Goal: Task Accomplishment & Management: Manage account settings

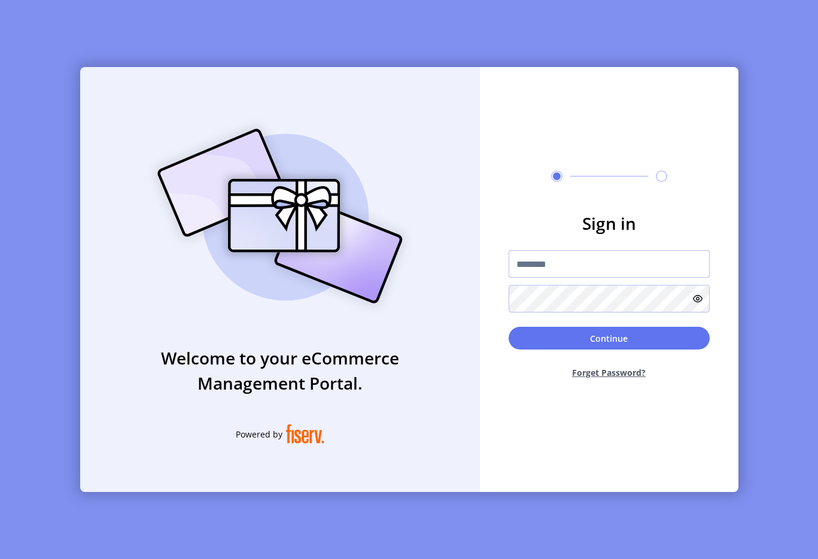
click at [546, 277] on input "text" at bounding box center [609, 264] width 201 height 28
type input "**********"
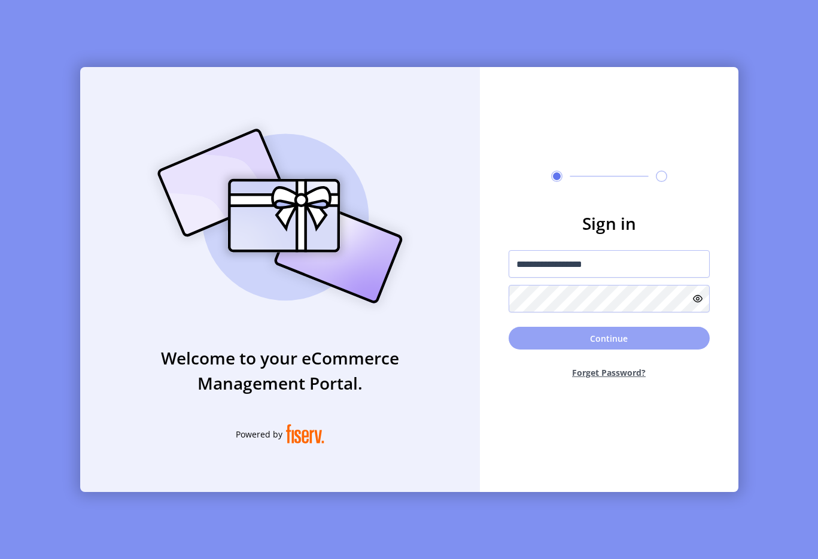
click at [599, 341] on button "Continue" at bounding box center [609, 338] width 201 height 23
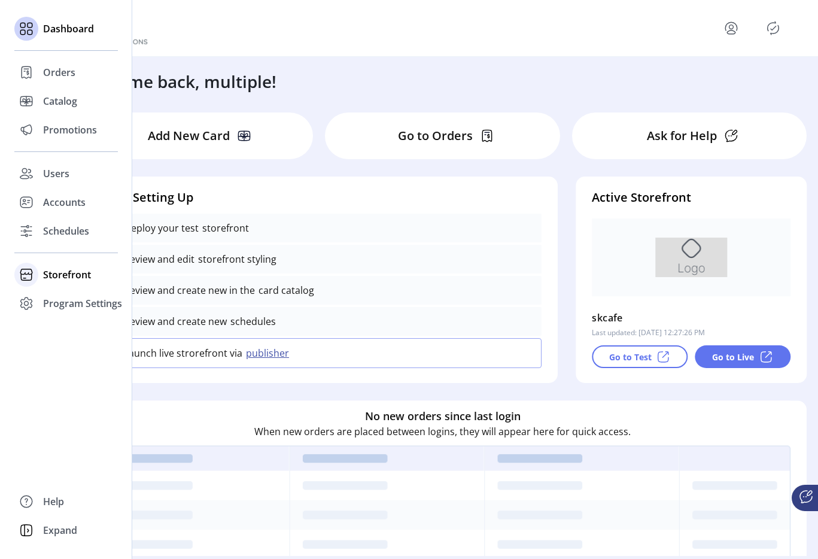
click at [50, 277] on span "Storefront" at bounding box center [67, 275] width 48 height 14
click at [62, 301] on span "Configuration" at bounding box center [74, 298] width 63 height 14
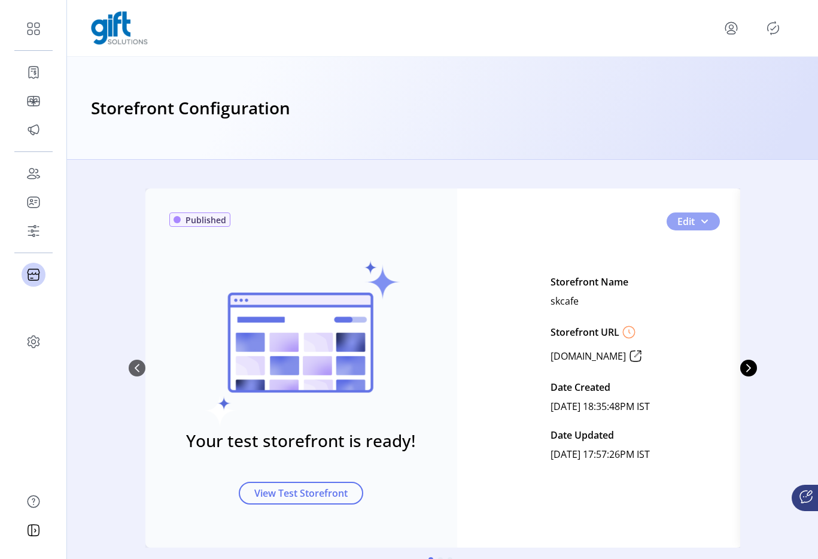
click at [706, 224] on button "Edit" at bounding box center [693, 221] width 53 height 18
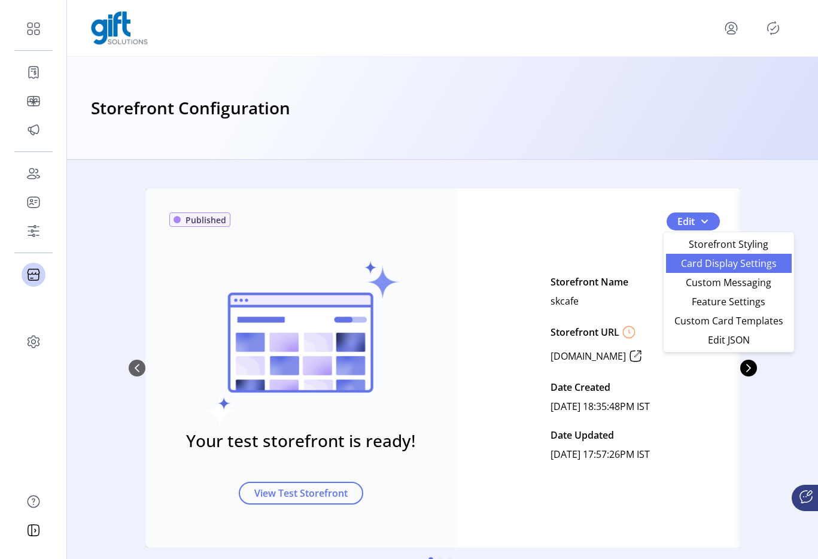
click at [706, 263] on span "Card Display Settings" at bounding box center [728, 264] width 111 height 10
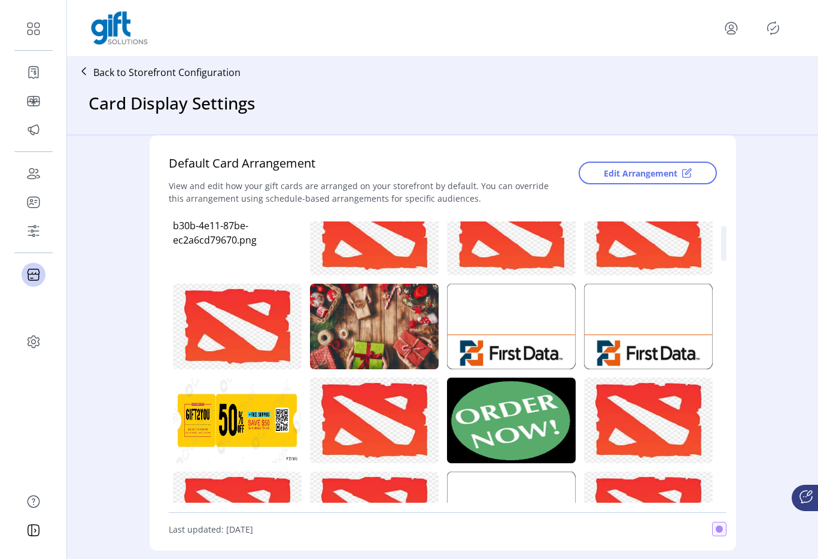
scroll to position [40, 0]
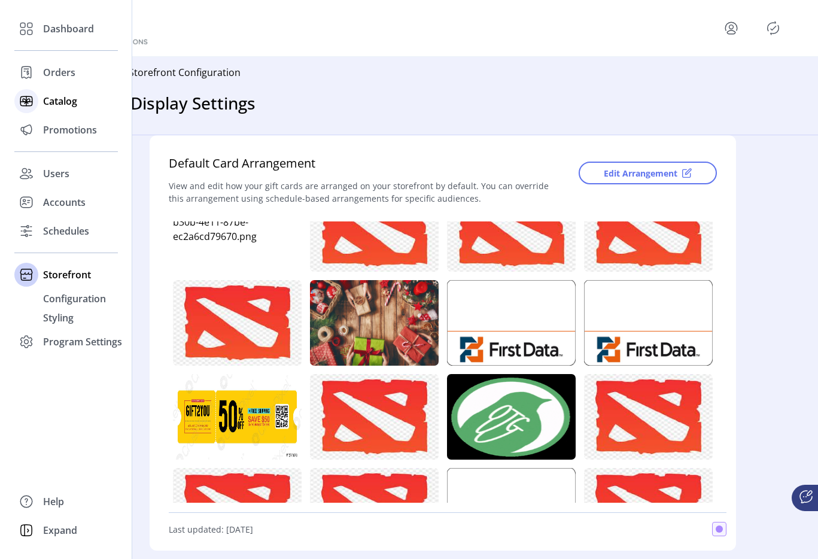
click at [52, 100] on span "Catalog" at bounding box center [60, 101] width 34 height 14
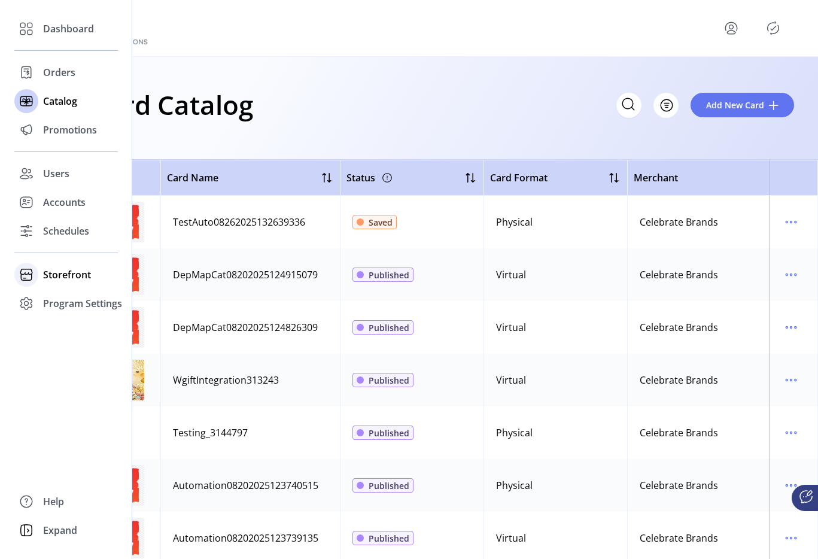
click at [66, 275] on span "Storefront" at bounding box center [67, 275] width 48 height 14
click at [89, 305] on span "Configuration" at bounding box center [74, 298] width 63 height 14
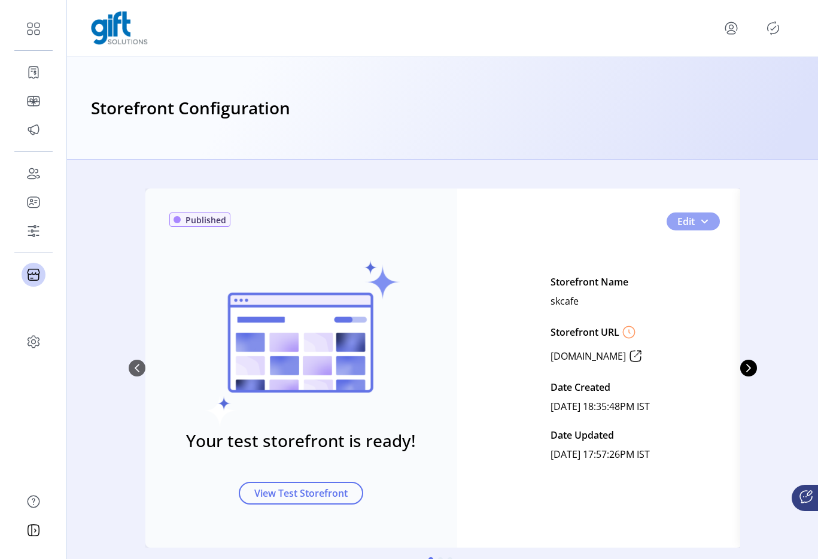
click at [700, 214] on button "Edit" at bounding box center [693, 221] width 53 height 18
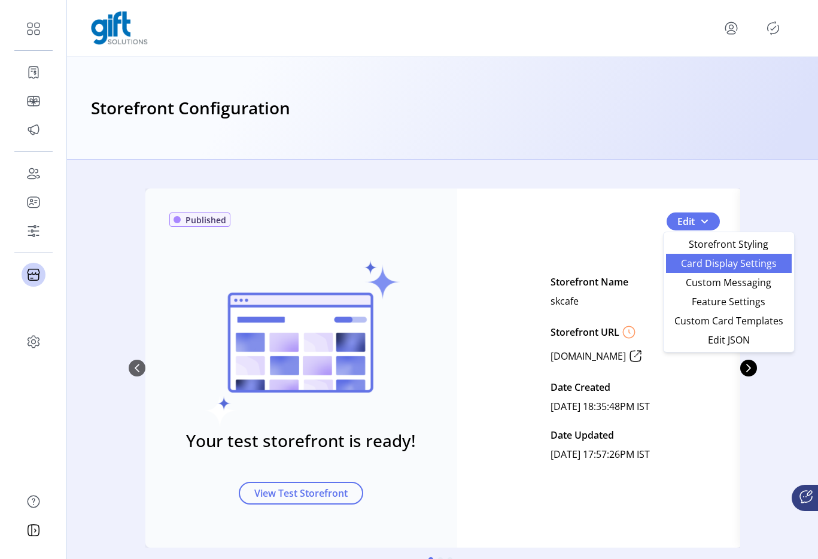
click at [703, 264] on span "Card Display Settings" at bounding box center [728, 264] width 111 height 10
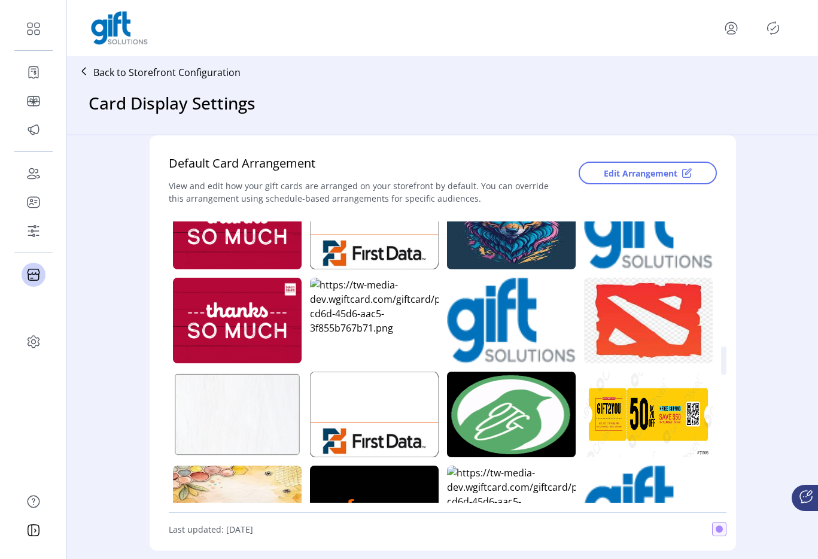
scroll to position [3051, 0]
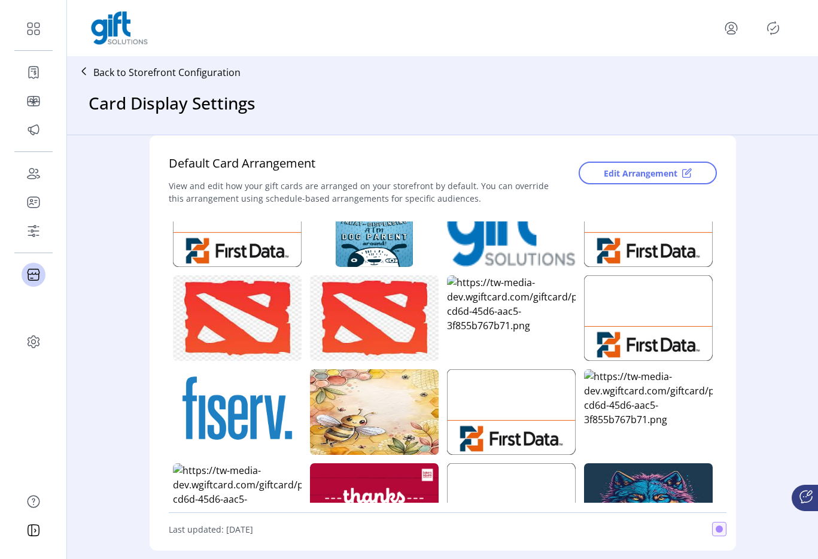
click at [772, 336] on div "Card Occasions Add an occasion to your storefront to make it easier for your cu…" at bounding box center [442, 342] width 751 height 415
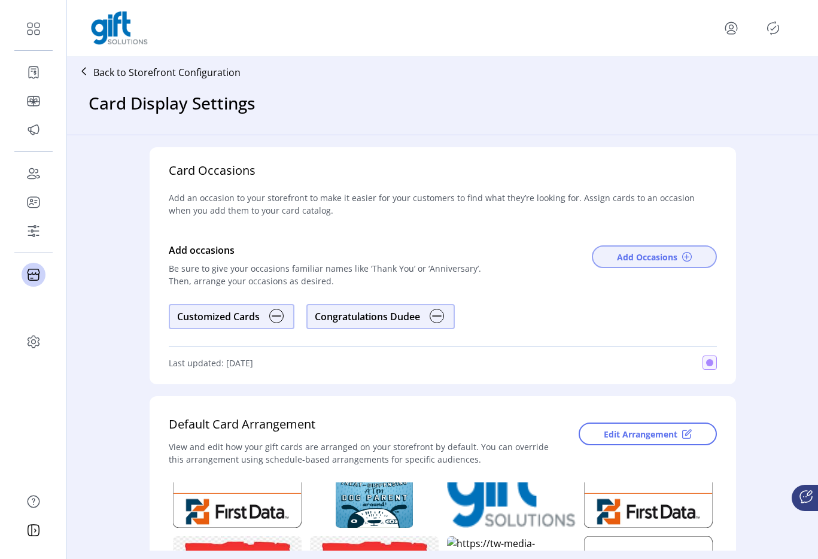
click at [624, 257] on span "Add Occasions" at bounding box center [647, 257] width 60 height 13
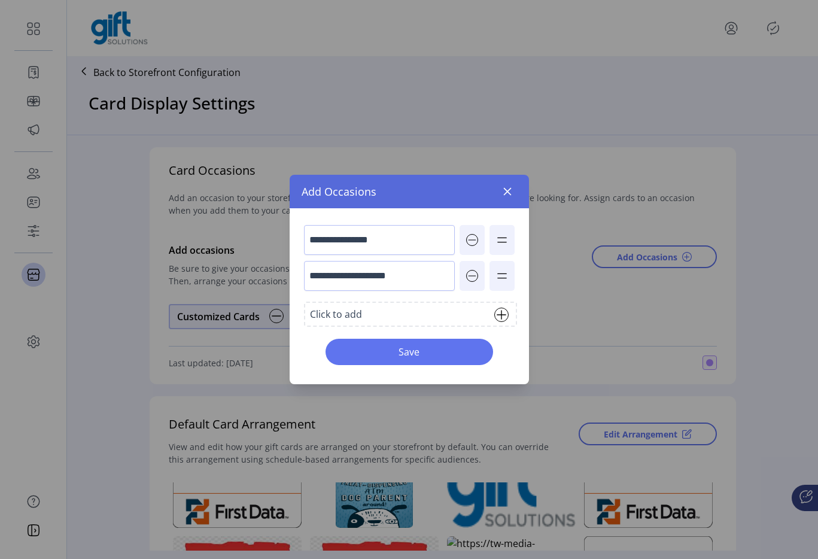
click at [380, 312] on div "Click to add" at bounding box center [410, 314] width 213 height 25
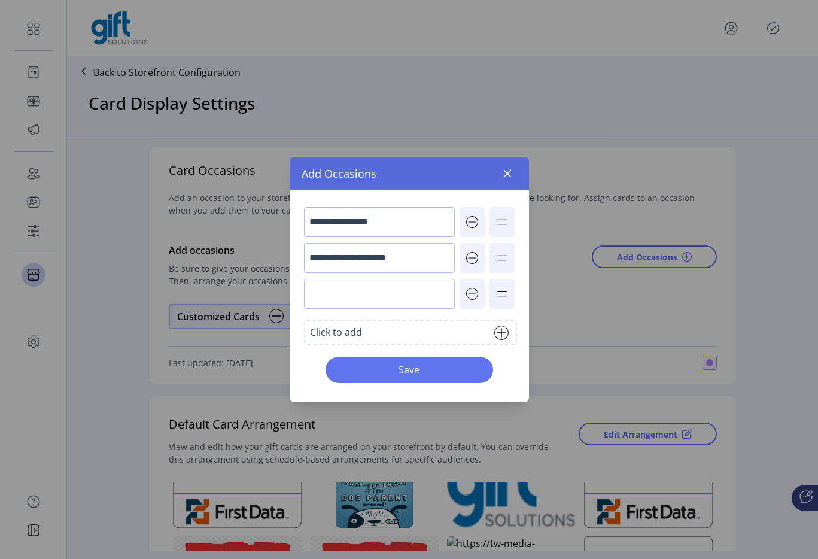
click at [373, 294] on input "text" at bounding box center [379, 294] width 151 height 30
type input "*******"
click at [469, 378] on button "Save" at bounding box center [410, 370] width 168 height 26
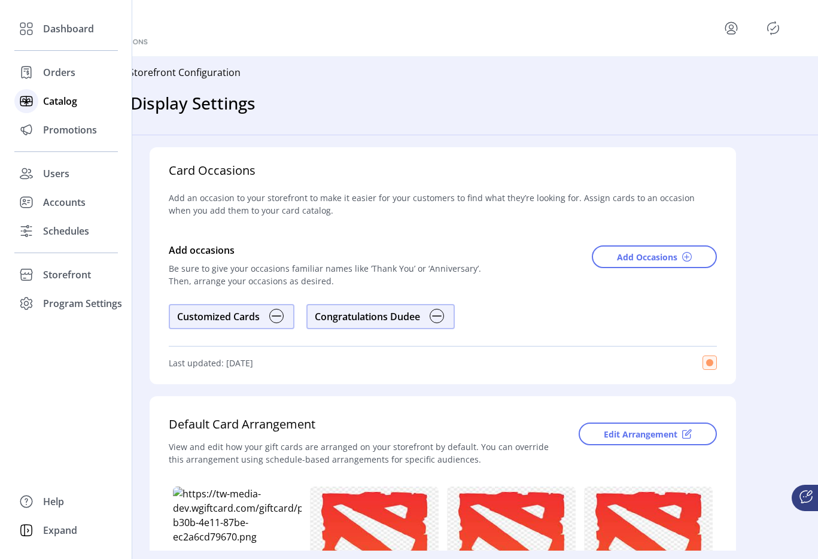
click at [42, 105] on div "Catalog" at bounding box center [66, 101] width 104 height 29
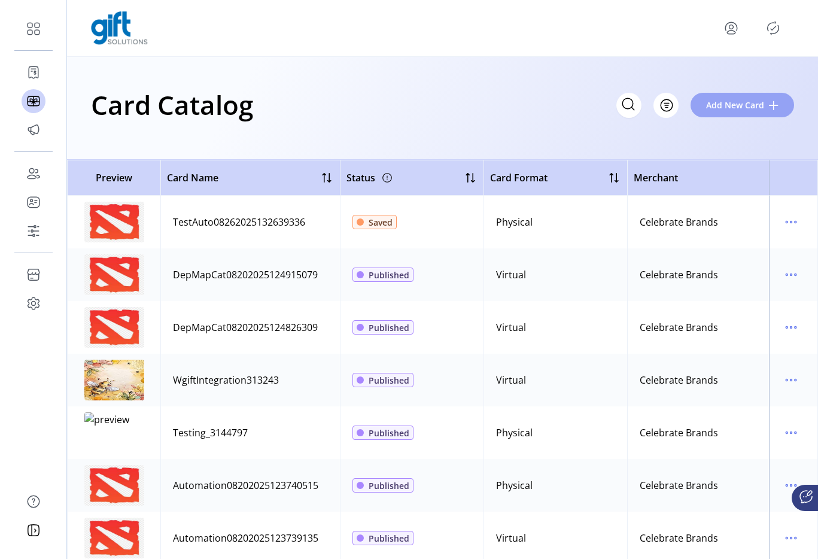
click at [723, 110] on span "Add New Card" at bounding box center [735, 105] width 58 height 13
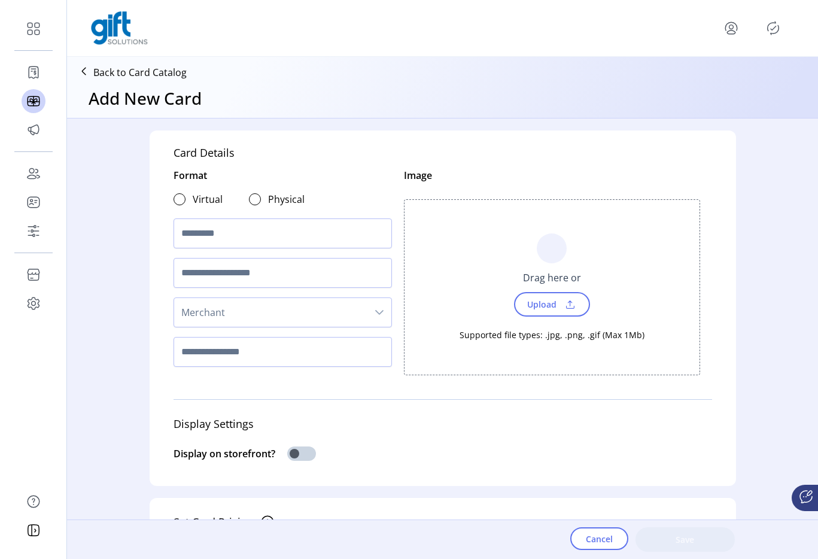
click at [237, 312] on span "Merchant" at bounding box center [270, 312] width 193 height 29
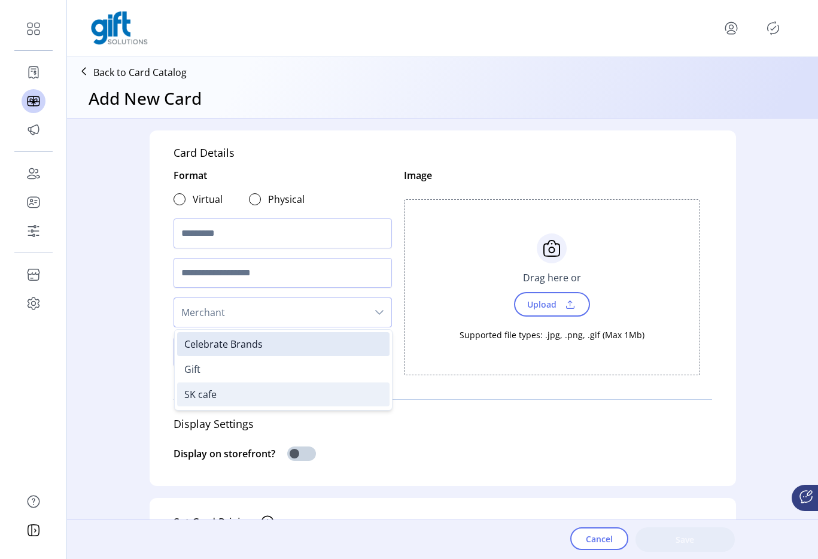
click at [212, 392] on span "SK cafe" at bounding box center [200, 394] width 32 height 13
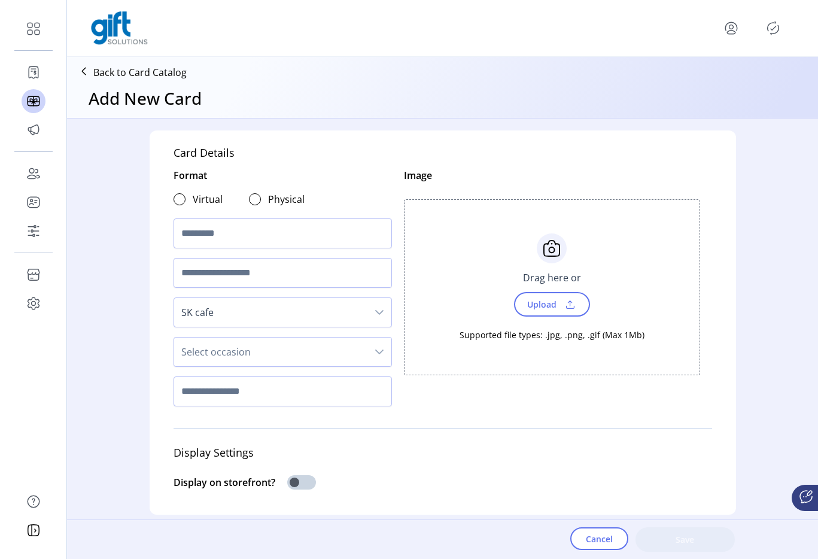
click at [242, 348] on span "Select occasion" at bounding box center [270, 352] width 193 height 29
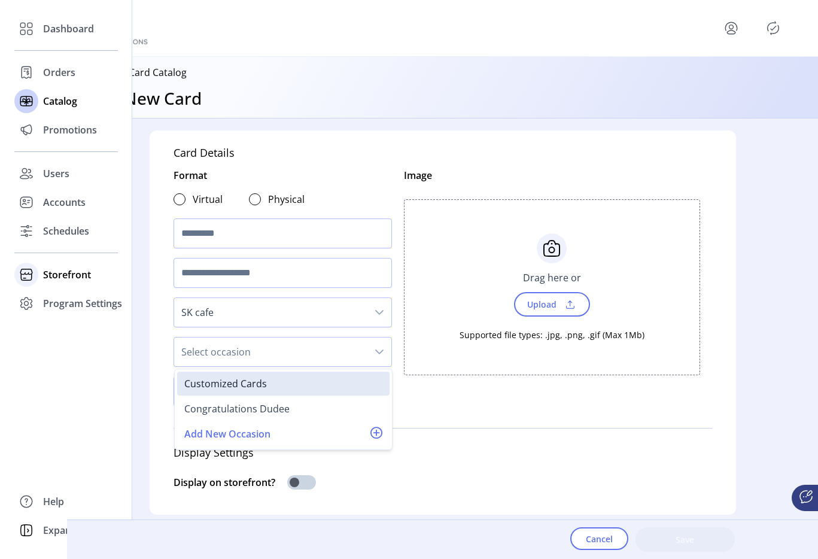
click at [36, 274] on div at bounding box center [26, 275] width 24 height 24
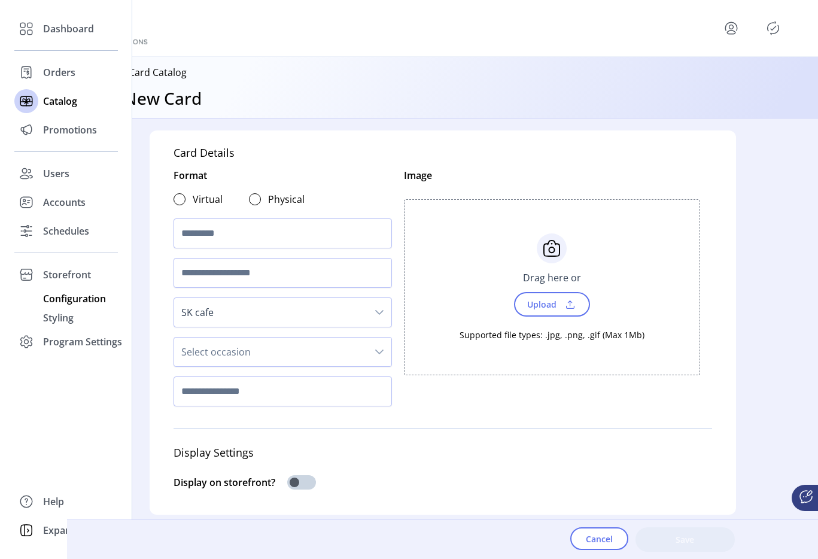
click at [63, 293] on span "Configuration" at bounding box center [74, 298] width 63 height 14
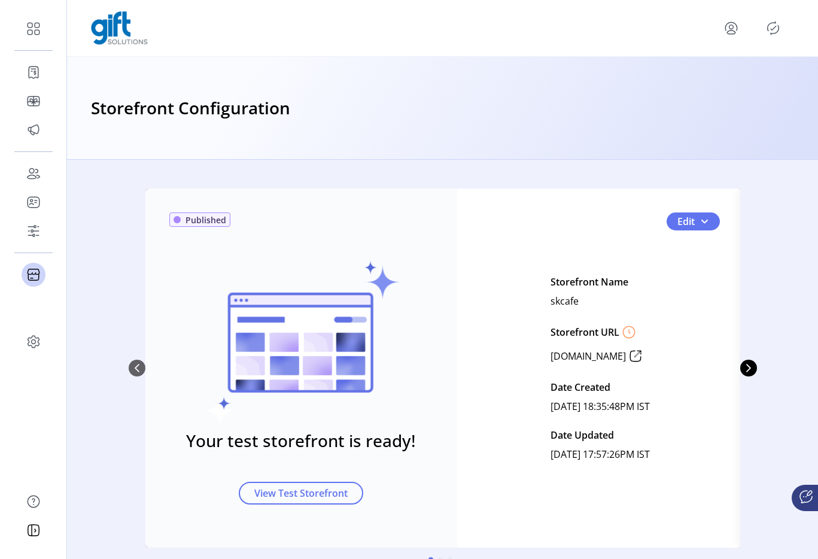
click at [769, 333] on div "Published Your test storefront is ready! View Test Storefront Edit Storefront N…" at bounding box center [442, 383] width 751 height 388
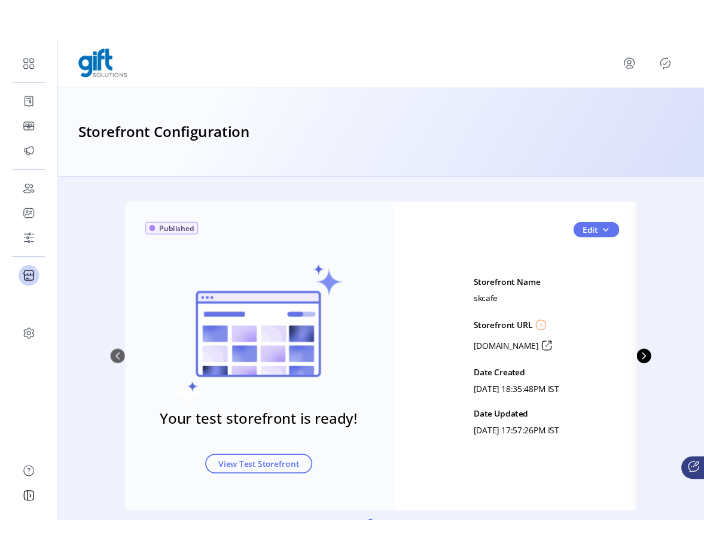
scroll to position [23, 0]
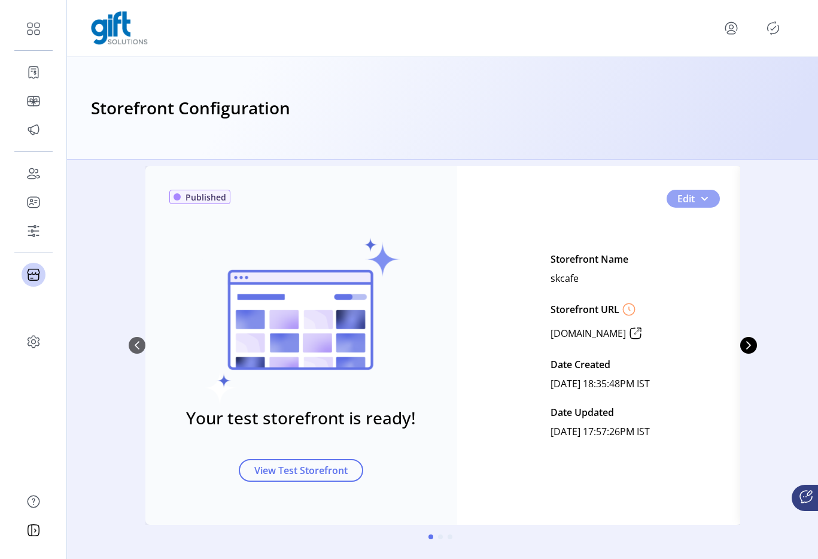
click at [703, 194] on span "0" at bounding box center [705, 199] width 10 height 10
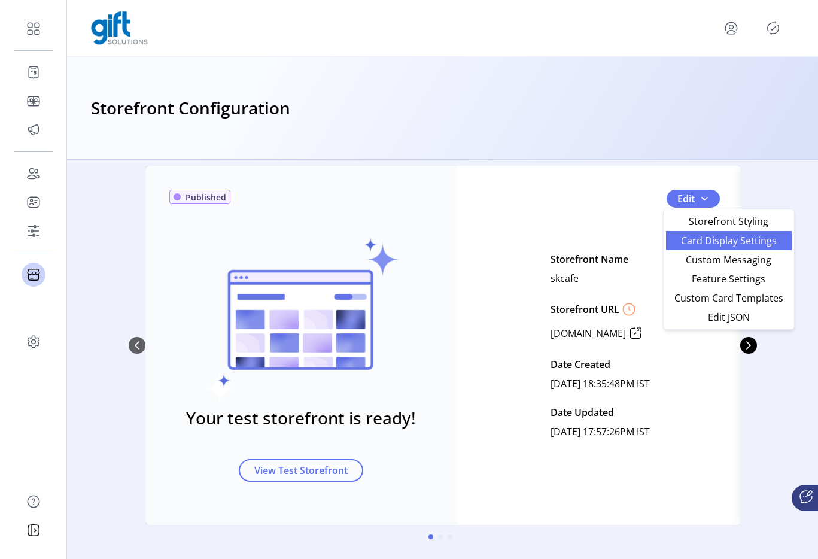
click at [694, 241] on span "Card Display Settings" at bounding box center [728, 241] width 111 height 10
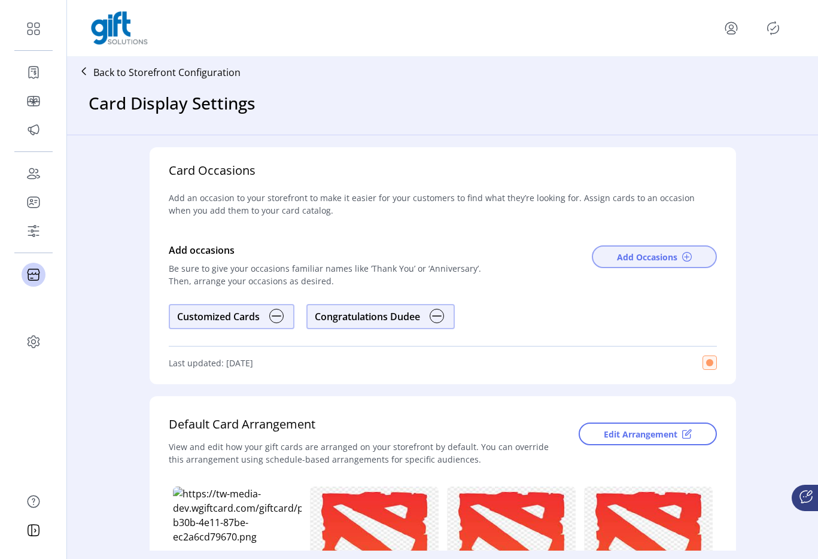
click at [652, 257] on span "Add Occasions" at bounding box center [647, 257] width 60 height 13
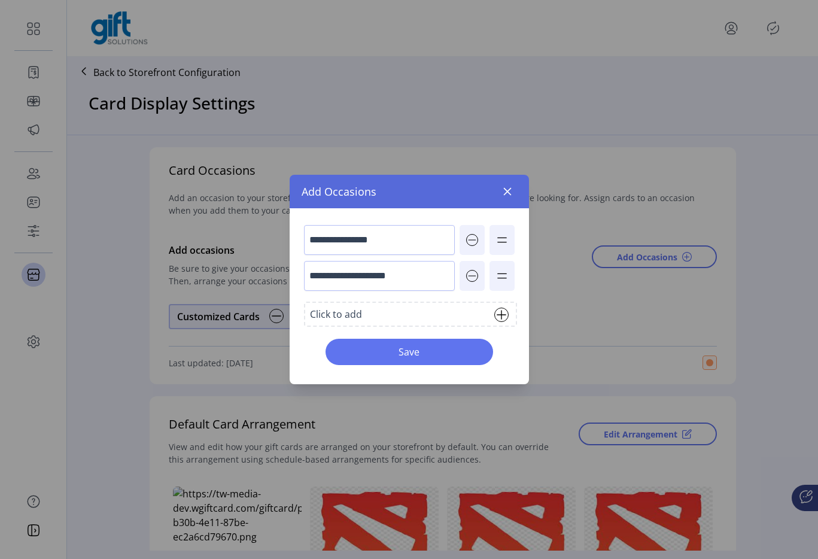
click at [360, 316] on div "Click to add" at bounding box center [336, 314] width 52 height 14
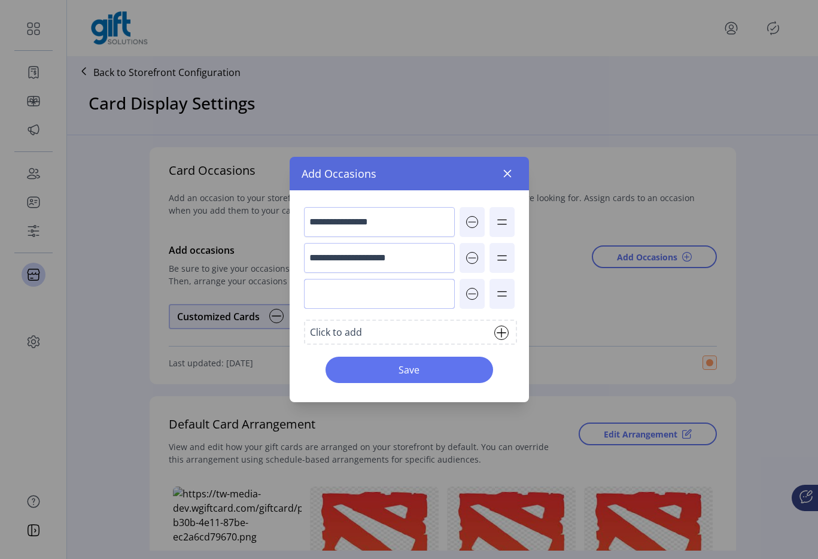
click at [333, 296] on input "text" at bounding box center [379, 294] width 151 height 30
type input "********"
click at [400, 372] on span "Save" at bounding box center [409, 370] width 136 height 14
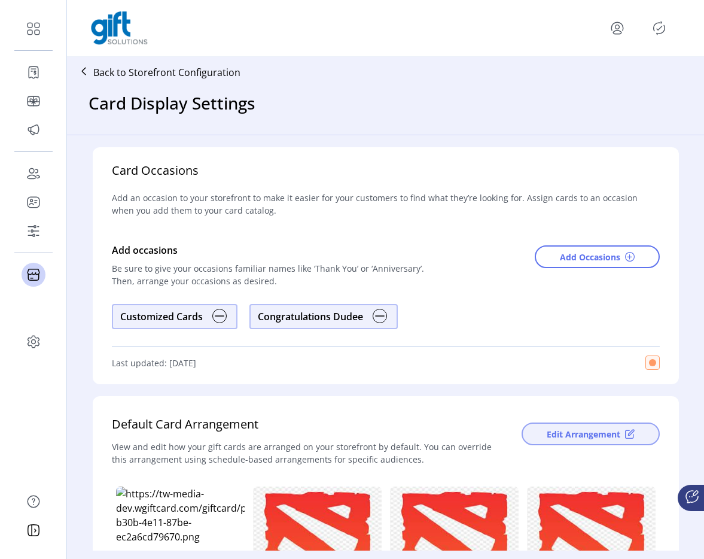
click at [601, 442] on button "Edit Arrangement" at bounding box center [591, 434] width 138 height 23
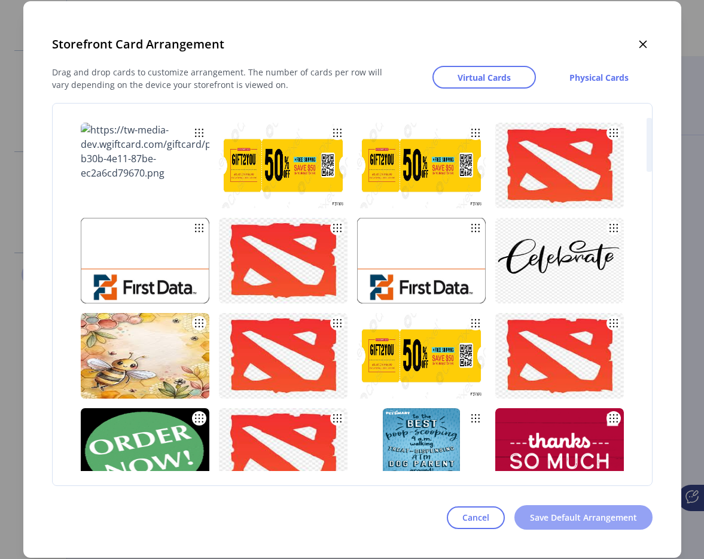
click at [630, 514] on span "Save Default Arrangement" at bounding box center [583, 517] width 107 height 13
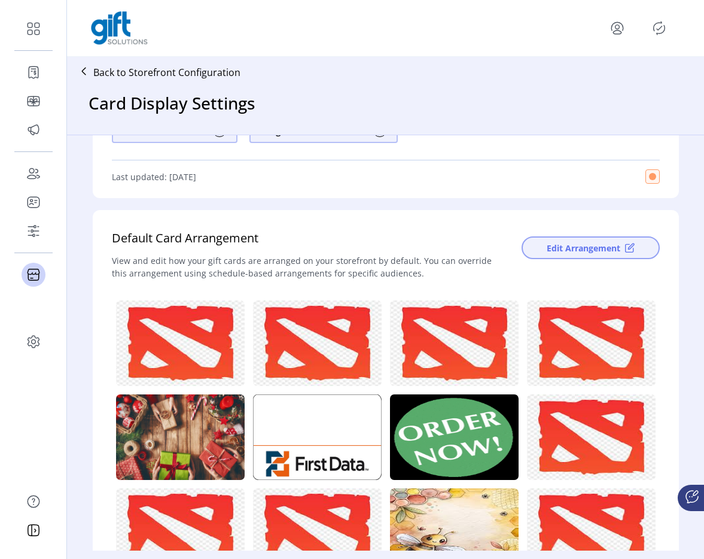
click at [564, 251] on span "Edit Arrangement" at bounding box center [584, 248] width 74 height 13
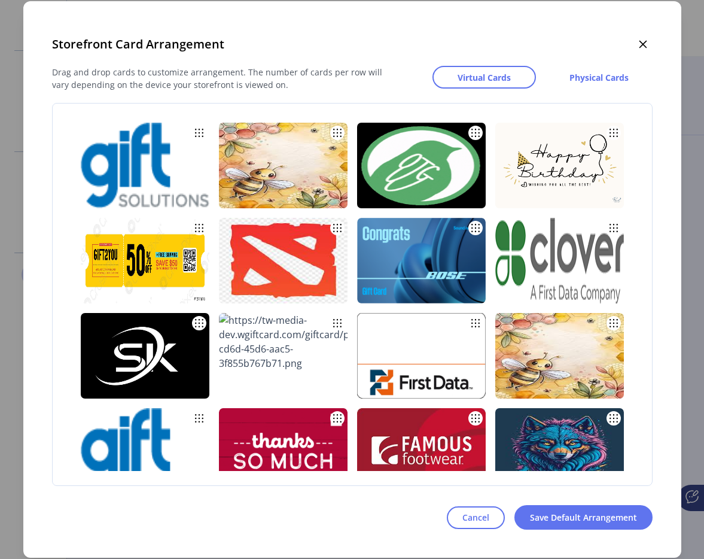
click at [576, 90] on div "Virtual Cards Physical Cards" at bounding box center [523, 82] width 257 height 32
click at [584, 77] on span "Physical Cards" at bounding box center [599, 77] width 59 height 13
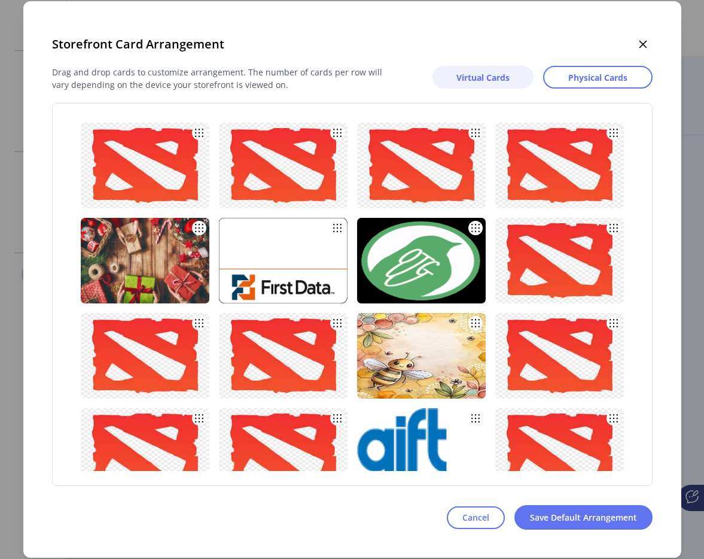
click at [477, 76] on span "Virtual Cards" at bounding box center [483, 77] width 53 height 13
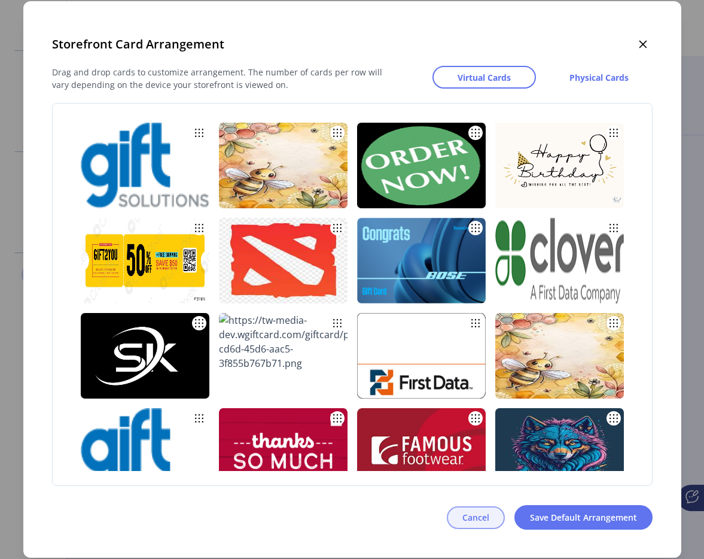
click at [470, 515] on span "Cancel" at bounding box center [476, 517] width 27 height 13
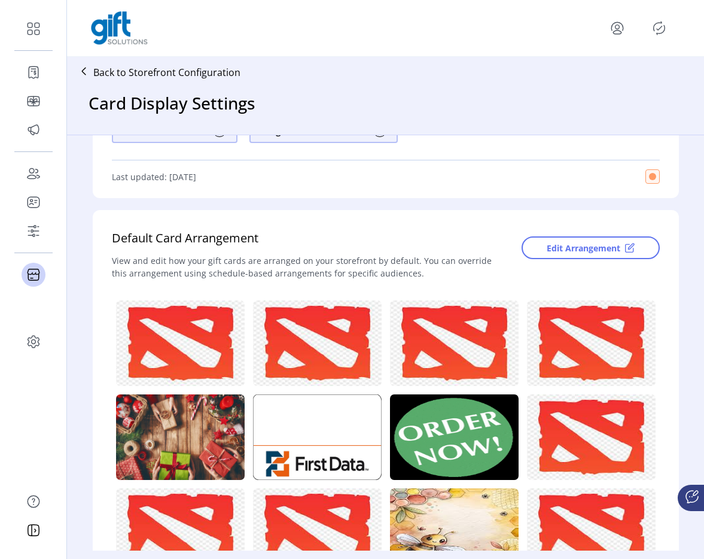
click at [470, 515] on img at bounding box center [454, 531] width 129 height 86
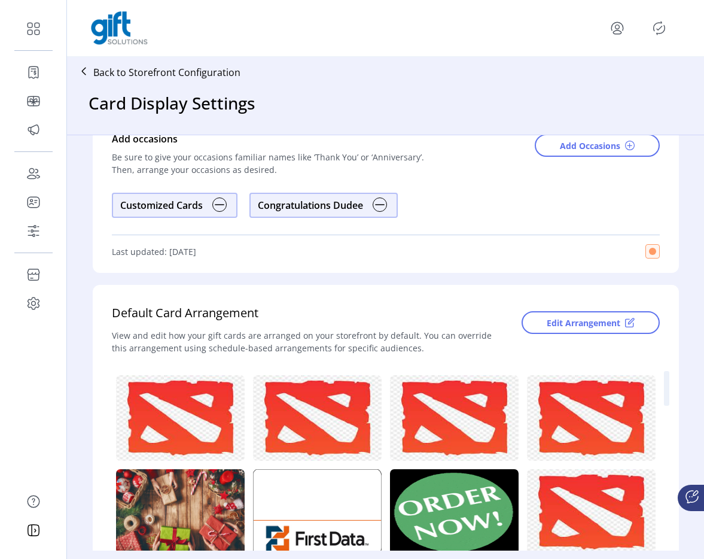
scroll to position [123, 0]
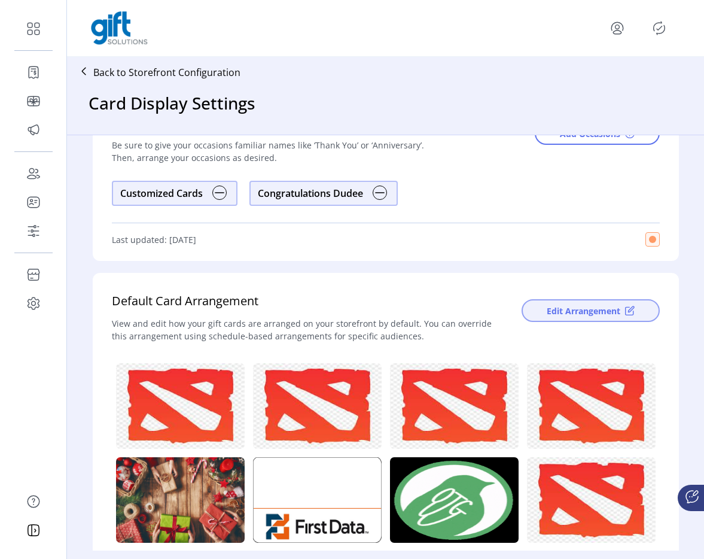
click at [573, 314] on span "Edit Arrangement" at bounding box center [584, 311] width 74 height 13
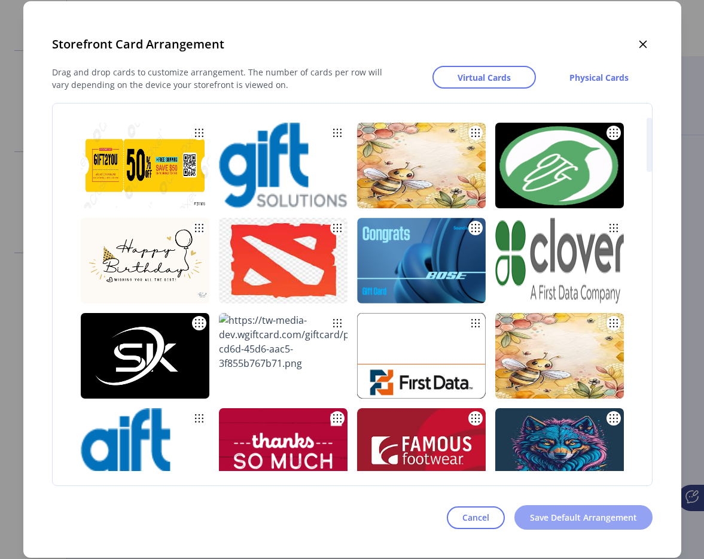
click at [597, 523] on span "Save Default Arrangement" at bounding box center [583, 517] width 107 height 13
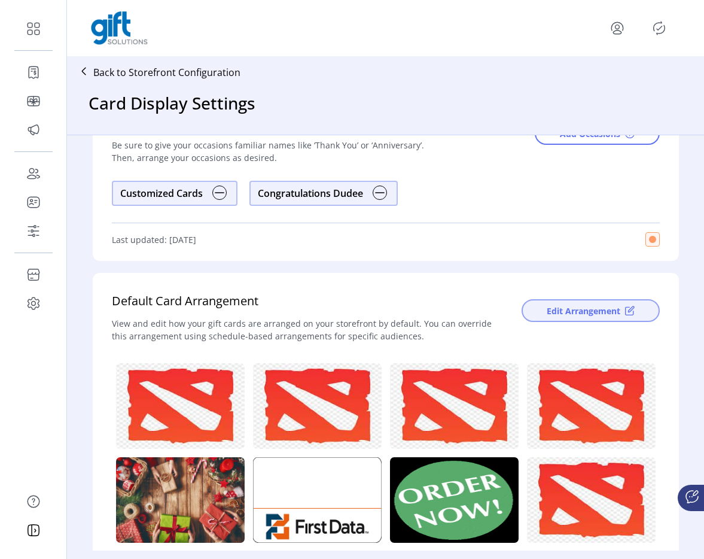
click at [615, 305] on span "Edit Arrangement" at bounding box center [584, 311] width 74 height 13
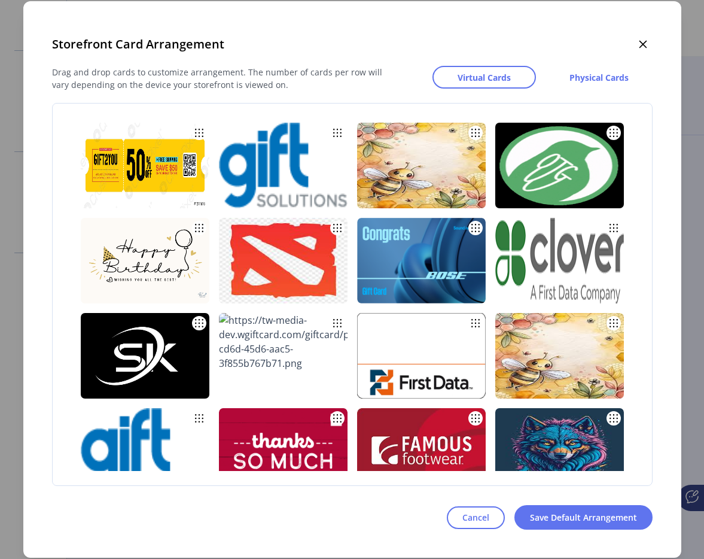
click at [485, 532] on div "Storefront Card Arrangement Drag and drop cards to customize arrangement. The n…" at bounding box center [352, 279] width 658 height 557
click at [480, 516] on span "Cancel" at bounding box center [476, 517] width 27 height 13
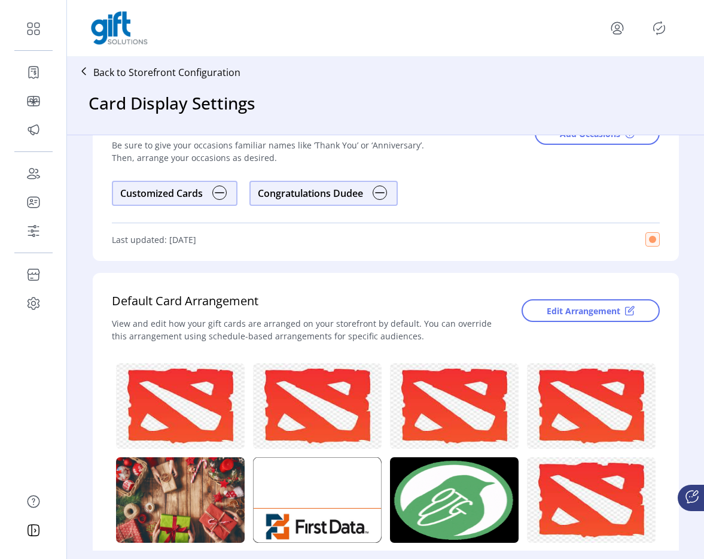
click at [100, 72] on p "Back to Storefront Configuration" at bounding box center [166, 72] width 147 height 14
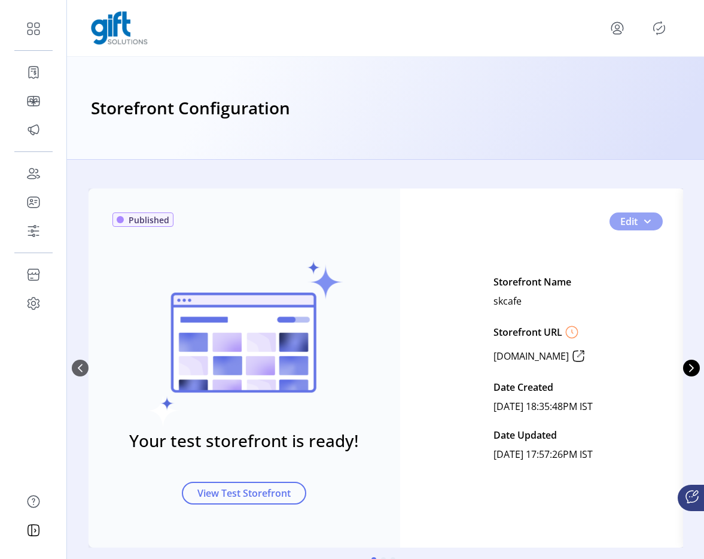
click at [650, 230] on button "Edit" at bounding box center [636, 221] width 53 height 18
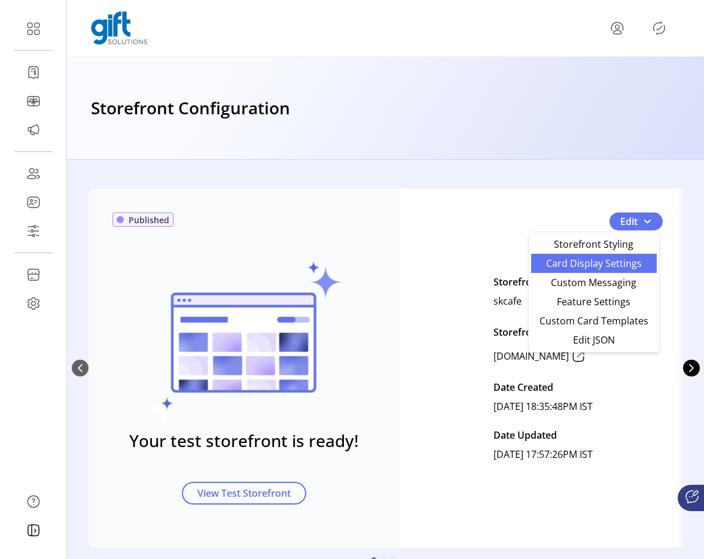
click at [617, 263] on span "Card Display Settings" at bounding box center [594, 264] width 111 height 10
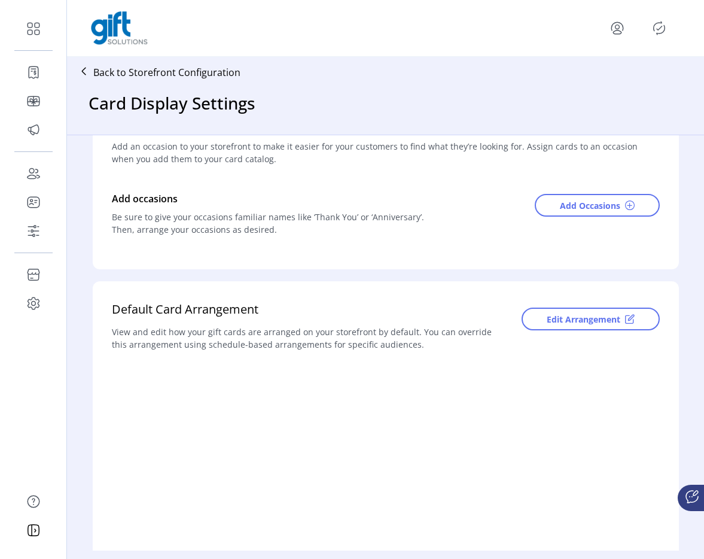
scroll to position [99, 0]
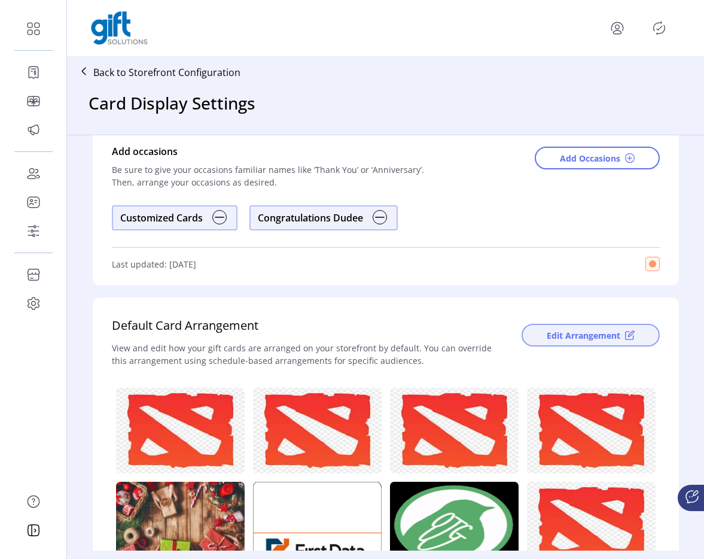
click at [572, 278] on div "Card Occasions Add an occasion to your storefront to make it easier for your cu…" at bounding box center [386, 166] width 587 height 237
click at [537, 339] on button "Edit Arrangement" at bounding box center [591, 335] width 138 height 23
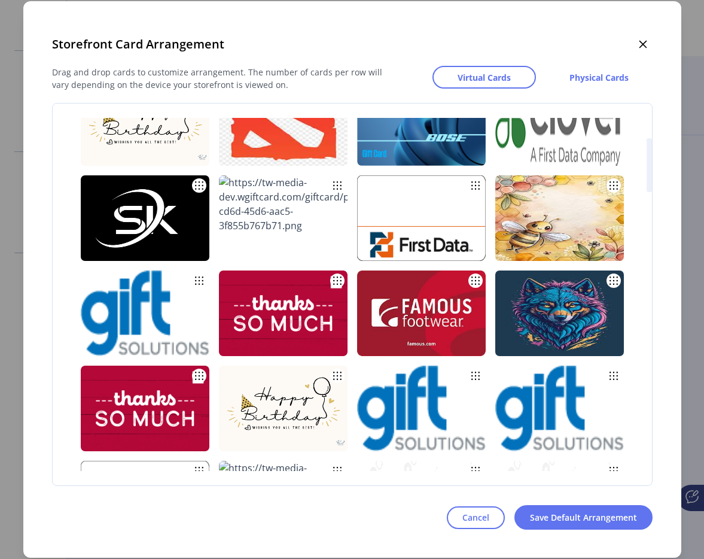
scroll to position [0, 0]
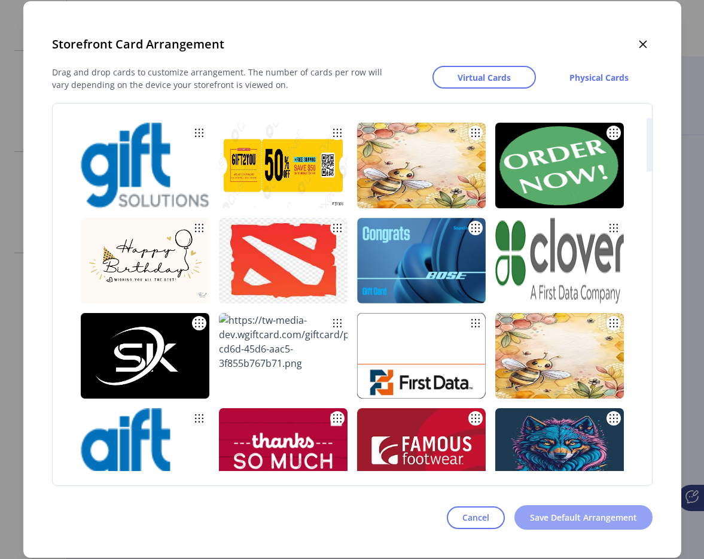
click at [552, 514] on span "Save Default Arrangement" at bounding box center [583, 517] width 107 height 13
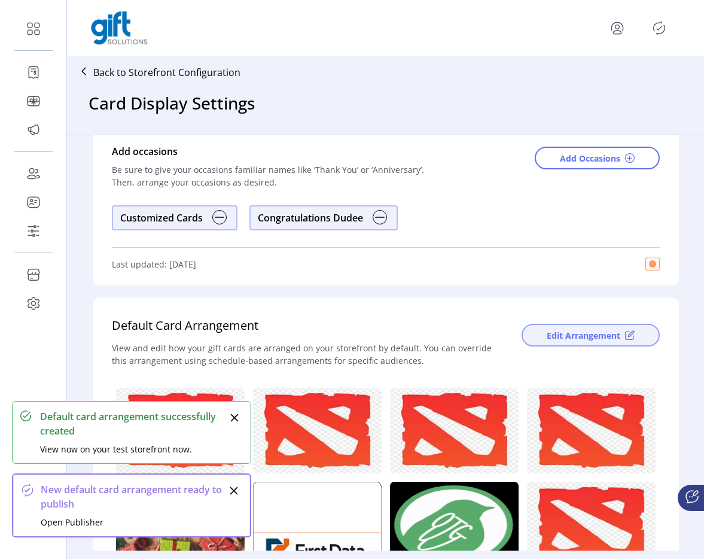
click at [553, 340] on span "Edit Arrangement" at bounding box center [584, 335] width 74 height 13
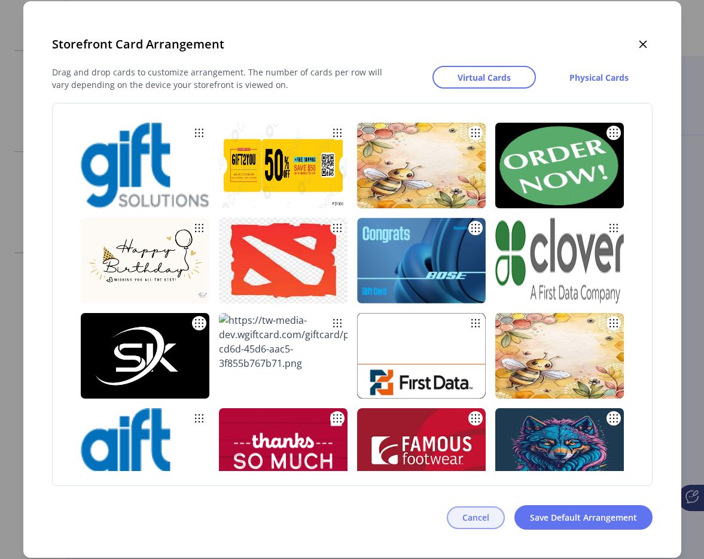
click at [472, 518] on span "Cancel" at bounding box center [476, 517] width 27 height 13
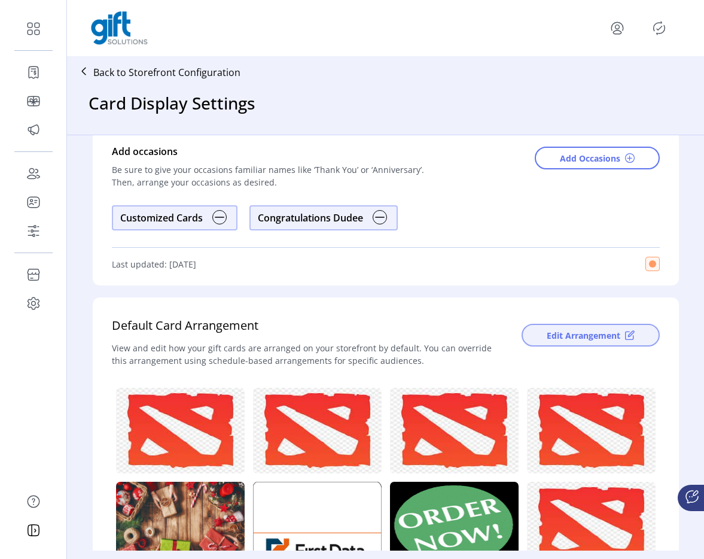
click at [559, 335] on span "Edit Arrangement" at bounding box center [584, 335] width 74 height 13
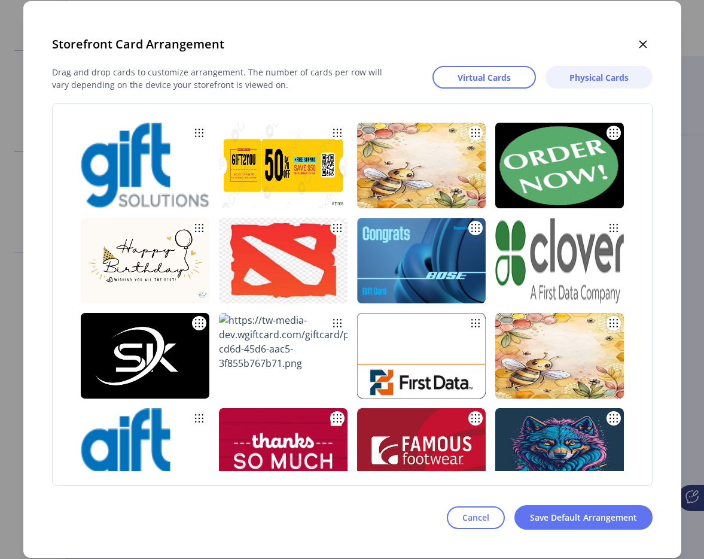
click at [586, 83] on button "Physical Cards" at bounding box center [599, 77] width 107 height 23
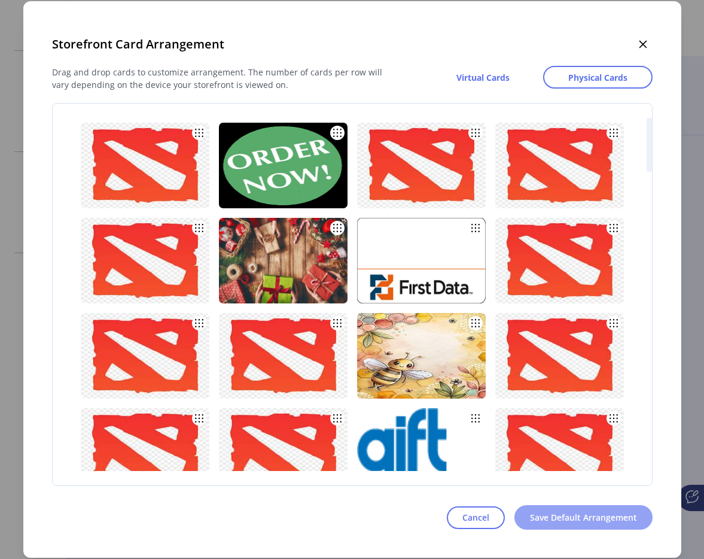
click at [559, 517] on span "Save Default Arrangement" at bounding box center [583, 517] width 107 height 13
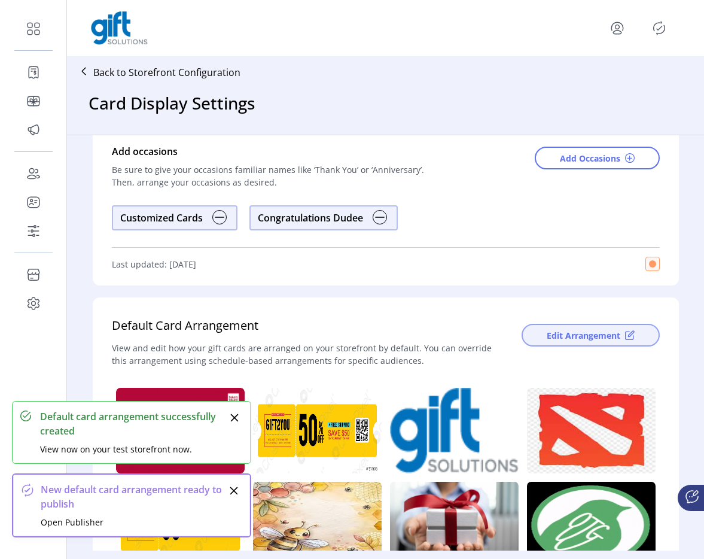
click at [565, 337] on span "Edit Arrangement" at bounding box center [584, 335] width 74 height 13
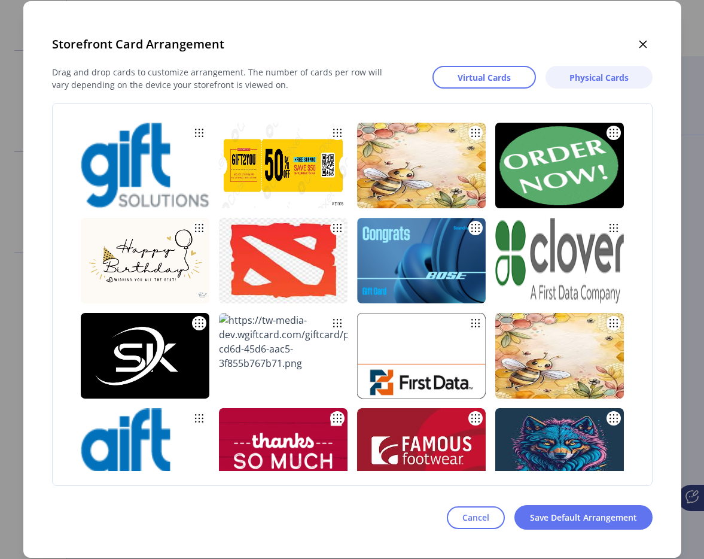
click at [606, 80] on span "Physical Cards" at bounding box center [599, 77] width 59 height 13
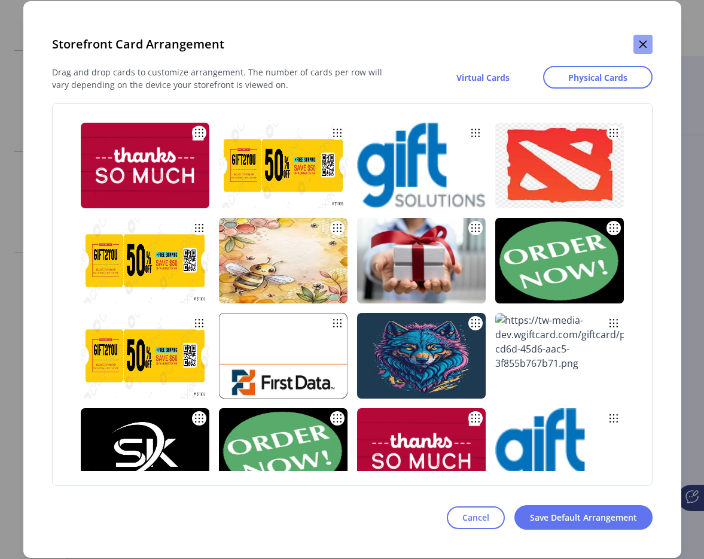
click at [636, 49] on button "button" at bounding box center [643, 44] width 19 height 19
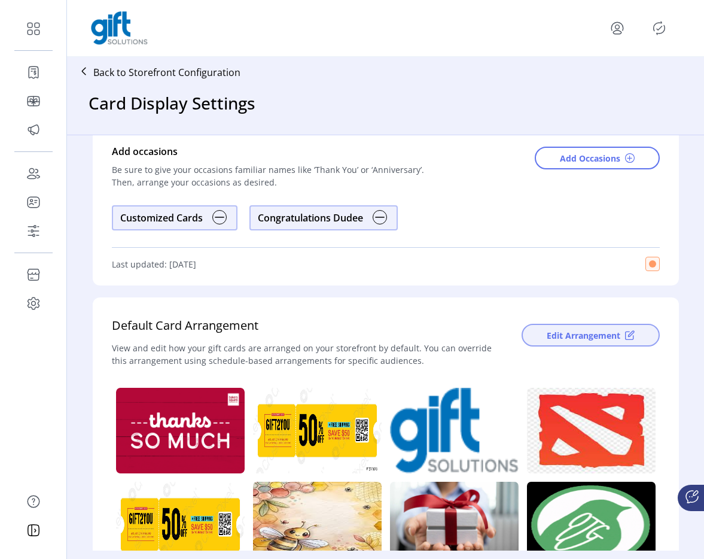
click at [560, 341] on span "Edit Arrangement" at bounding box center [584, 335] width 74 height 13
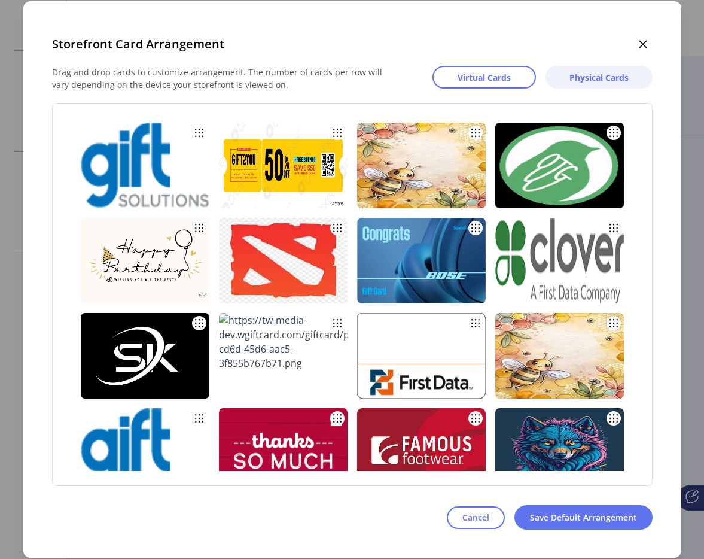
click at [593, 75] on span "Physical Cards" at bounding box center [599, 77] width 59 height 13
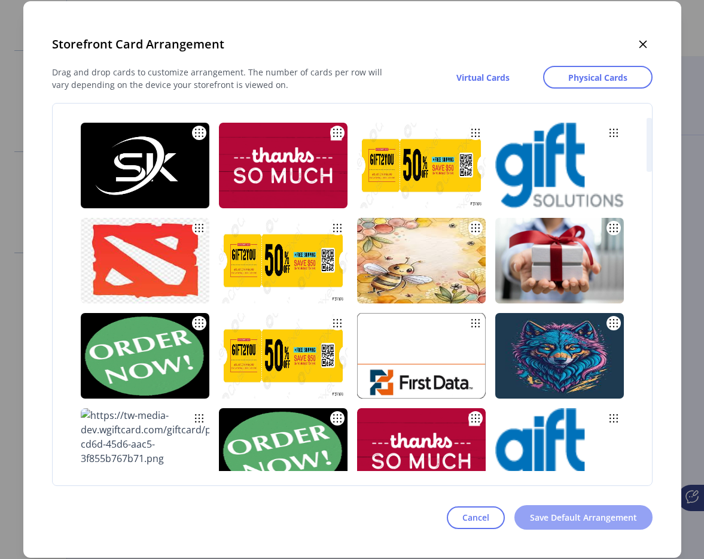
click at [617, 510] on button "Save Default Arrangement" at bounding box center [584, 517] width 138 height 25
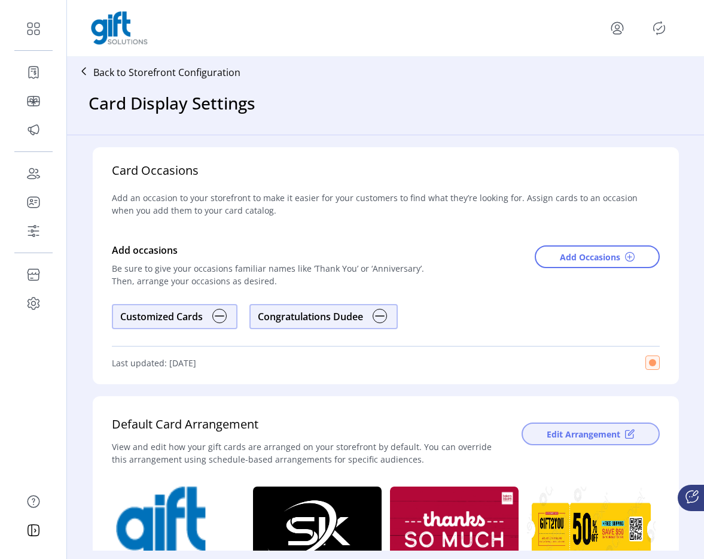
click at [529, 435] on button "Edit Arrangement" at bounding box center [591, 434] width 138 height 23
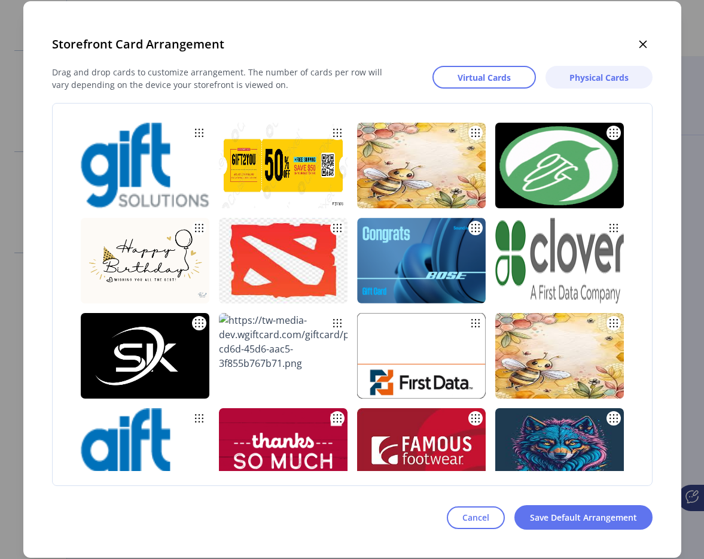
click at [581, 80] on span "Physical Cards" at bounding box center [599, 77] width 59 height 13
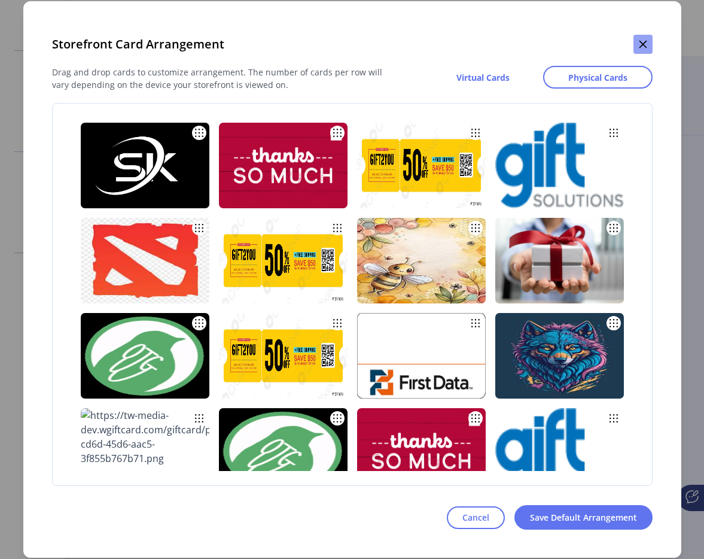
click at [646, 45] on icon "button" at bounding box center [644, 45] width 10 height 10
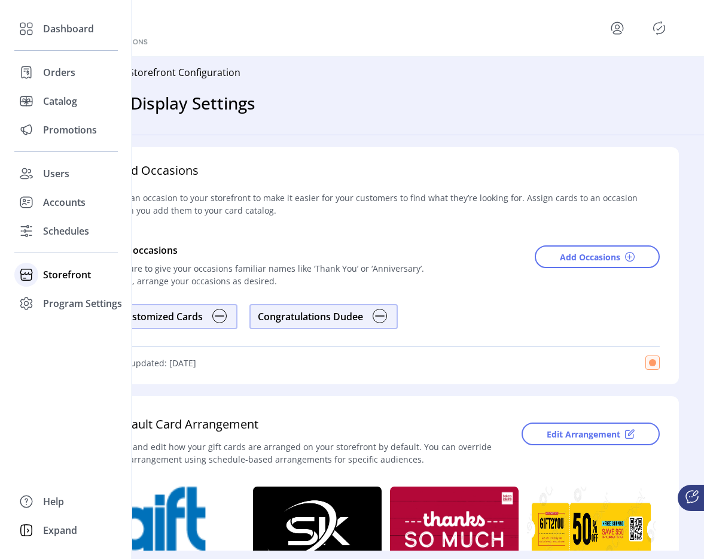
click at [32, 271] on icon at bounding box center [26, 274] width 19 height 19
click at [69, 297] on span "Configuration" at bounding box center [74, 298] width 63 height 14
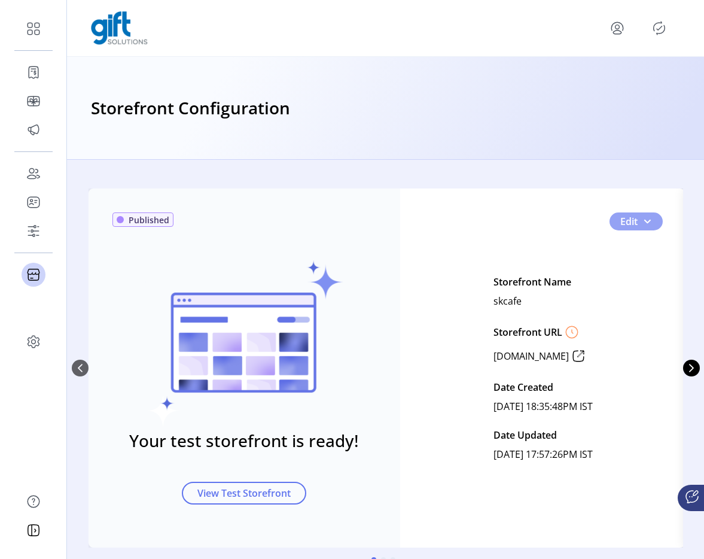
click at [649, 227] on button "Edit" at bounding box center [636, 221] width 53 height 18
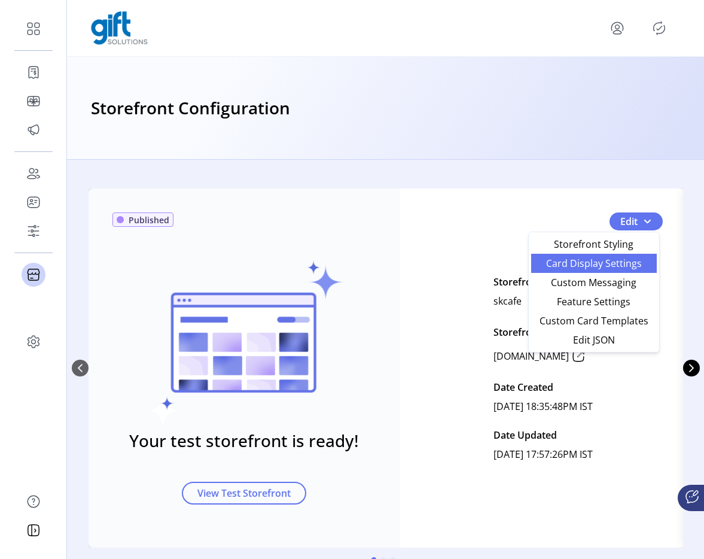
click at [614, 259] on span "Card Display Settings" at bounding box center [594, 264] width 111 height 10
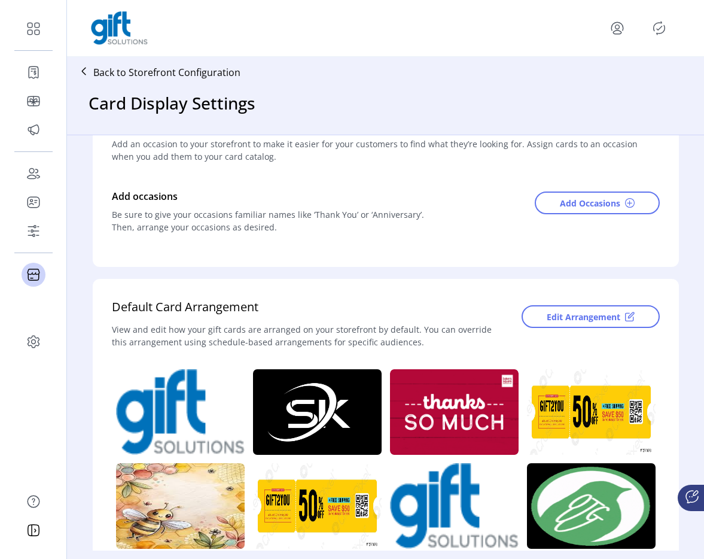
scroll to position [63, 0]
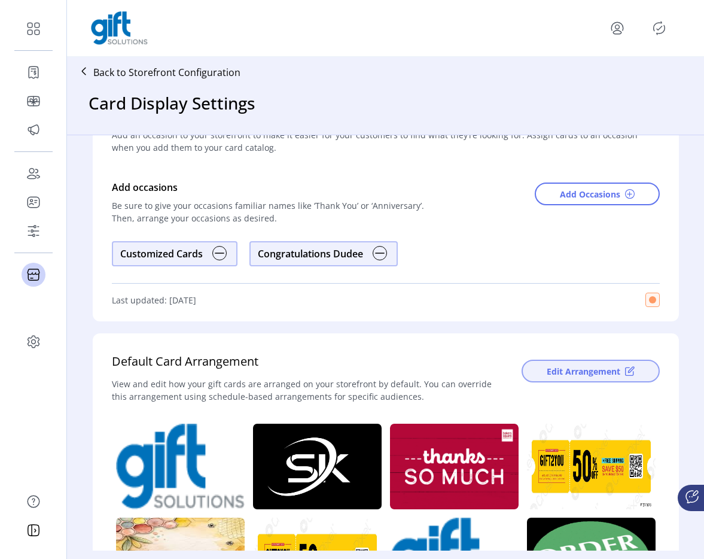
click at [566, 370] on span "Edit Arrangement" at bounding box center [584, 371] width 74 height 13
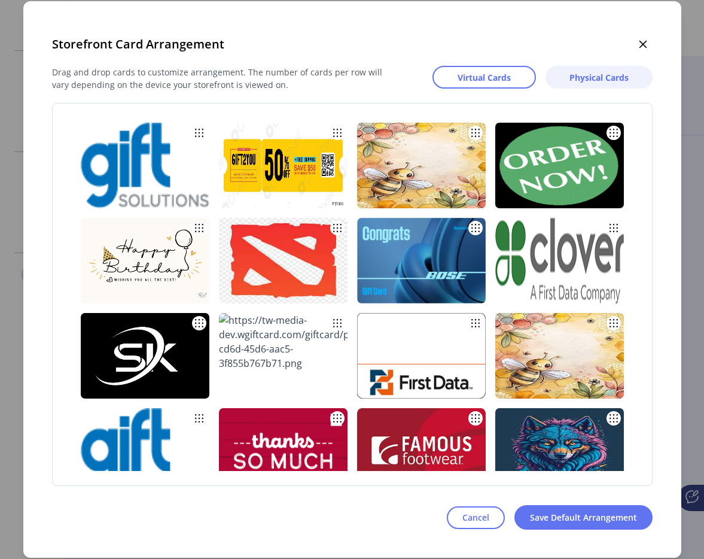
click at [581, 76] on span "Physical Cards" at bounding box center [599, 77] width 59 height 13
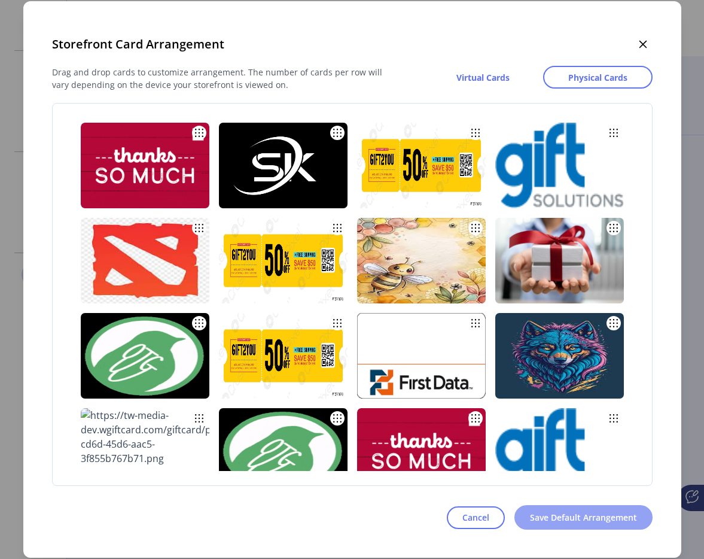
click at [560, 512] on span "Save Default Arrangement" at bounding box center [583, 517] width 107 height 13
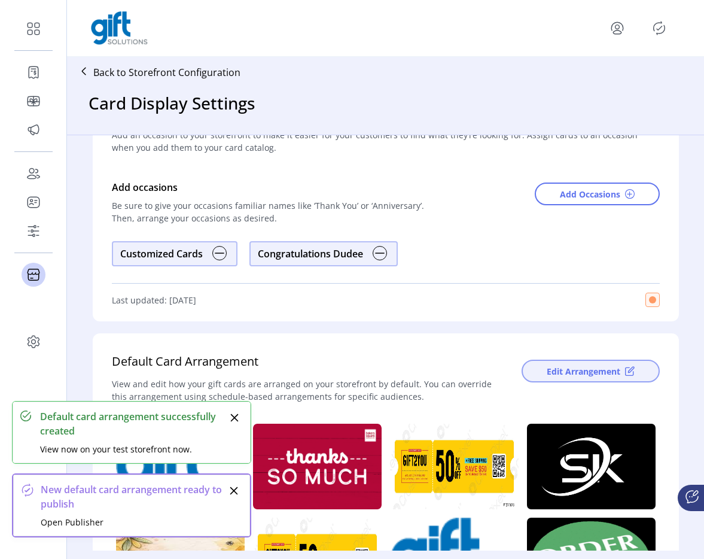
click at [585, 366] on span "Edit Arrangement" at bounding box center [584, 371] width 74 height 13
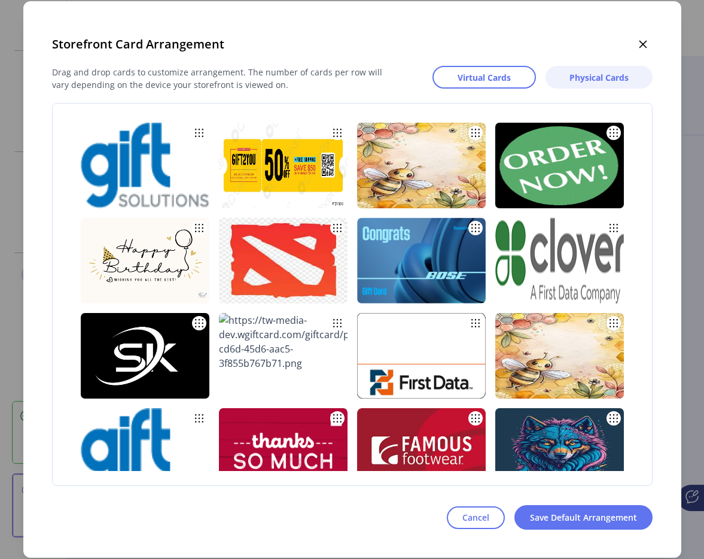
click at [595, 80] on span "Physical Cards" at bounding box center [599, 77] width 59 height 13
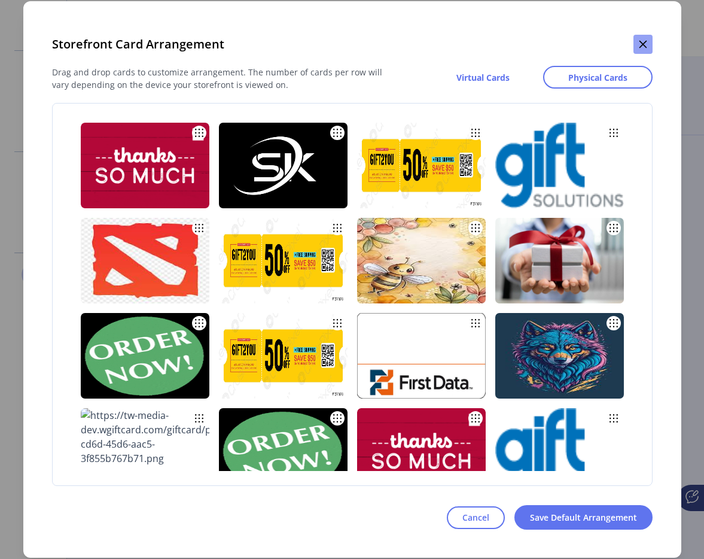
click at [640, 40] on icon "button" at bounding box center [644, 45] width 10 height 10
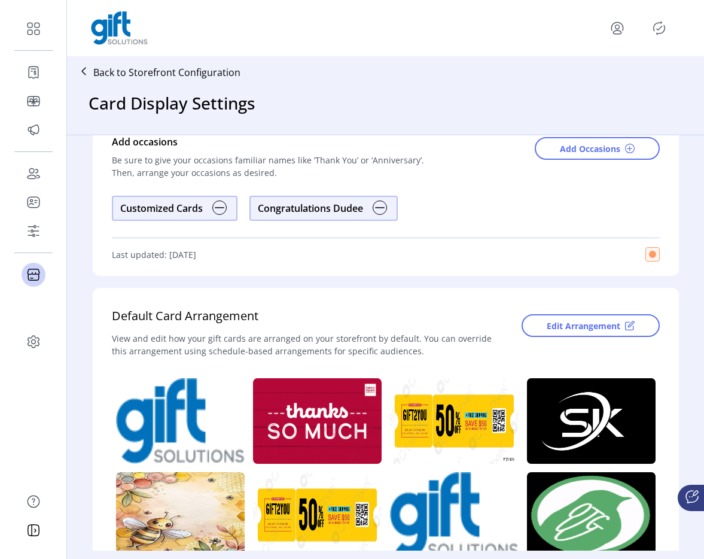
scroll to position [143, 0]
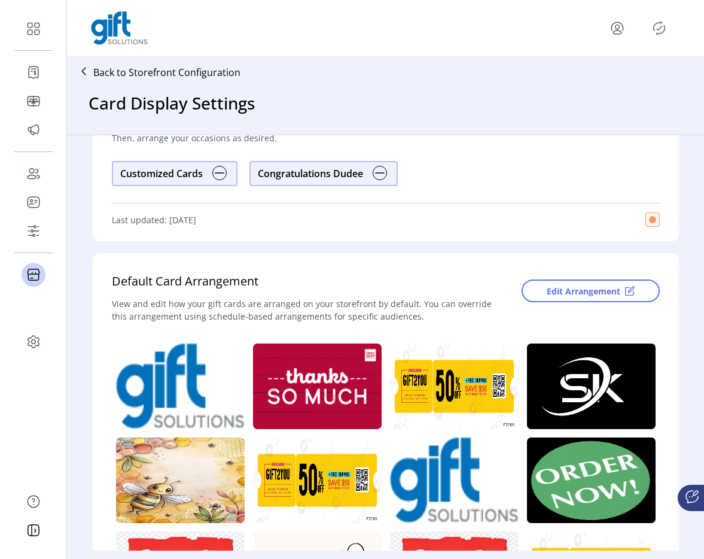
click at [157, 66] on p "Back to Storefront Configuration" at bounding box center [166, 72] width 147 height 14
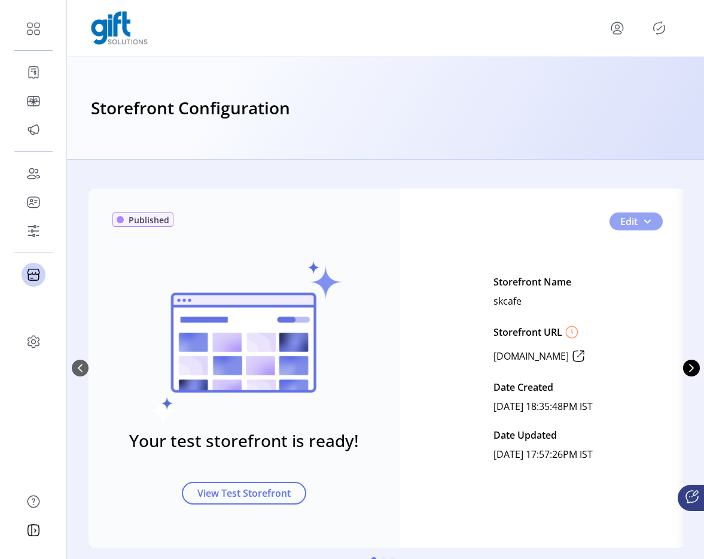
click at [652, 226] on button "Edit" at bounding box center [636, 221] width 53 height 18
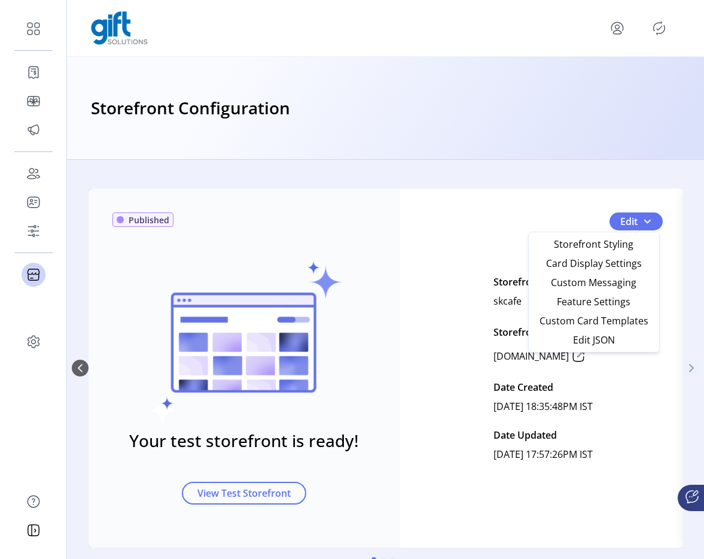
click at [692, 369] on icon "Next Page" at bounding box center [692, 368] width 10 height 10
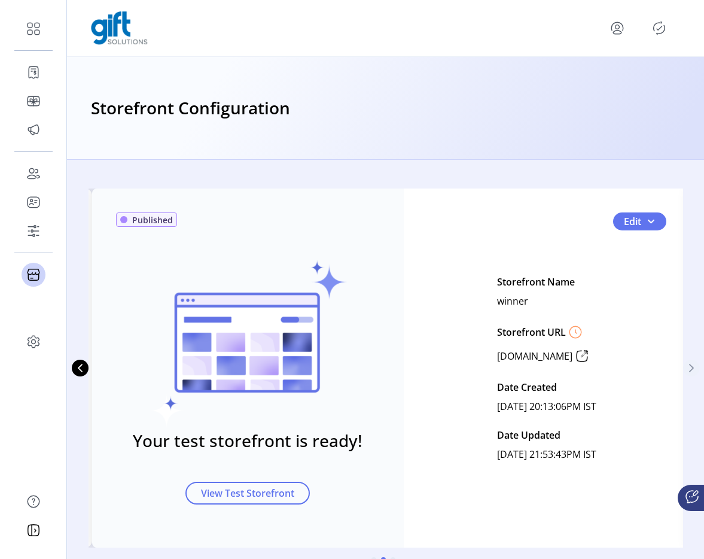
click at [695, 367] on button "Next Page" at bounding box center [692, 368] width 17 height 17
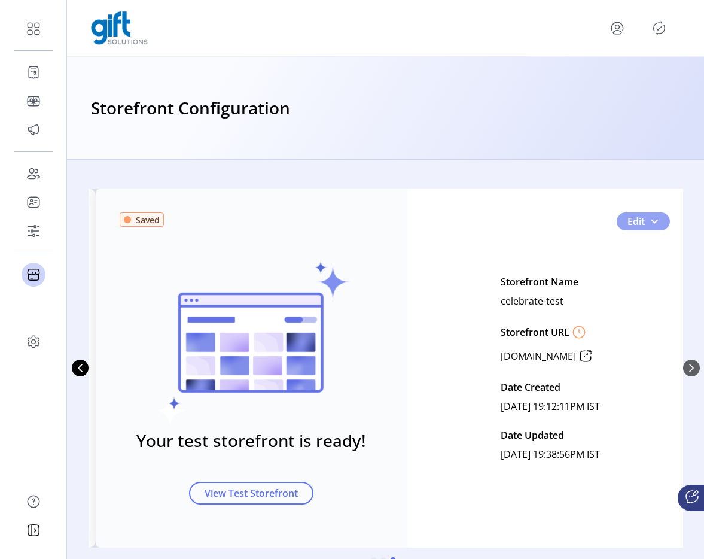
click at [653, 227] on button "Edit" at bounding box center [643, 221] width 53 height 18
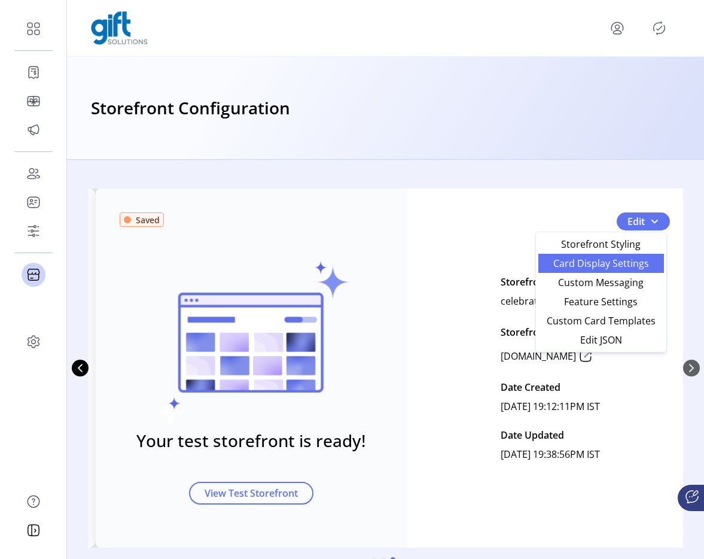
click at [618, 268] on span "Card Display Settings" at bounding box center [601, 264] width 111 height 10
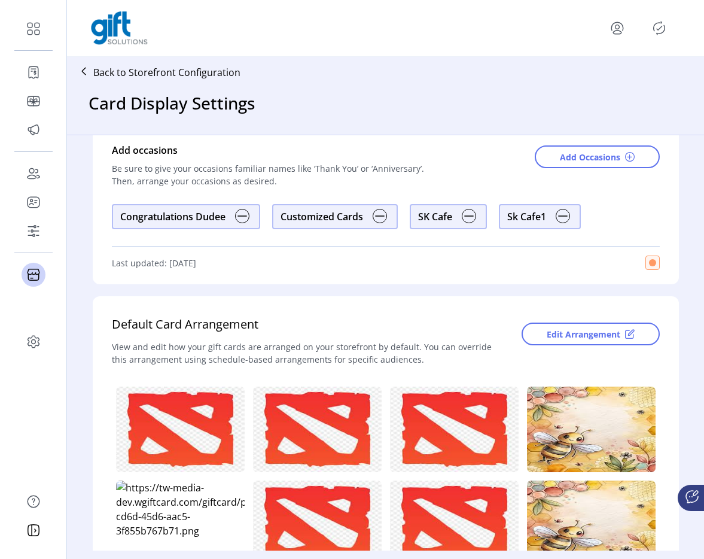
scroll to position [102, 0]
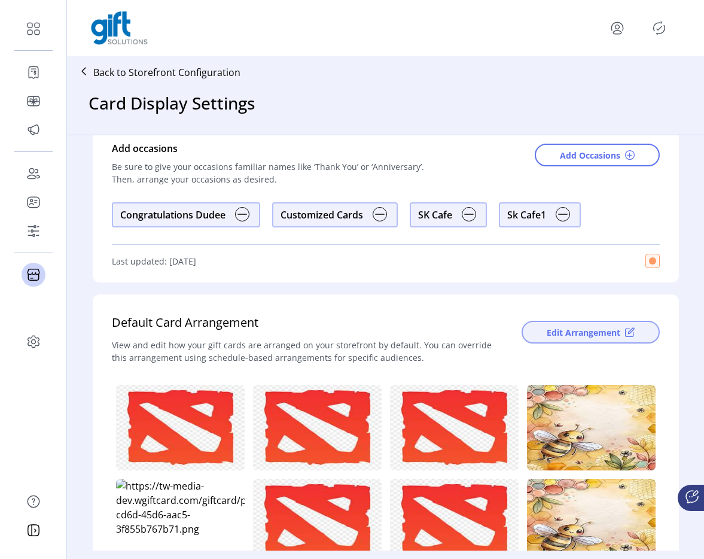
click at [573, 329] on span "Edit Arrangement" at bounding box center [584, 332] width 74 height 13
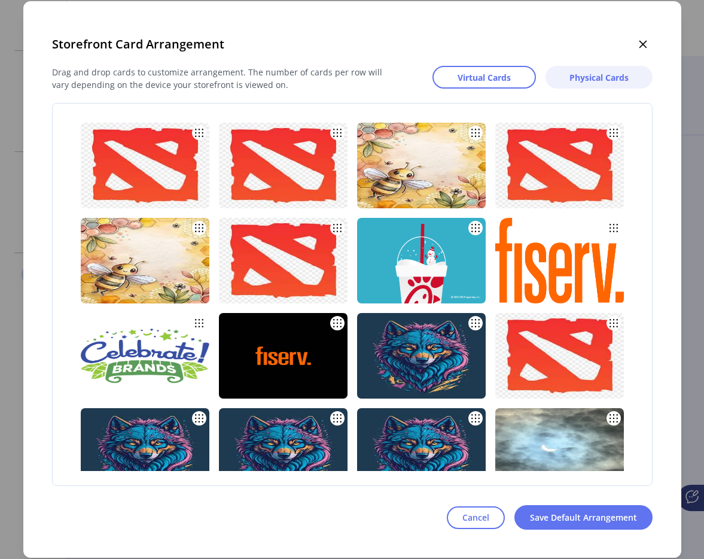
click at [602, 76] on span "Physical Cards" at bounding box center [599, 77] width 59 height 13
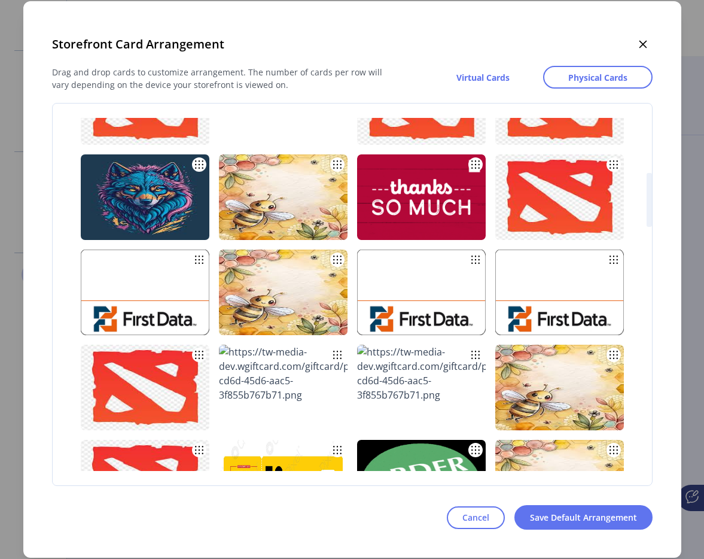
scroll to position [0, 0]
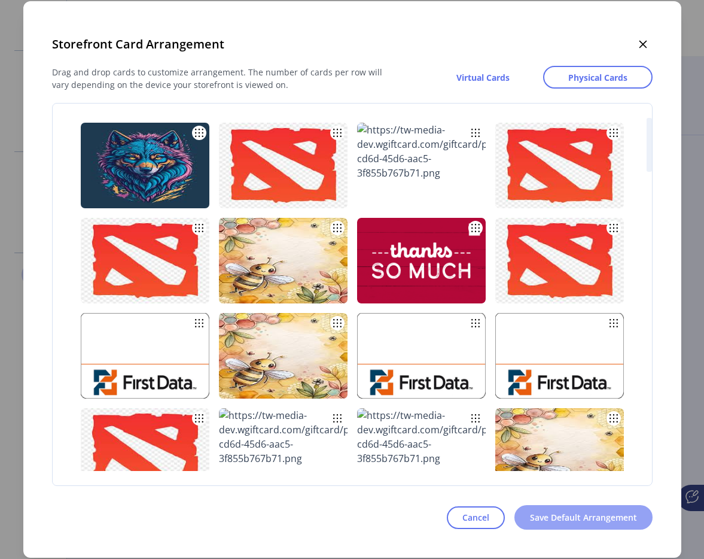
click at [578, 524] on button "Save Default Arrangement" at bounding box center [584, 517] width 138 height 25
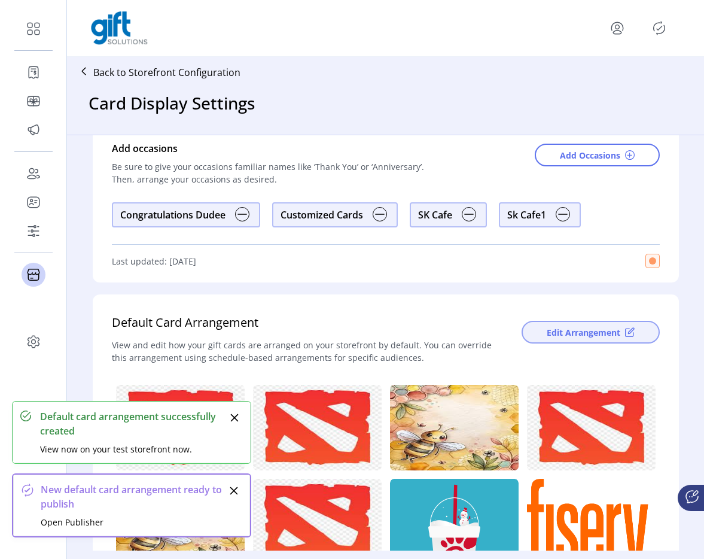
click at [570, 333] on span "Edit Arrangement" at bounding box center [584, 332] width 74 height 13
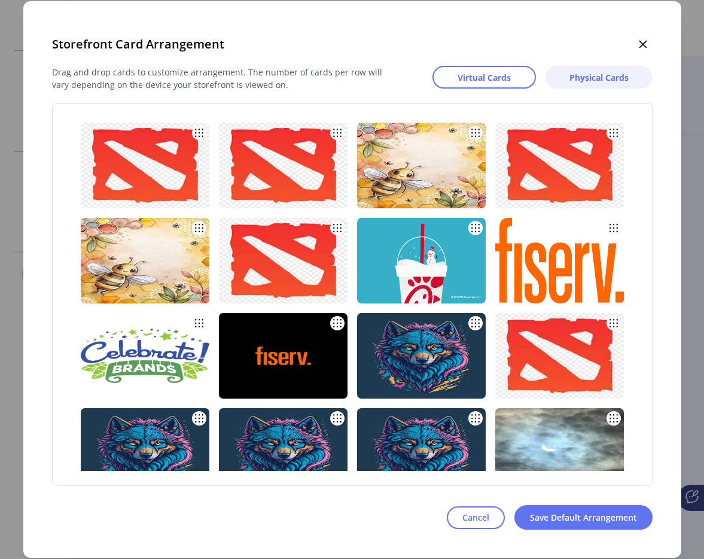
click at [593, 82] on span "Physical Cards" at bounding box center [599, 77] width 59 height 13
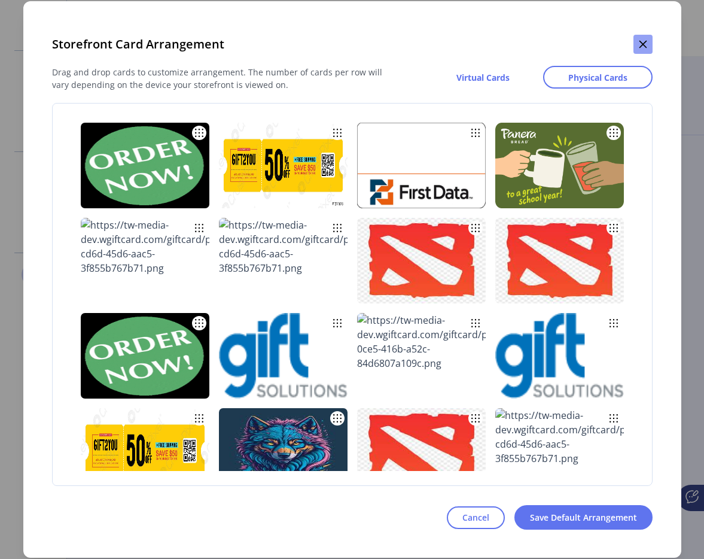
click at [652, 44] on button "button" at bounding box center [643, 44] width 19 height 19
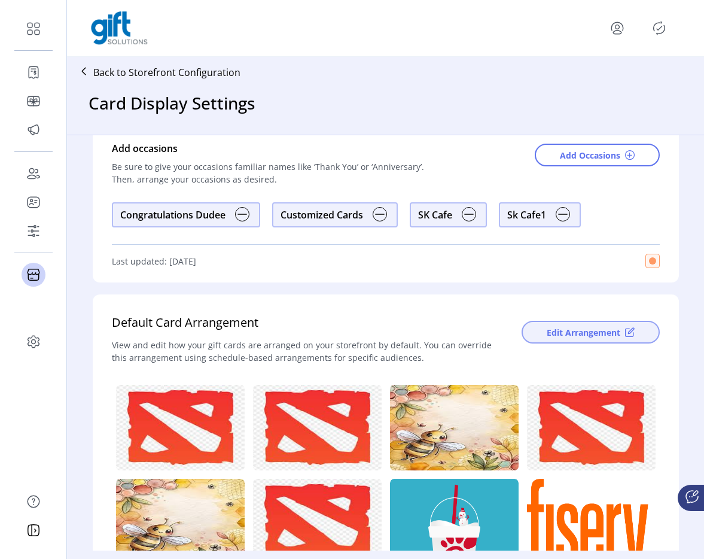
click at [536, 324] on button "Edit Arrangement" at bounding box center [591, 332] width 138 height 23
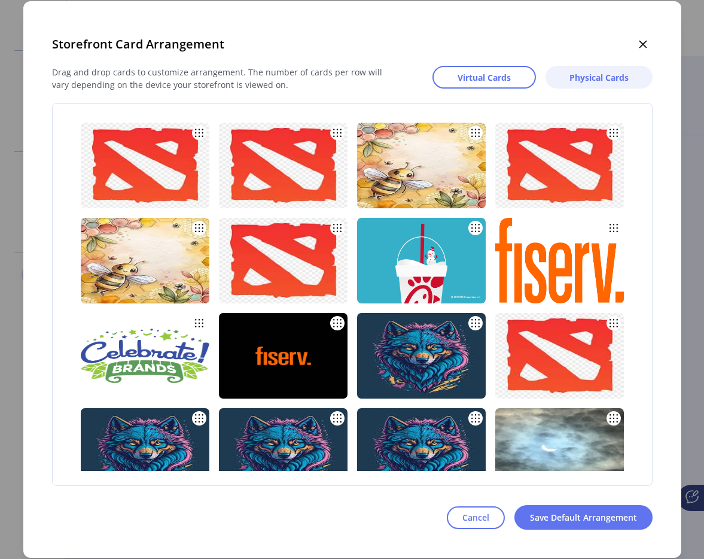
click at [576, 72] on span "Physical Cards" at bounding box center [599, 77] width 59 height 13
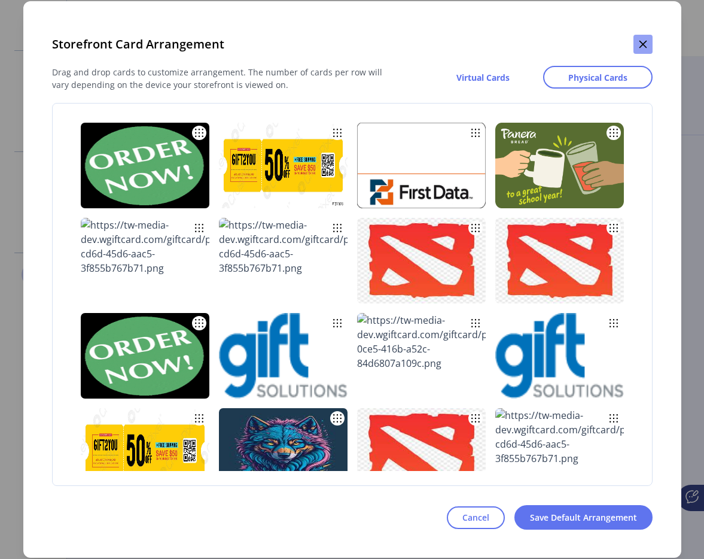
click at [645, 46] on icon "button" at bounding box center [643, 45] width 8 height 8
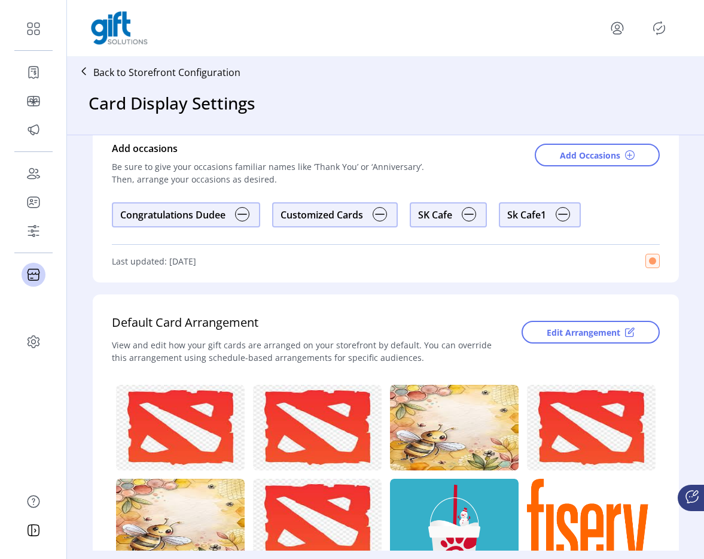
click at [185, 68] on p "Back to Storefront Configuration" at bounding box center [166, 72] width 147 height 14
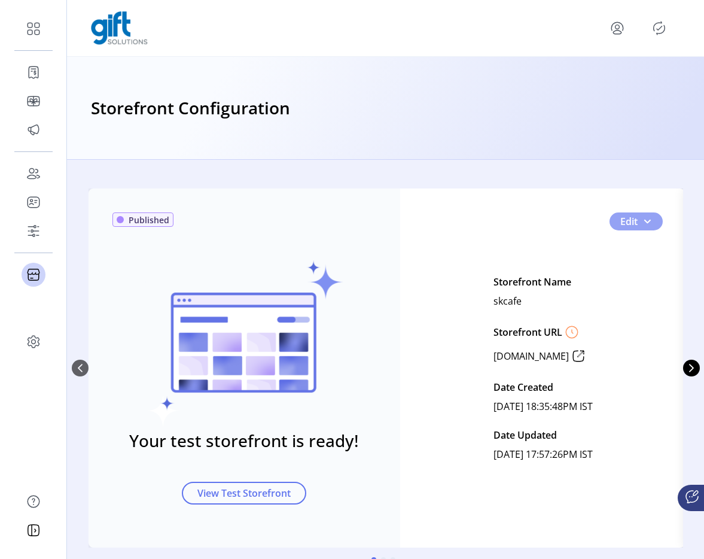
click at [648, 227] on button "Edit" at bounding box center [636, 221] width 53 height 18
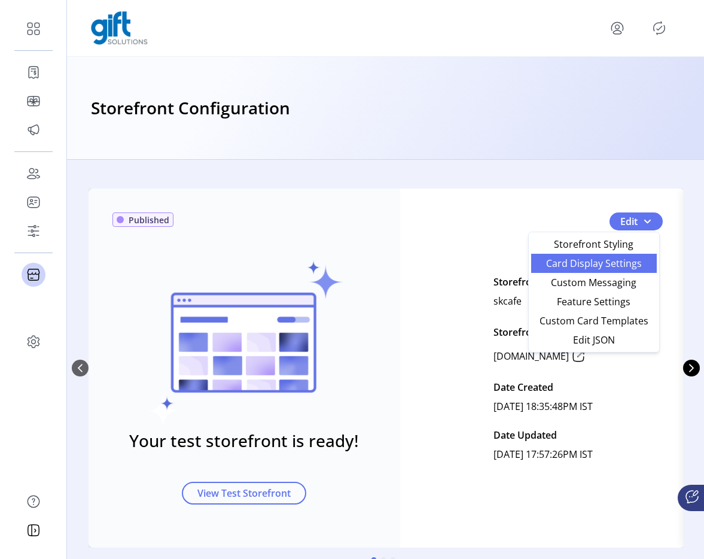
click at [617, 259] on span "Card Display Settings" at bounding box center [594, 264] width 111 height 10
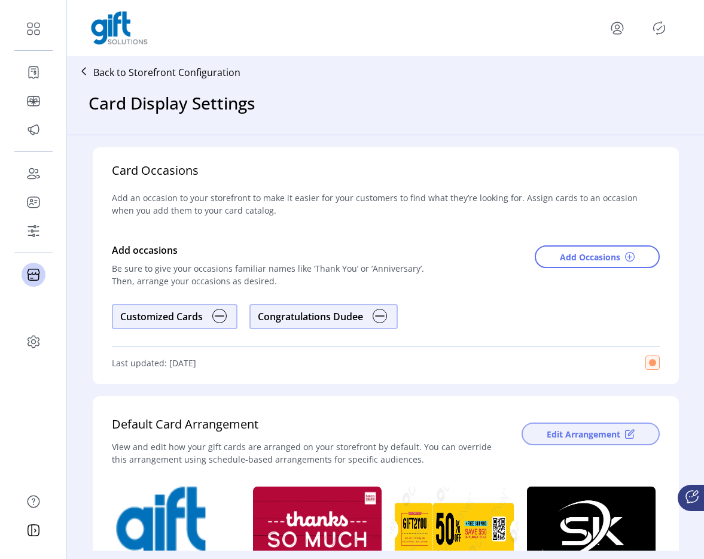
click at [547, 436] on span "Edit Arrangement" at bounding box center [584, 434] width 74 height 13
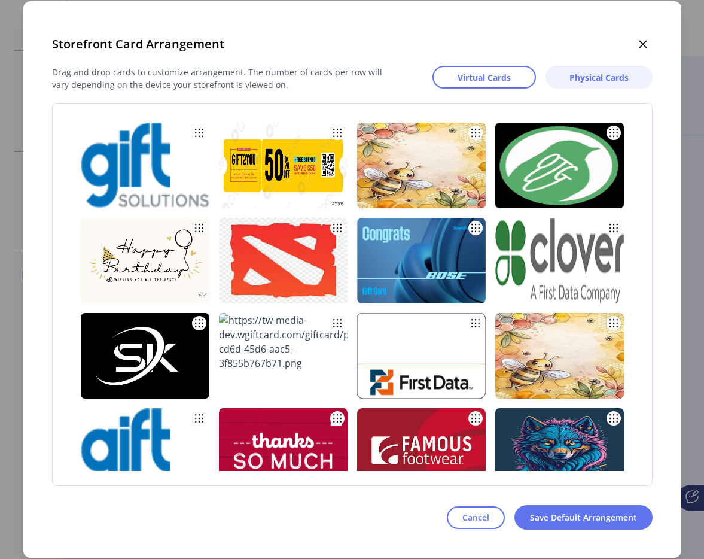
click at [596, 82] on span "Physical Cards" at bounding box center [599, 77] width 59 height 13
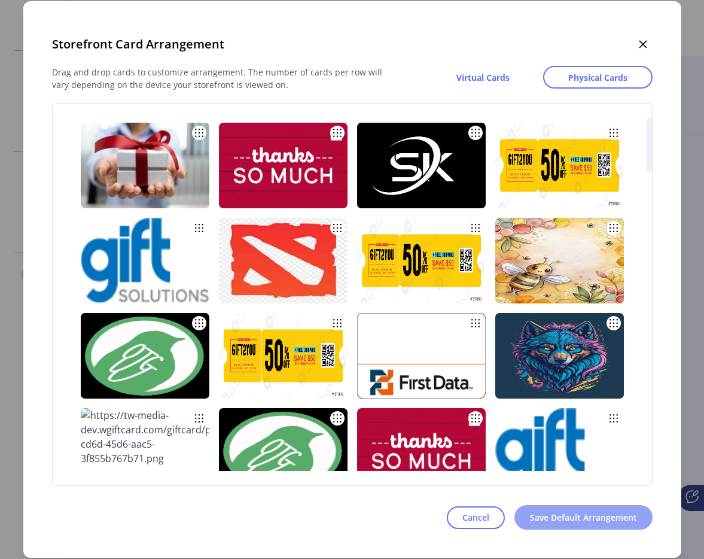
click at [594, 517] on span "Save Default Arrangement" at bounding box center [583, 517] width 107 height 13
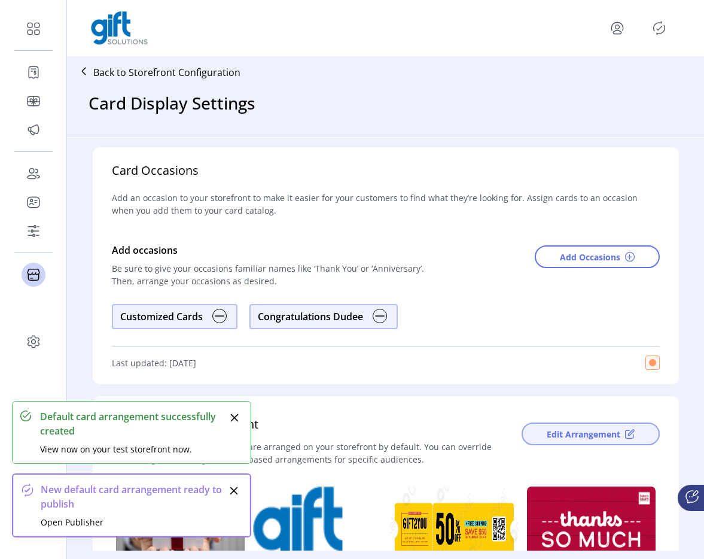
click at [588, 441] on button "Edit Arrangement" at bounding box center [591, 434] width 138 height 23
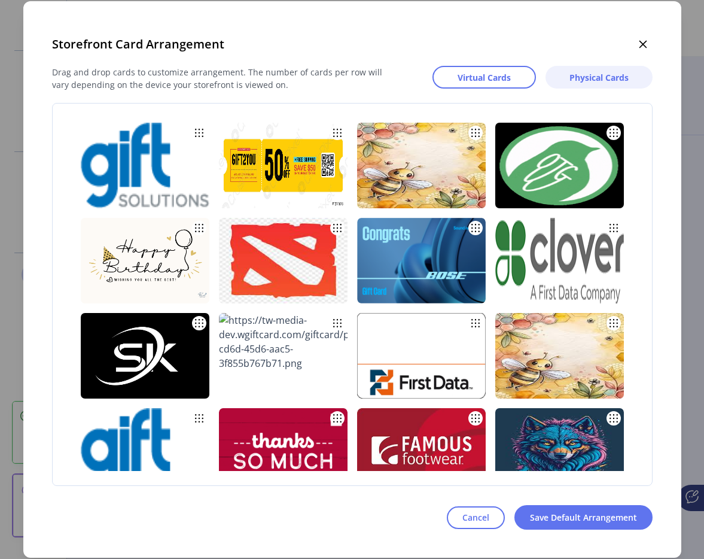
click at [599, 76] on span "Physical Cards" at bounding box center [599, 77] width 59 height 13
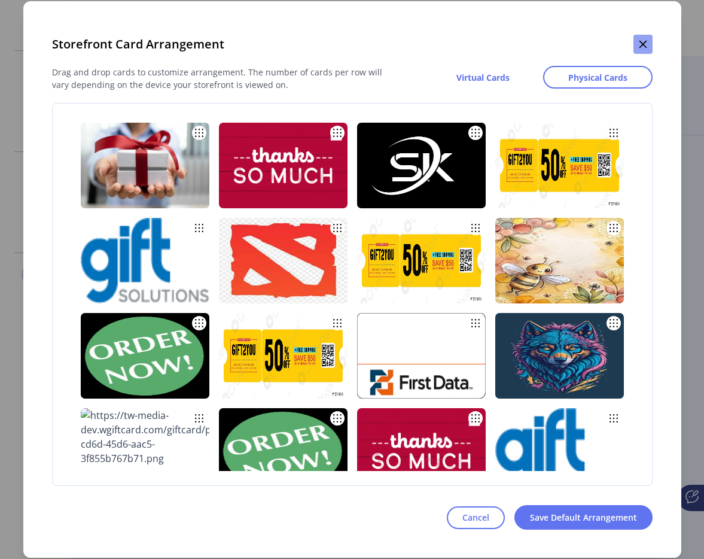
click at [648, 48] on icon "button" at bounding box center [644, 45] width 10 height 10
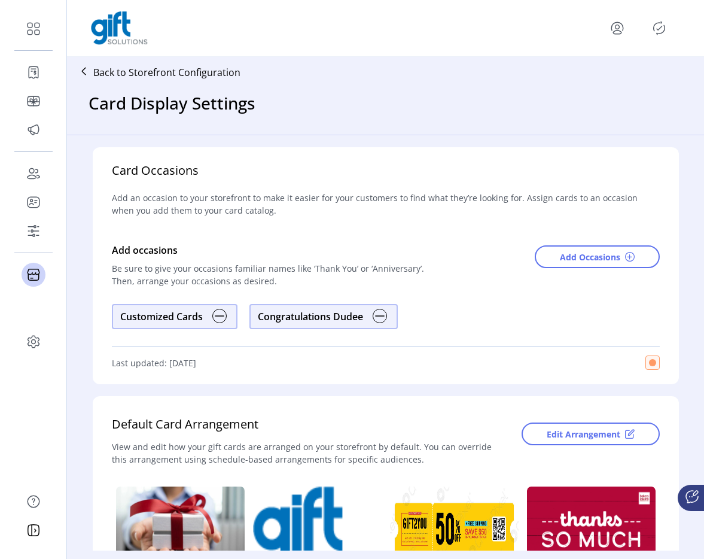
click at [156, 72] on p "Back to Storefront Configuration" at bounding box center [166, 72] width 147 height 14
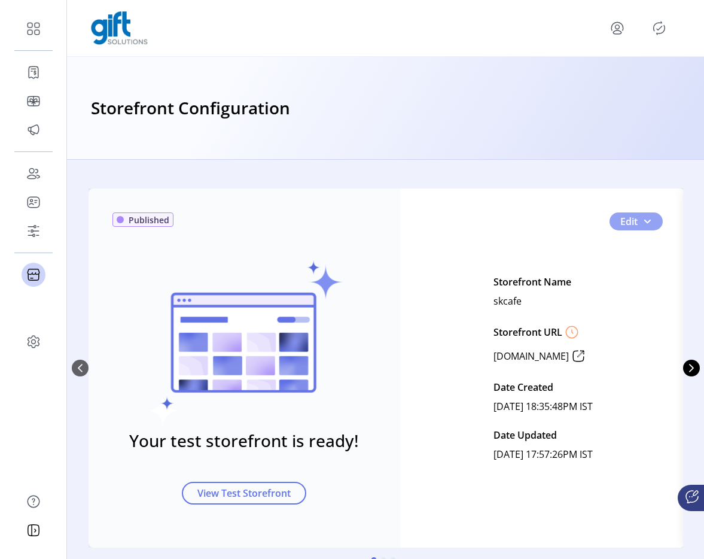
click at [655, 221] on button "Edit" at bounding box center [636, 221] width 53 height 18
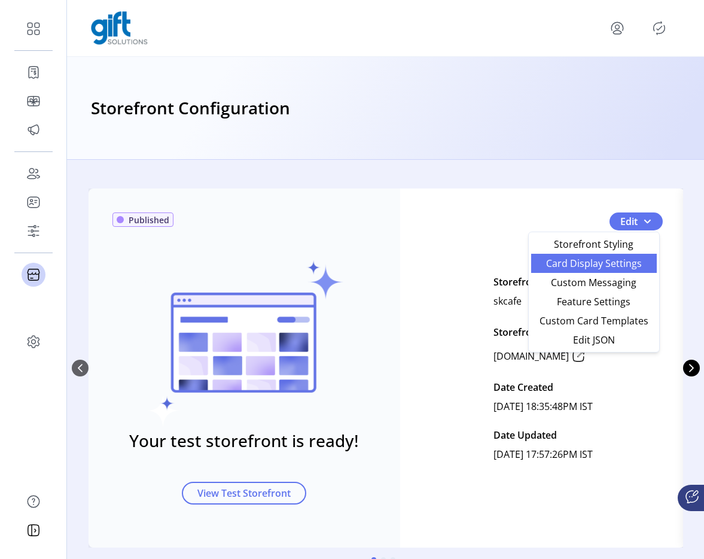
click at [611, 266] on span "Card Display Settings" at bounding box center [594, 264] width 111 height 10
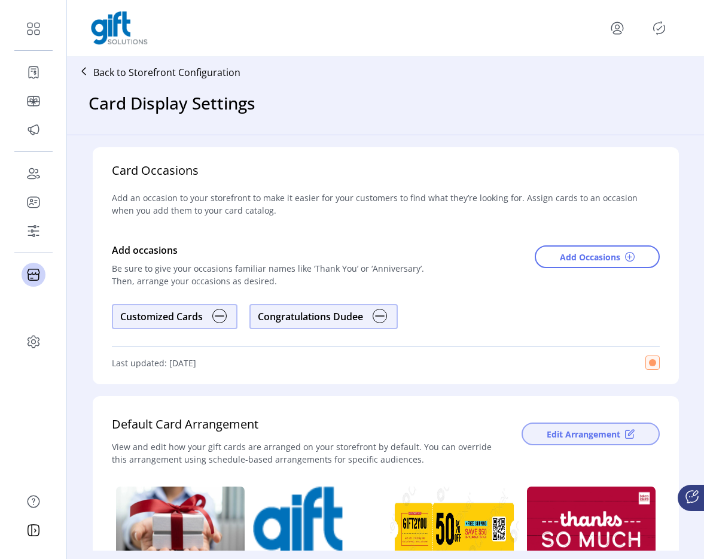
click at [539, 438] on button "Edit Arrangement" at bounding box center [591, 434] width 138 height 23
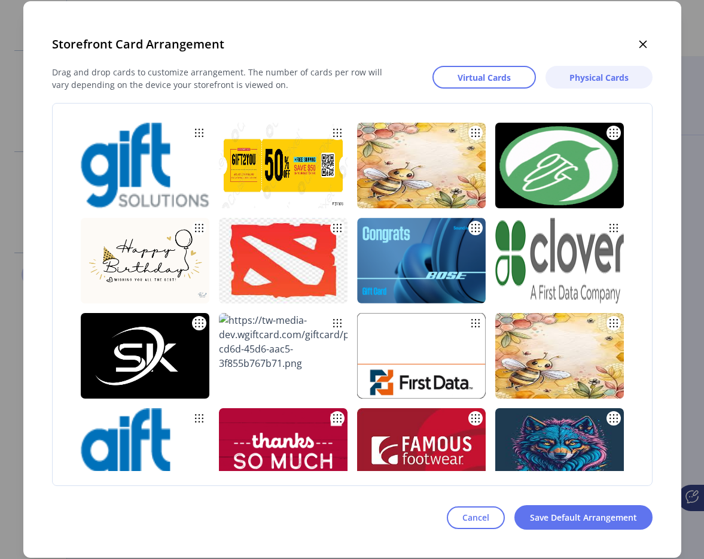
click at [571, 81] on span "Physical Cards" at bounding box center [599, 77] width 59 height 13
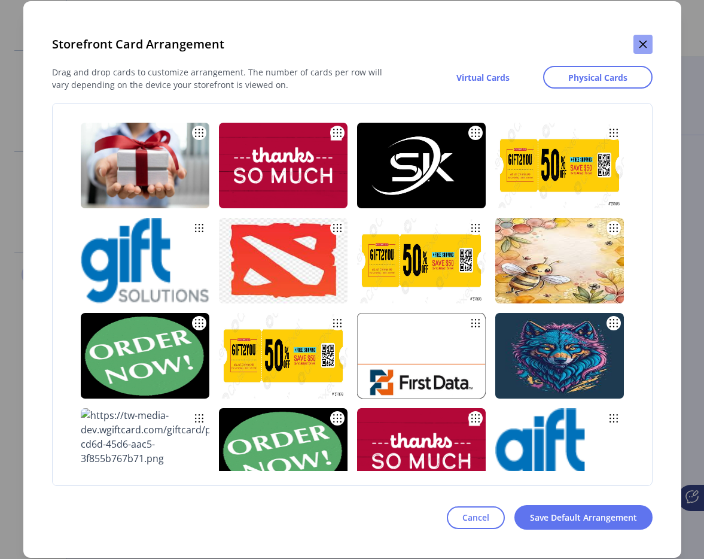
click at [650, 37] on button "button" at bounding box center [643, 44] width 19 height 19
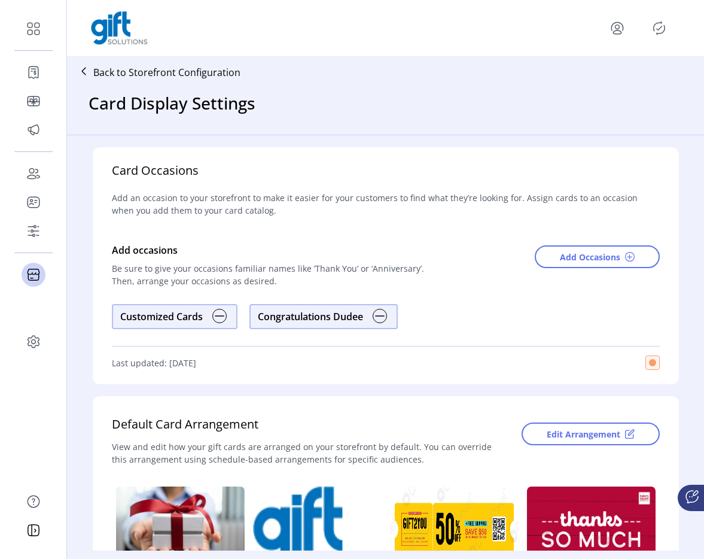
click at [621, 28] on icon "menu" at bounding box center [617, 28] width 19 height 19
click at [602, 83] on link "Sign Out" at bounding box center [575, 75] width 104 height 19
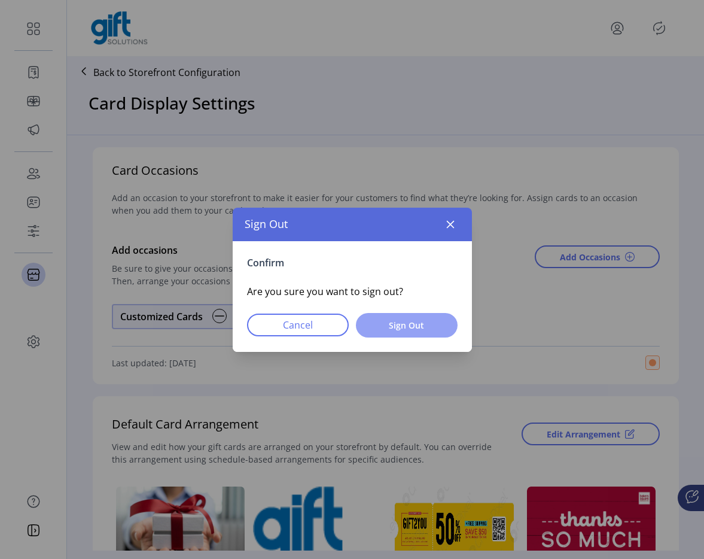
click at [440, 319] on span "Sign Out" at bounding box center [407, 325] width 71 height 13
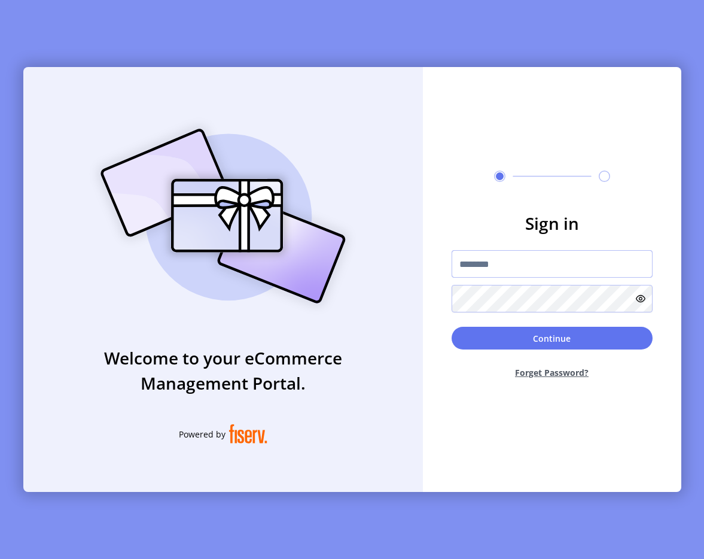
click at [527, 257] on input "text" at bounding box center [552, 264] width 201 height 28
type input "**********"
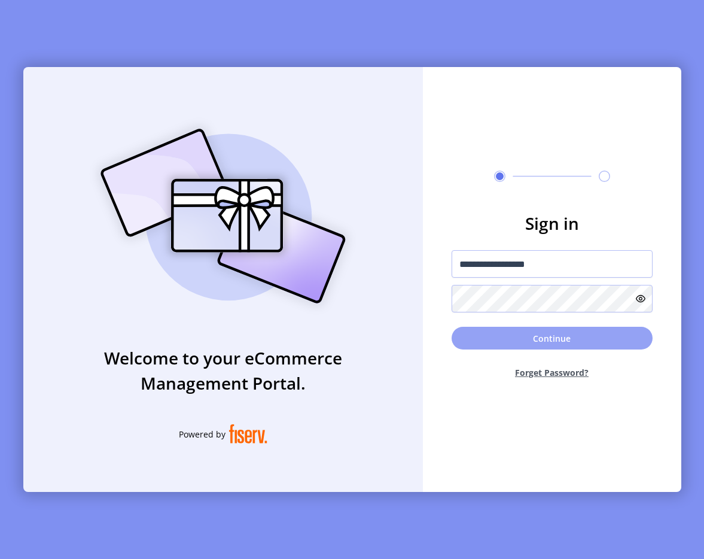
click at [517, 332] on button "Continue" at bounding box center [552, 338] width 201 height 23
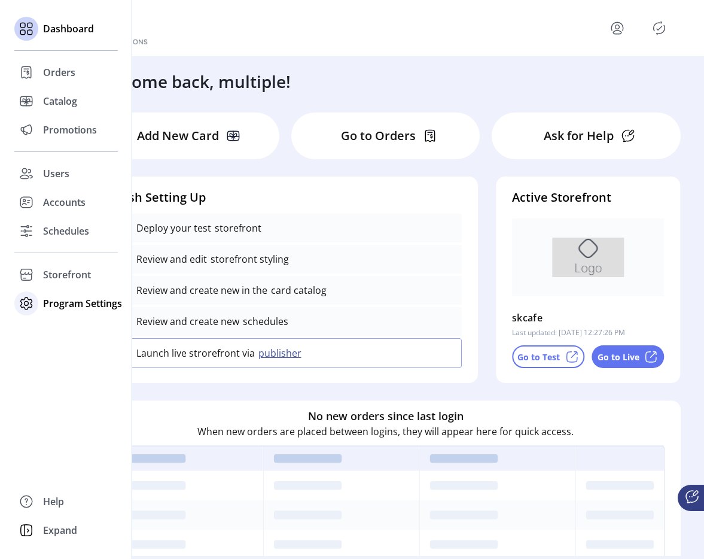
click at [53, 289] on div "Program Settings" at bounding box center [66, 303] width 104 height 29
click at [71, 286] on div "Storefront" at bounding box center [66, 274] width 104 height 29
click at [102, 302] on span "Configuration" at bounding box center [74, 298] width 63 height 14
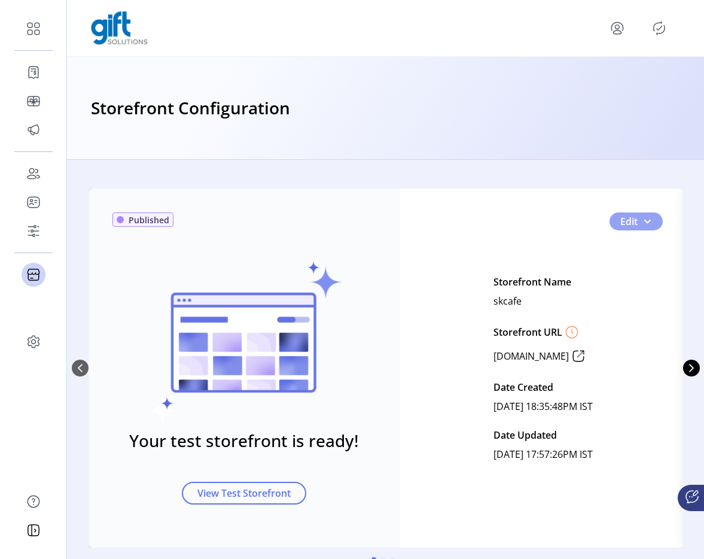
click at [654, 224] on button "Edit" at bounding box center [636, 221] width 53 height 18
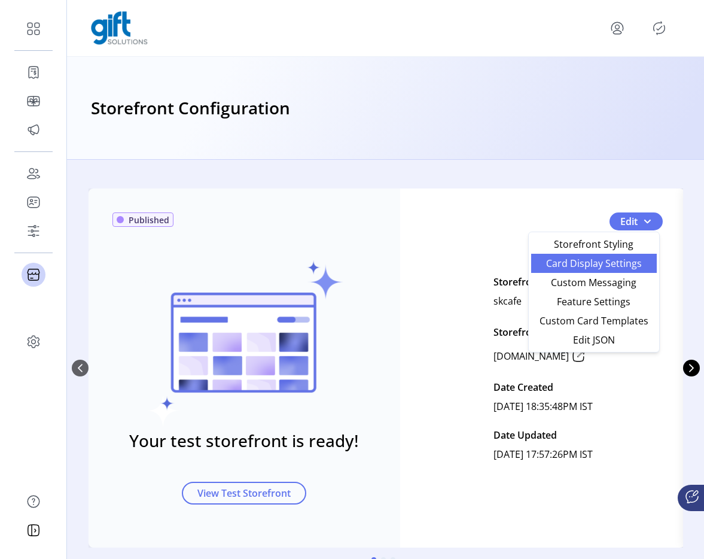
click at [584, 268] on span "Card Display Settings" at bounding box center [594, 264] width 111 height 10
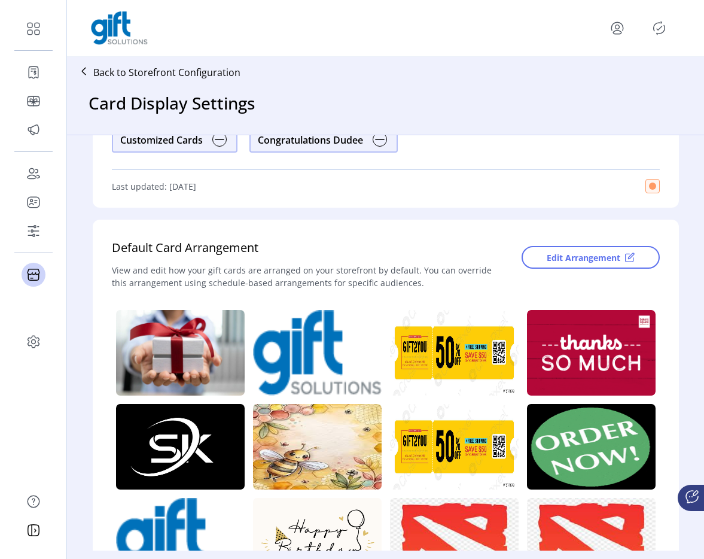
scroll to position [203, 0]
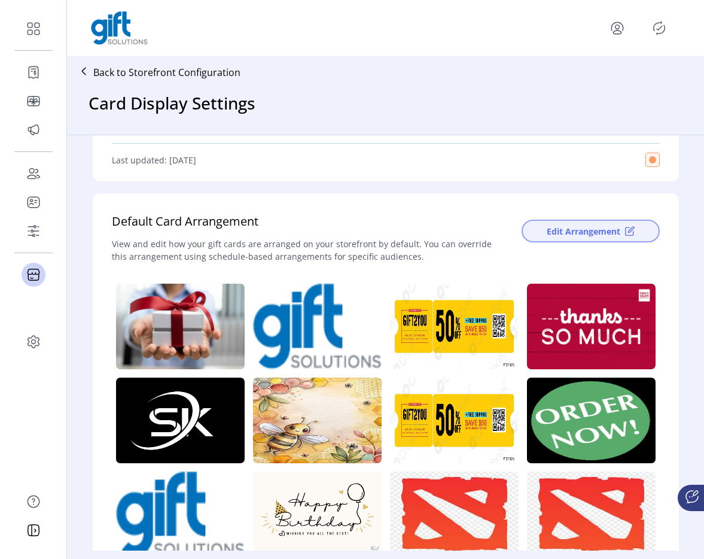
click at [573, 227] on span "Edit Arrangement" at bounding box center [584, 231] width 74 height 13
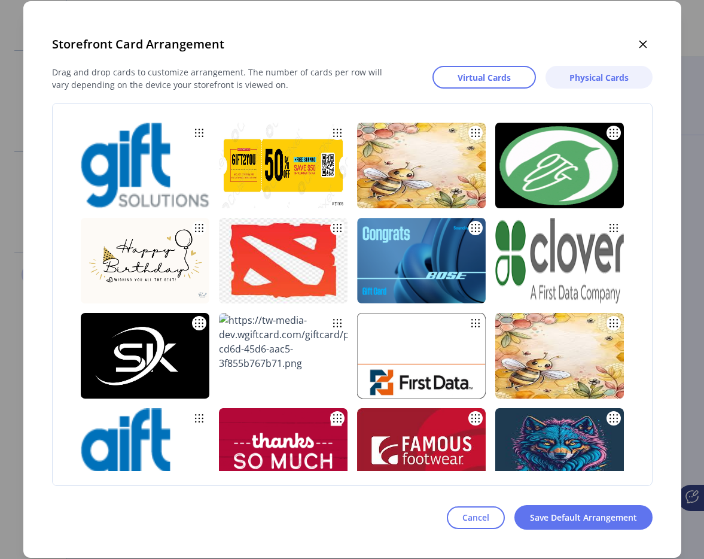
click at [611, 84] on button "Physical Cards" at bounding box center [599, 77] width 107 height 23
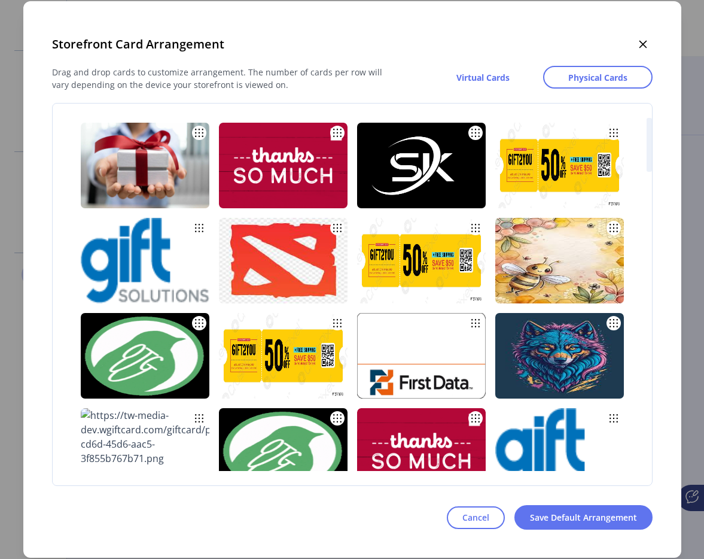
click at [421, 170] on img at bounding box center [421, 166] width 129 height 86
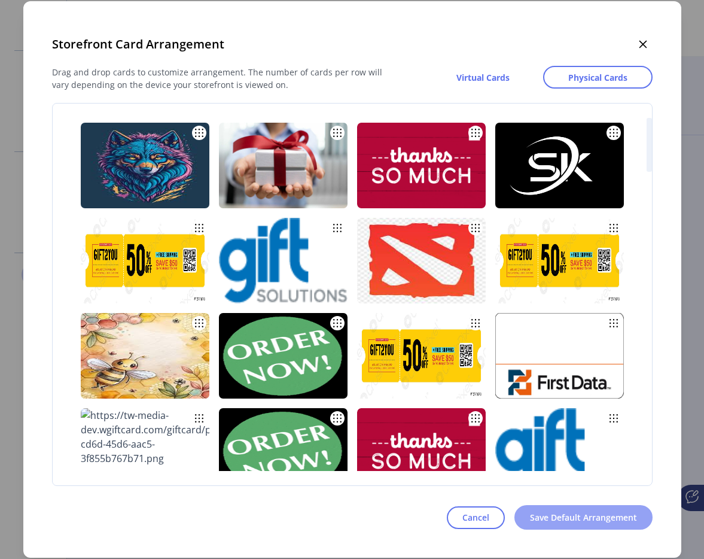
click at [581, 508] on button "Save Default Arrangement" at bounding box center [584, 517] width 138 height 25
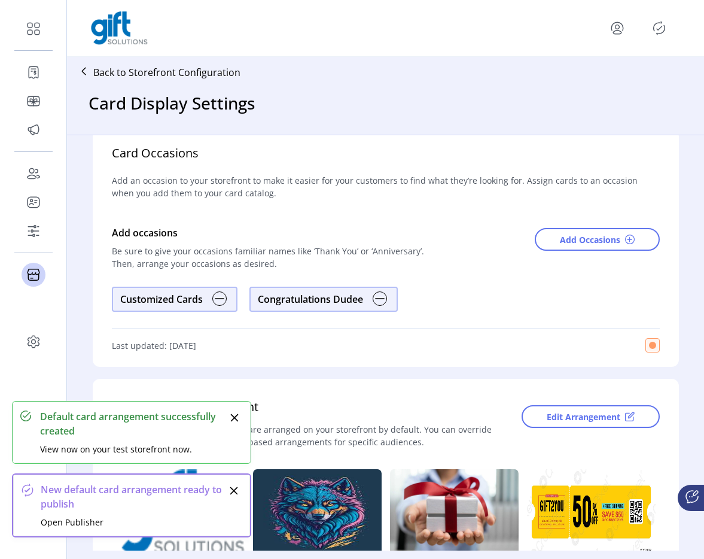
scroll to position [0, 0]
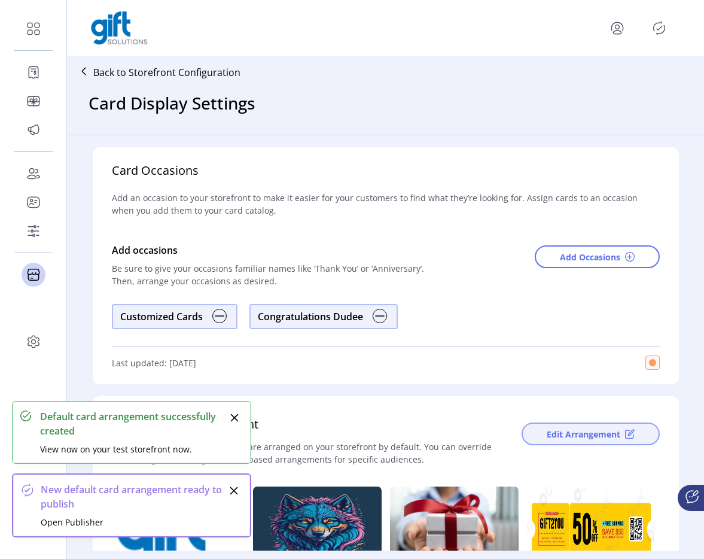
click at [563, 443] on button "Edit Arrangement" at bounding box center [591, 434] width 138 height 23
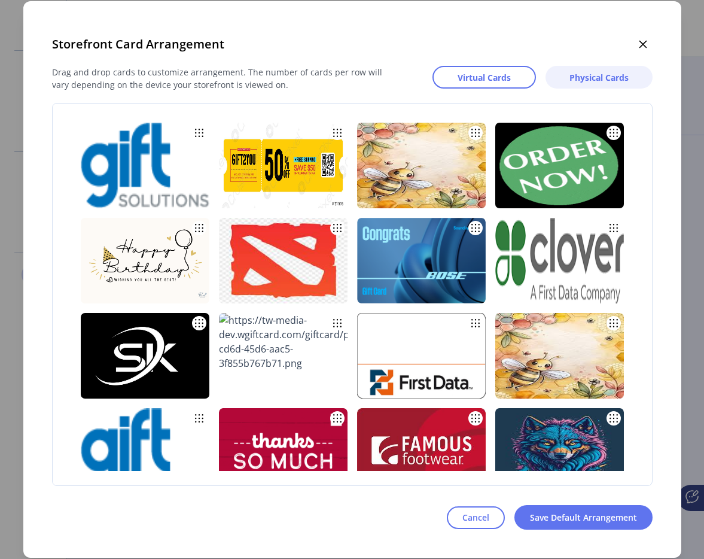
click at [585, 81] on span "Physical Cards" at bounding box center [599, 77] width 59 height 13
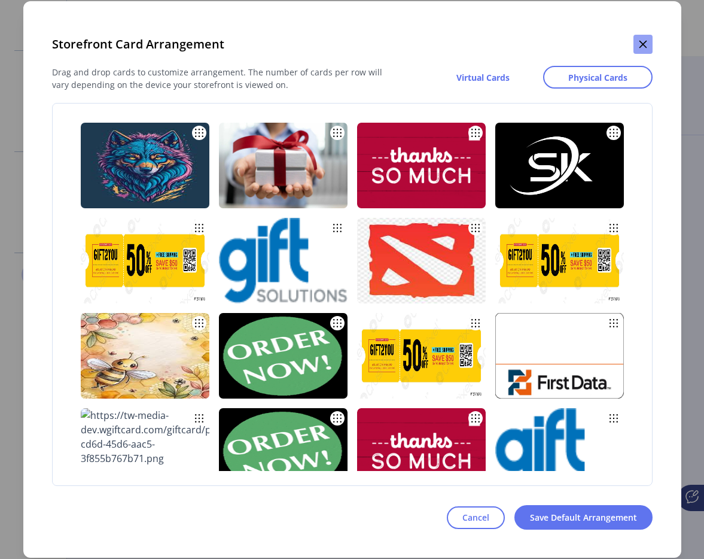
click at [643, 44] on icon "button" at bounding box center [643, 45] width 8 height 8
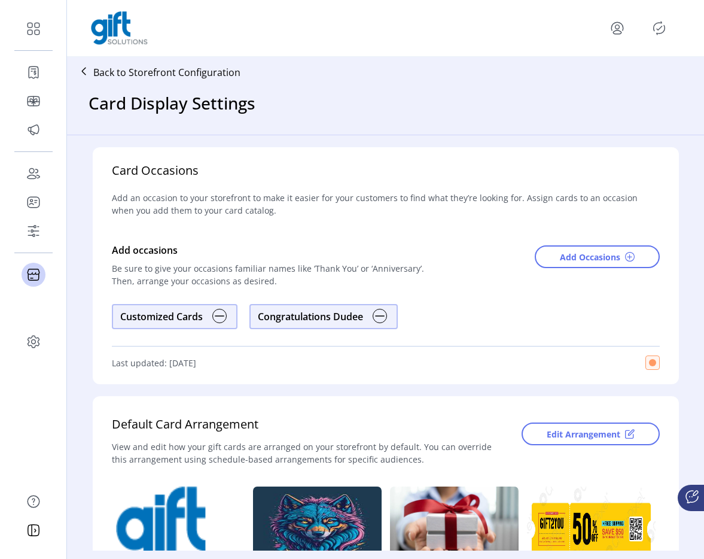
click at [607, 28] on div at bounding box center [386, 28] width 590 height 34
click at [609, 28] on icon "menu" at bounding box center [617, 28] width 19 height 19
click at [593, 79] on span "Sign Out" at bounding box center [575, 76] width 90 height 10
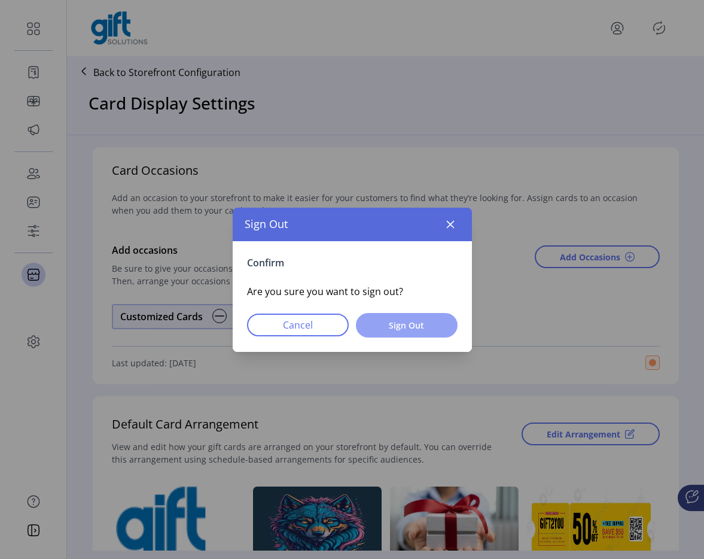
click at [414, 331] on button "Sign Out" at bounding box center [407, 325] width 102 height 25
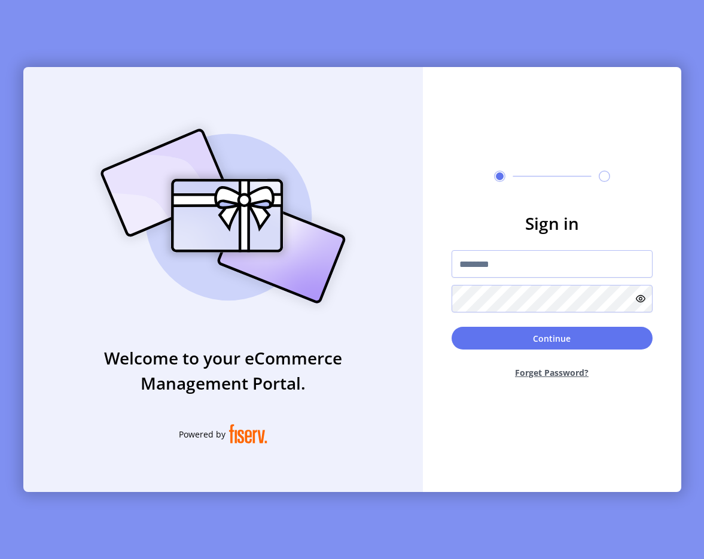
click at [551, 250] on form "Sign in Continue Forget Password?" at bounding box center [552, 300] width 259 height 178
click at [540, 256] on input "text" at bounding box center [552, 264] width 201 height 28
type input "**********"
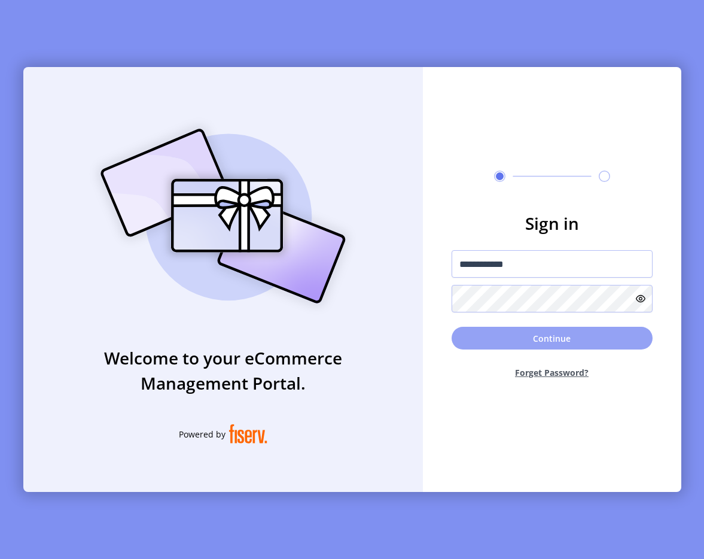
click at [499, 335] on button "Continue" at bounding box center [552, 338] width 201 height 23
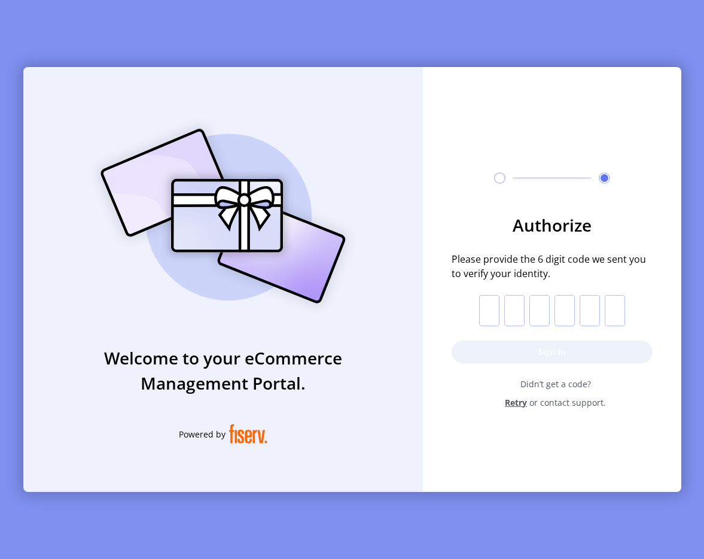
click at [499, 311] on input "text" at bounding box center [489, 310] width 20 height 31
click at [497, 312] on input "text" at bounding box center [489, 310] width 20 height 31
paste input "*"
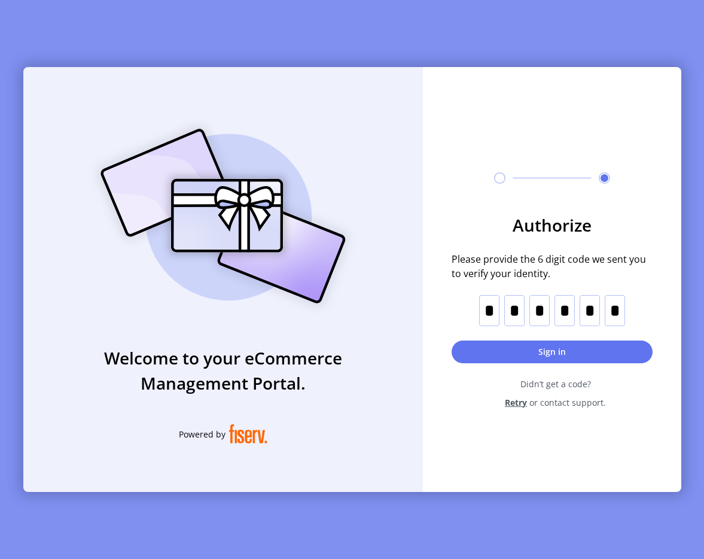
type input "*"
click at [497, 349] on button "Sign in" at bounding box center [552, 352] width 201 height 23
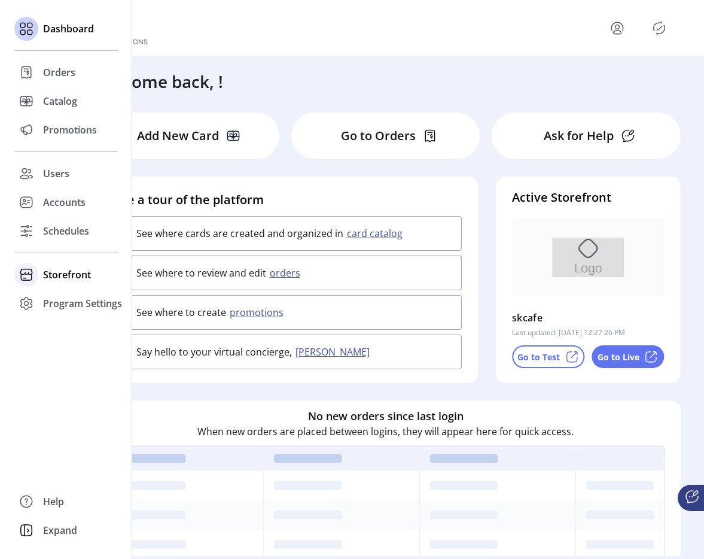
click at [39, 271] on div "Storefront" at bounding box center [66, 274] width 104 height 29
click at [69, 298] on span "Configuration" at bounding box center [74, 298] width 63 height 14
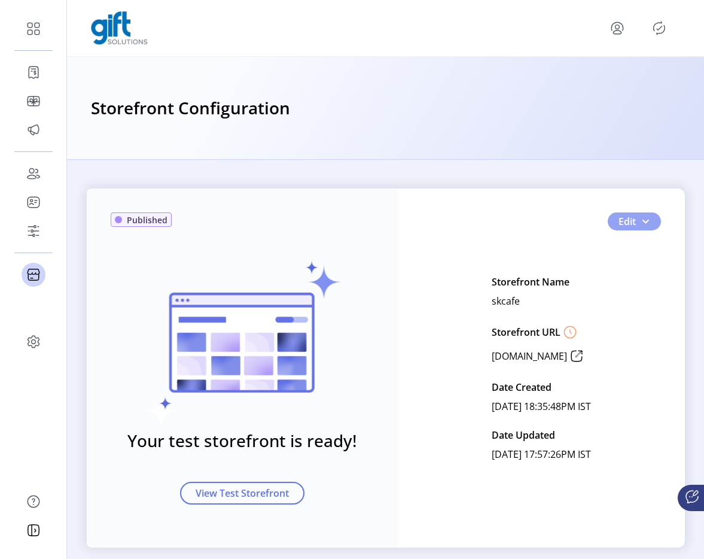
click at [652, 225] on button "Edit" at bounding box center [634, 221] width 53 height 18
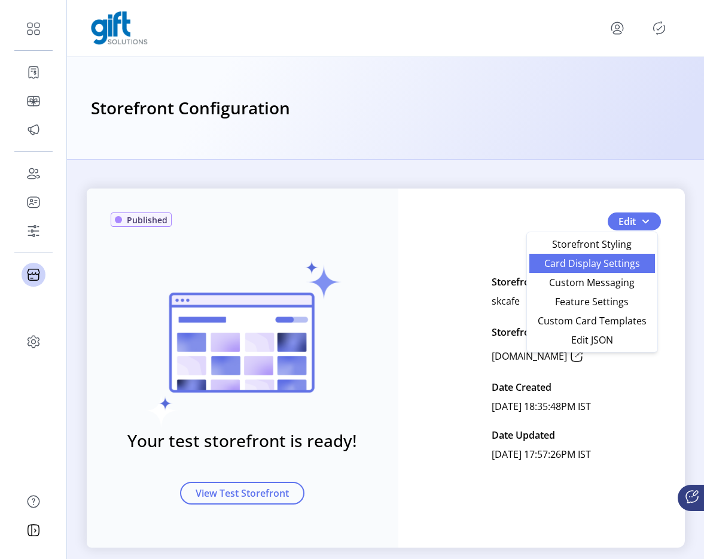
click at [611, 265] on span "Card Display Settings" at bounding box center [592, 264] width 111 height 10
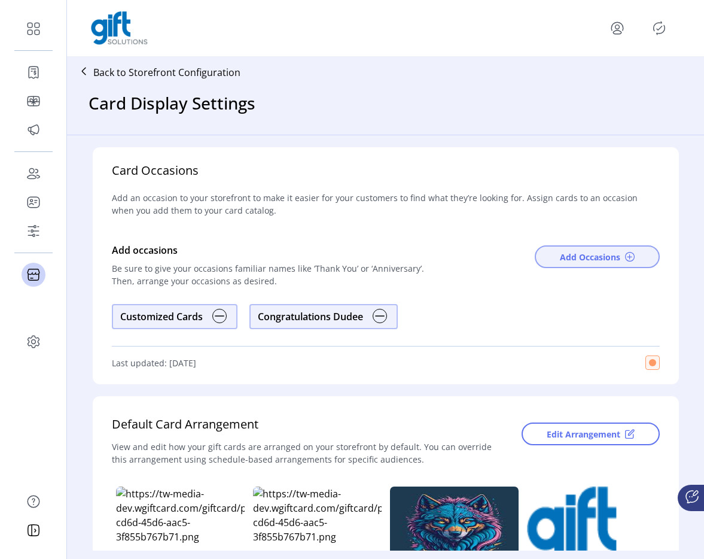
click at [571, 260] on span "Add Occasions" at bounding box center [590, 257] width 60 height 13
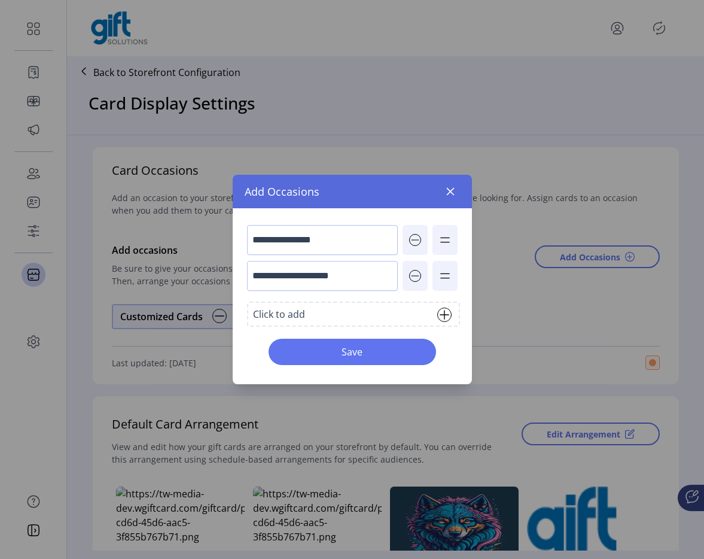
click at [280, 314] on div "Click to add" at bounding box center [279, 314] width 52 height 14
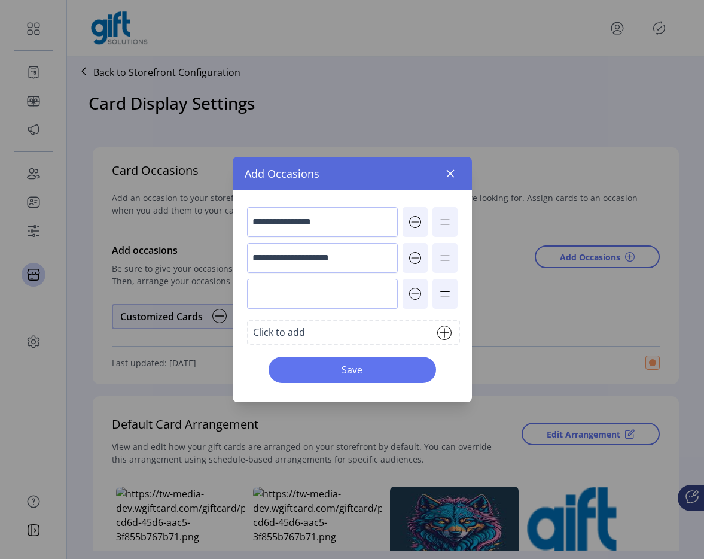
click at [274, 303] on input "text" at bounding box center [322, 294] width 151 height 30
type input "*********"
click at [277, 369] on button "Save" at bounding box center [353, 370] width 168 height 26
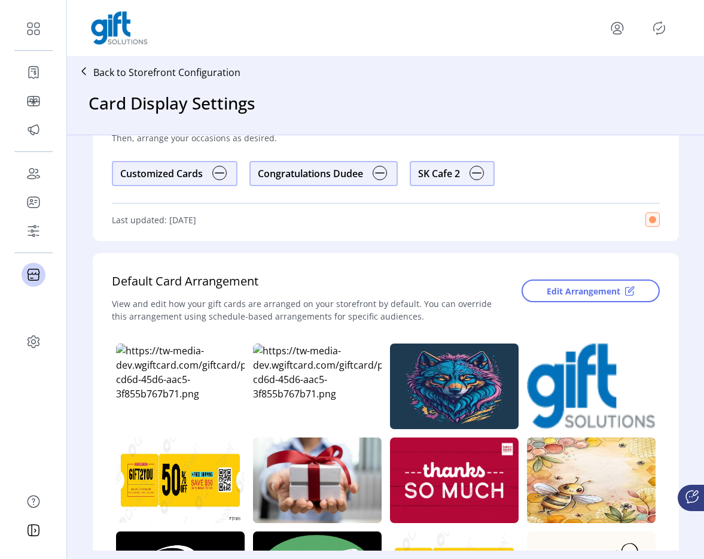
scroll to position [221, 0]
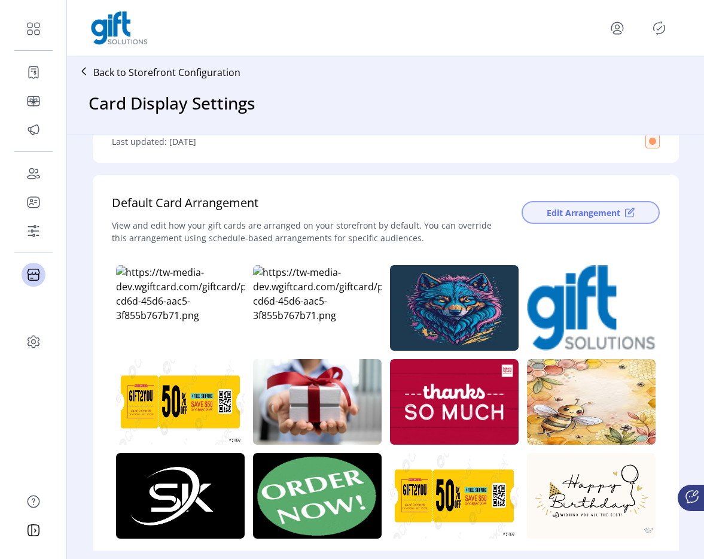
click at [564, 220] on button "Edit Arrangement" at bounding box center [591, 212] width 138 height 23
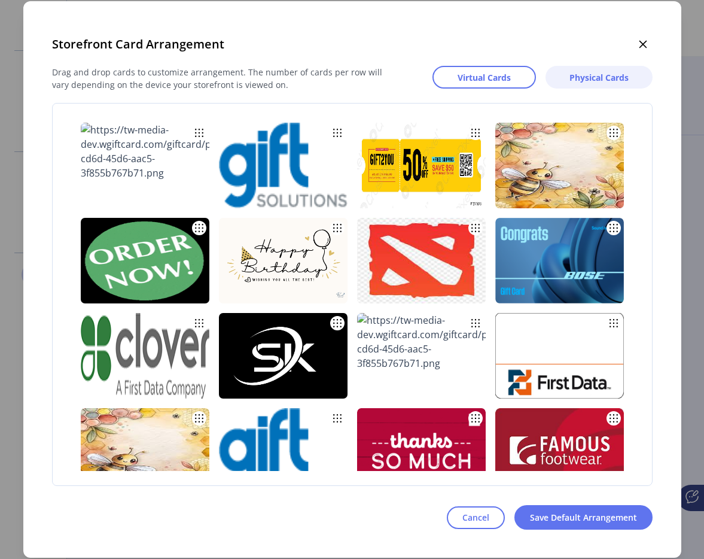
click at [592, 79] on span "Physical Cards" at bounding box center [599, 77] width 59 height 13
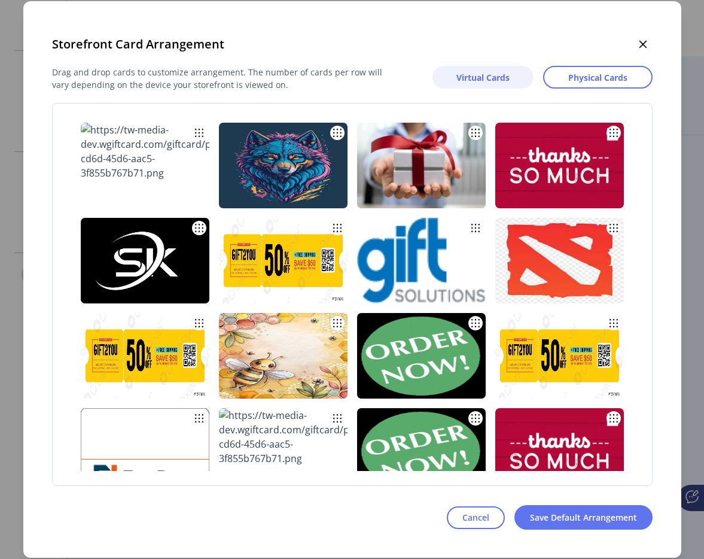
click at [486, 74] on span "Virtual Cards" at bounding box center [483, 77] width 53 height 13
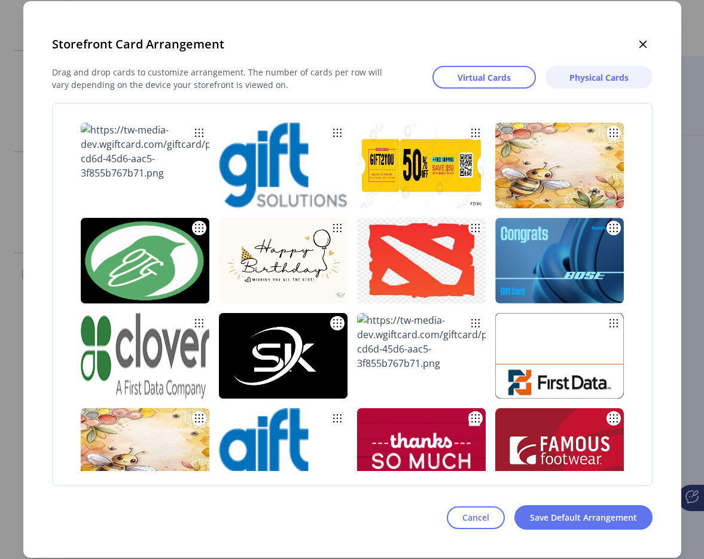
click at [583, 76] on span "Physical Cards" at bounding box center [599, 77] width 59 height 13
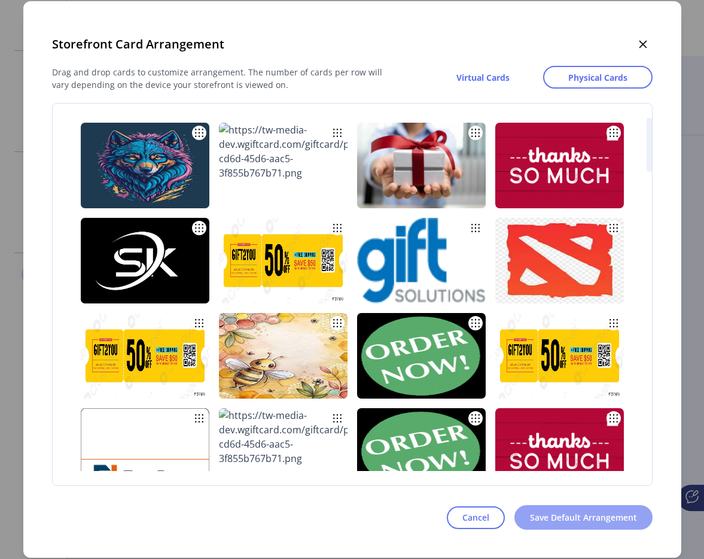
click at [575, 522] on span "Save Default Arrangement" at bounding box center [583, 517] width 107 height 13
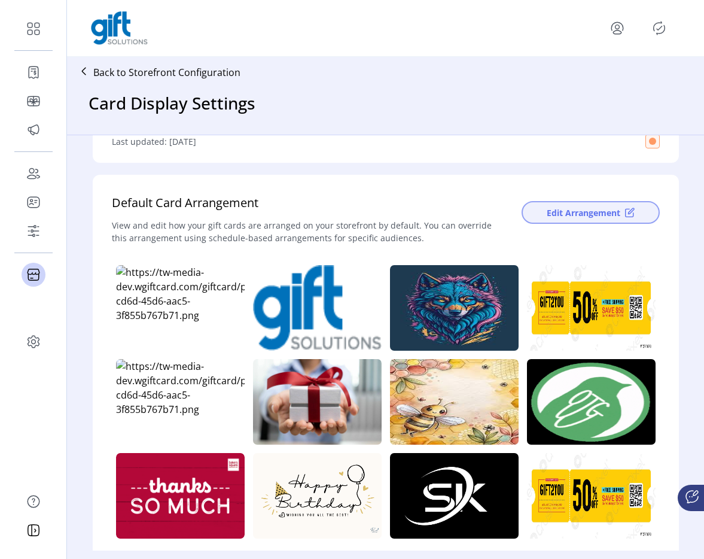
click at [560, 217] on span "Edit Arrangement" at bounding box center [584, 212] width 74 height 13
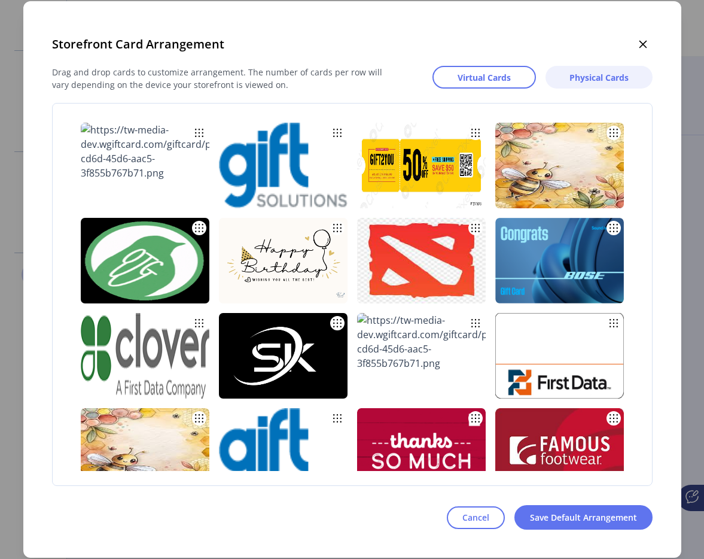
click at [573, 78] on span "Physical Cards" at bounding box center [599, 77] width 59 height 13
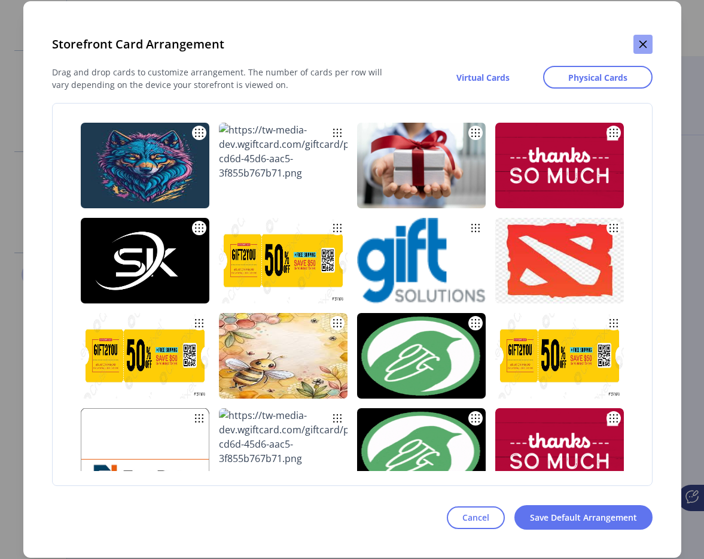
click at [640, 41] on icon "button" at bounding box center [643, 45] width 8 height 8
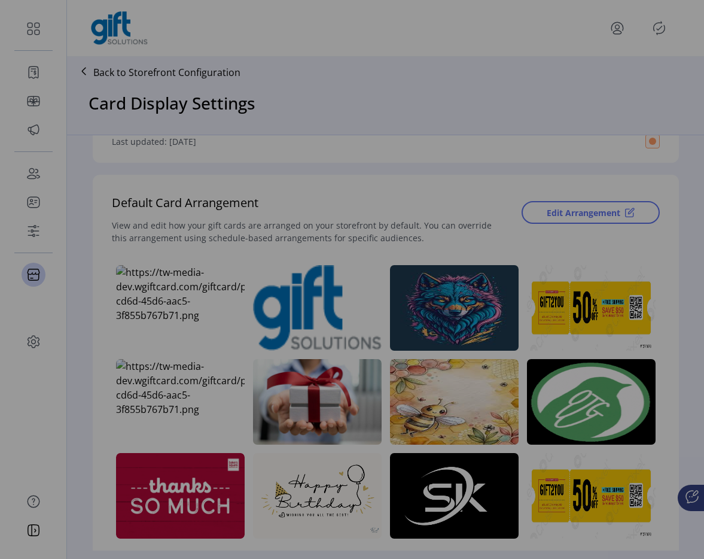
click at [583, 85] on div "Storefront Card Arrangement Drag and drop cards to customize arrangement. The n…" at bounding box center [352, 280] width 461 height 390
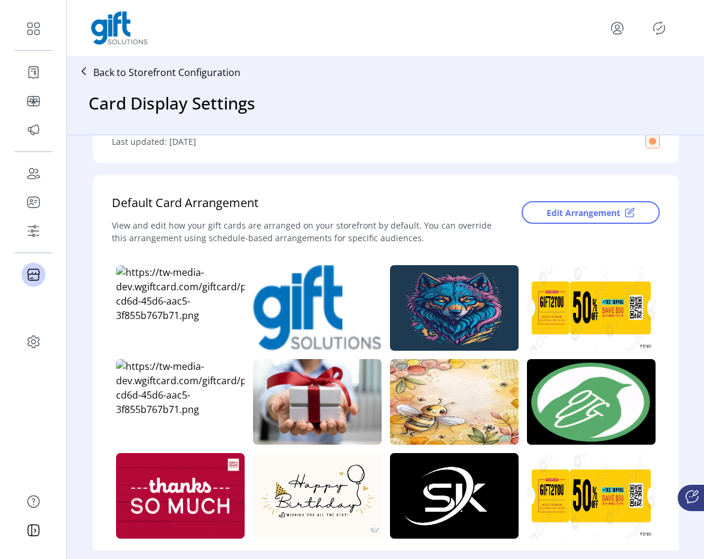
click at [615, 29] on icon "menu" at bounding box center [617, 28] width 19 height 19
click at [573, 77] on span "Sign Out" at bounding box center [575, 76] width 90 height 10
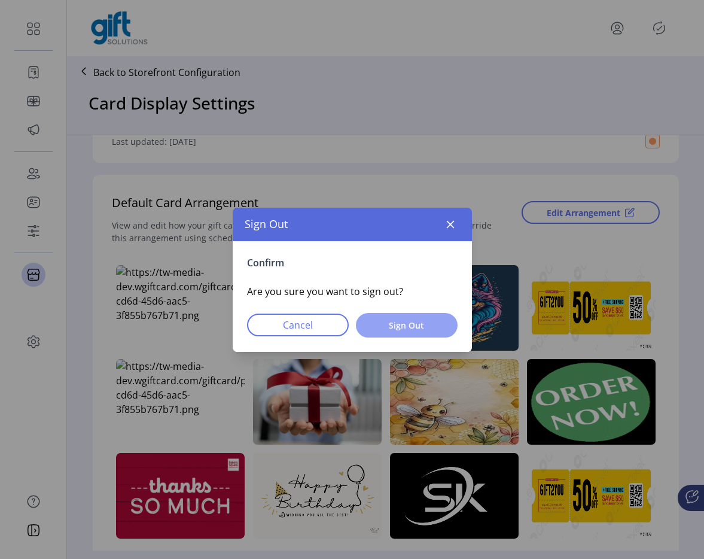
click at [400, 332] on button "Sign Out" at bounding box center [407, 325] width 102 height 25
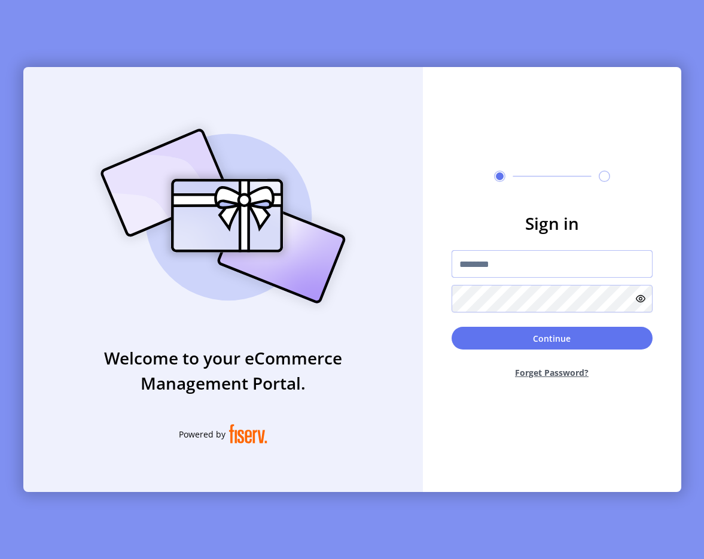
click at [521, 271] on input "text" at bounding box center [552, 264] width 201 height 28
type input "**********"
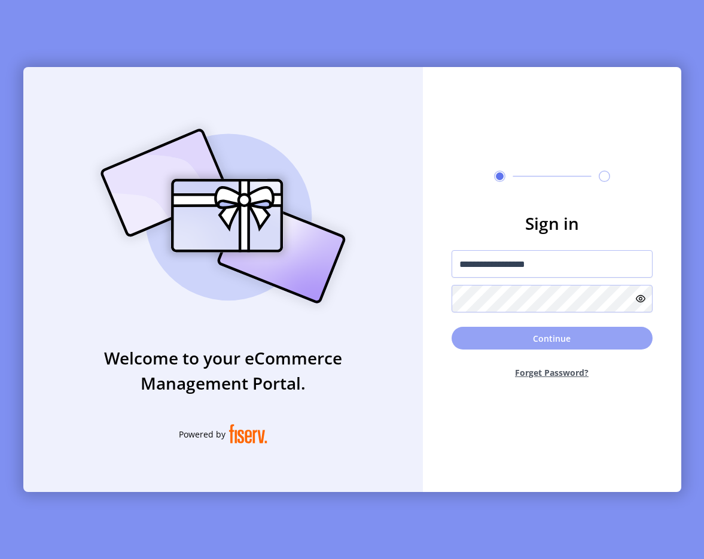
click at [482, 339] on button "Continue" at bounding box center [552, 338] width 201 height 23
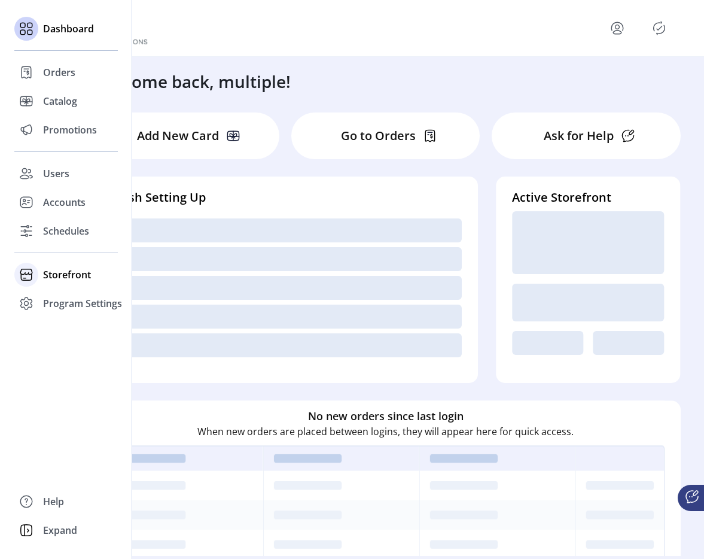
click at [52, 268] on span "Storefront" at bounding box center [67, 275] width 48 height 14
click at [64, 296] on span "Configuration" at bounding box center [74, 298] width 63 height 14
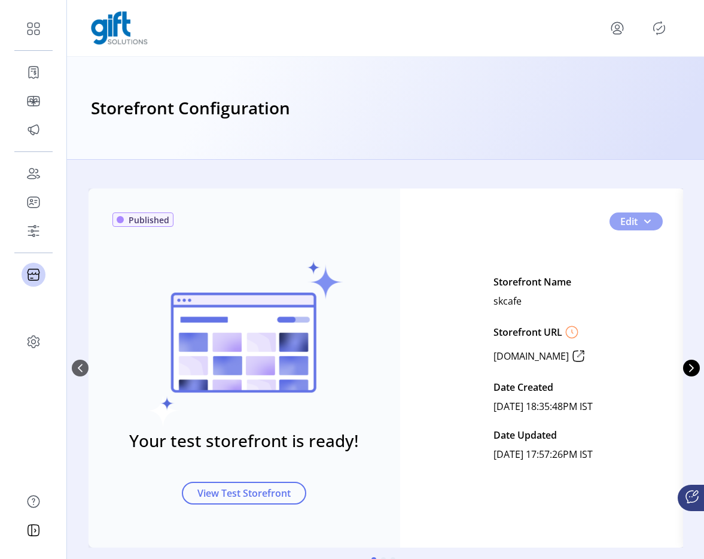
click at [647, 222] on span "0" at bounding box center [648, 222] width 10 height 10
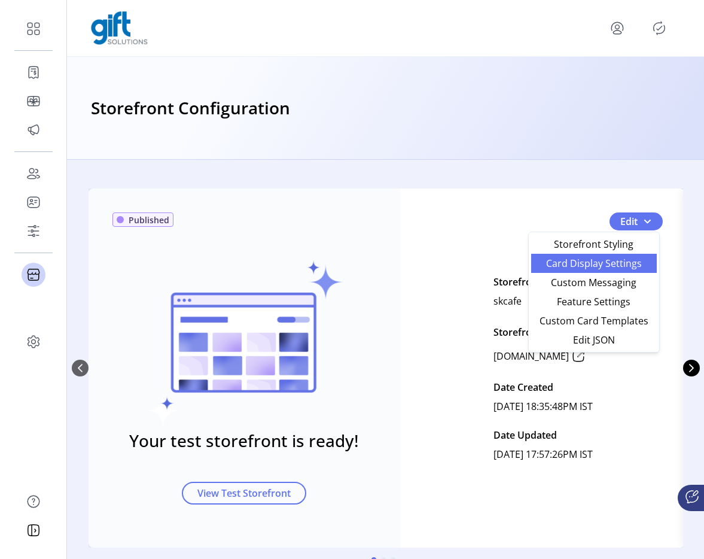
click at [621, 259] on span "Card Display Settings" at bounding box center [594, 264] width 111 height 10
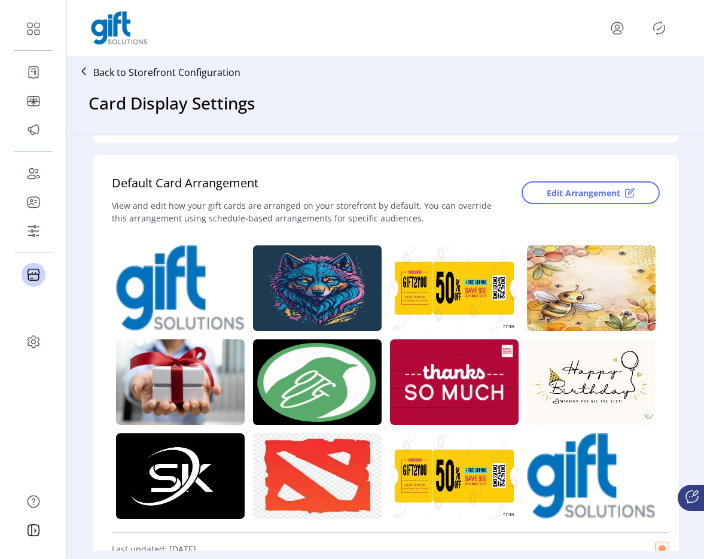
scroll to position [240, 0]
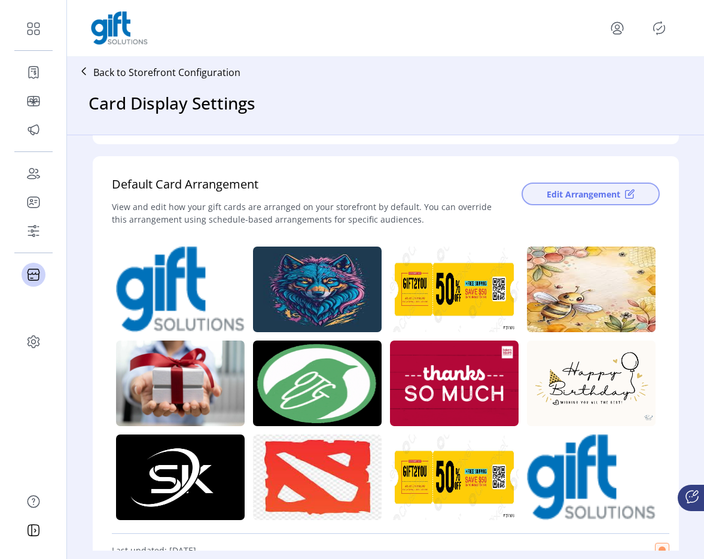
click at [584, 192] on span "Edit Arrangement" at bounding box center [584, 194] width 74 height 13
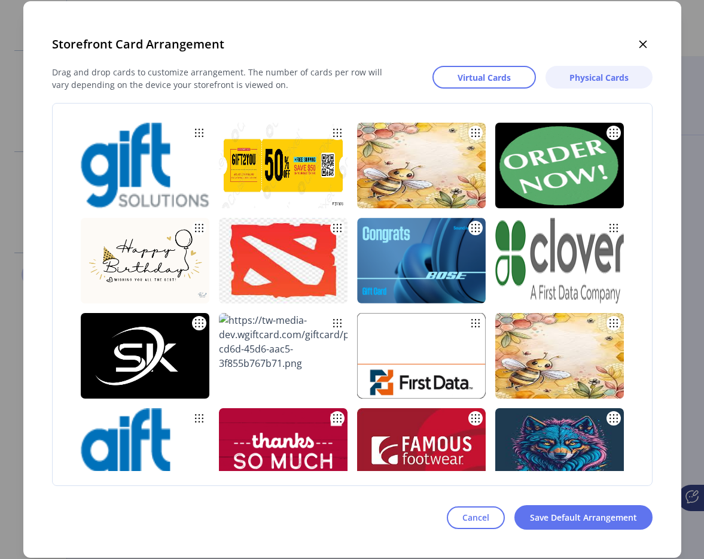
click at [594, 79] on span "Physical Cards" at bounding box center [599, 77] width 59 height 13
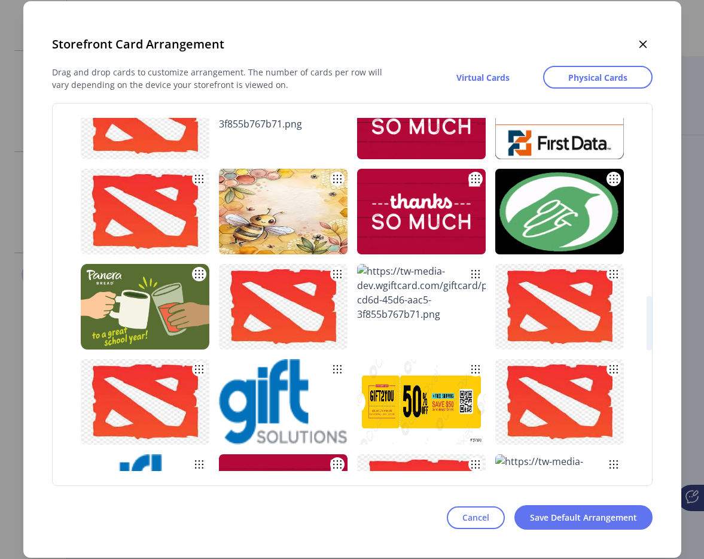
scroll to position [2026, 0]
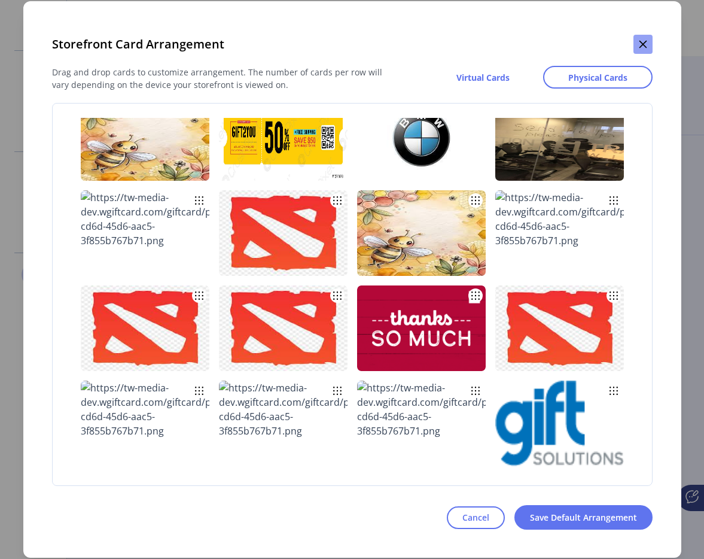
click at [639, 47] on icon "button" at bounding box center [644, 45] width 10 height 10
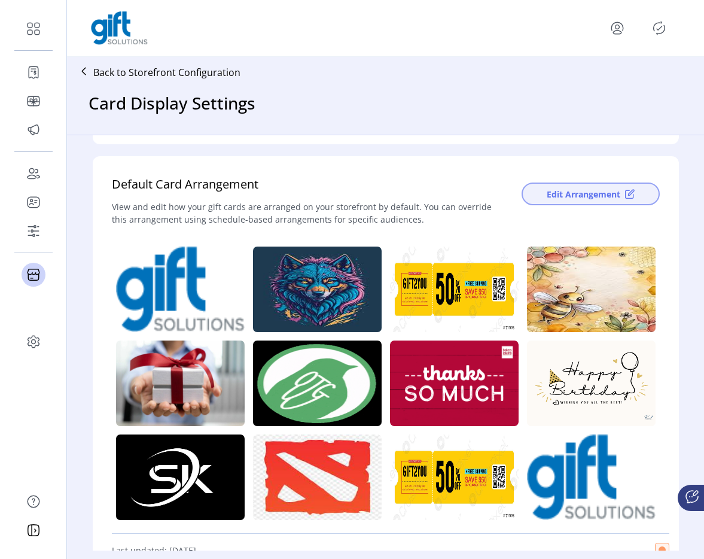
click at [569, 195] on span "Edit Arrangement" at bounding box center [584, 194] width 74 height 13
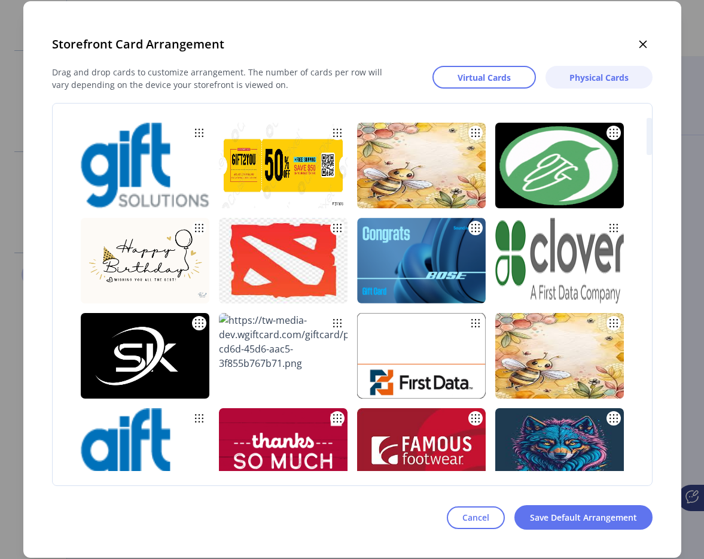
click at [593, 80] on span "Physical Cards" at bounding box center [599, 77] width 59 height 13
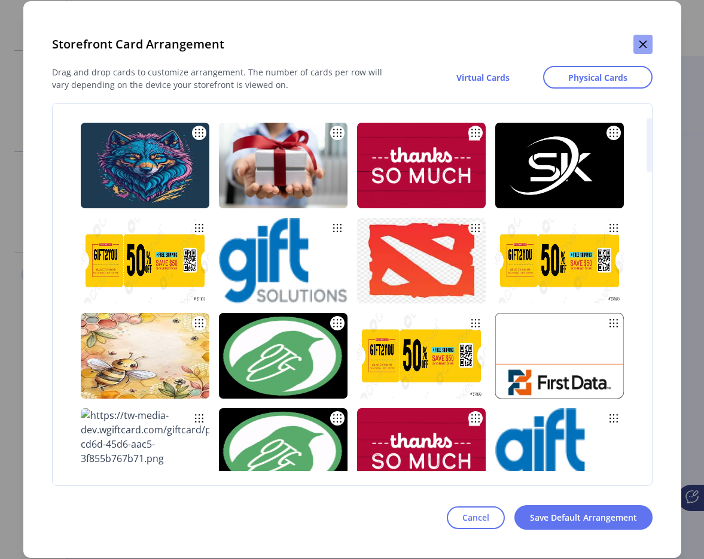
click at [645, 49] on button "button" at bounding box center [643, 44] width 19 height 19
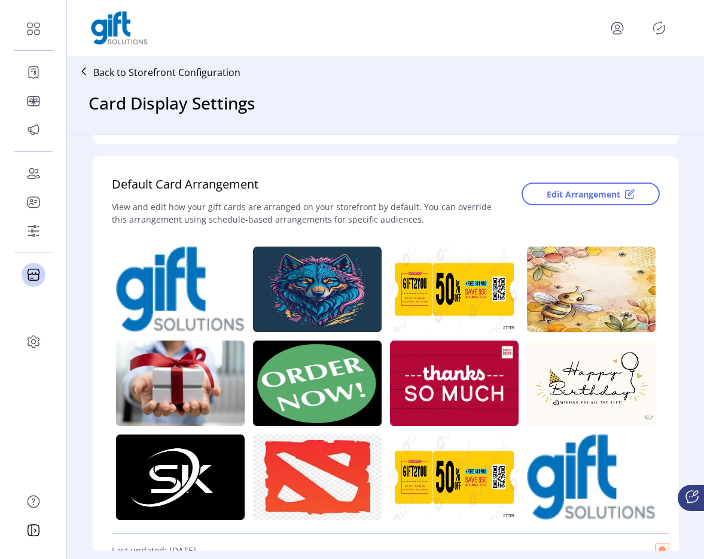
click at [618, 34] on icon "menu" at bounding box center [618, 33] width 8 height 4
click at [558, 78] on span "Sign Out" at bounding box center [575, 76] width 90 height 10
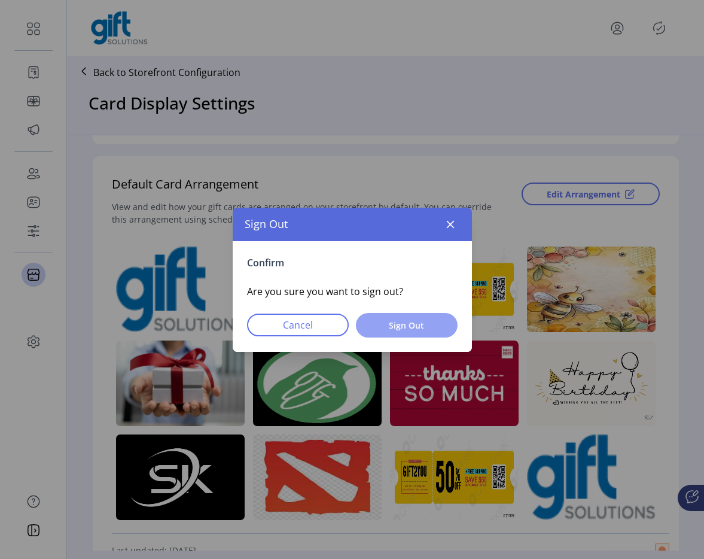
click at [418, 317] on button "Sign Out" at bounding box center [407, 325] width 102 height 25
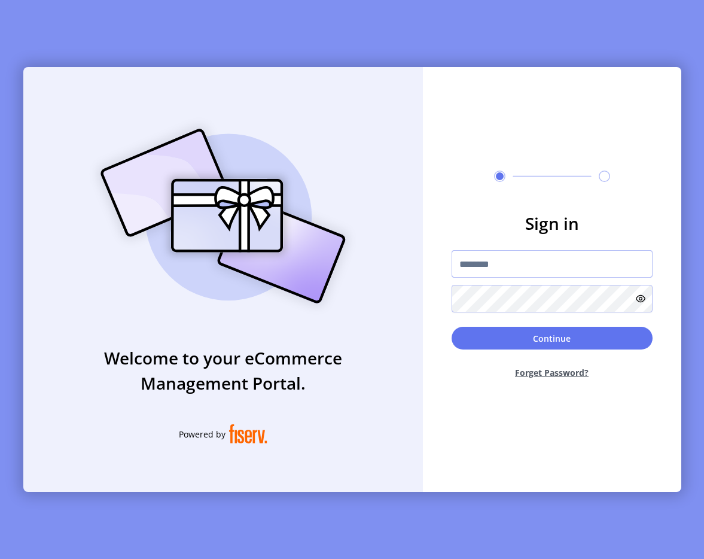
click at [490, 264] on input "text" at bounding box center [552, 264] width 201 height 28
click at [104, 59] on div "Welcome to your eCommerce Management Portal. Powered by Sign in Continue Forget…" at bounding box center [352, 279] width 704 height 559
click at [502, 271] on input "text" at bounding box center [552, 264] width 201 height 28
type input "**********"
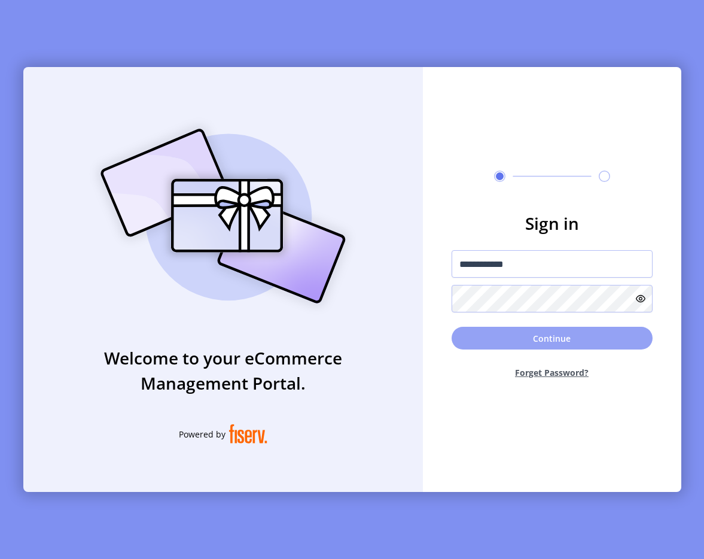
click at [543, 333] on button "Continue" at bounding box center [552, 338] width 201 height 23
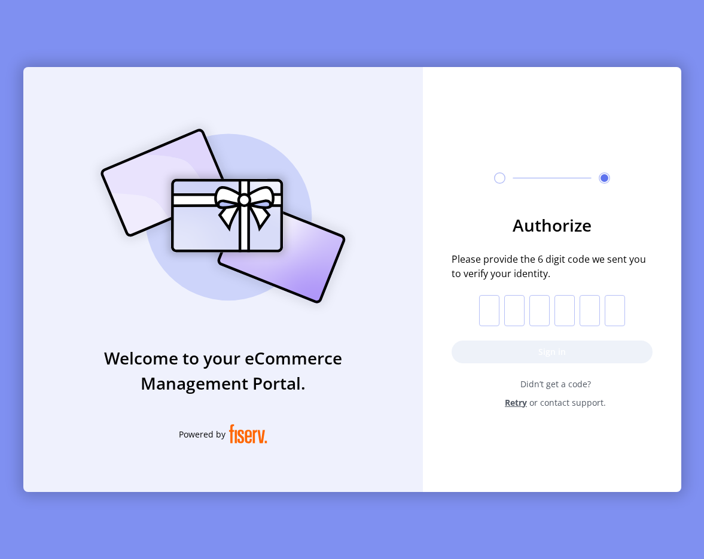
click at [493, 312] on input "text" at bounding box center [489, 310] width 20 height 31
paste input "*"
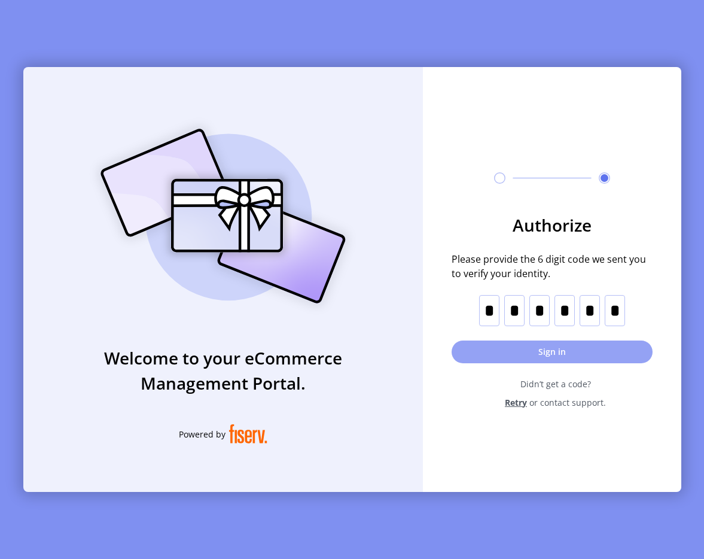
type input "*"
click at [516, 353] on button "Sign in" at bounding box center [552, 352] width 201 height 23
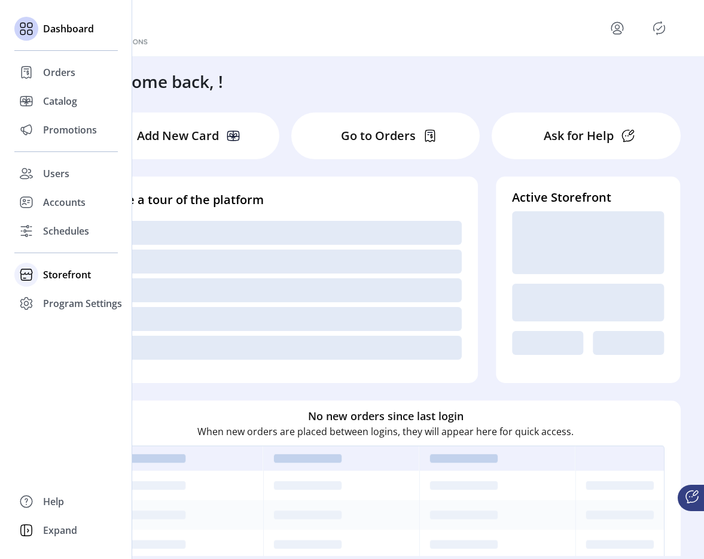
click at [51, 269] on span "Storefront" at bounding box center [67, 275] width 48 height 14
click at [84, 303] on span "Configuration" at bounding box center [74, 298] width 63 height 14
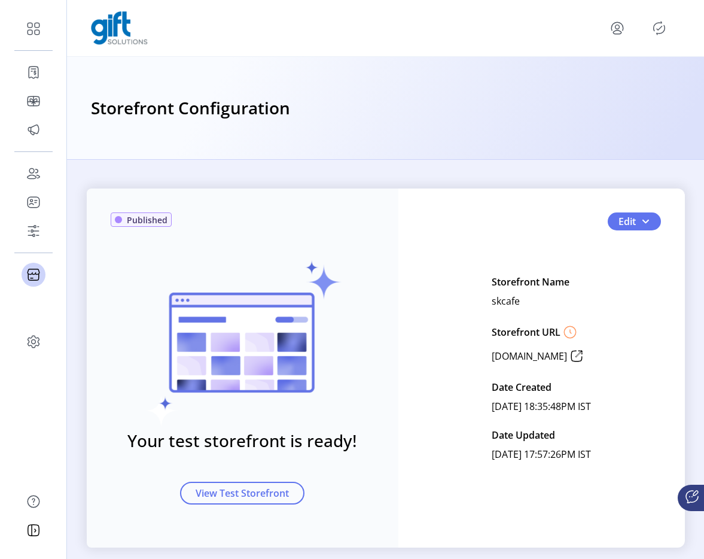
click at [648, 232] on div "Published Your test storefront is ready! View Test Storefront Edit Storefront N…" at bounding box center [386, 368] width 599 height 359
click at [646, 229] on button "Edit" at bounding box center [634, 221] width 53 height 18
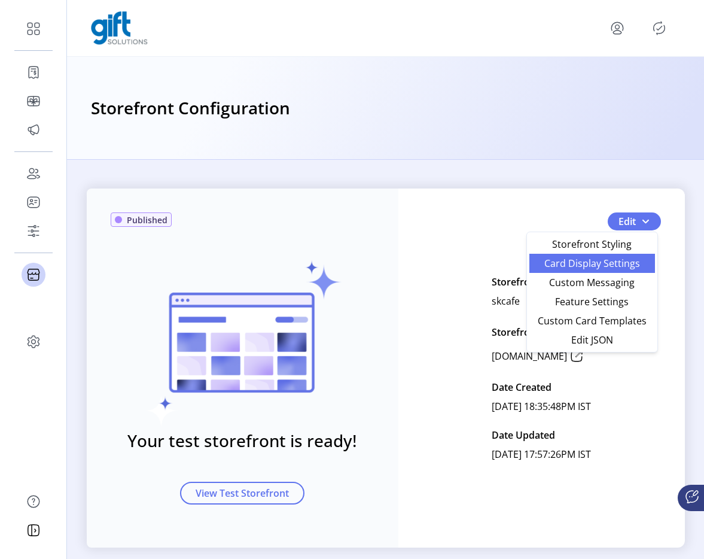
click at [611, 260] on span "Card Display Settings" at bounding box center [592, 264] width 111 height 10
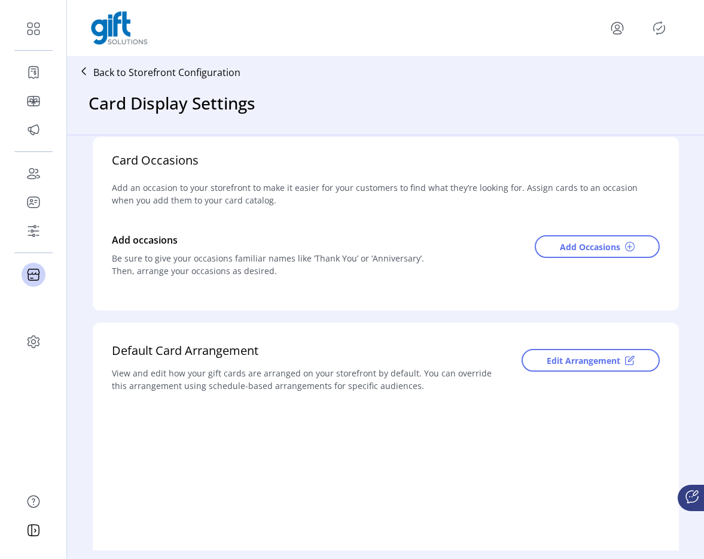
scroll to position [11, 0]
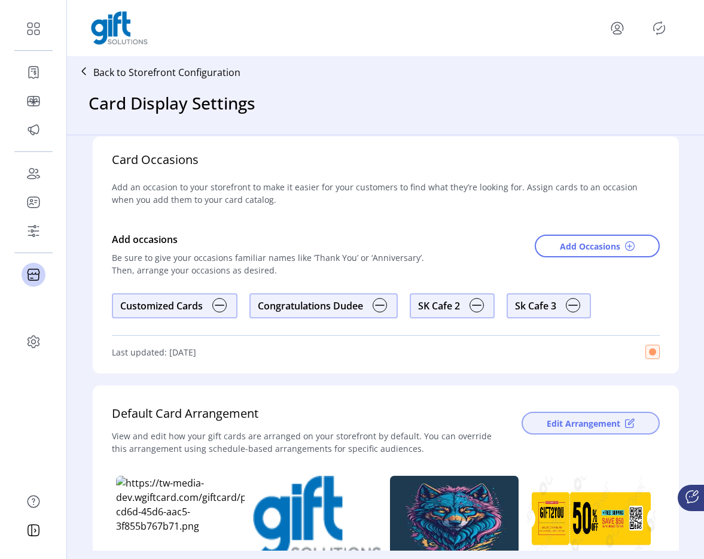
click at [578, 419] on span "Edit Arrangement" at bounding box center [584, 423] width 74 height 13
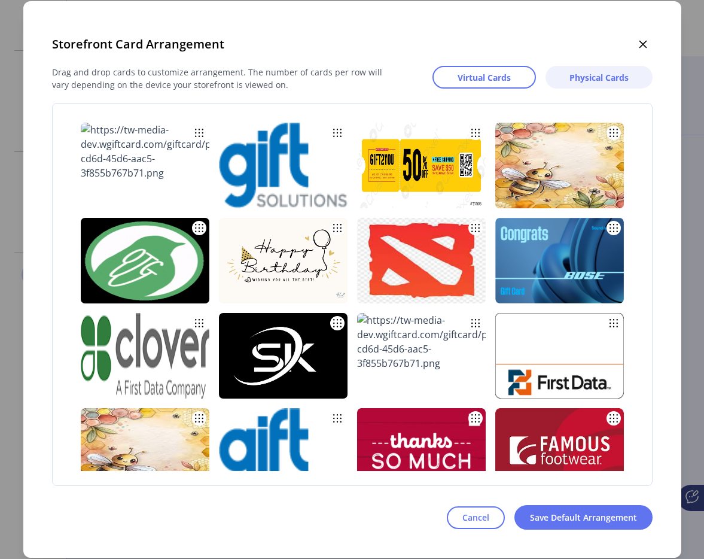
click at [607, 80] on span "Physical Cards" at bounding box center [599, 77] width 59 height 13
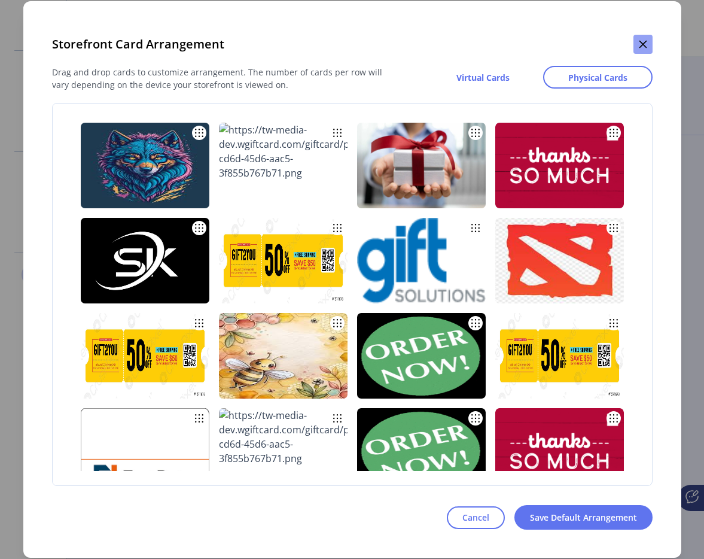
click at [643, 44] on icon "button" at bounding box center [643, 45] width 8 height 8
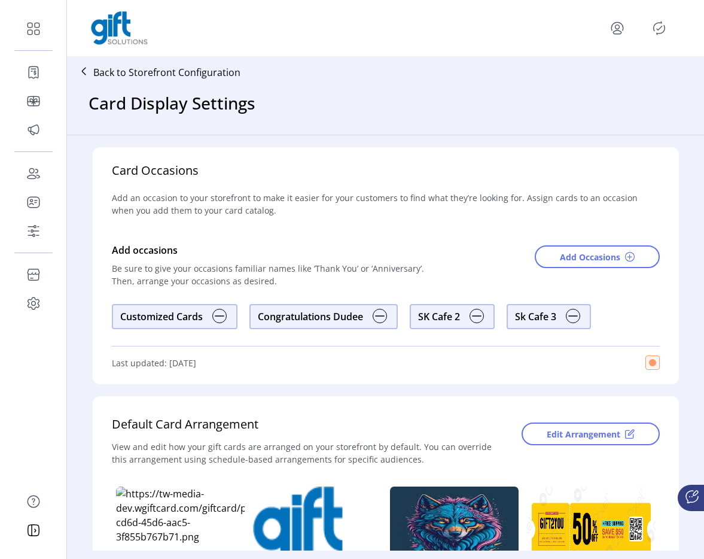
click at [168, 69] on p "Back to Storefront Configuration" at bounding box center [166, 72] width 147 height 14
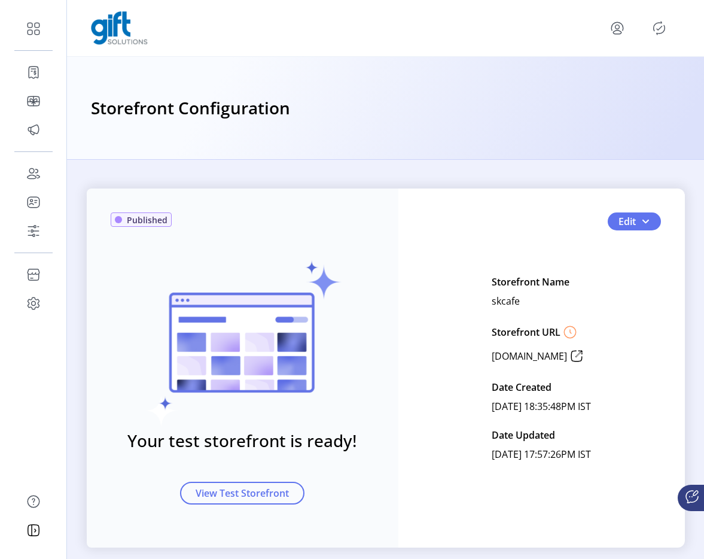
click at [614, 32] on icon "menu" at bounding box center [617, 28] width 19 height 19
click at [589, 75] on span "Sign Out" at bounding box center [575, 76] width 90 height 10
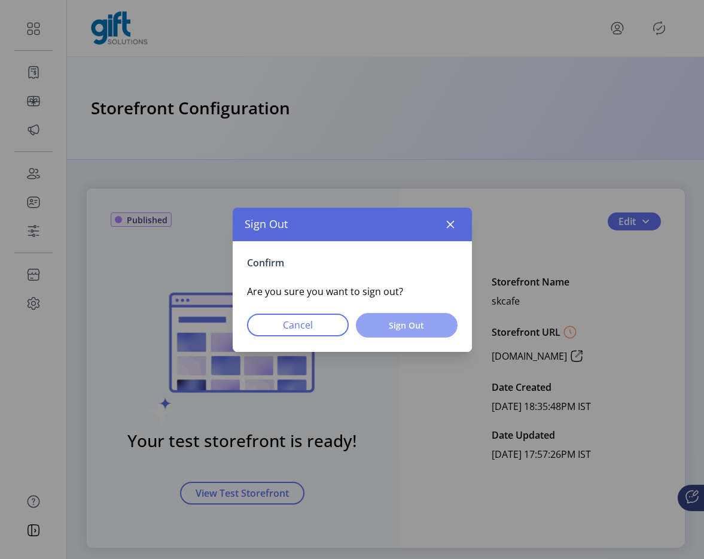
click at [388, 323] on span "Sign Out" at bounding box center [407, 325] width 71 height 13
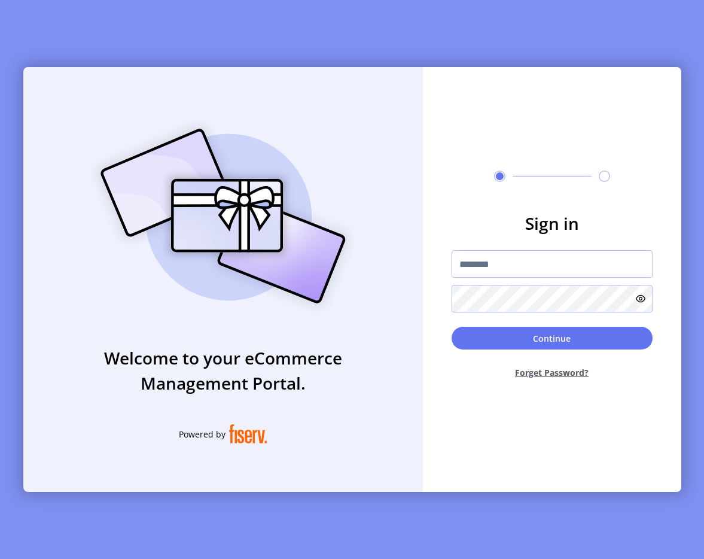
click at [74, 23] on div "Welcome to your eCommerce Management Portal. Powered by Sign in Continue Forget…" at bounding box center [352, 279] width 704 height 559
click at [484, 239] on form "Sign in Continue Forget Password?" at bounding box center [552, 300] width 259 height 178
click at [485, 249] on form "Sign in Continue Forget Password?" at bounding box center [552, 300] width 259 height 178
click at [484, 256] on input "text" at bounding box center [552, 264] width 201 height 28
type input "**********"
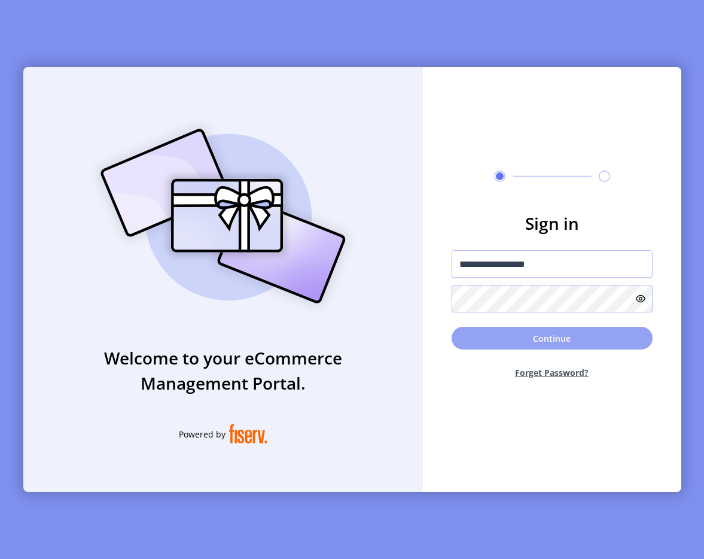
click at [563, 335] on button "Continue" at bounding box center [552, 338] width 201 height 23
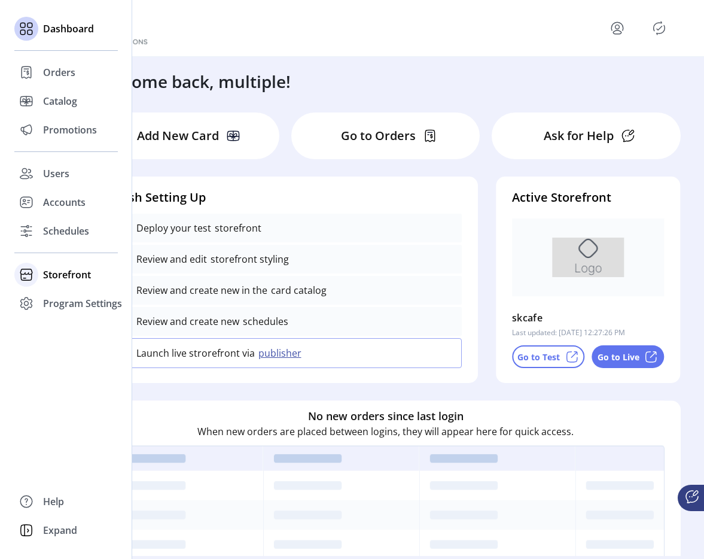
click at [37, 272] on div at bounding box center [26, 275] width 24 height 24
click at [107, 305] on div "Configuration" at bounding box center [66, 298] width 104 height 19
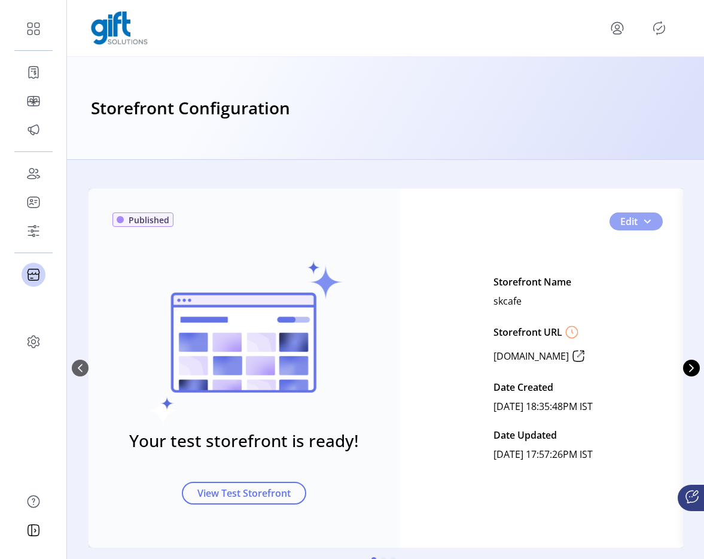
click at [648, 217] on span "0" at bounding box center [648, 222] width 10 height 10
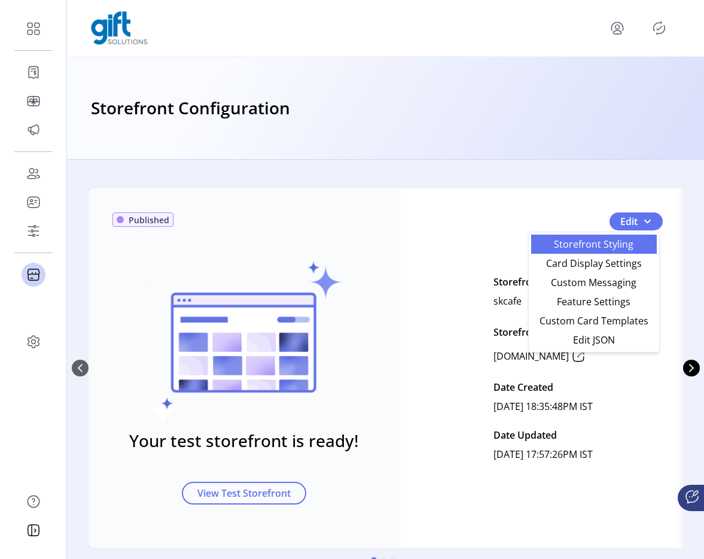
click at [586, 249] on span "Storefront Styling" at bounding box center [594, 244] width 111 height 10
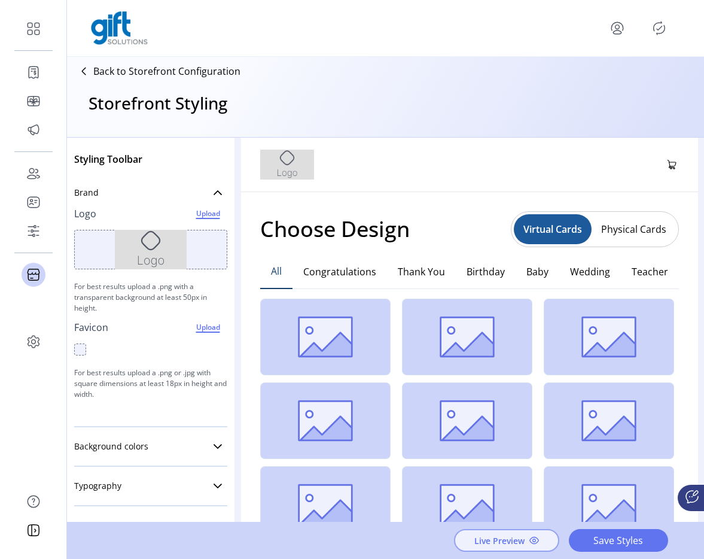
click at [499, 540] on span "Live Preview" at bounding box center [500, 540] width 50 height 13
click at [122, 69] on p "Back to Storefront Configuration" at bounding box center [166, 71] width 147 height 14
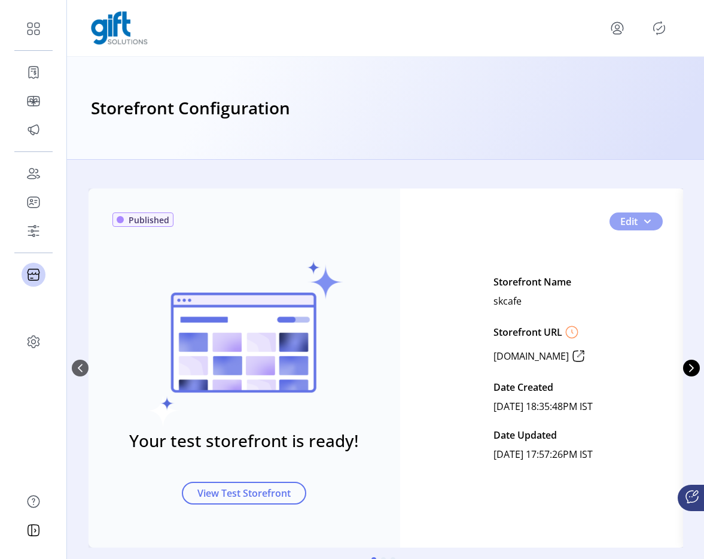
click at [653, 223] on button "Edit" at bounding box center [636, 221] width 53 height 18
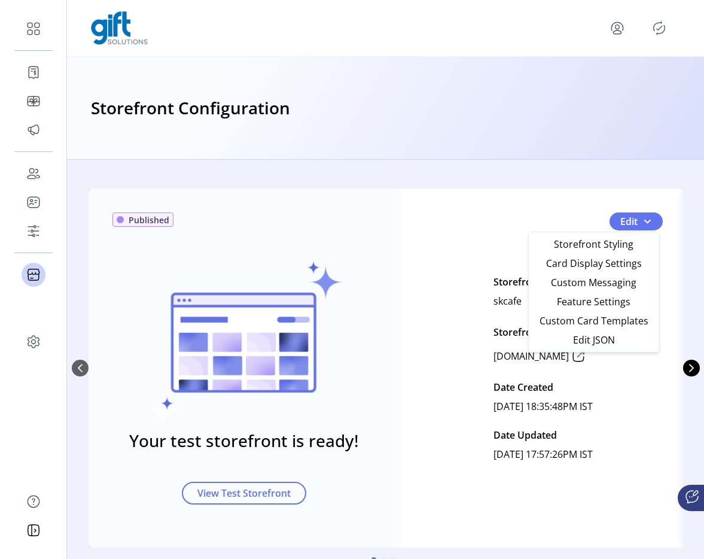
click at [695, 359] on div "Published Your test storefront is ready! View Test Storefront Edit Storefront N…" at bounding box center [386, 368] width 628 height 359
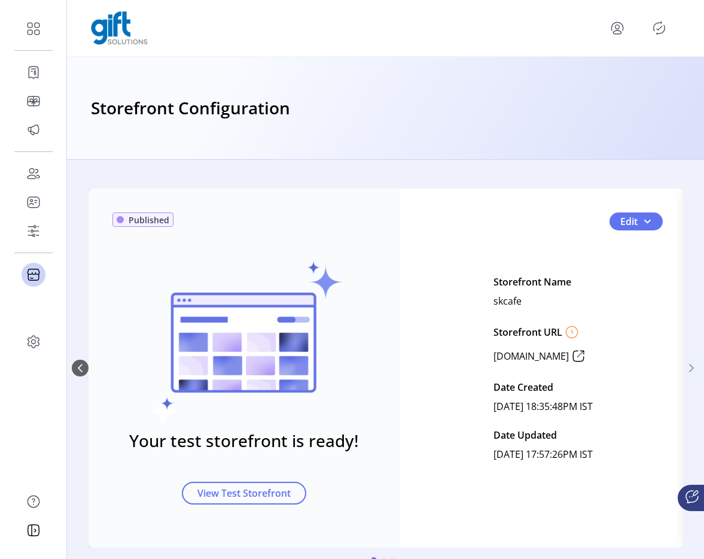
click at [694, 362] on button "Next Page" at bounding box center [692, 368] width 17 height 17
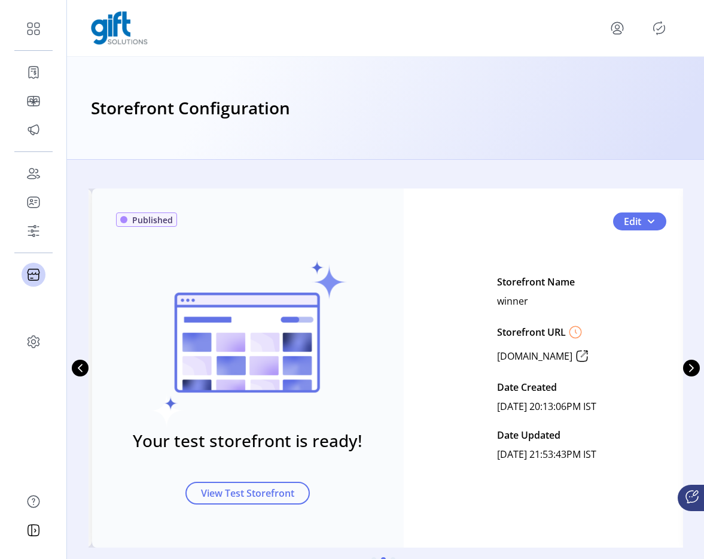
scroll to position [46, 0]
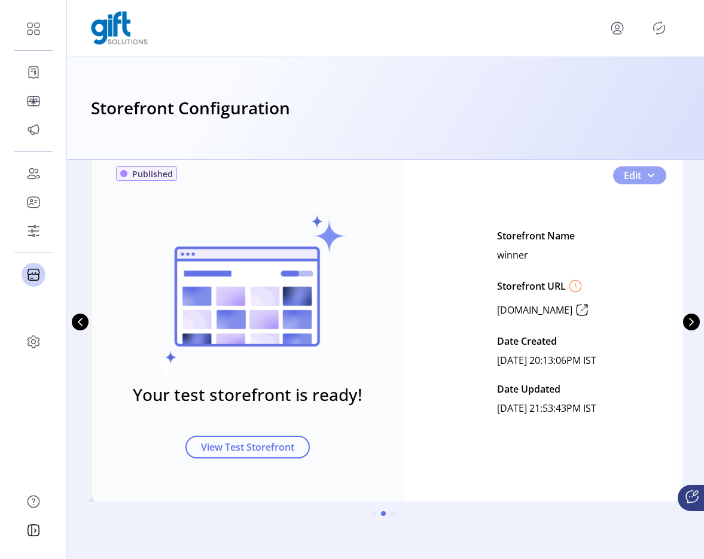
click at [648, 178] on span "1" at bounding box center [651, 176] width 10 height 10
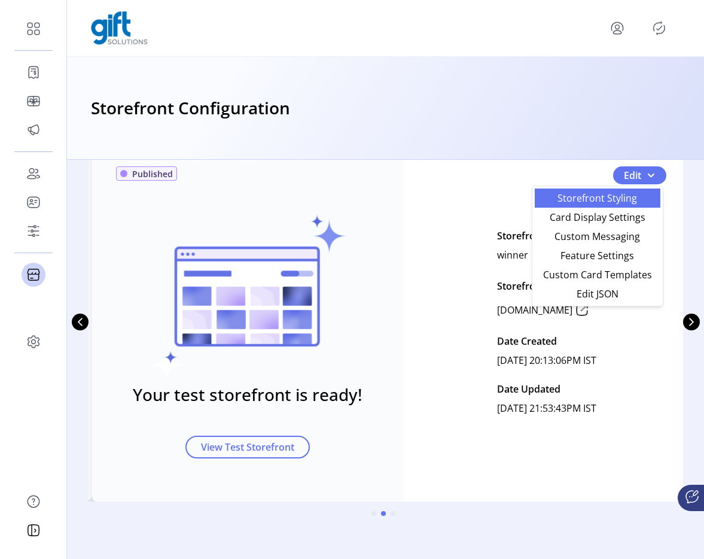
click at [615, 198] on span "Storefront Styling" at bounding box center [597, 198] width 111 height 10
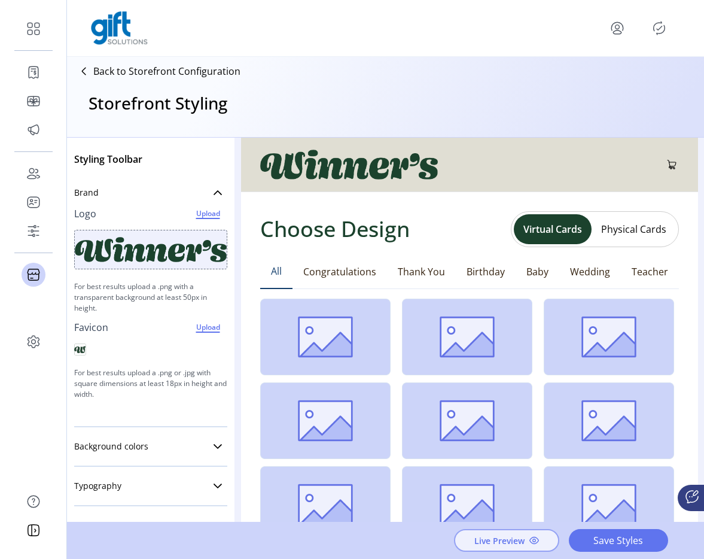
click at [473, 533] on button "Live Preview" at bounding box center [506, 540] width 105 height 23
click at [184, 74] on p "Back to Storefront Configuration" at bounding box center [166, 71] width 147 height 14
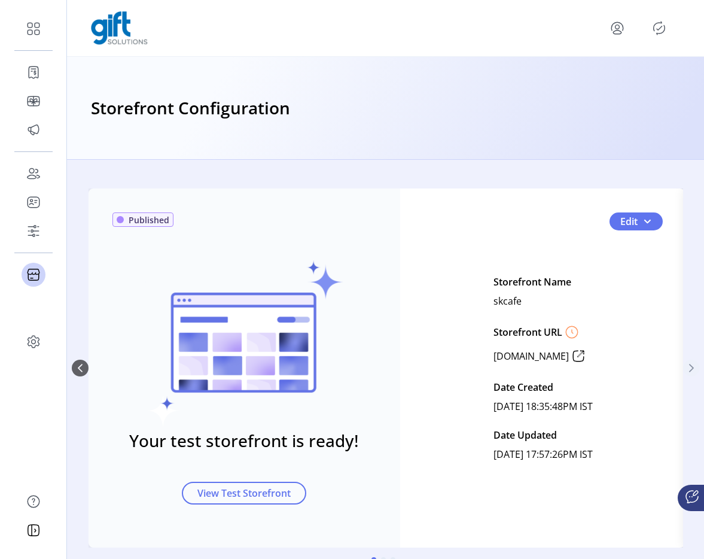
click at [687, 369] on icon "Next Page" at bounding box center [692, 368] width 10 height 10
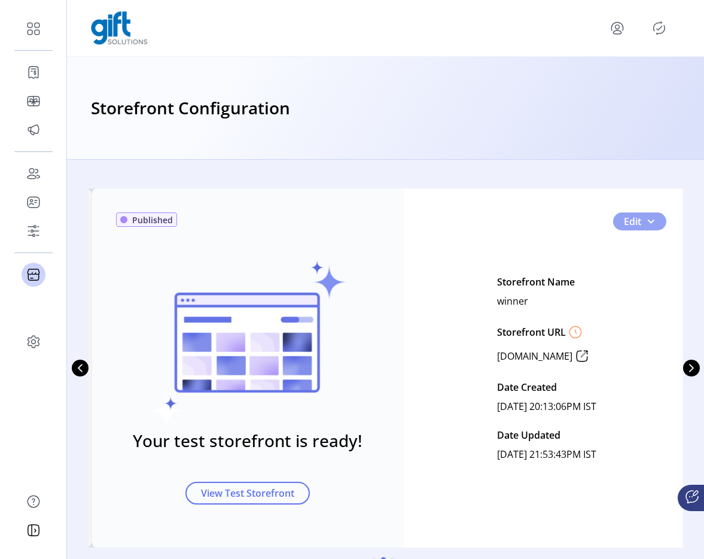
click at [646, 218] on span "1" at bounding box center [651, 222] width 10 height 10
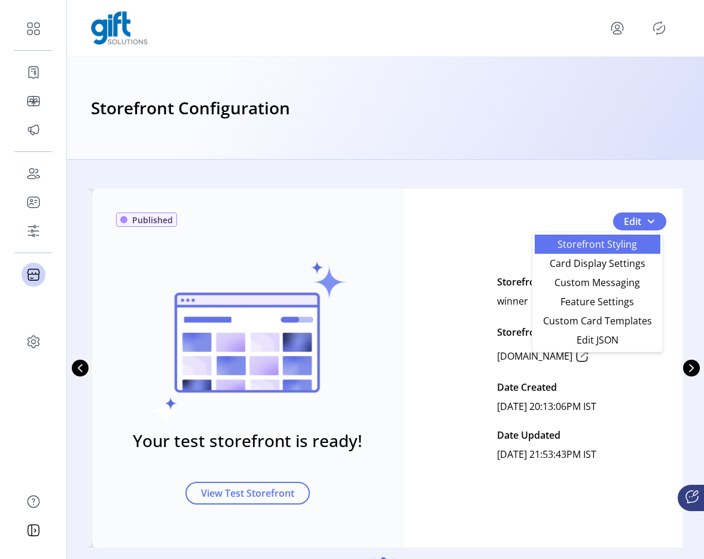
click at [617, 249] on span "Storefront Styling" at bounding box center [597, 244] width 111 height 10
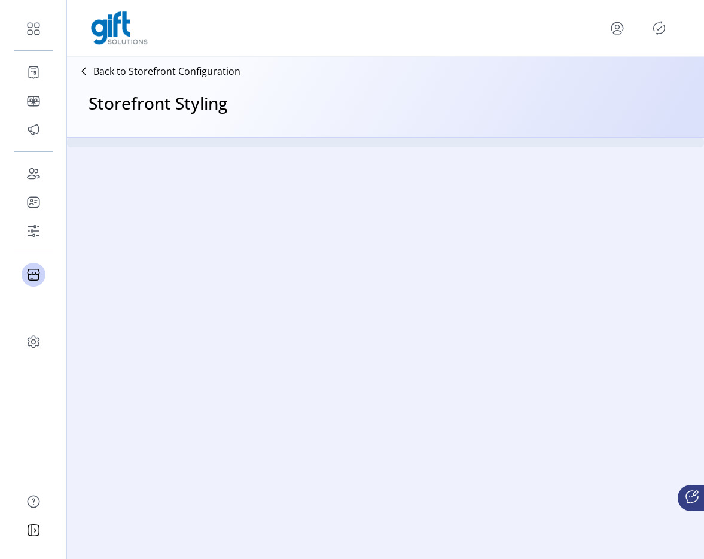
click at [187, 66] on p "Back to Storefront Configuration" at bounding box center [166, 71] width 147 height 14
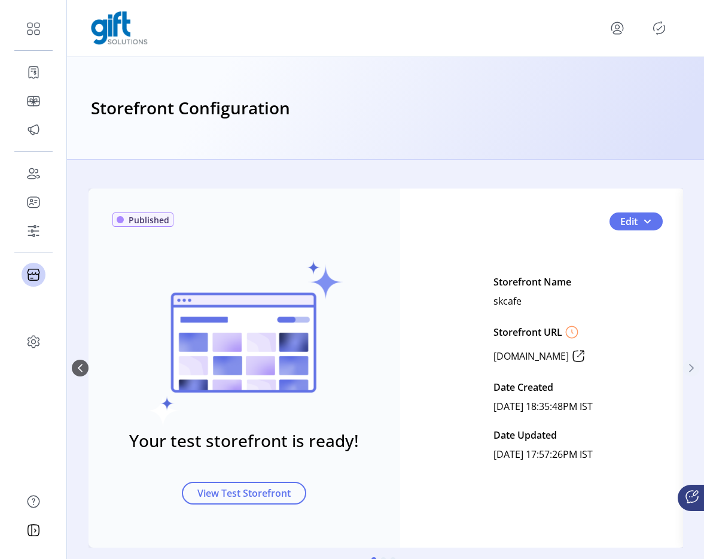
click at [687, 369] on icon "Next Page" at bounding box center [692, 368] width 10 height 10
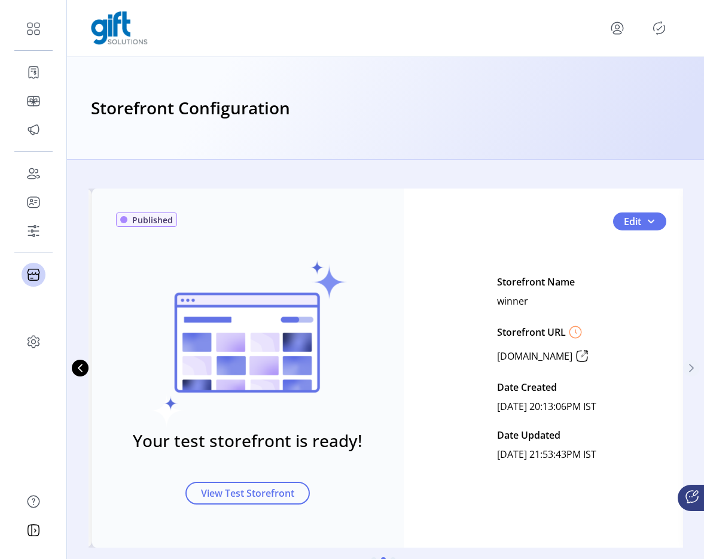
click at [687, 369] on icon "Next Page" at bounding box center [692, 368] width 10 height 10
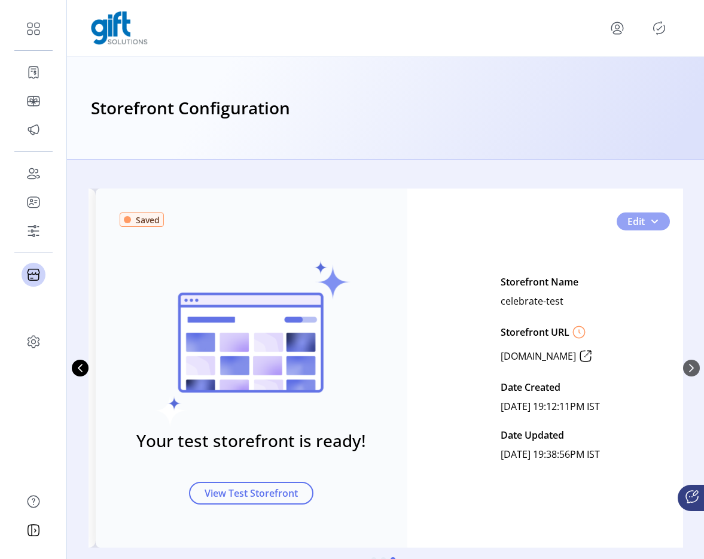
click at [647, 226] on button "Edit" at bounding box center [643, 221] width 53 height 18
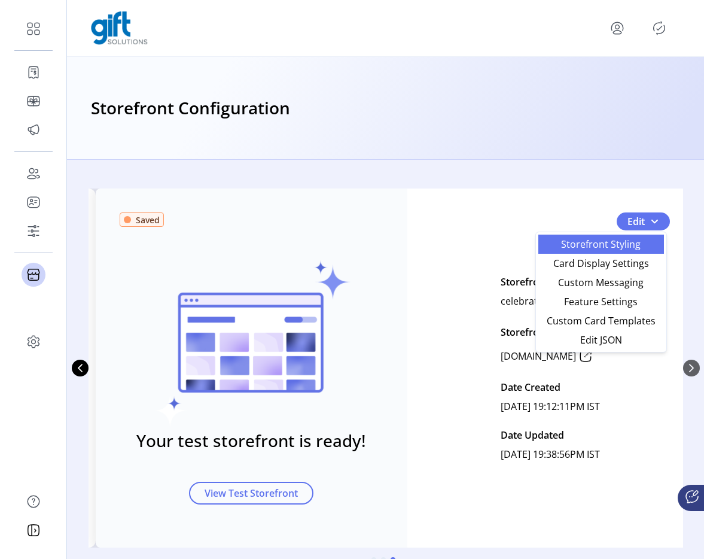
click at [626, 242] on span "Storefront Styling" at bounding box center [601, 244] width 111 height 10
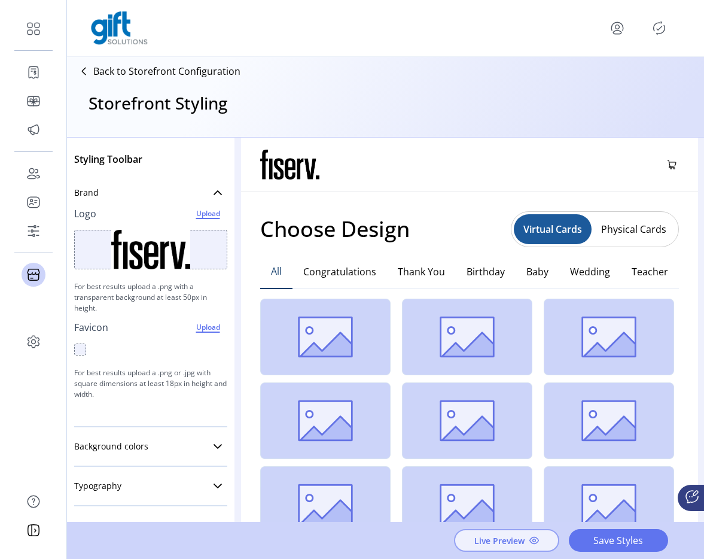
click at [493, 538] on span "Live Preview" at bounding box center [500, 540] width 50 height 13
click at [127, 71] on p "Back to Storefront Configuration" at bounding box center [166, 71] width 147 height 14
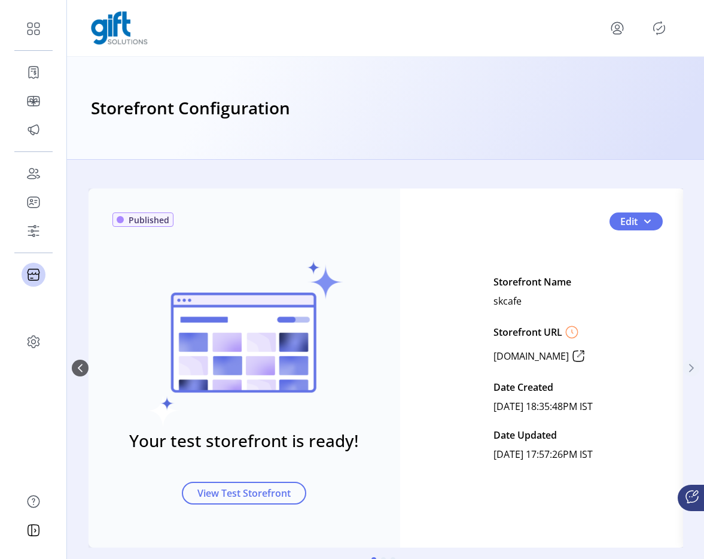
click at [690, 369] on icon "Next Page" at bounding box center [692, 368] width 5 height 8
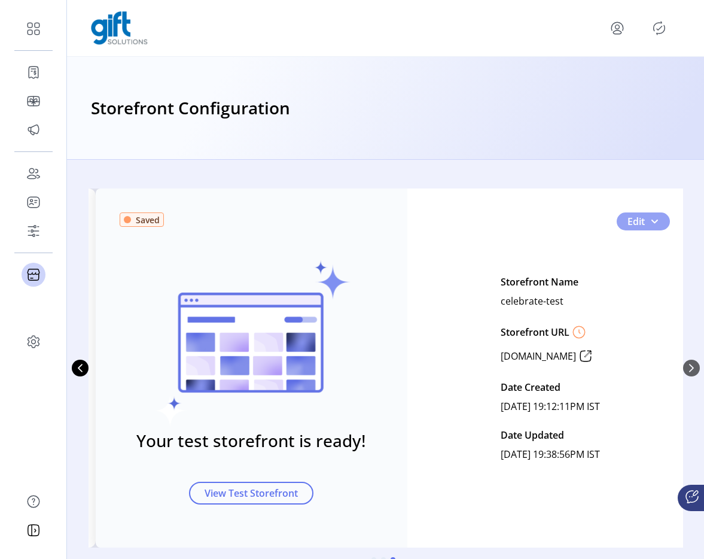
click at [654, 218] on span "2" at bounding box center [655, 222] width 10 height 10
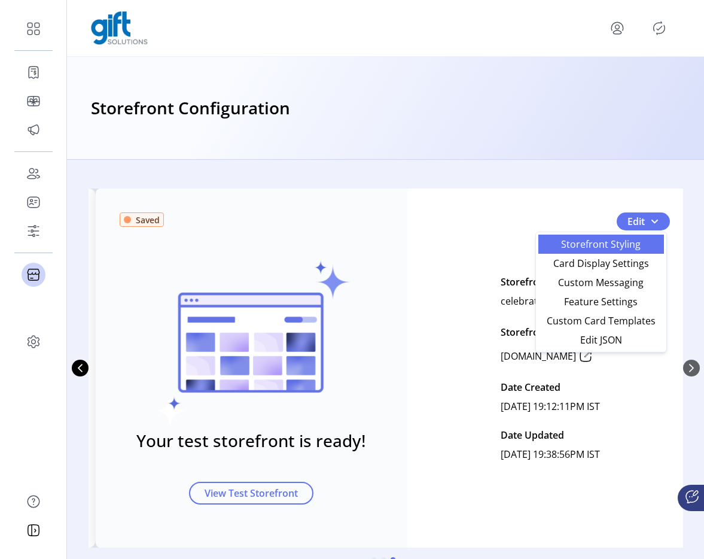
click at [620, 245] on span "Storefront Styling" at bounding box center [601, 244] width 111 height 10
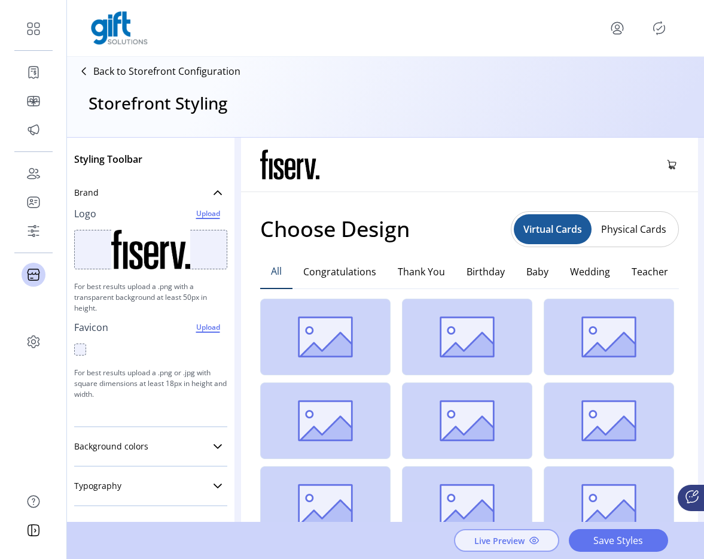
click at [522, 537] on span "Live Preview" at bounding box center [500, 540] width 50 height 13
click at [167, 77] on p "Back to Storefront Configuration" at bounding box center [166, 71] width 147 height 14
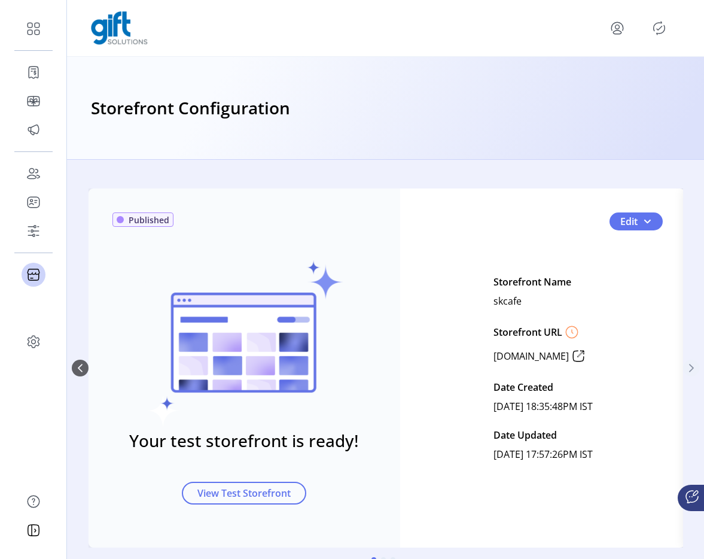
click at [687, 369] on icon "Next Page" at bounding box center [692, 368] width 10 height 10
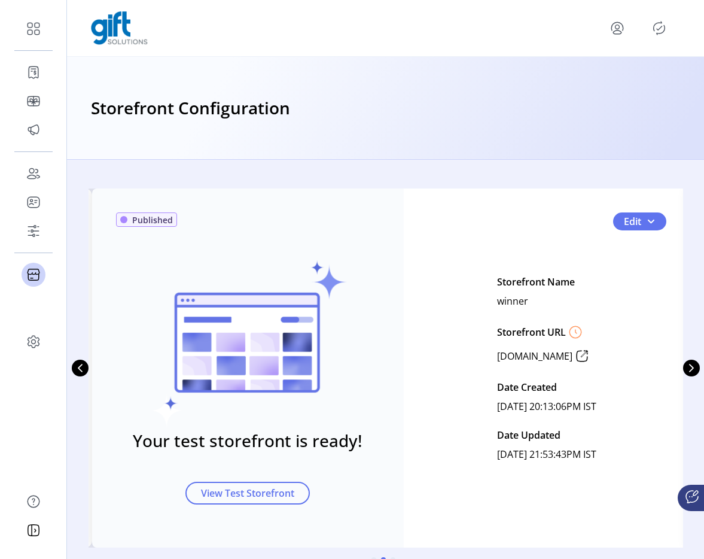
drag, startPoint x: 476, startPoint y: 302, endPoint x: 530, endPoint y: 299, distance: 54.5
click at [526, 302] on div "Storefront Name winner Storefront URL www.winner.gift.solutions Date Created Ju…" at bounding box center [546, 368] width 99 height 192
click at [644, 227] on button "Edit" at bounding box center [640, 221] width 53 height 18
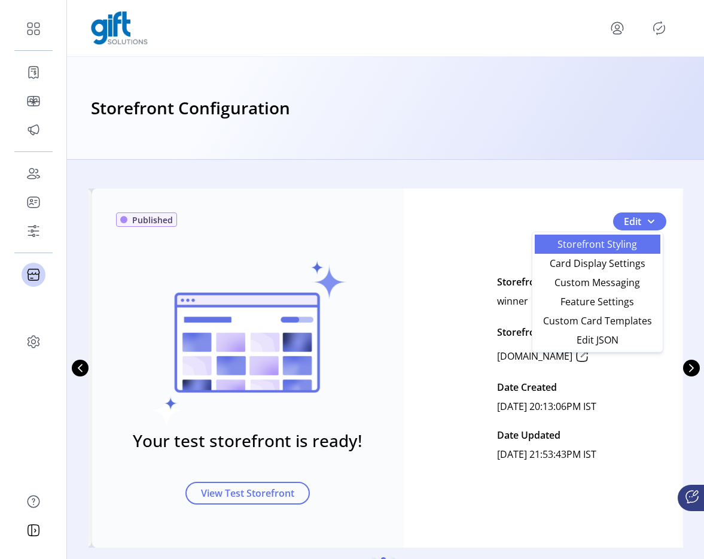
click at [624, 239] on span "Storefront Styling" at bounding box center [597, 244] width 111 height 10
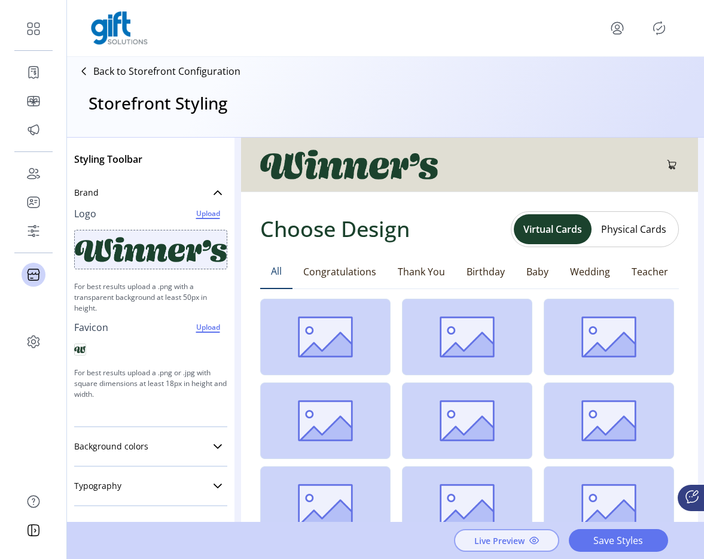
click at [523, 541] on span "Live Preview" at bounding box center [500, 540] width 50 height 13
click at [168, 73] on p "Back to Storefront Configuration" at bounding box center [166, 71] width 147 height 14
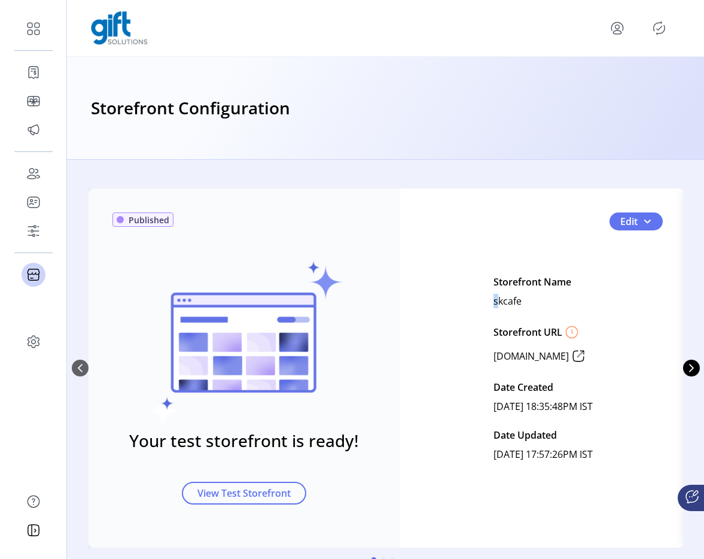
drag, startPoint x: 475, startPoint y: 303, endPoint x: 537, endPoint y: 301, distance: 62.9
click at [509, 302] on div "Storefront Name skcafe Storefront URL www.skcafe.gift.solutions Date Created Ju…" at bounding box center [543, 368] width 99 height 192
click at [652, 217] on button "Edit" at bounding box center [636, 221] width 53 height 18
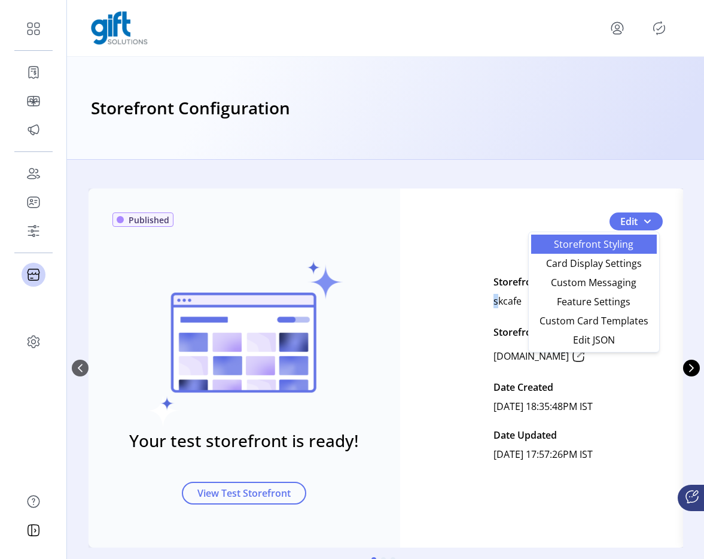
click at [619, 244] on span "Storefront Styling" at bounding box center [594, 244] width 111 height 10
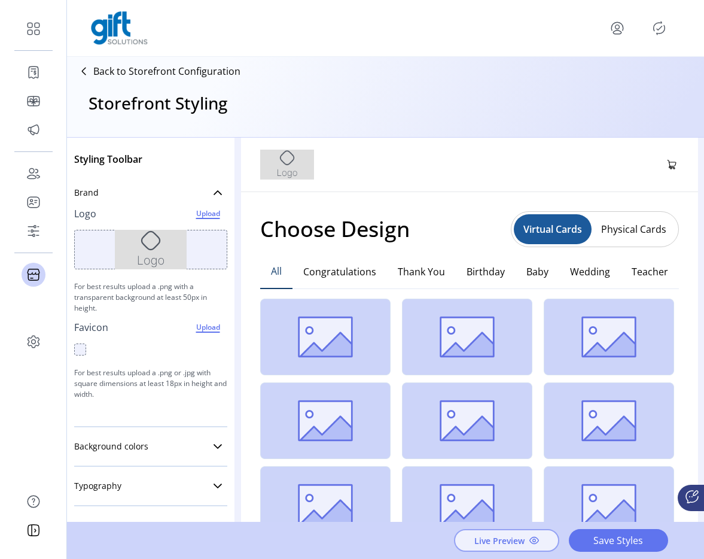
click at [517, 542] on span "Live Preview" at bounding box center [500, 540] width 50 height 13
click at [615, 28] on icon "menu" at bounding box center [617, 28] width 19 height 19
click at [616, 29] on icon "menu" at bounding box center [617, 28] width 19 height 19
click at [593, 80] on span "Sign Out" at bounding box center [575, 76] width 90 height 10
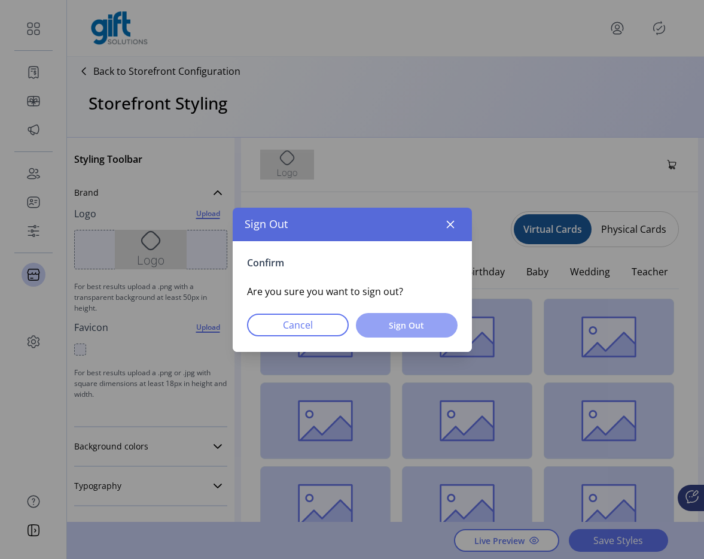
click at [440, 323] on span "Sign Out" at bounding box center [407, 325] width 71 height 13
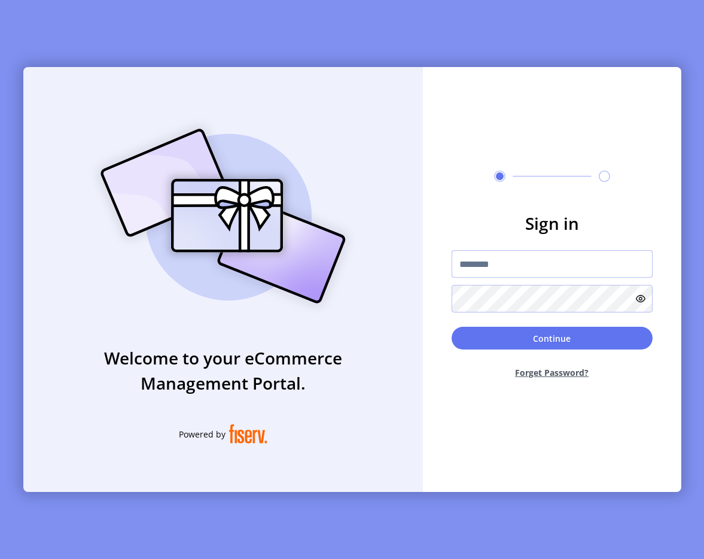
click at [493, 272] on input "text" at bounding box center [552, 264] width 201 height 28
type input "*"
type input "**********"
click at [570, 353] on div "Continue Forget Password?" at bounding box center [552, 358] width 201 height 62
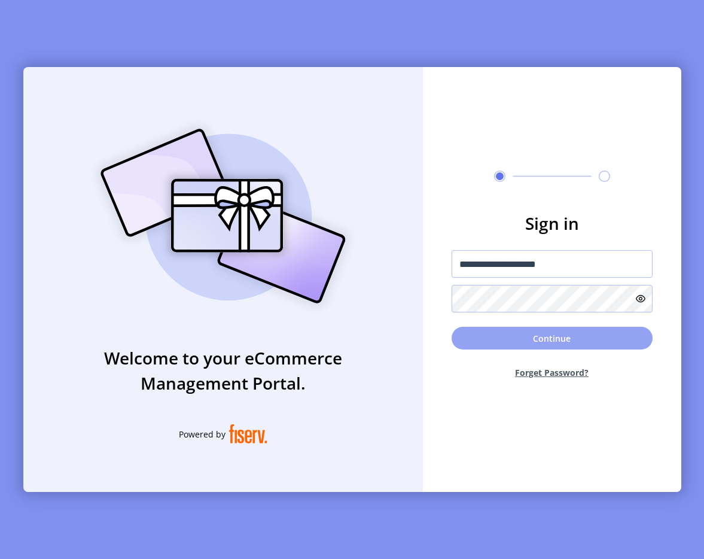
click at [575, 335] on button "Continue" at bounding box center [552, 338] width 201 height 23
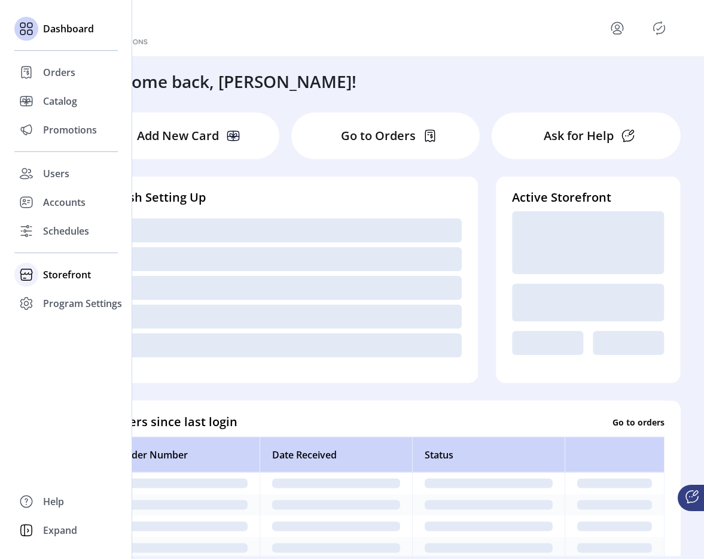
click at [54, 271] on span "Storefront" at bounding box center [67, 275] width 48 height 14
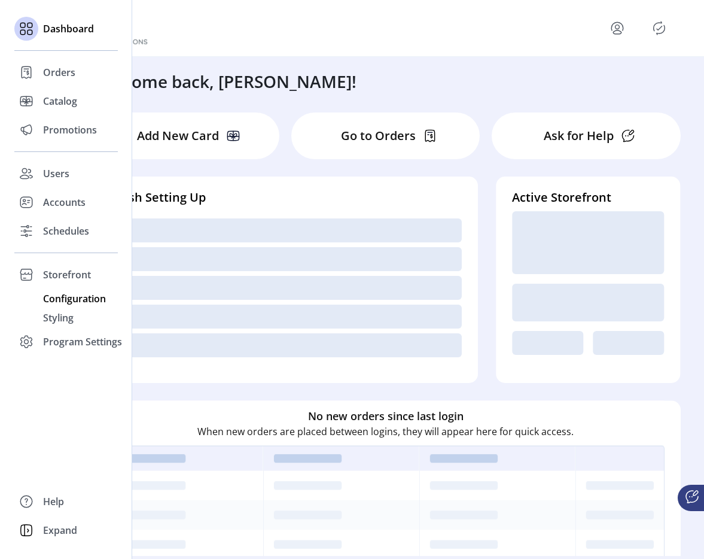
click at [65, 305] on span "Configuration" at bounding box center [74, 298] width 63 height 14
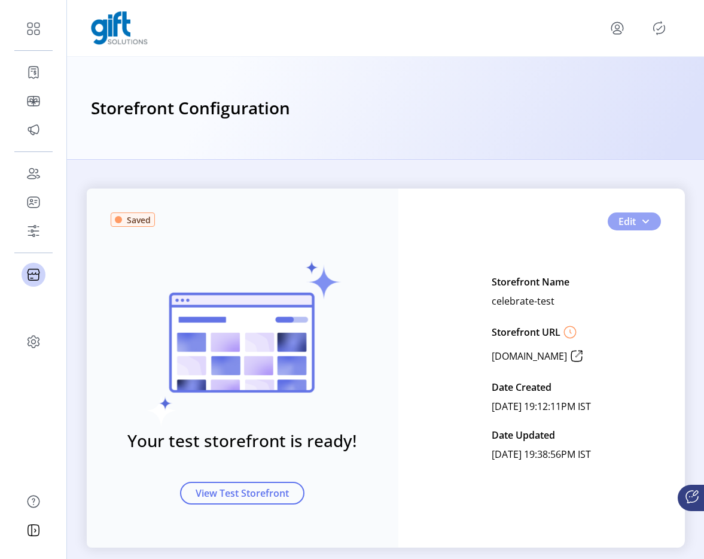
click at [649, 222] on button "Edit" at bounding box center [634, 221] width 53 height 18
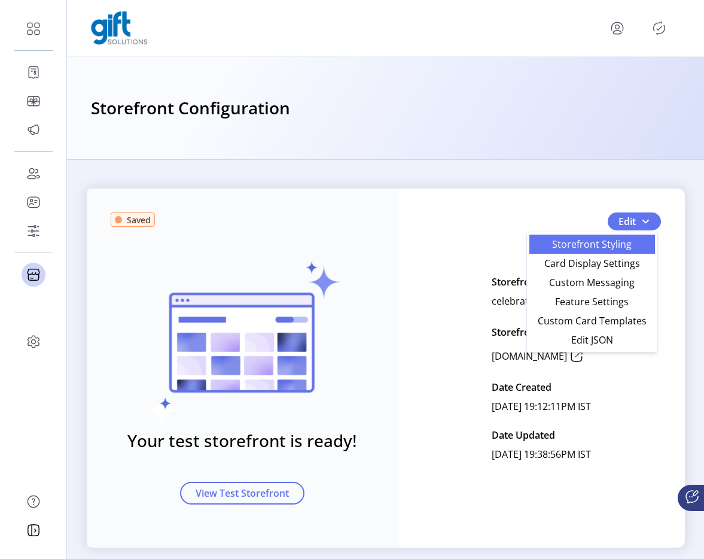
click at [573, 248] on span "Storefront Styling" at bounding box center [592, 244] width 111 height 10
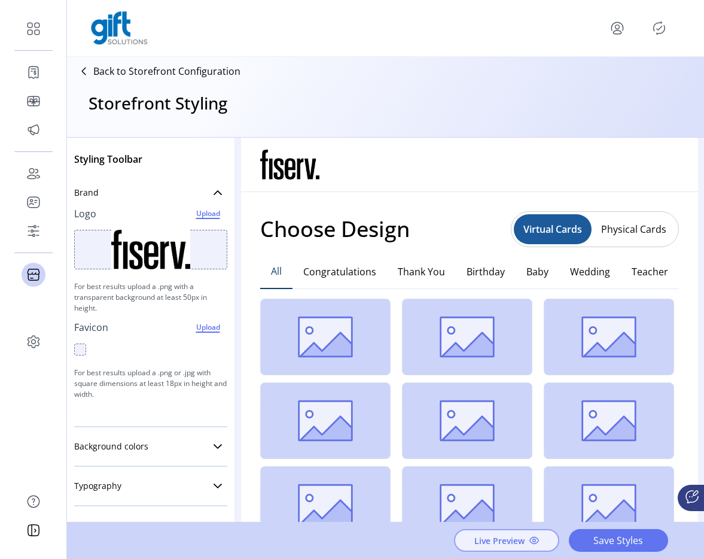
click at [496, 539] on span "Live Preview" at bounding box center [500, 540] width 50 height 13
click at [478, 545] on span "Live Preview" at bounding box center [500, 540] width 50 height 13
click at [515, 542] on span "Live Preview" at bounding box center [500, 540] width 50 height 13
click at [184, 66] on p "Back to Storefront Configuration" at bounding box center [166, 71] width 147 height 14
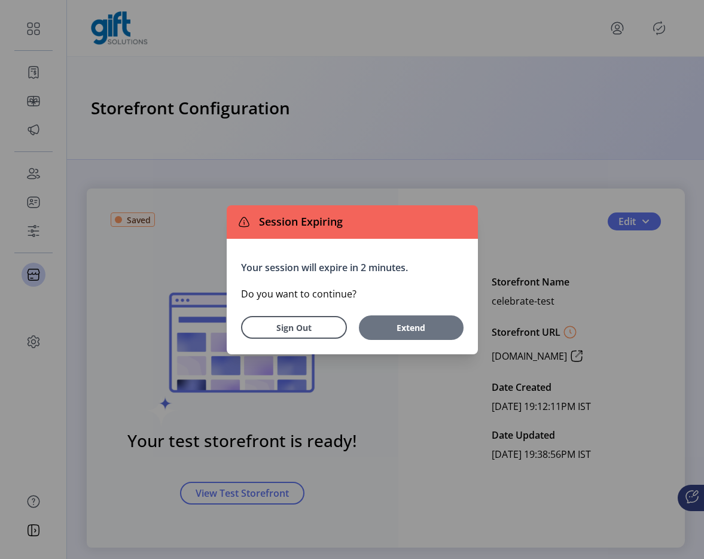
click at [388, 331] on span "Extend" at bounding box center [411, 327] width 93 height 13
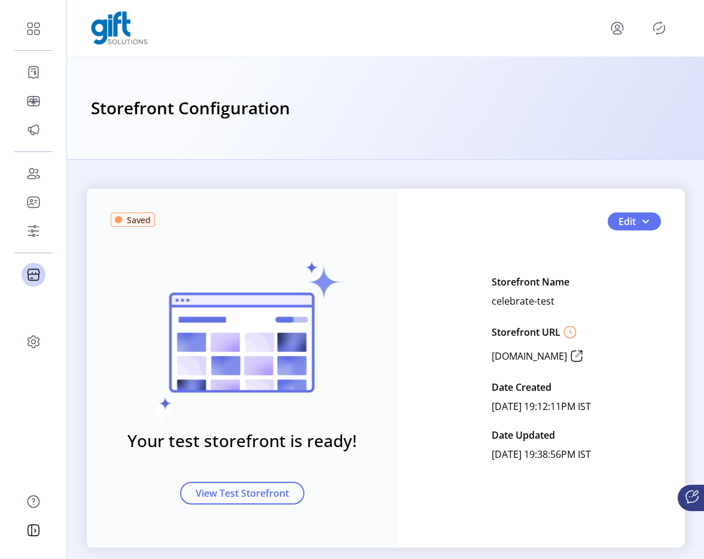
click at [388, 331] on div "Your session will expire in 2 minutes. Do you want to continue? Sign Out Extend" at bounding box center [353, 291] width 176 height 81
click at [611, 23] on icon "menu" at bounding box center [617, 28] width 19 height 19
click at [576, 74] on span "Sign Out" at bounding box center [575, 76] width 90 height 10
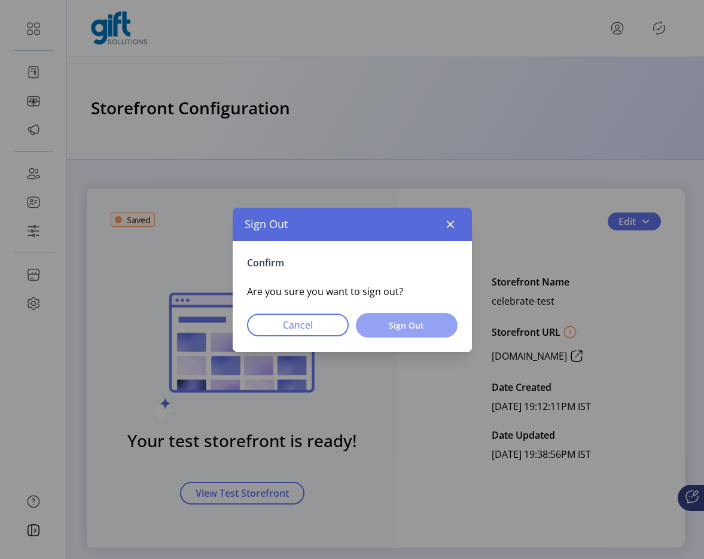
click at [424, 313] on button "Sign Out" at bounding box center [407, 325] width 102 height 25
click at [419, 319] on span "Sign Out" at bounding box center [407, 325] width 71 height 13
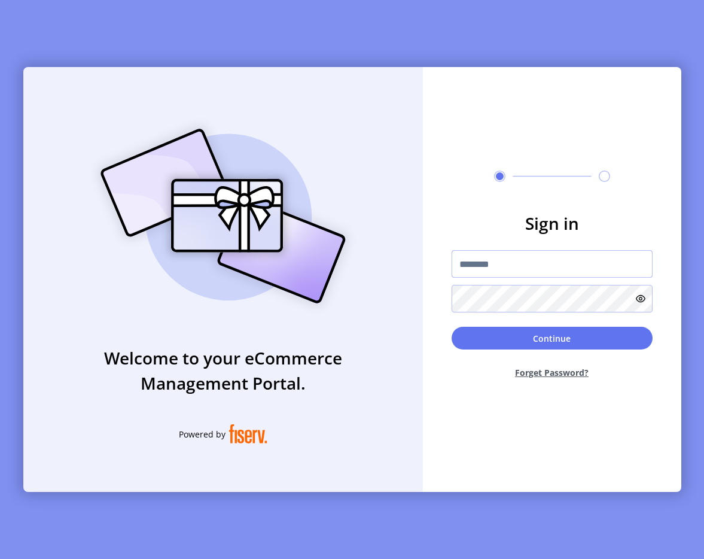
click at [476, 274] on input "text" at bounding box center [552, 264] width 201 height 28
type input "**********"
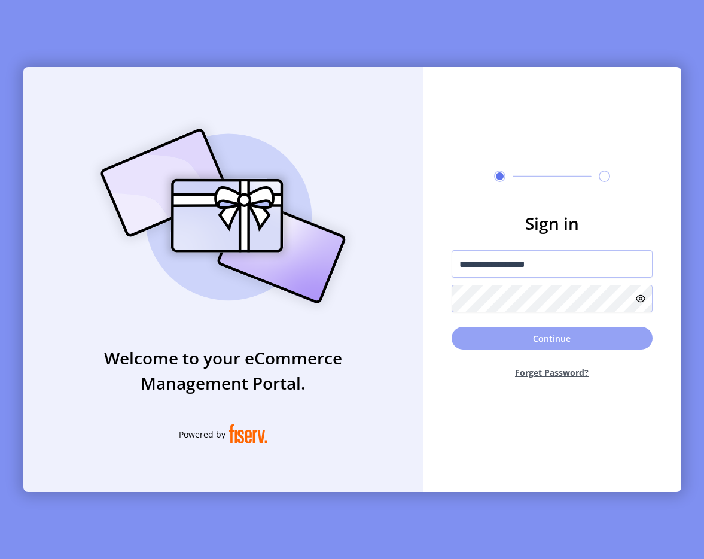
click at [490, 337] on button "Continue" at bounding box center [552, 338] width 201 height 23
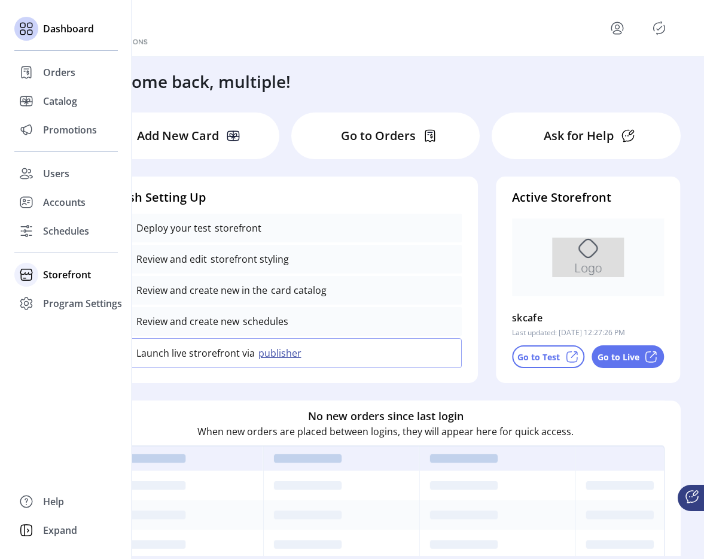
click at [55, 275] on span "Storefront" at bounding box center [67, 275] width 48 height 14
click at [63, 300] on span "Configuration" at bounding box center [74, 298] width 63 height 14
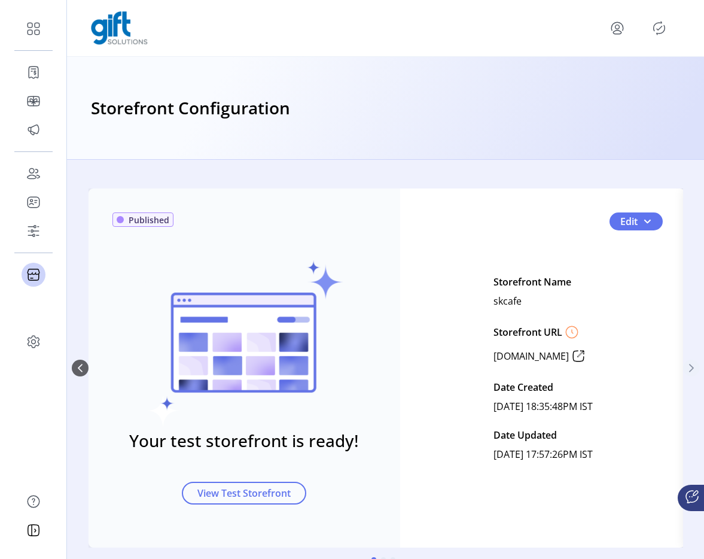
click at [688, 371] on icon "Next Page" at bounding box center [692, 368] width 10 height 10
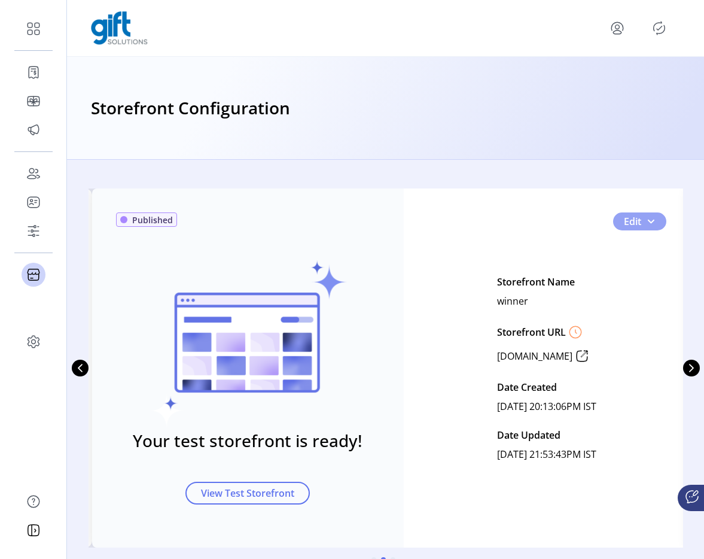
click at [650, 227] on button "Edit" at bounding box center [640, 221] width 53 height 18
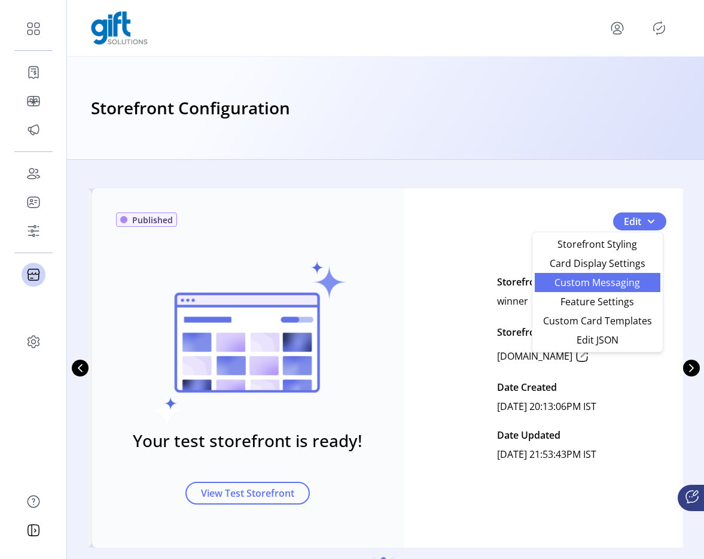
click at [597, 289] on link "Custom Messaging" at bounding box center [598, 282] width 126 height 19
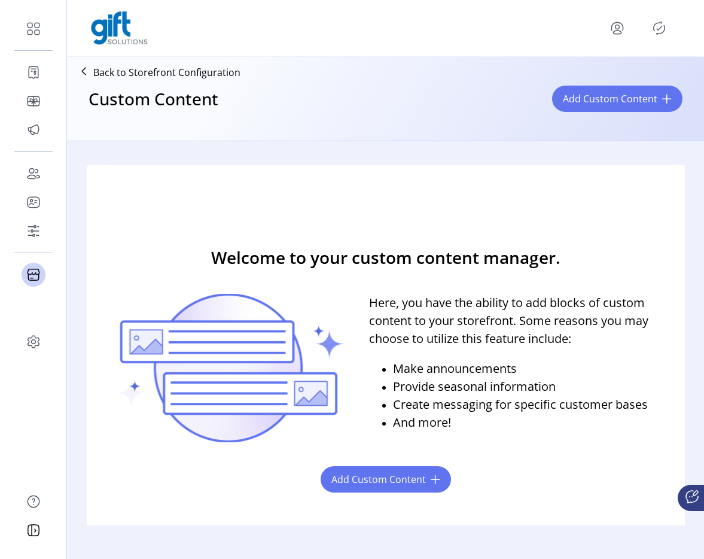
click at [206, 74] on p "Back to Storefront Configuration" at bounding box center [166, 72] width 147 height 14
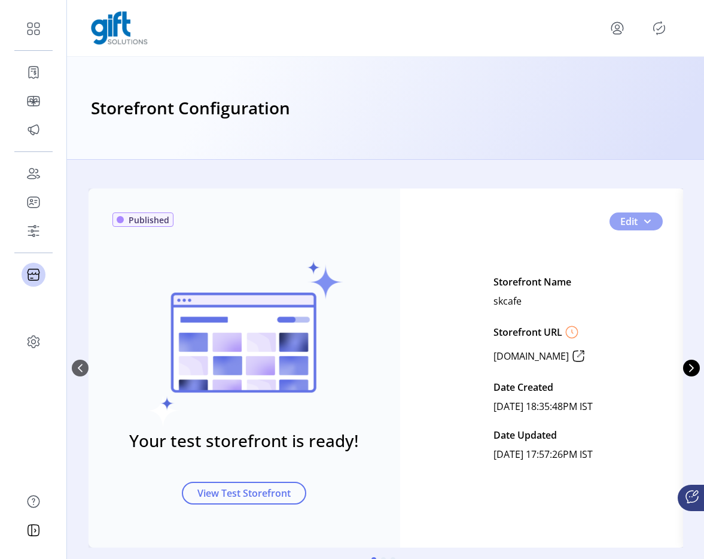
click at [650, 224] on button "Edit" at bounding box center [636, 221] width 53 height 18
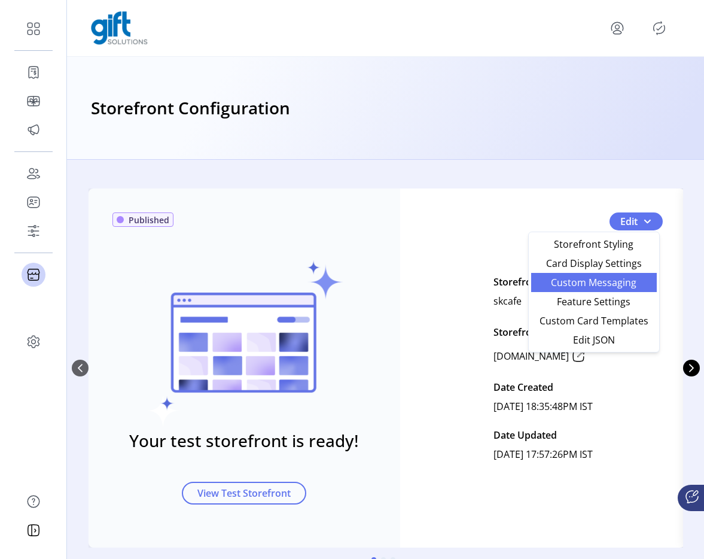
click at [606, 281] on span "Custom Messaging" at bounding box center [594, 283] width 111 height 10
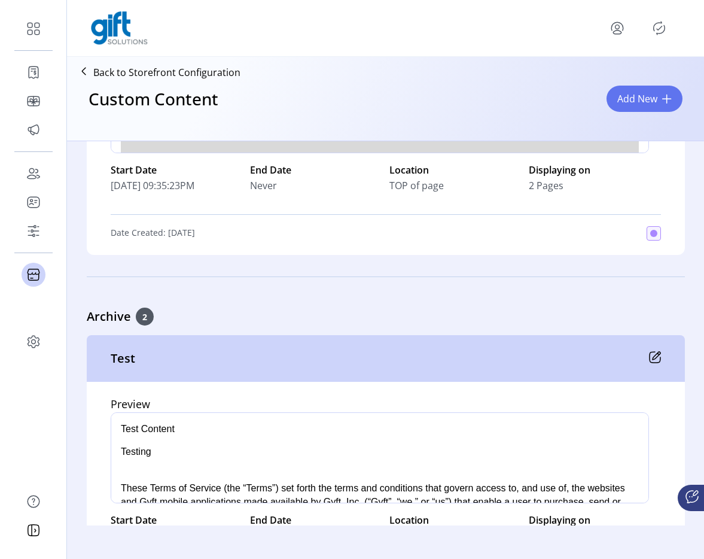
click at [470, 314] on div "Archive 2" at bounding box center [386, 317] width 599 height 18
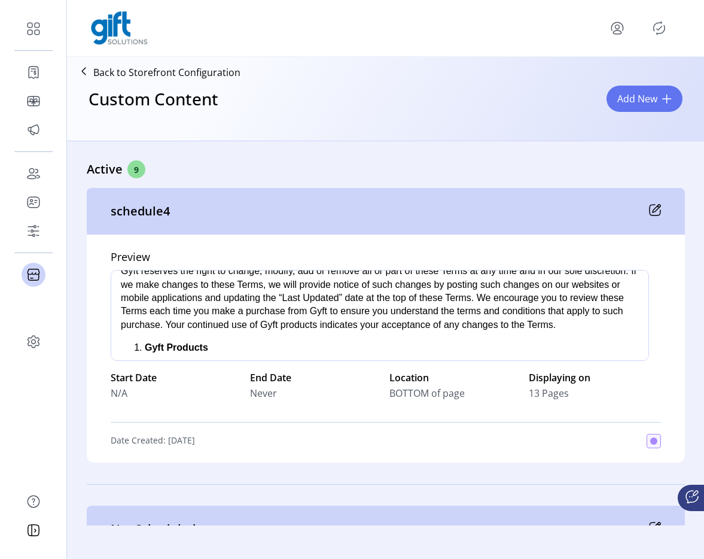
click at [435, 172] on div "Active 9" at bounding box center [386, 169] width 599 height 18
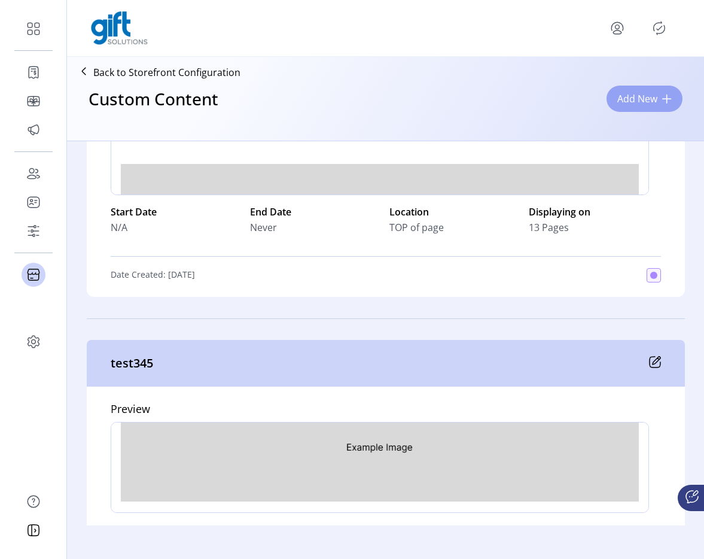
click at [642, 88] on button "Add New" at bounding box center [645, 99] width 76 height 26
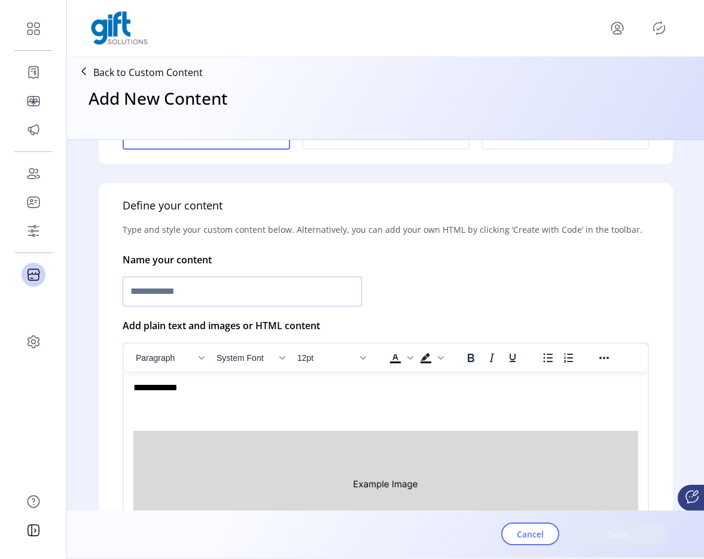
click at [216, 282] on input "text" at bounding box center [242, 292] width 239 height 30
type input "********"
click at [224, 454] on img "Rich Text Area. Press ALT-0 for help." at bounding box center [385, 484] width 505 height 106
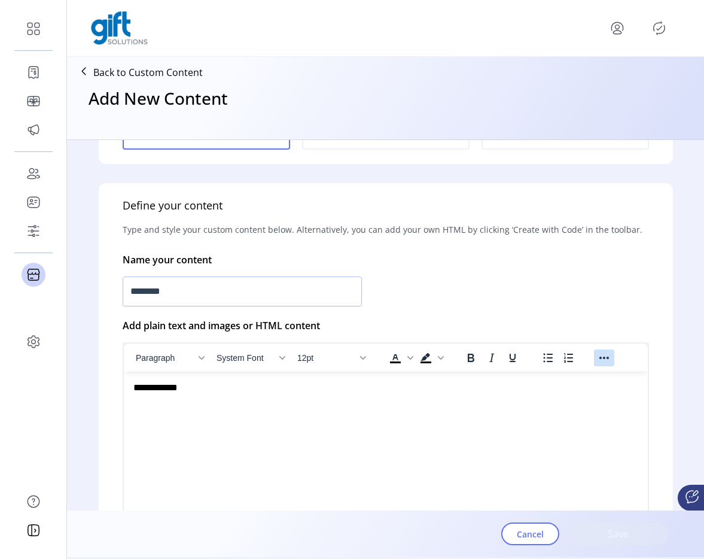
click at [610, 359] on icon "Reveal or hide additional toolbar items" at bounding box center [604, 358] width 14 height 14
click at [514, 376] on button "Insert/edit image" at bounding box center [506, 380] width 20 height 17
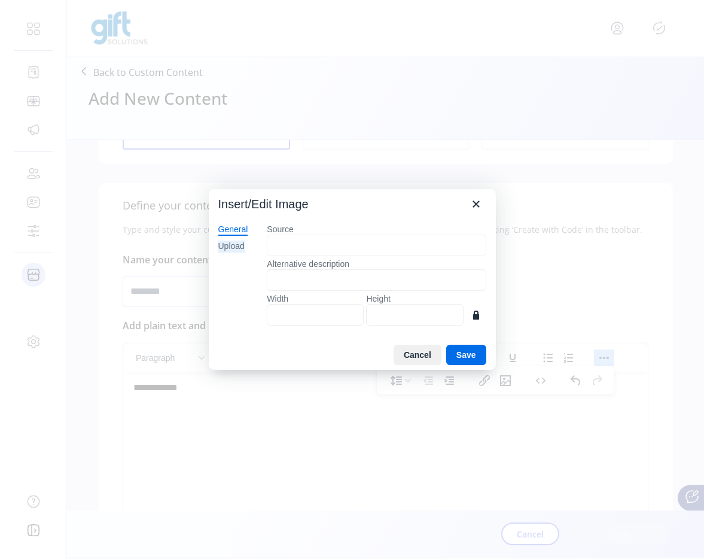
click at [227, 241] on div "Upload" at bounding box center [231, 247] width 26 height 12
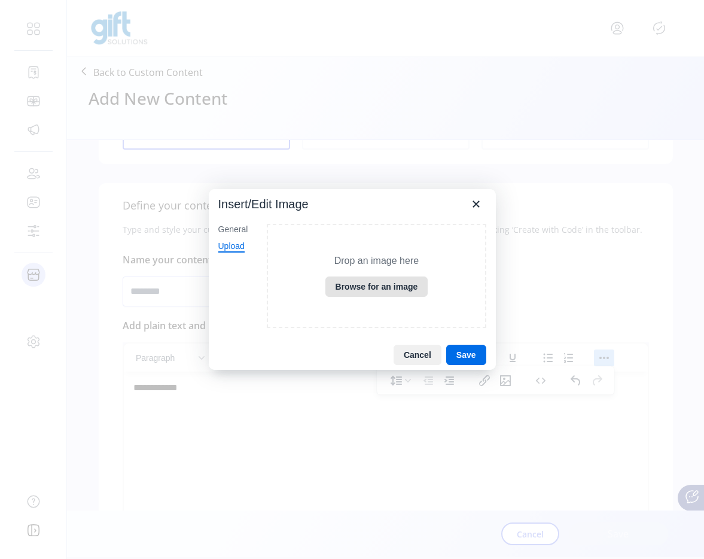
click at [372, 286] on button "Browse for an image" at bounding box center [377, 287] width 103 height 20
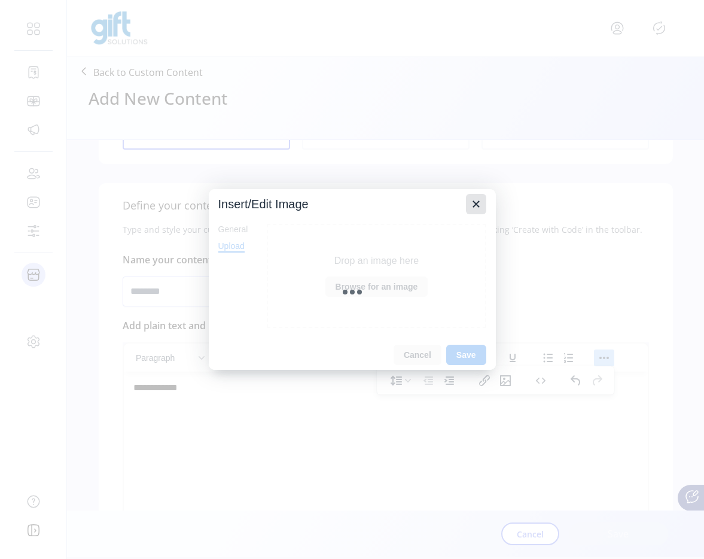
click at [475, 209] on icon "Close" at bounding box center [476, 204] width 14 height 14
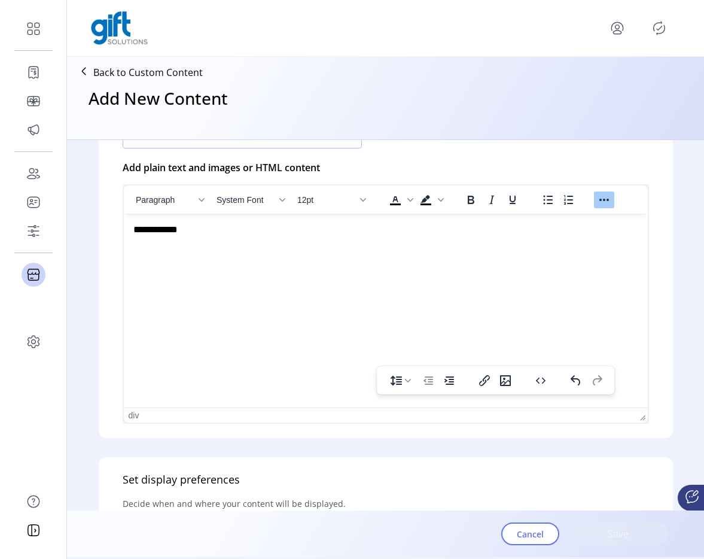
scroll to position [363, 0]
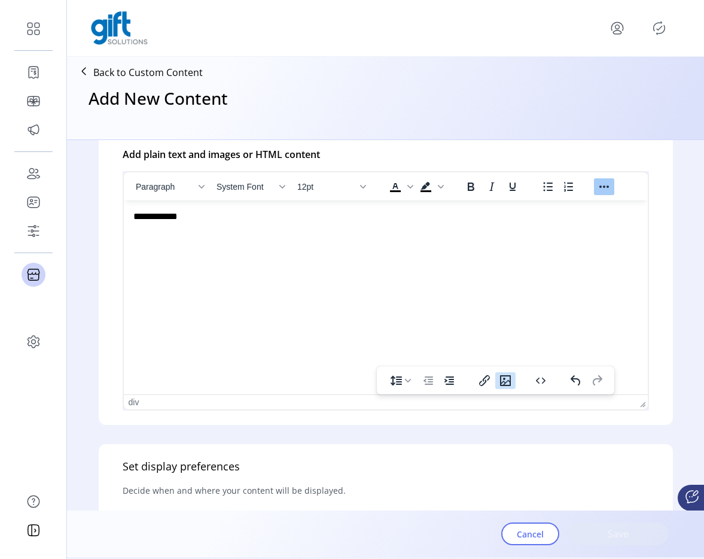
click at [507, 381] on icon "Insert/edit image" at bounding box center [505, 380] width 11 height 11
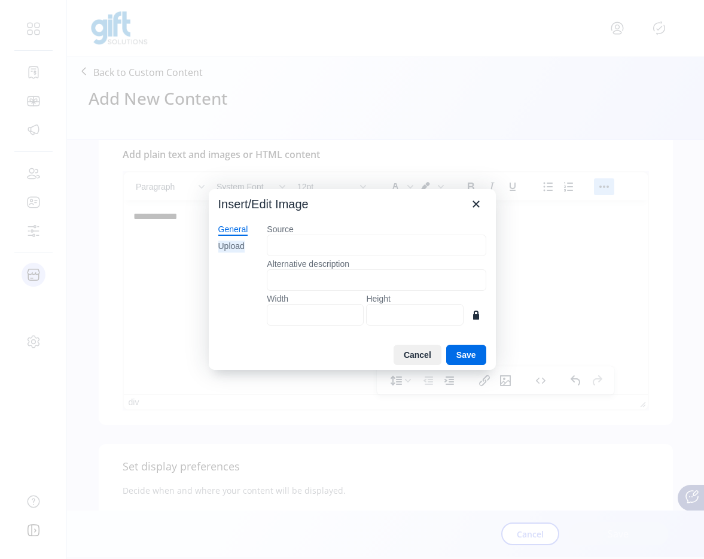
click at [241, 244] on div "Upload" at bounding box center [231, 247] width 26 height 12
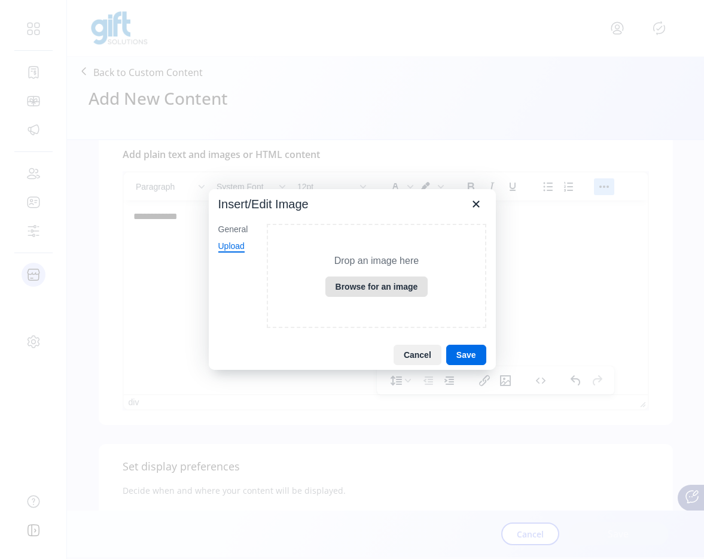
click at [372, 291] on button "Browse for an image" at bounding box center [377, 287] width 103 height 20
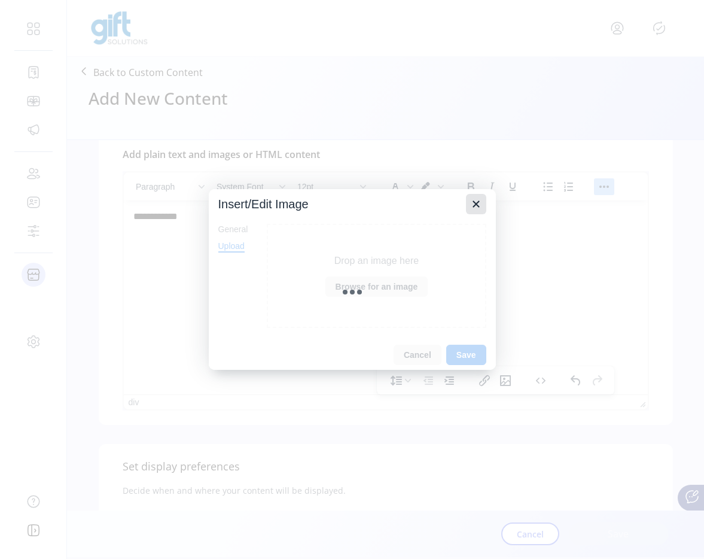
click at [476, 206] on icon "Close" at bounding box center [476, 204] width 14 height 14
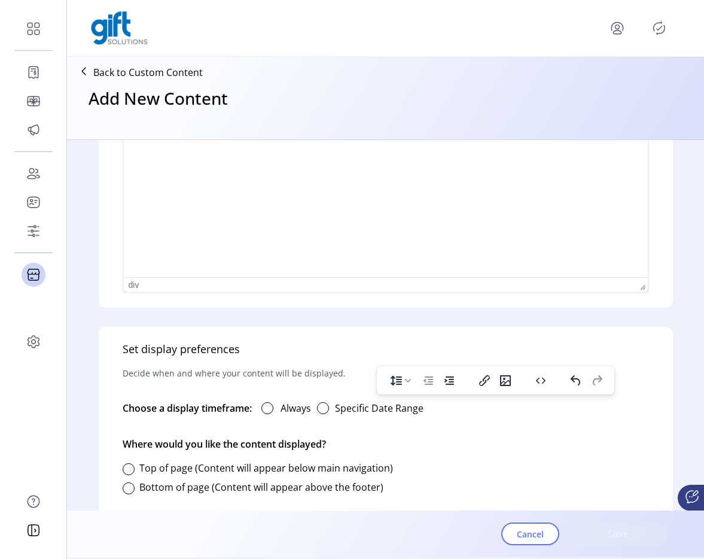
scroll to position [574, 0]
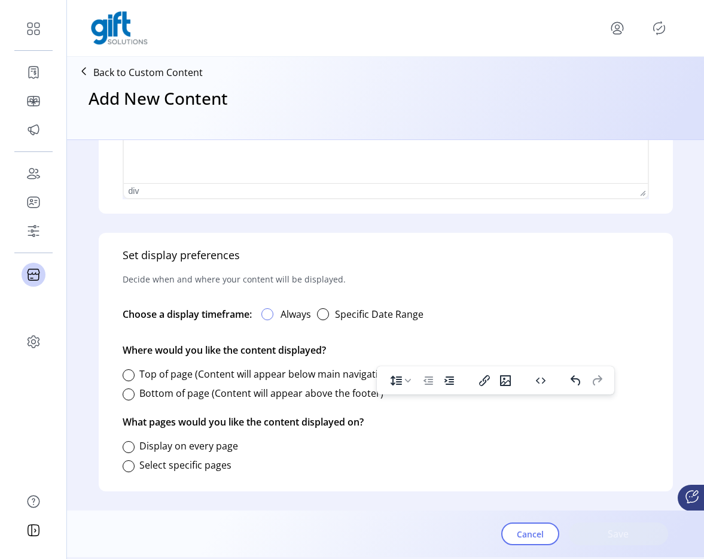
click at [272, 313] on div at bounding box center [268, 314] width 12 height 12
click at [128, 375] on div at bounding box center [129, 375] width 12 height 12
click at [127, 455] on div "Select specific pages" at bounding box center [177, 465] width 109 height 24
click at [132, 446] on div at bounding box center [129, 447] width 12 height 12
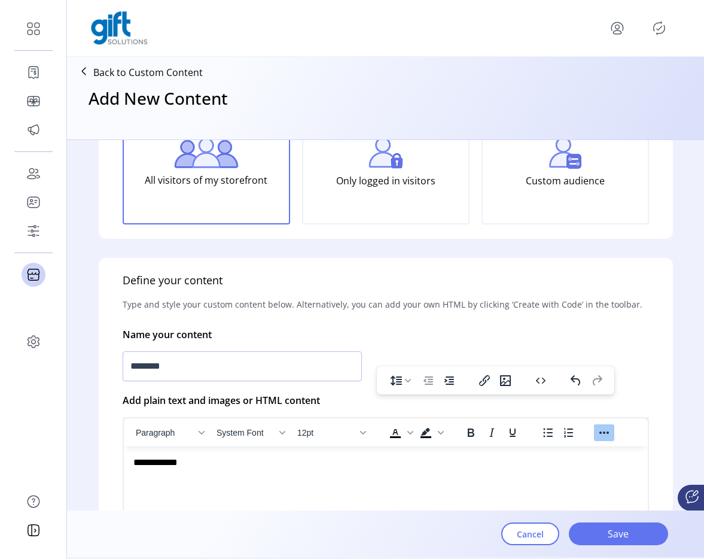
scroll to position [198, 0]
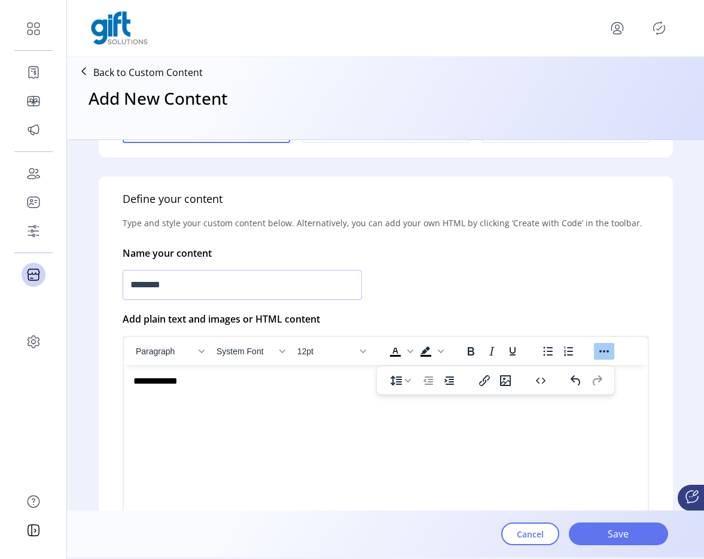
click at [513, 308] on div "Define your content Type and style your custom content below. Alternatively, yo…" at bounding box center [386, 383] width 575 height 413
click at [609, 268] on div "********" at bounding box center [386, 285] width 527 height 35
click at [602, 345] on icon "Reveal or hide additional toolbar items" at bounding box center [604, 351] width 14 height 14
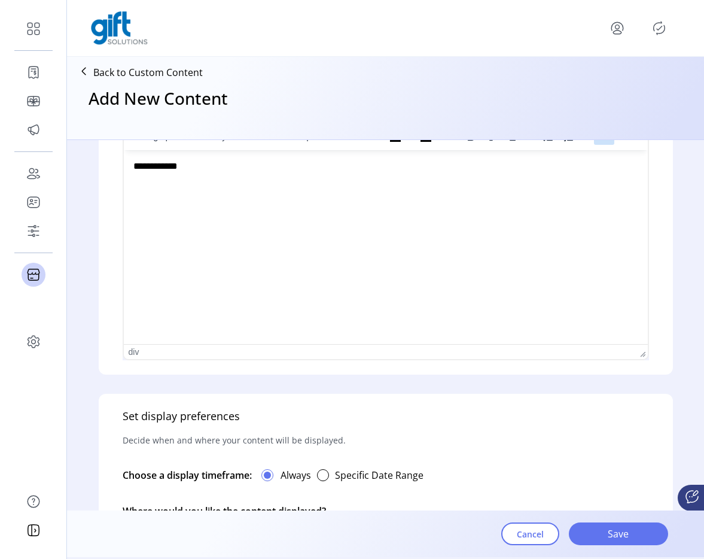
scroll to position [574, 0]
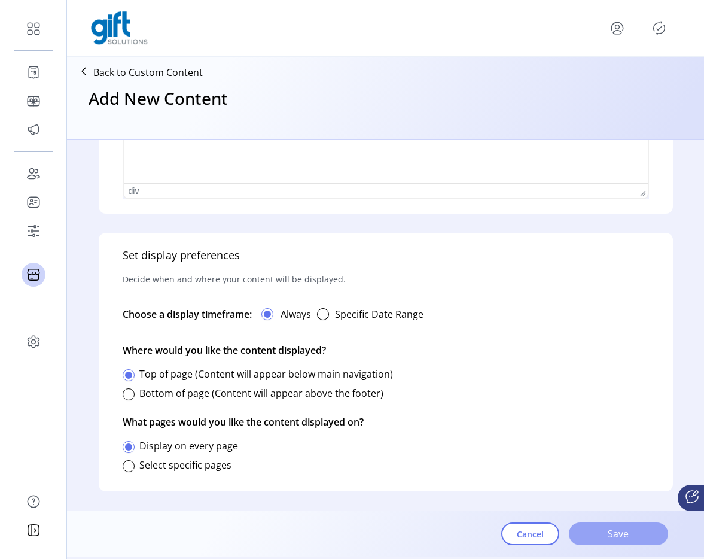
click at [599, 535] on span "Save" at bounding box center [619, 534] width 68 height 14
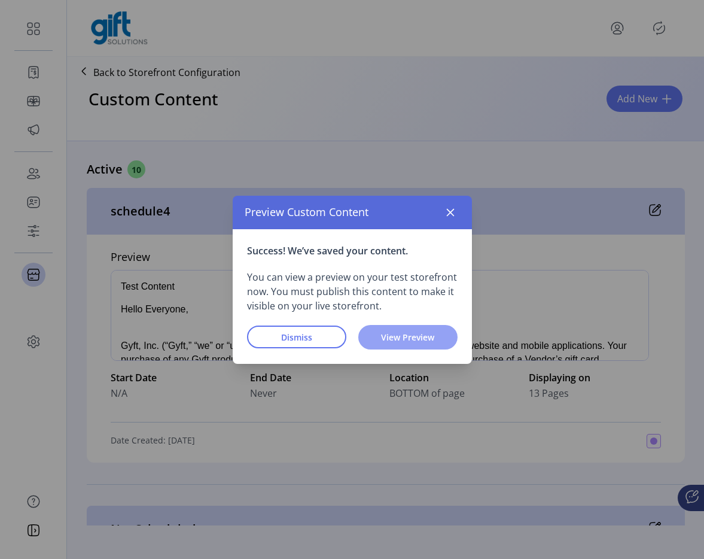
click at [380, 335] on span "View Preview" at bounding box center [408, 337] width 68 height 13
click at [427, 336] on span "View Preview" at bounding box center [408, 337] width 68 height 13
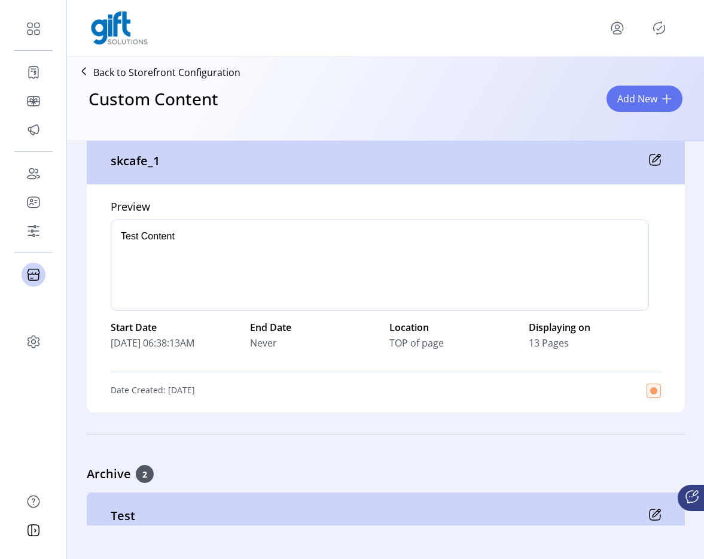
scroll to position [2907, 0]
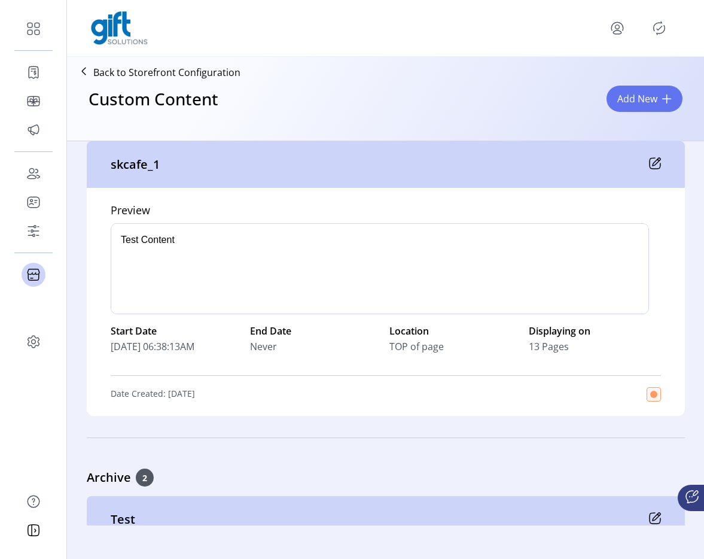
click at [658, 32] on icon "Publisher Panel" at bounding box center [659, 28] width 19 height 19
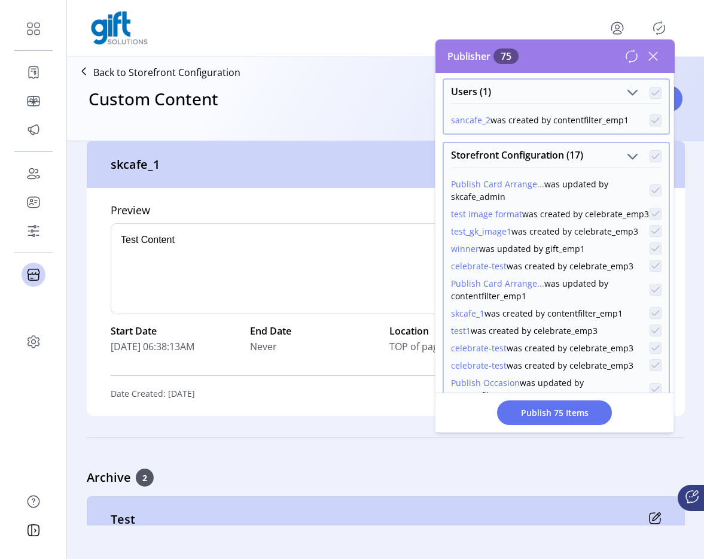
scroll to position [0, 0]
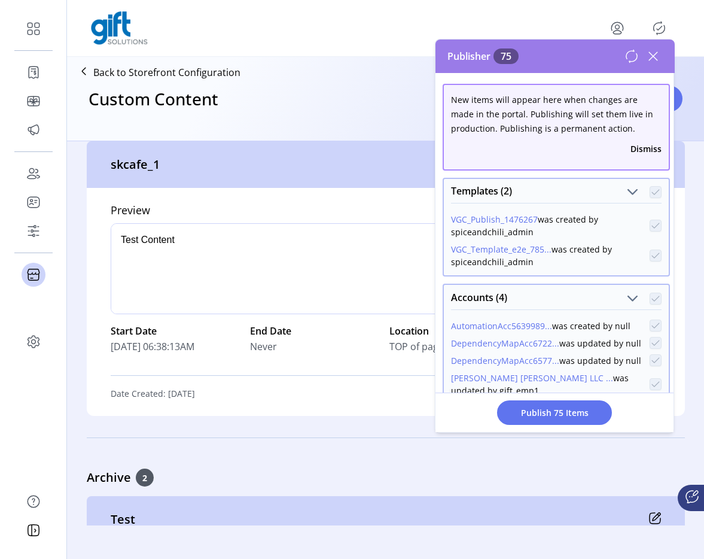
click at [648, 59] on icon at bounding box center [653, 56] width 19 height 19
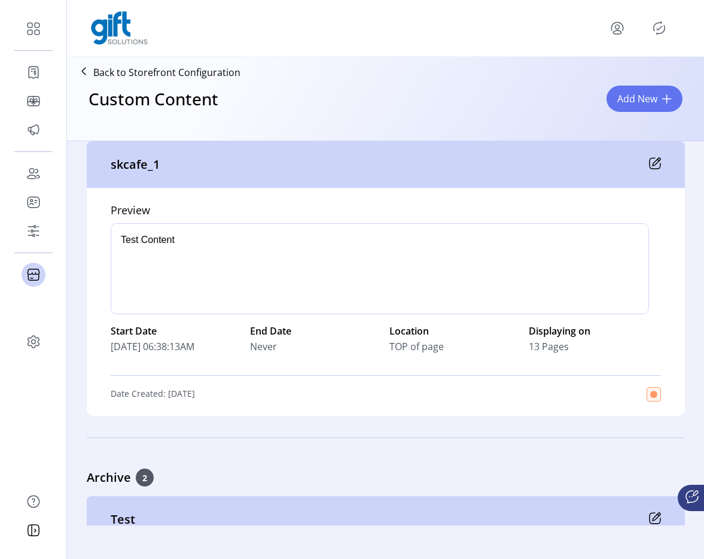
click at [203, 72] on p "Back to Storefront Configuration" at bounding box center [166, 72] width 147 height 14
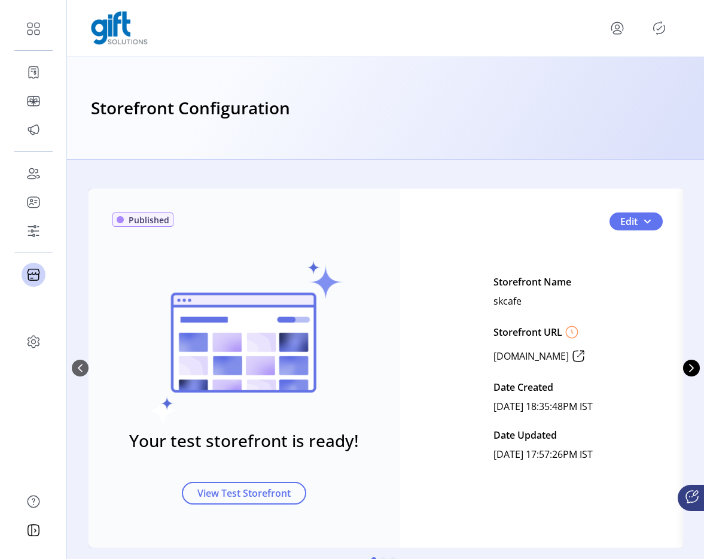
click at [615, 29] on icon "menu" at bounding box center [617, 28] width 19 height 19
click at [441, 81] on div "Storefront Configuration" at bounding box center [385, 108] width 637 height 103
click at [449, 122] on div "Storefront Configuration" at bounding box center [385, 108] width 637 height 103
click at [655, 222] on button "Edit" at bounding box center [636, 221] width 53 height 18
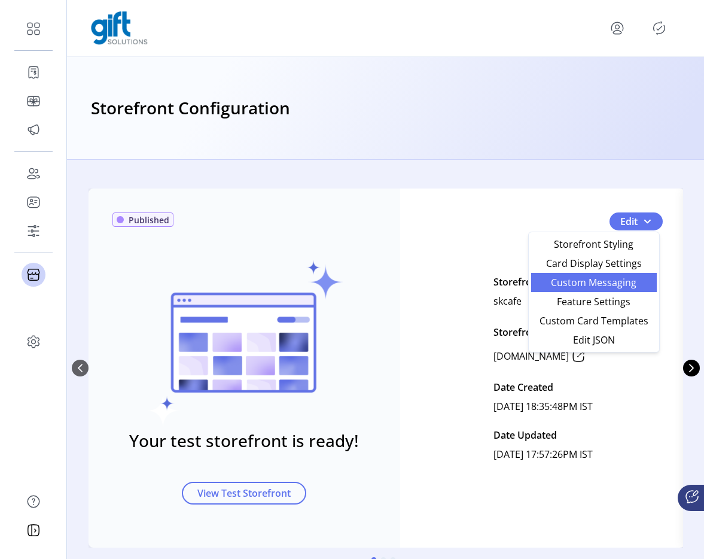
click at [595, 280] on span "Custom Messaging" at bounding box center [594, 283] width 111 height 10
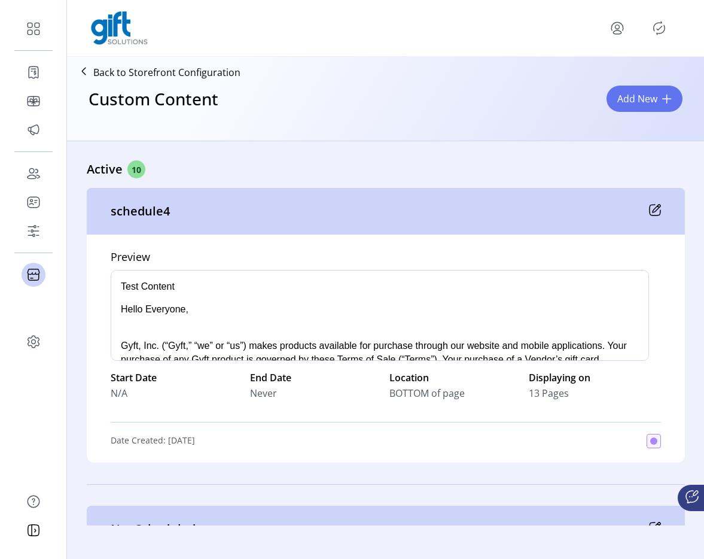
click at [132, 76] on p "Back to Storefront Configuration" at bounding box center [166, 72] width 147 height 14
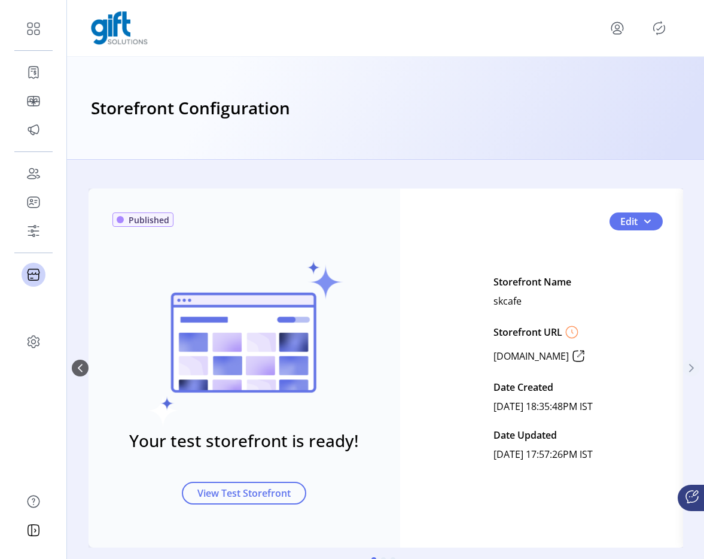
click at [687, 372] on icon "Next Page" at bounding box center [692, 368] width 10 height 10
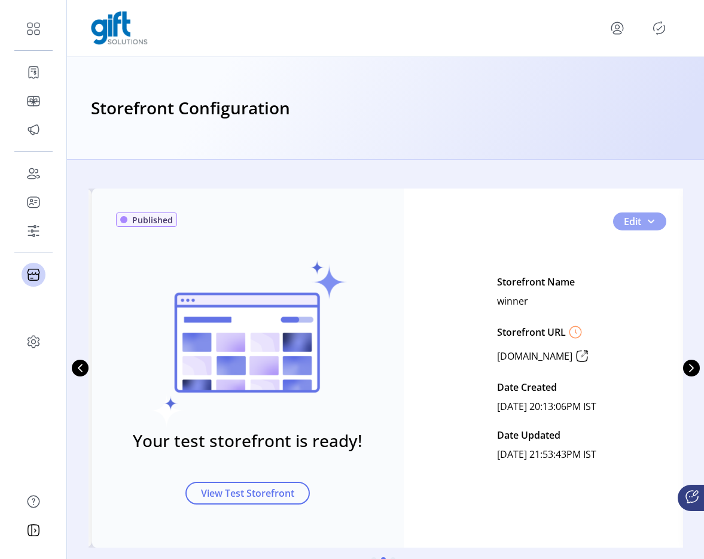
click at [653, 224] on button "Edit" at bounding box center [640, 221] width 53 height 18
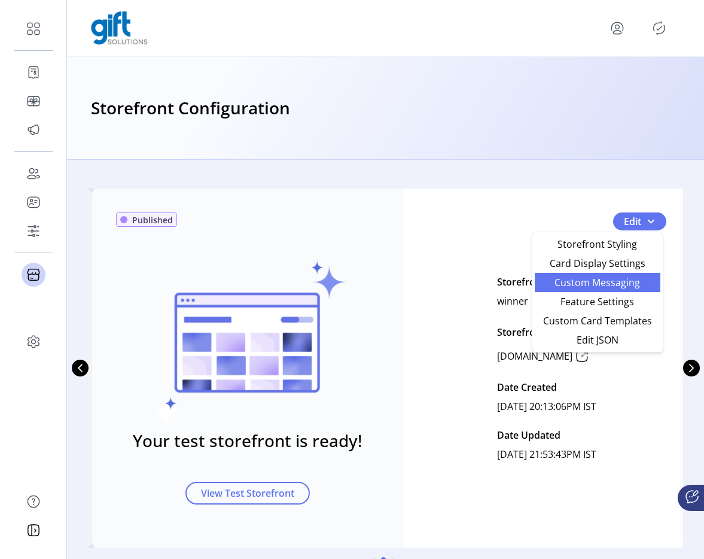
click at [600, 278] on span "Custom Messaging" at bounding box center [597, 283] width 111 height 10
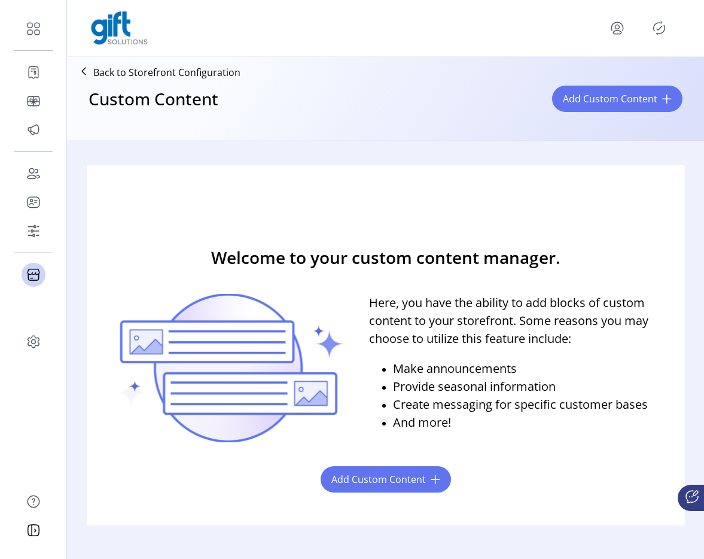
click at [159, 74] on p "Back to Storefront Configuration" at bounding box center [166, 72] width 147 height 14
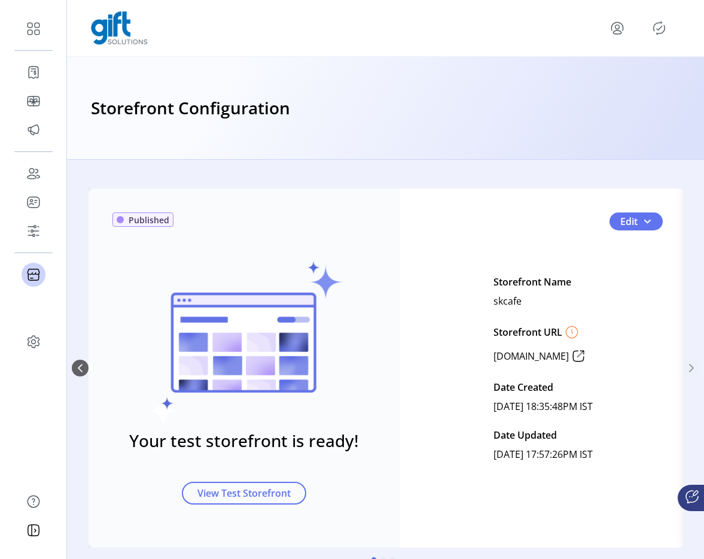
click at [690, 364] on icon "Next Page" at bounding box center [692, 368] width 5 height 8
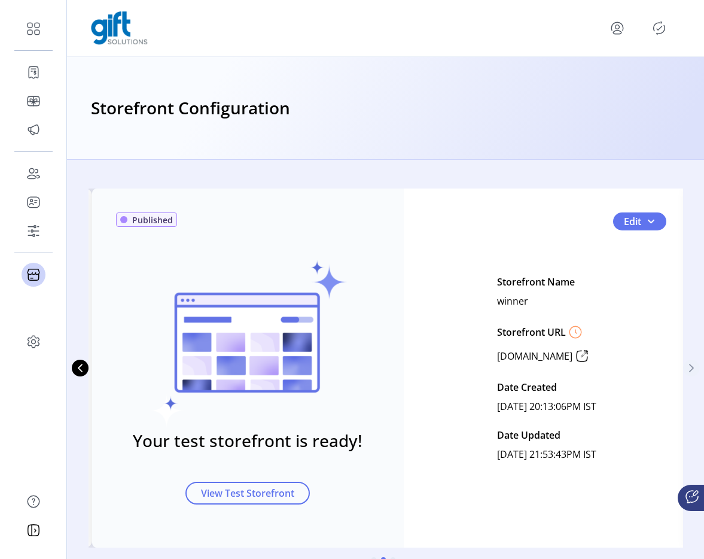
click at [690, 364] on icon "Next Page" at bounding box center [692, 368] width 5 height 8
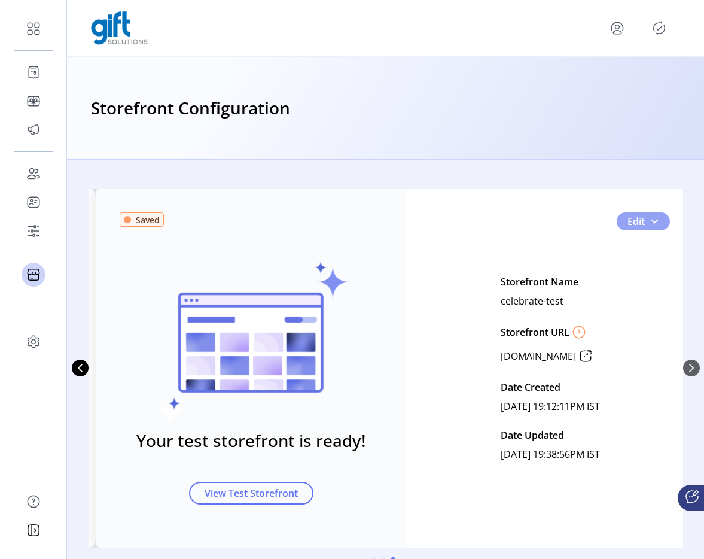
click at [655, 220] on span "2" at bounding box center [655, 222] width 10 height 10
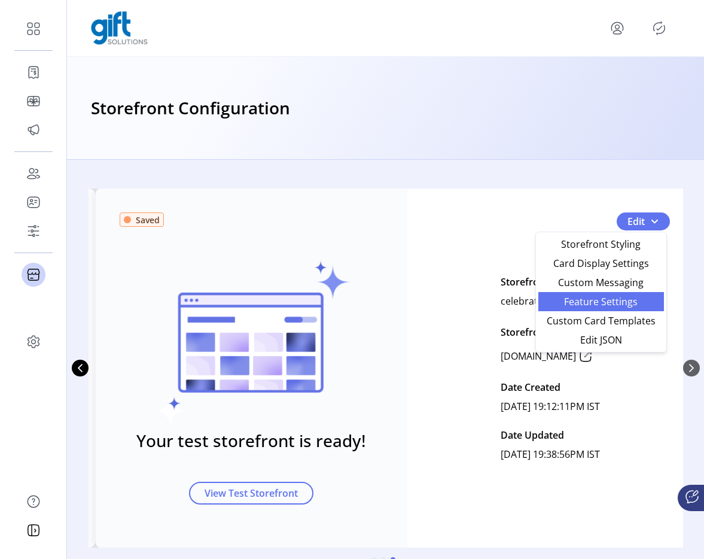
click at [582, 292] on link "Feature Settings" at bounding box center [602, 301] width 126 height 19
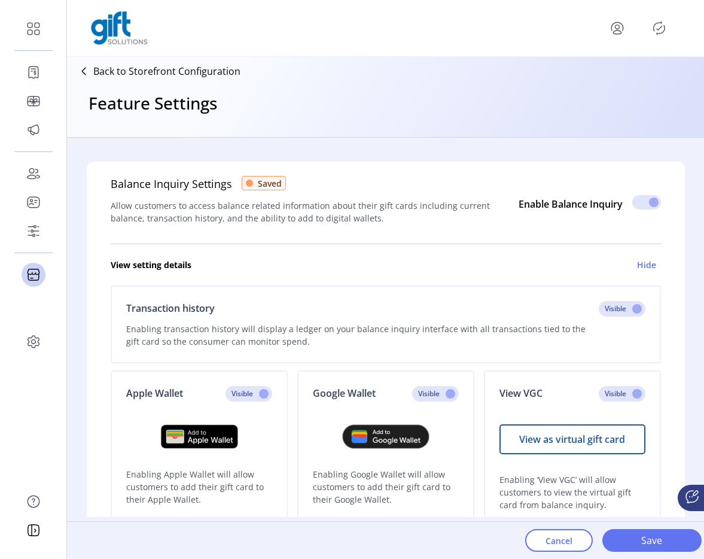
click at [147, 69] on p "Back to Storefront Configuration" at bounding box center [166, 71] width 147 height 14
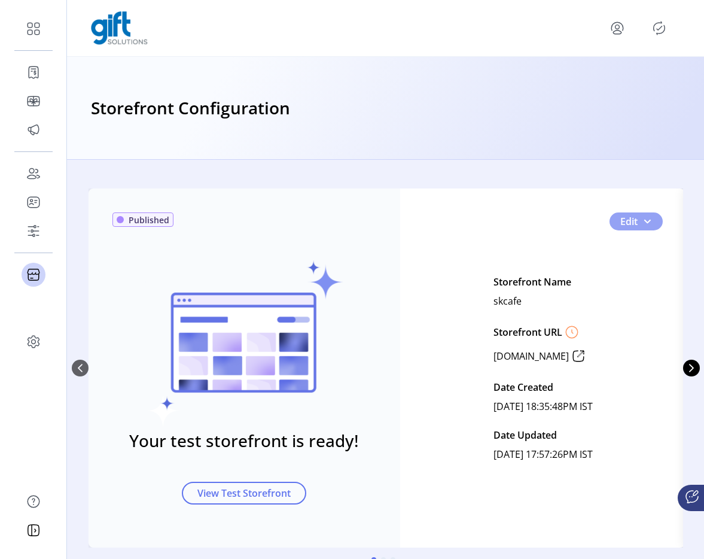
click at [653, 229] on button "Edit" at bounding box center [636, 221] width 53 height 18
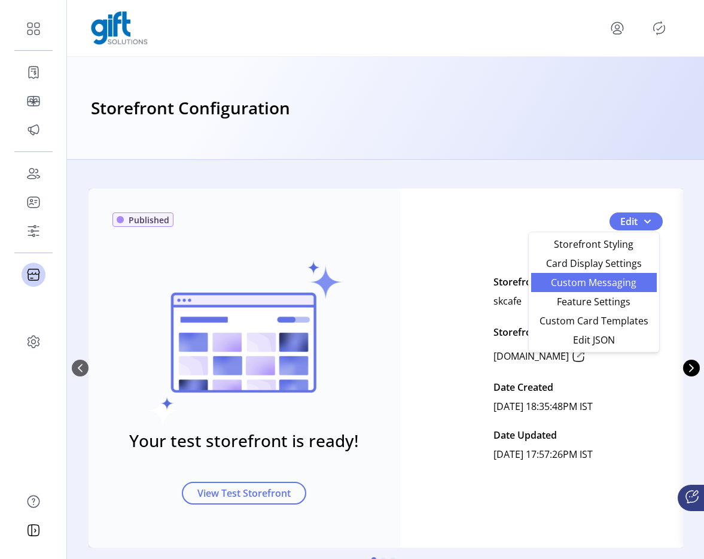
click at [611, 287] on span "Custom Messaging" at bounding box center [594, 283] width 111 height 10
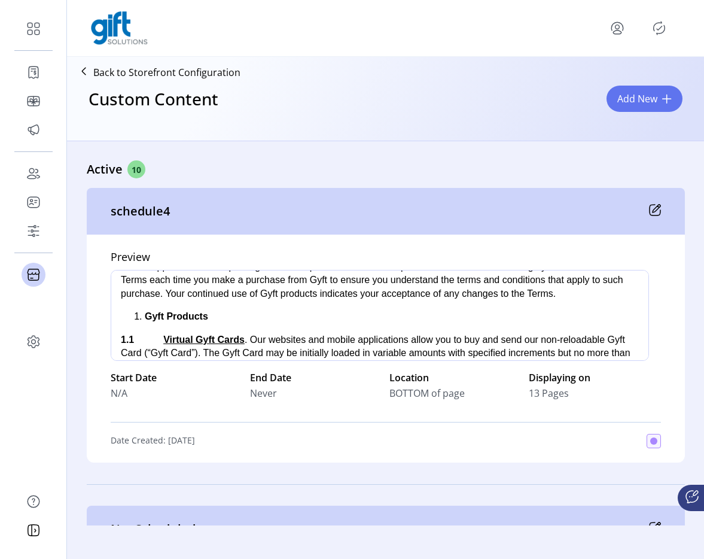
click at [157, 72] on p "Back to Storefront Configuration" at bounding box center [166, 72] width 147 height 14
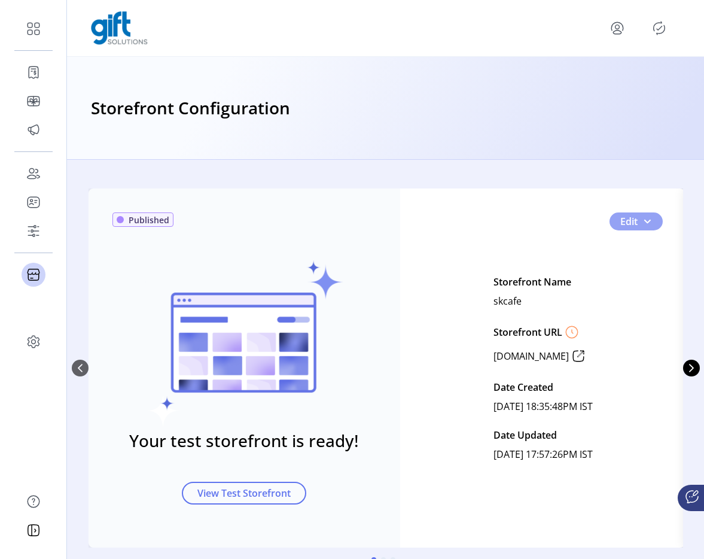
click at [646, 223] on span "0" at bounding box center [648, 222] width 10 height 10
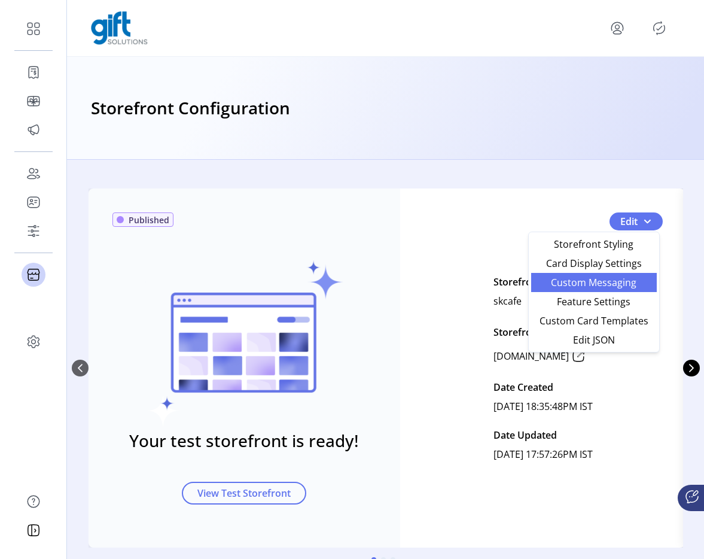
click at [609, 278] on span "Custom Messaging" at bounding box center [594, 283] width 111 height 10
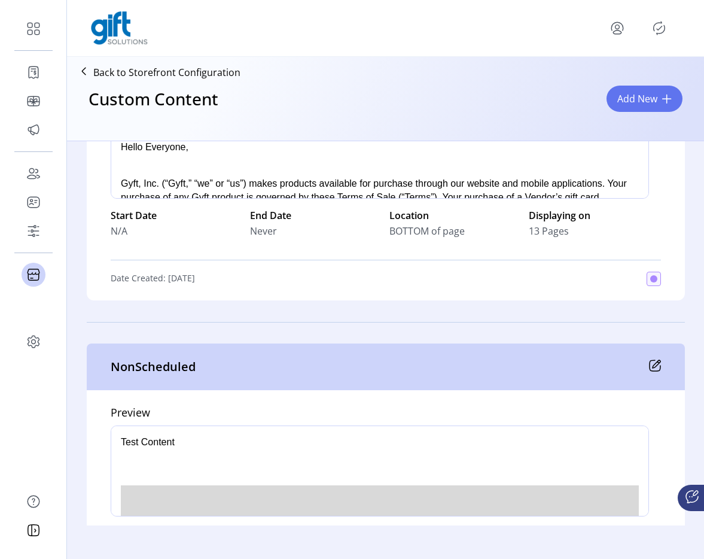
click at [202, 70] on p "Back to Storefront Configuration" at bounding box center [166, 72] width 147 height 14
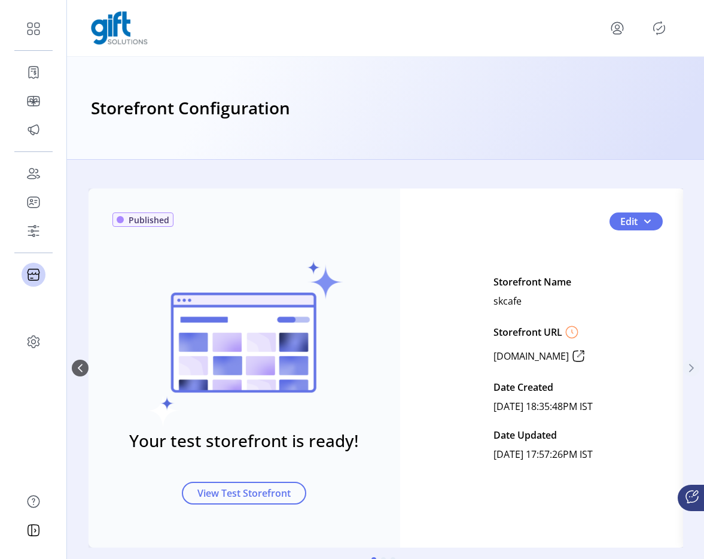
click at [687, 364] on icon "Next Page" at bounding box center [692, 368] width 10 height 10
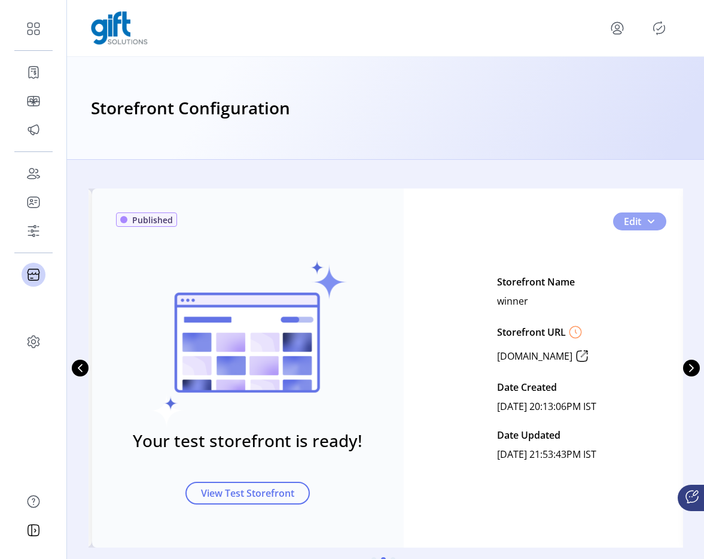
click at [658, 226] on button "Edit" at bounding box center [640, 221] width 53 height 18
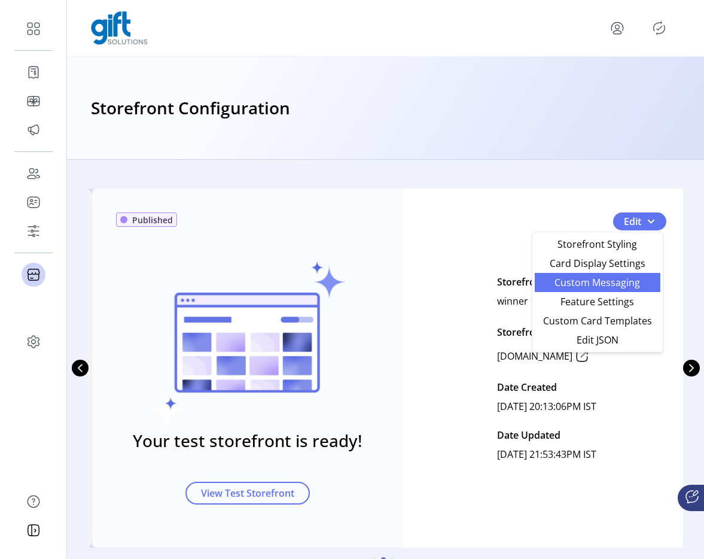
click at [624, 283] on span "Custom Messaging" at bounding box center [597, 283] width 111 height 10
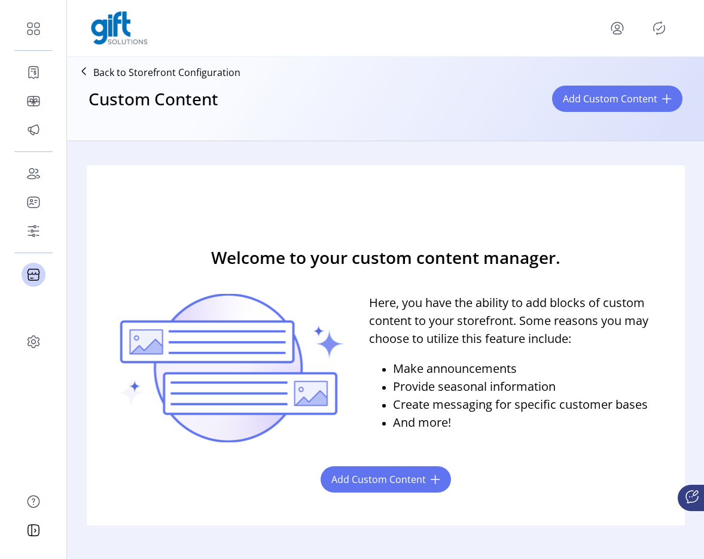
click at [201, 74] on p "Back to Storefront Configuration" at bounding box center [166, 72] width 147 height 14
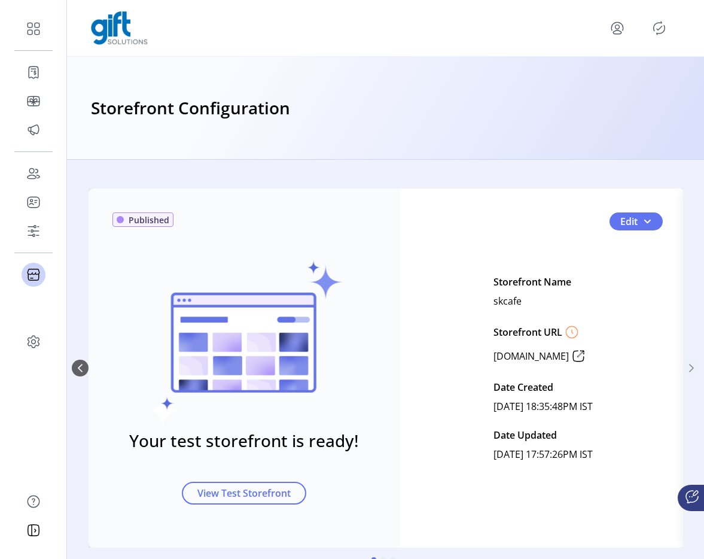
click at [690, 372] on icon "Next Page" at bounding box center [692, 368] width 5 height 8
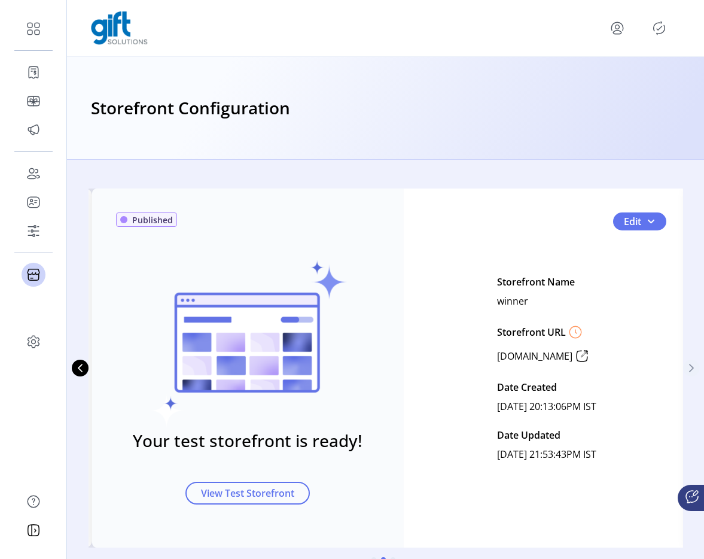
click at [690, 372] on icon "Next Page" at bounding box center [692, 368] width 5 height 8
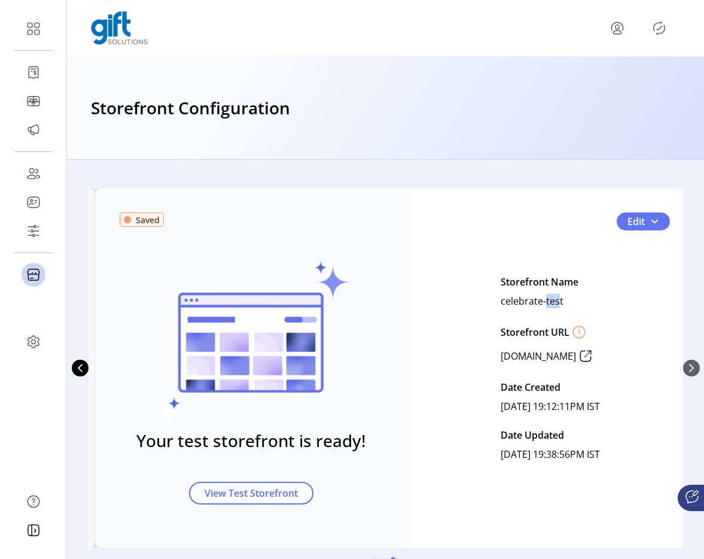
click at [523, 297] on p "celebrate-test" at bounding box center [532, 300] width 63 height 19
click at [667, 212] on div "Edit" at bounding box center [643, 221] width 53 height 18
click at [657, 223] on button "Edit" at bounding box center [643, 221] width 53 height 18
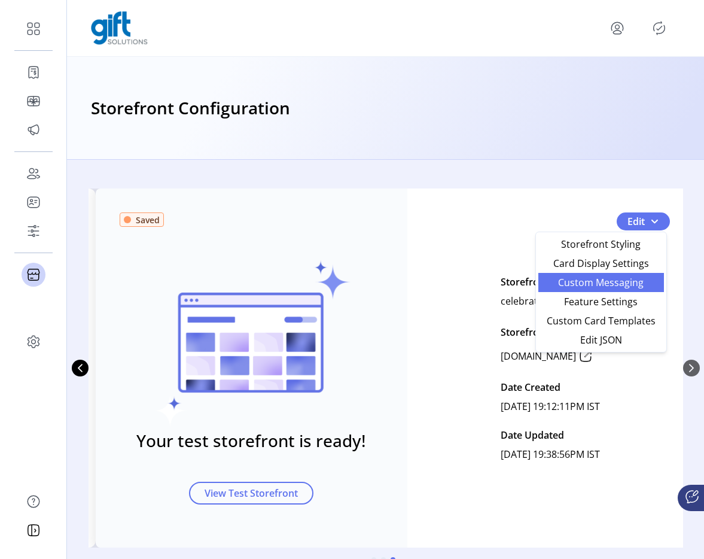
click at [603, 287] on span "Custom Messaging" at bounding box center [601, 283] width 111 height 10
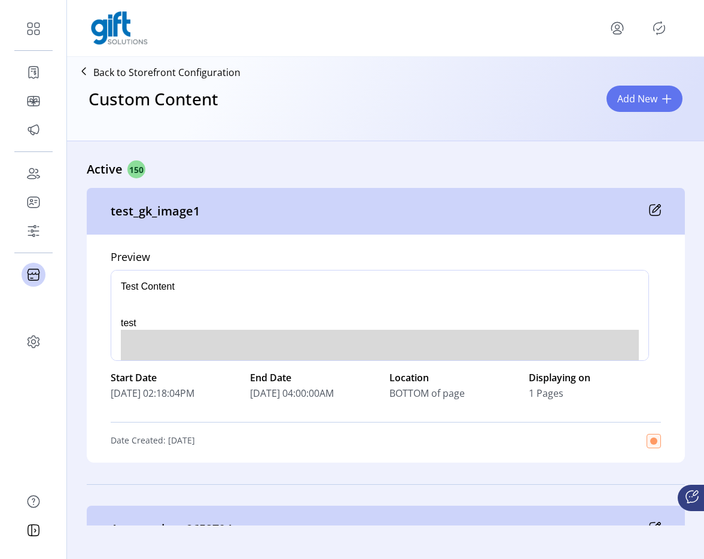
click at [209, 72] on p "Back to Storefront Configuration" at bounding box center [166, 72] width 147 height 14
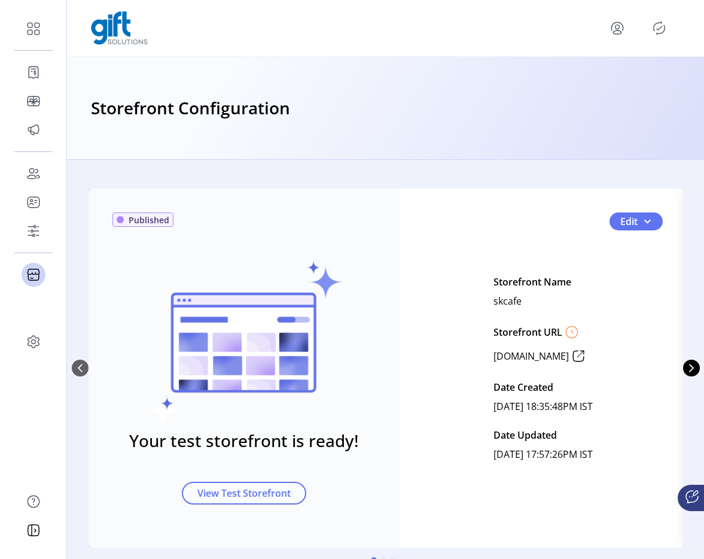
click at [279, 147] on div "Storefront Configuration" at bounding box center [385, 108] width 637 height 103
click at [649, 218] on button "Edit" at bounding box center [636, 221] width 53 height 18
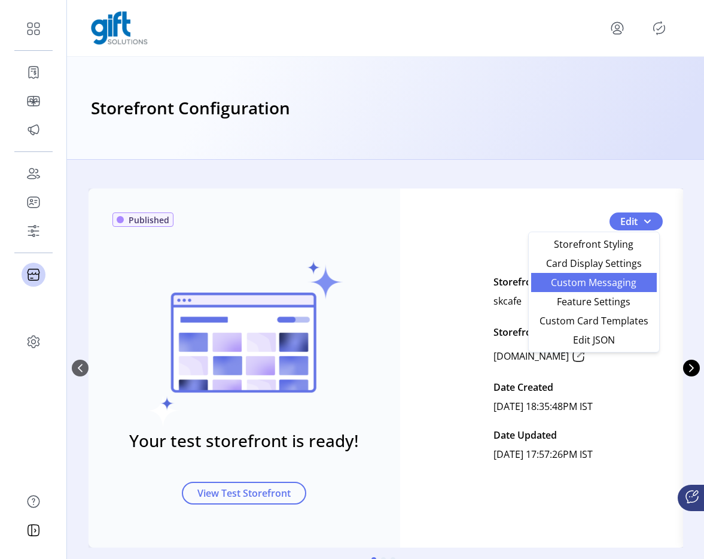
click at [605, 287] on span "Custom Messaging" at bounding box center [594, 283] width 111 height 10
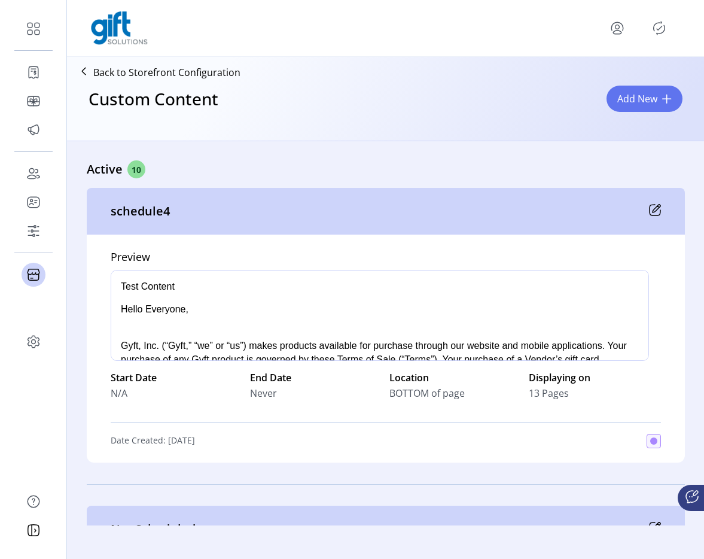
click at [551, 137] on div "Back to Storefront Configuration Custom Content Add New" at bounding box center [385, 99] width 637 height 84
click at [145, 68] on p "Back to Storefront Configuration" at bounding box center [166, 72] width 147 height 14
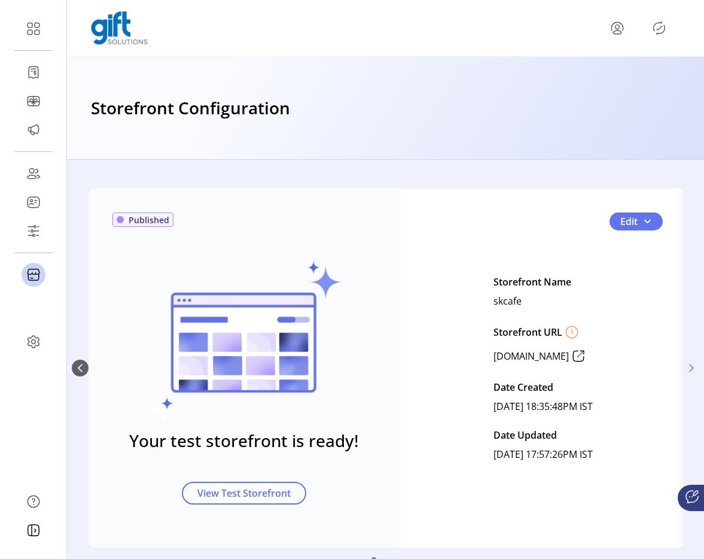
click at [687, 370] on icon "Next Page" at bounding box center [692, 368] width 10 height 10
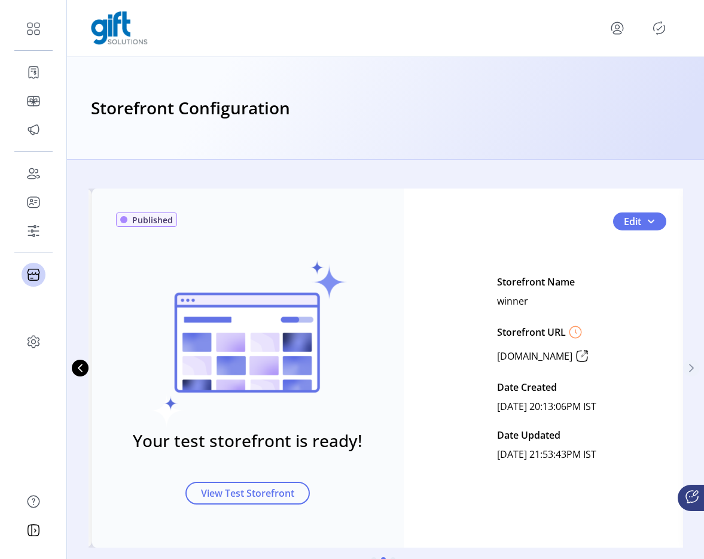
click at [687, 370] on icon "Next Page" at bounding box center [692, 368] width 10 height 10
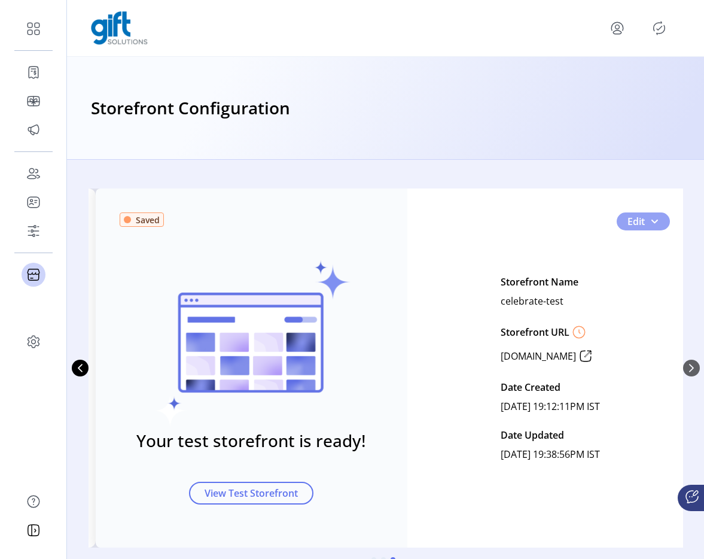
click at [658, 224] on button "Edit" at bounding box center [643, 221] width 53 height 18
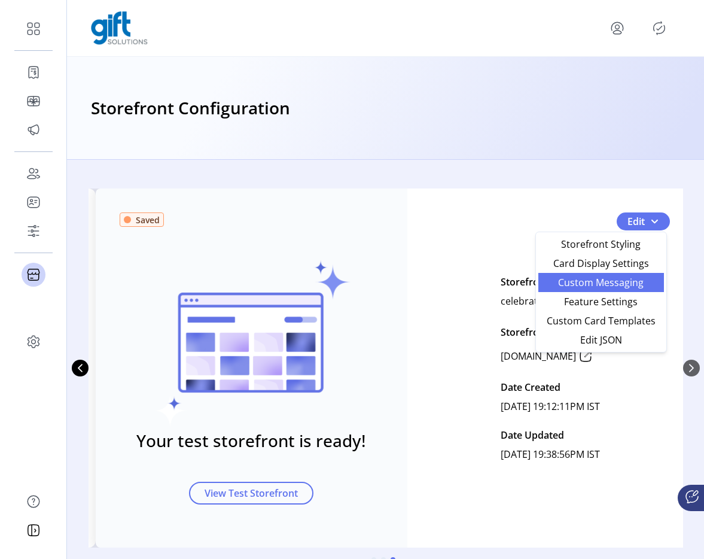
click at [610, 278] on span "Custom Messaging" at bounding box center [601, 283] width 111 height 10
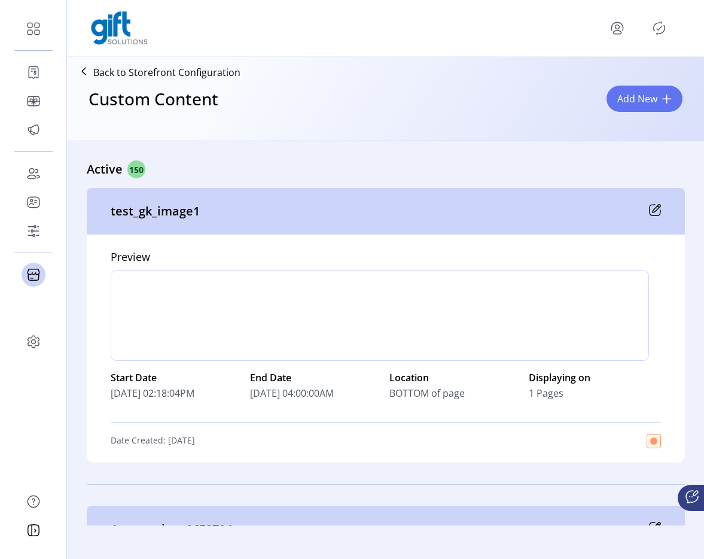
drag, startPoint x: 654, startPoint y: 104, endPoint x: 566, endPoint y: 142, distance: 95.7
click at [654, 104] on span "Add New" at bounding box center [638, 99] width 40 height 14
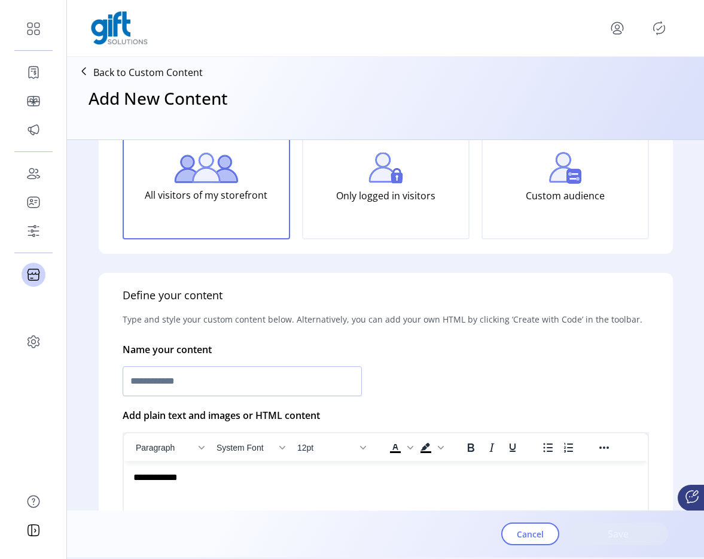
scroll to position [150, 0]
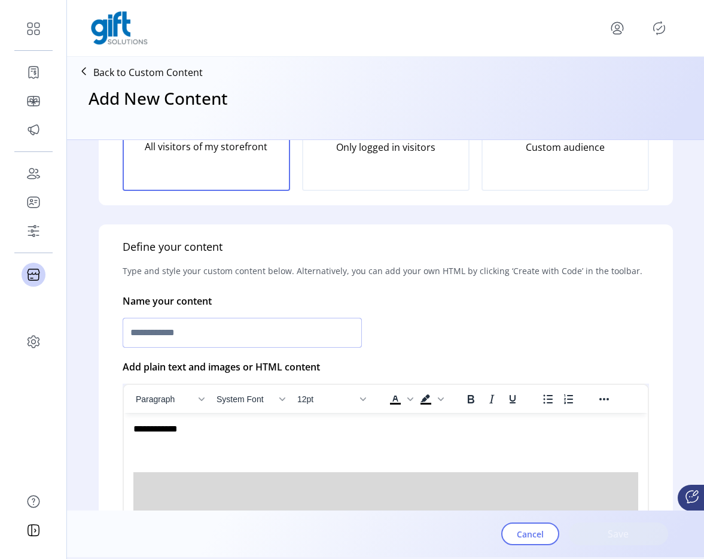
click at [175, 329] on input "text" at bounding box center [242, 333] width 239 height 30
type input "**********"
click at [271, 497] on img "Rich Text Area. Press ALT-0 for help." at bounding box center [385, 525] width 505 height 106
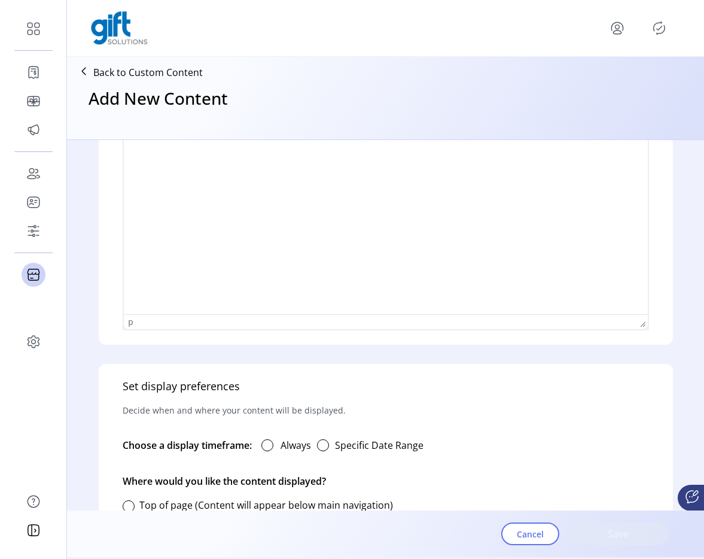
scroll to position [574, 0]
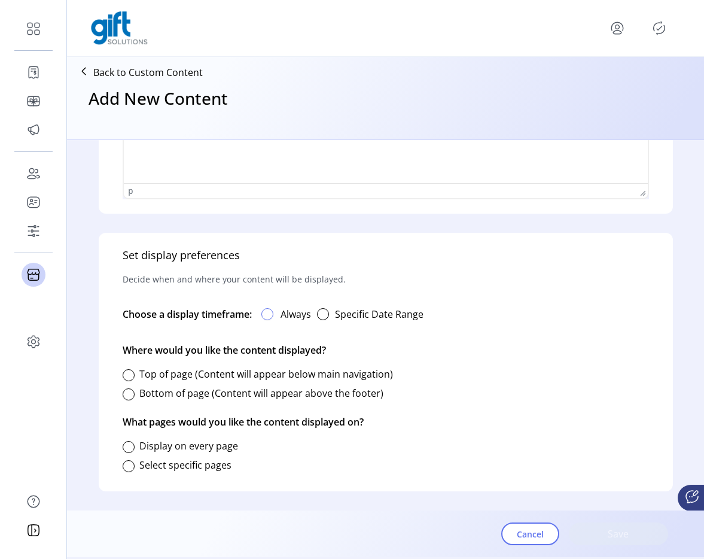
click at [269, 315] on div at bounding box center [268, 314] width 12 height 12
click at [126, 394] on div at bounding box center [129, 394] width 12 height 12
click at [124, 450] on div at bounding box center [129, 447] width 12 height 12
click at [630, 534] on span "Save" at bounding box center [619, 534] width 68 height 14
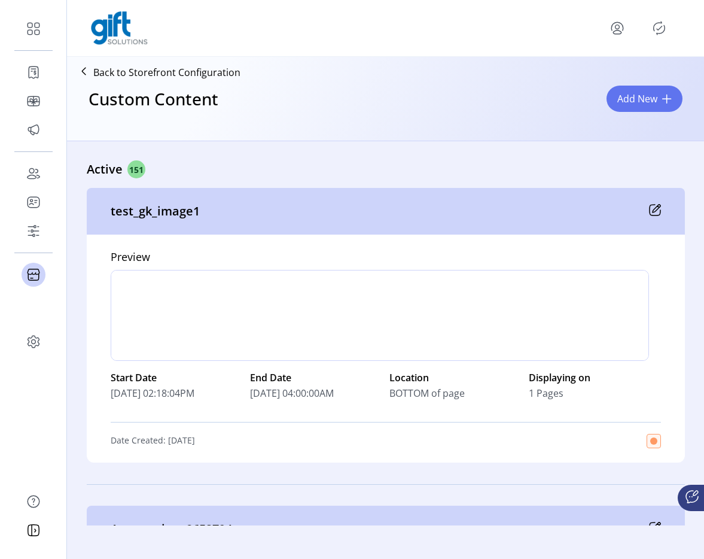
click at [369, 172] on div "Active 151" at bounding box center [386, 169] width 599 height 18
click at [153, 72] on p "Back to Storefront Configuration" at bounding box center [166, 72] width 147 height 14
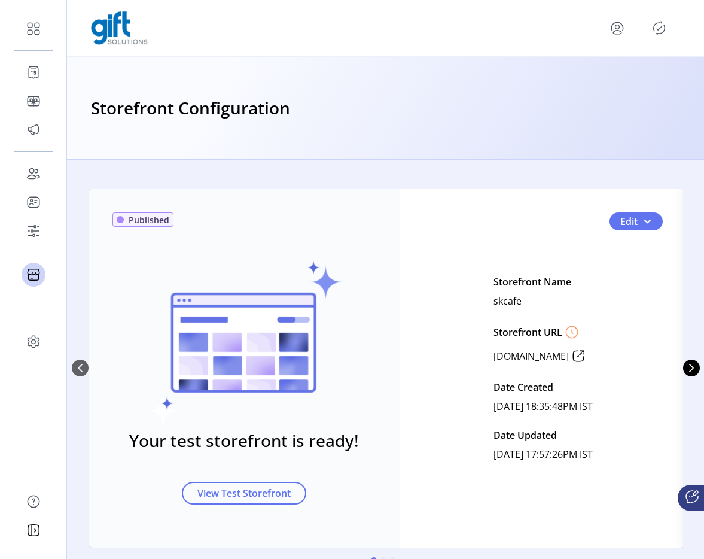
click at [494, 311] on div "Storefront Name skcafe Storefront URL www.skcafe.gift.solutions Date Created Ju…" at bounding box center [543, 368] width 99 height 192
click at [494, 309] on p "skcafe" at bounding box center [508, 300] width 28 height 19
click at [494, 302] on p "skcafe" at bounding box center [508, 300] width 28 height 19
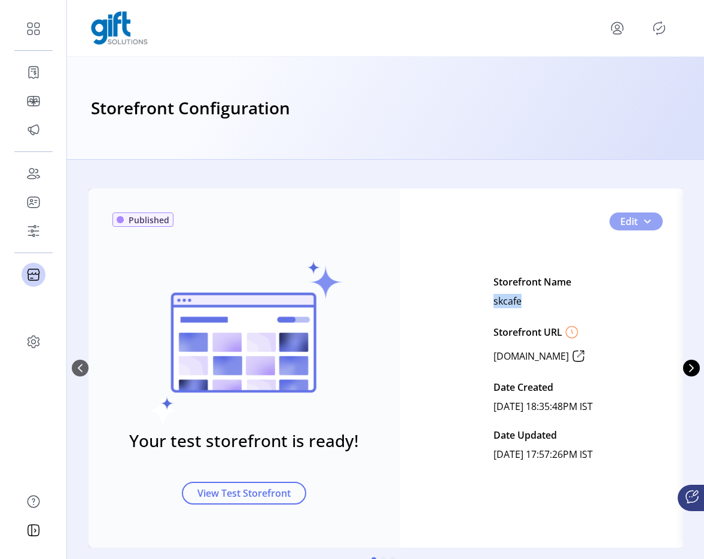
click at [651, 226] on button "Edit" at bounding box center [636, 221] width 53 height 18
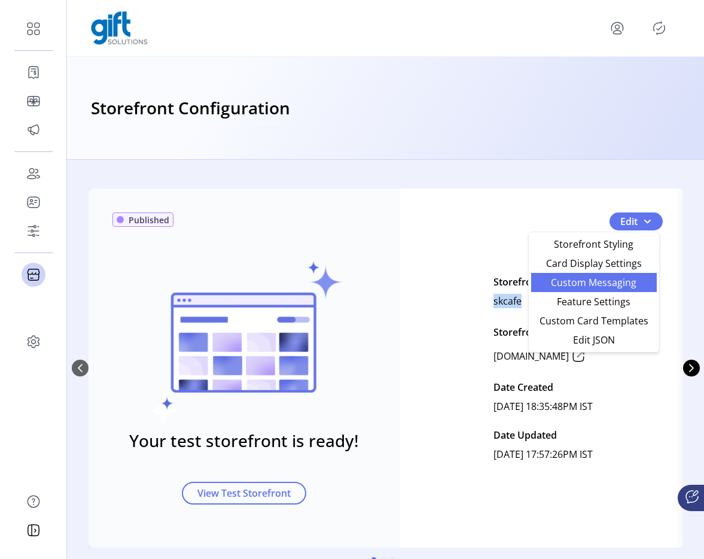
click at [608, 285] on span "Custom Messaging" at bounding box center [594, 283] width 111 height 10
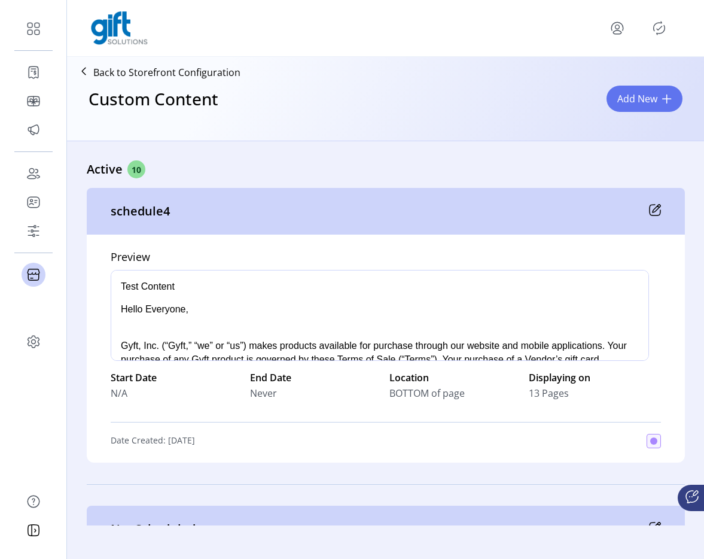
click at [618, 27] on icon "menu" at bounding box center [617, 28] width 19 height 19
click at [619, 32] on icon "menu" at bounding box center [617, 28] width 19 height 19
click at [599, 80] on span "Sign Out" at bounding box center [575, 76] width 90 height 10
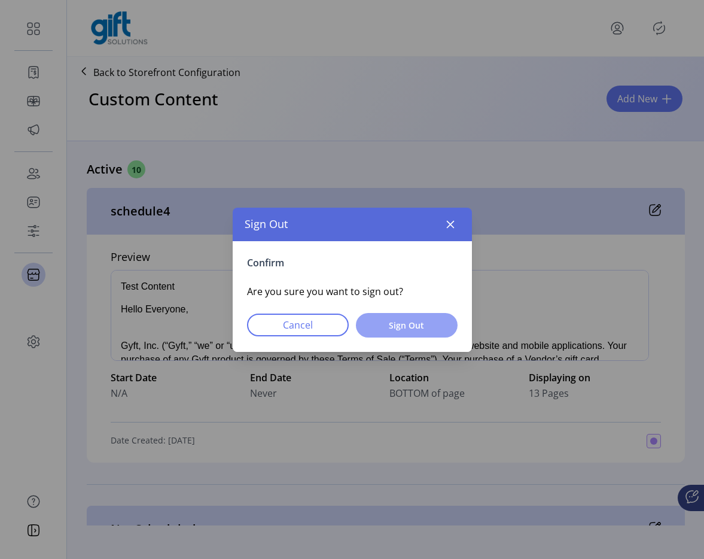
click at [415, 316] on button "Sign Out" at bounding box center [407, 325] width 102 height 25
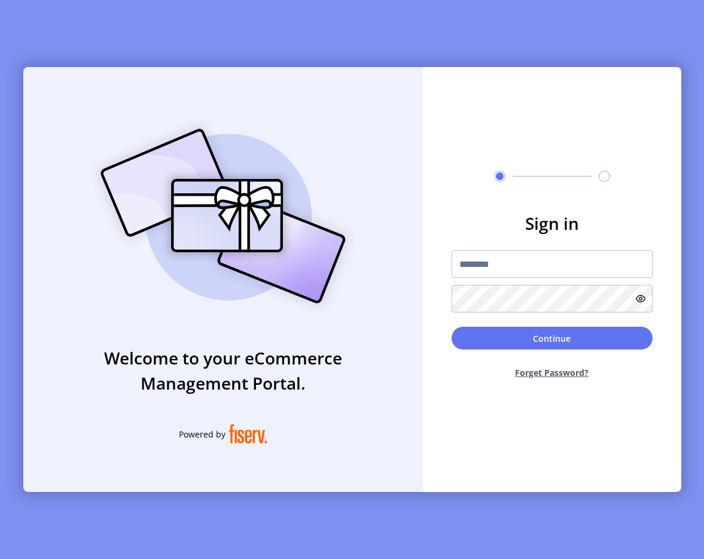
drag, startPoint x: 515, startPoint y: 132, endPoint x: 501, endPoint y: 134, distance: 14.5
click at [515, 132] on div "Sign in Continue Forget Password?" at bounding box center [552, 279] width 259 height 425
click at [475, 268] on input "text" at bounding box center [552, 264] width 201 height 28
type input "**********"
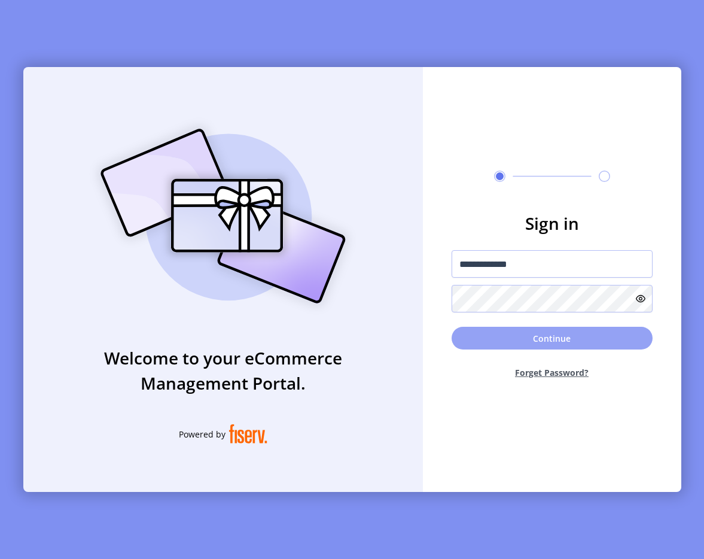
click at [514, 340] on button "Continue" at bounding box center [552, 338] width 201 height 23
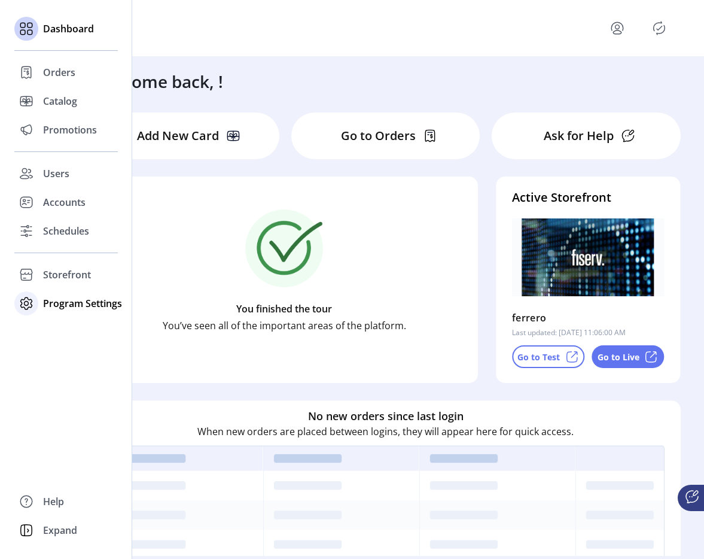
click at [70, 296] on span "Program Settings" at bounding box center [82, 303] width 79 height 14
click at [53, 280] on span "Storefront" at bounding box center [67, 275] width 48 height 14
click at [75, 294] on span "Configuration" at bounding box center [74, 298] width 63 height 14
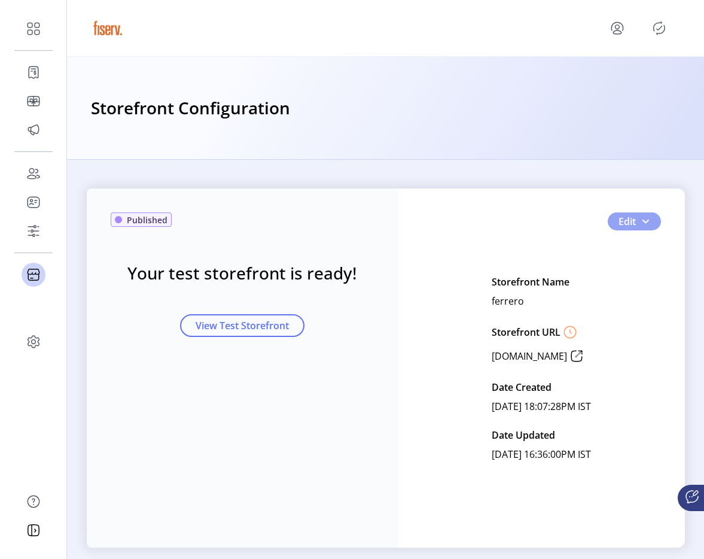
click at [642, 221] on span "button" at bounding box center [646, 222] width 10 height 10
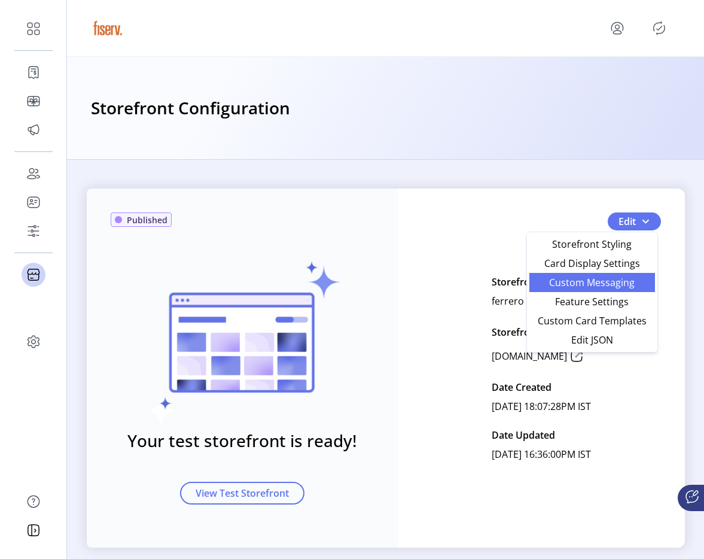
click at [618, 278] on span "Custom Messaging" at bounding box center [592, 283] width 111 height 10
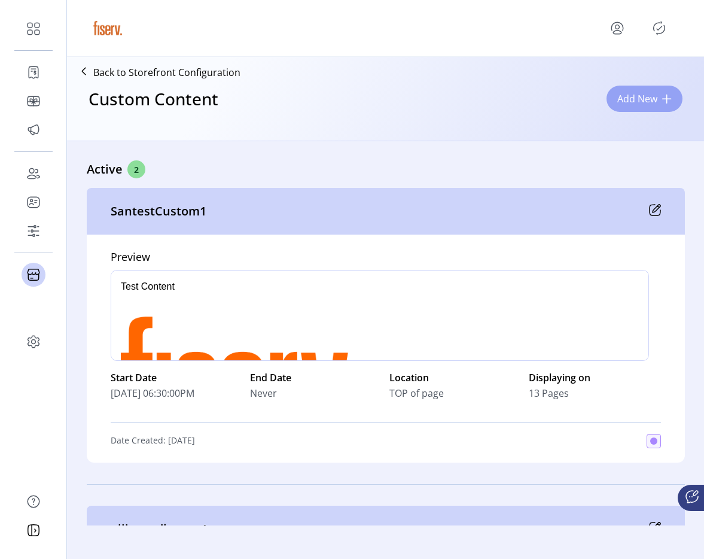
click at [658, 104] on button "Add New" at bounding box center [645, 99] width 76 height 26
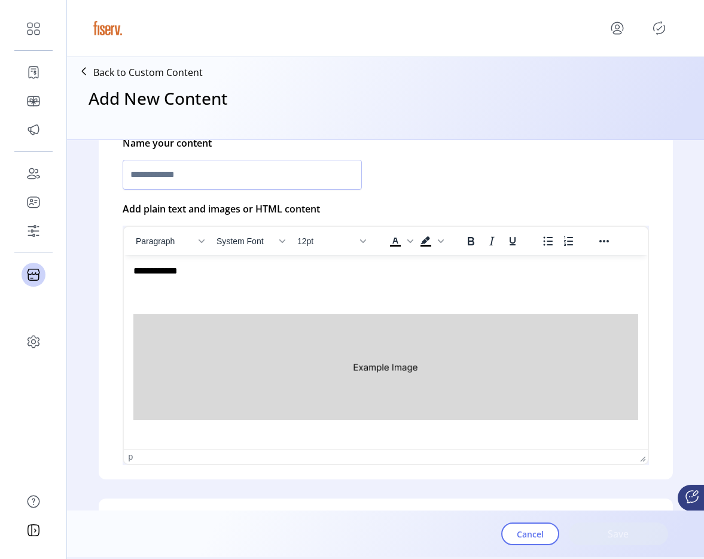
scroll to position [309, 0]
click at [324, 344] on img "Rich Text Area. Press ALT-0 for help." at bounding box center [385, 367] width 505 height 106
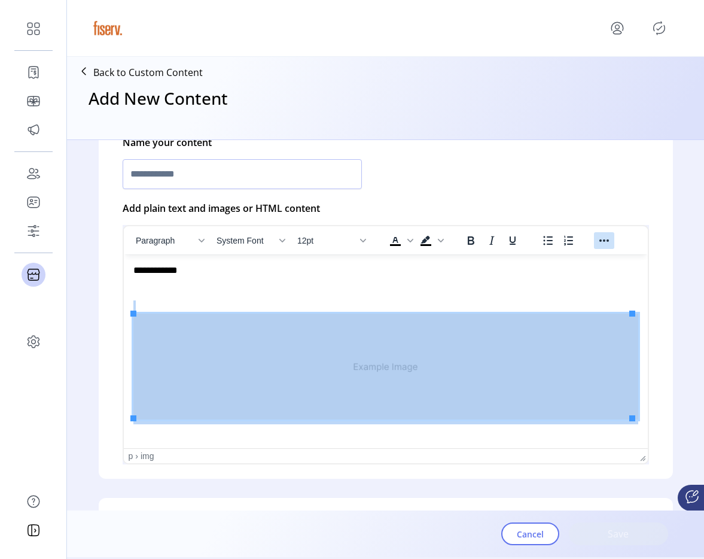
click at [597, 242] on icon "Reveal or hide additional toolbar items" at bounding box center [604, 240] width 14 height 14
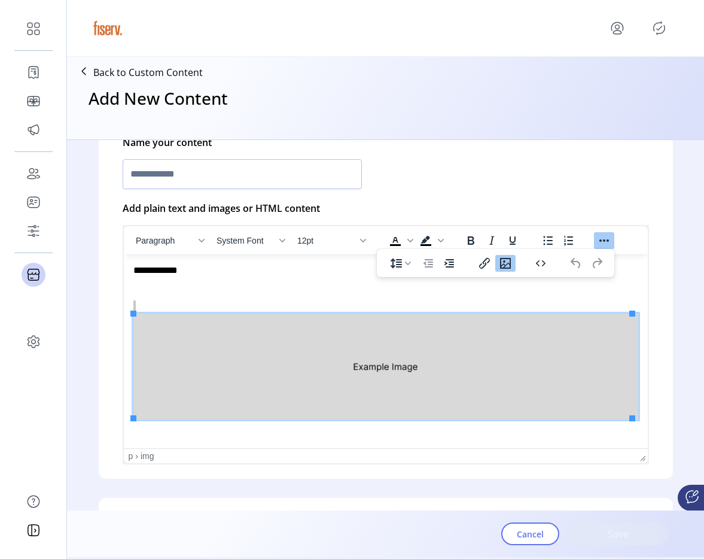
click at [503, 260] on icon "Insert/edit image" at bounding box center [506, 263] width 14 height 14
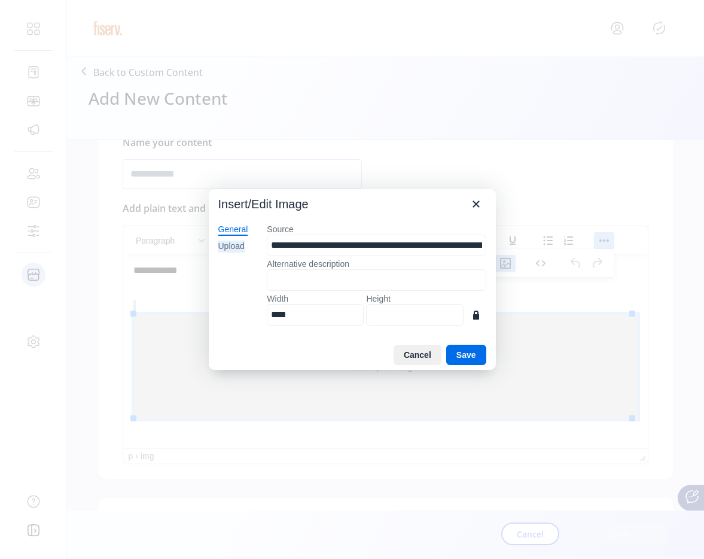
click at [235, 249] on div "Upload" at bounding box center [231, 247] width 26 height 12
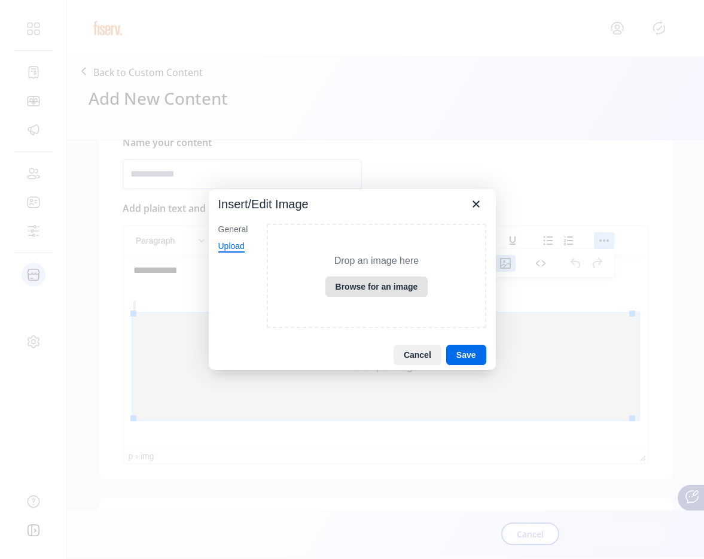
click at [362, 286] on button "Browse for an image" at bounding box center [377, 287] width 103 height 20
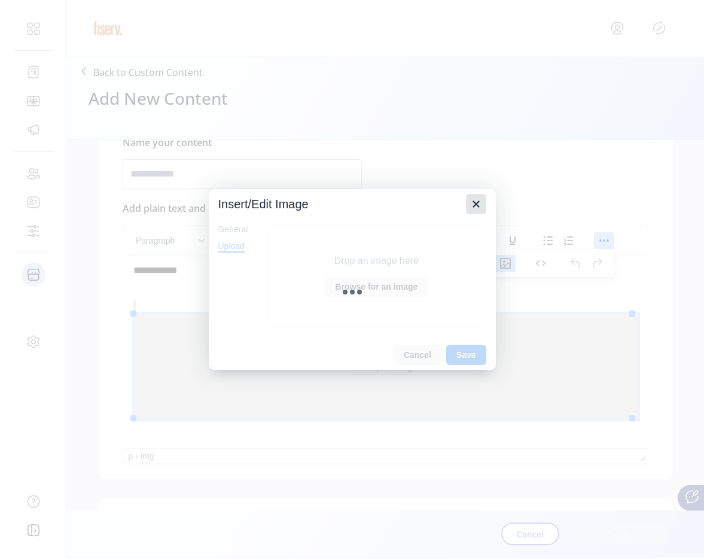
click at [473, 206] on icon "Close" at bounding box center [476, 204] width 7 height 7
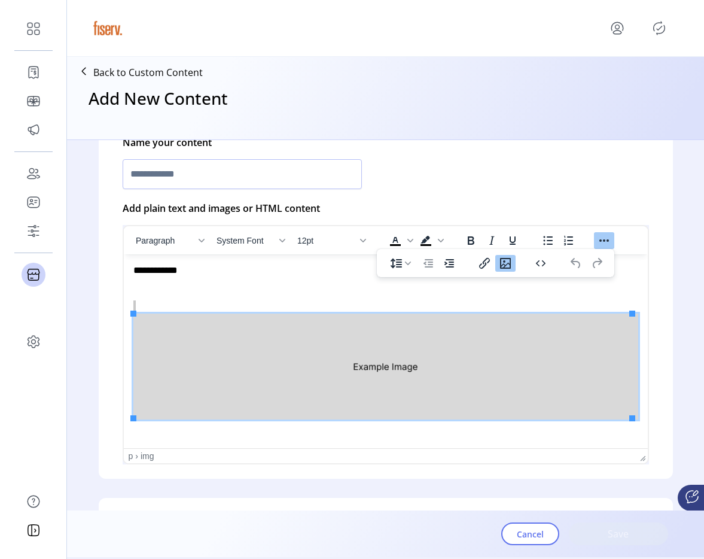
click at [621, 34] on icon "menu" at bounding box center [617, 28] width 19 height 19
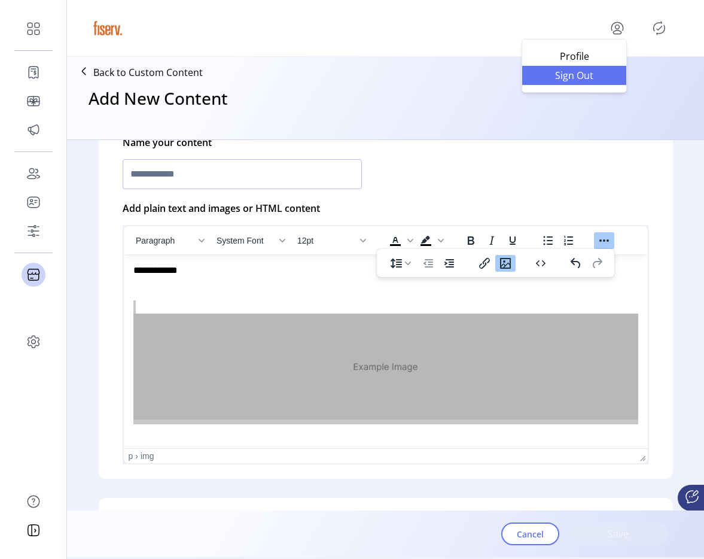
click at [601, 81] on link "Sign Out" at bounding box center [575, 75] width 104 height 19
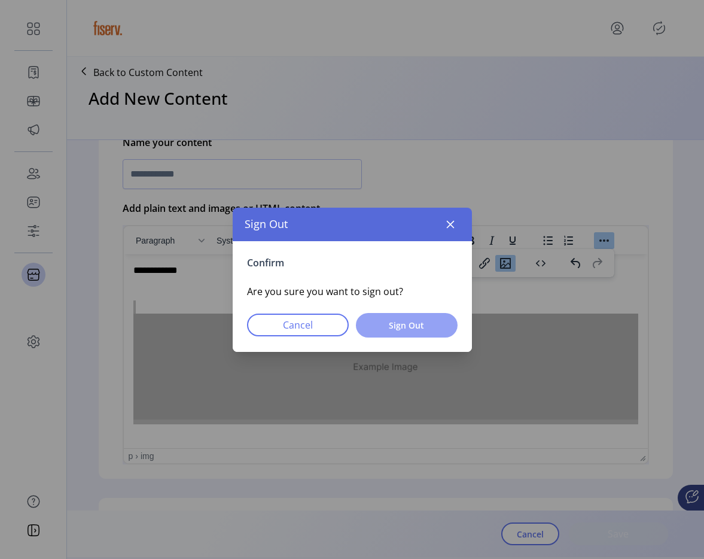
click at [420, 324] on span "Sign Out" at bounding box center [407, 325] width 71 height 13
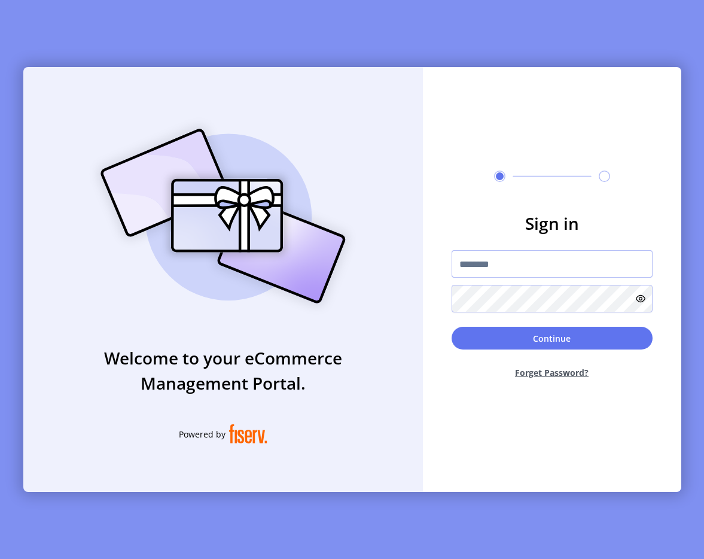
click at [509, 265] on input "text" at bounding box center [552, 264] width 201 height 28
type input "**********"
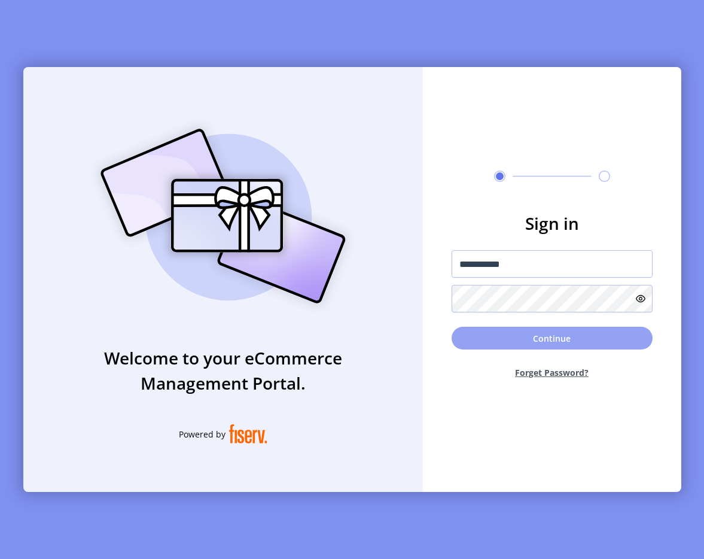
click at [501, 342] on button "Continue" at bounding box center [552, 338] width 201 height 23
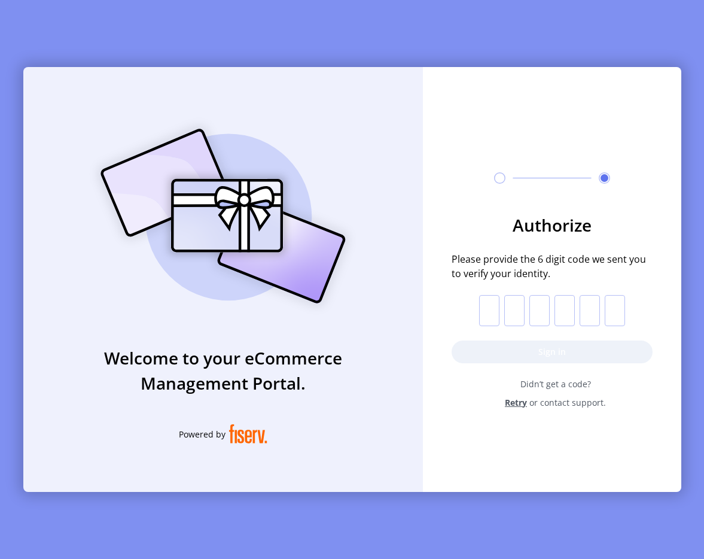
click at [492, 307] on input "text" at bounding box center [489, 310] width 20 height 31
paste input "*"
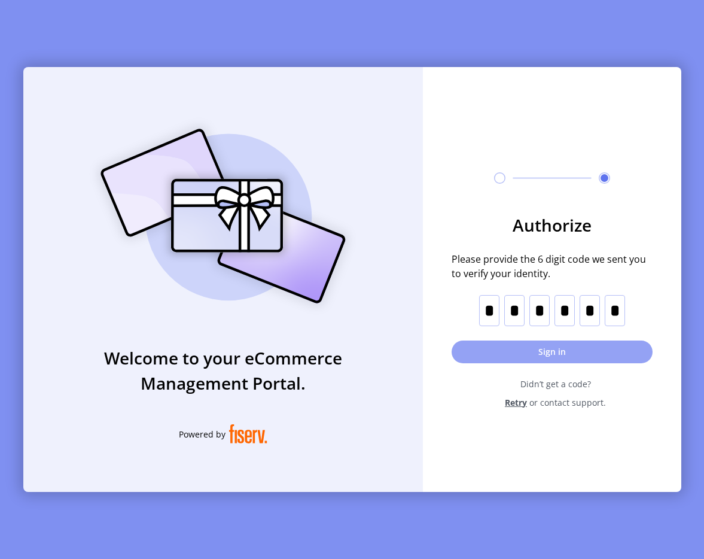
type input "*"
click at [551, 355] on button "Sign in" at bounding box center [552, 352] width 201 height 23
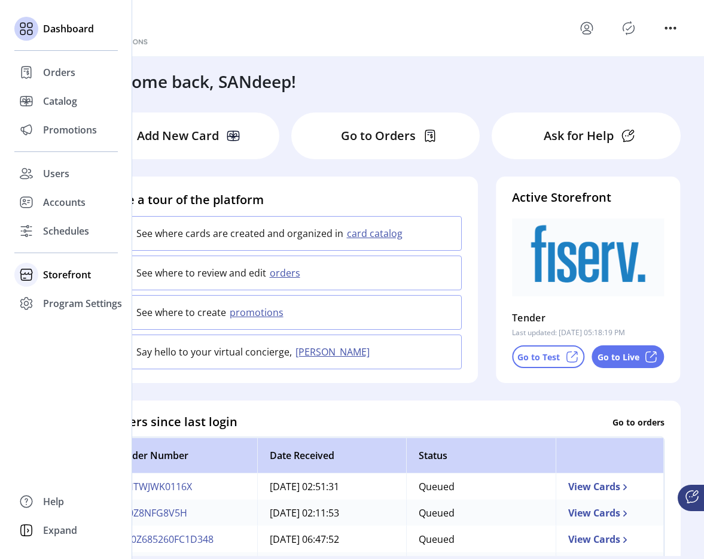
click at [42, 270] on div "Storefront" at bounding box center [66, 274] width 104 height 29
click at [67, 304] on span "Configuration" at bounding box center [74, 298] width 63 height 14
click at [73, 303] on span "Configuration" at bounding box center [74, 298] width 63 height 14
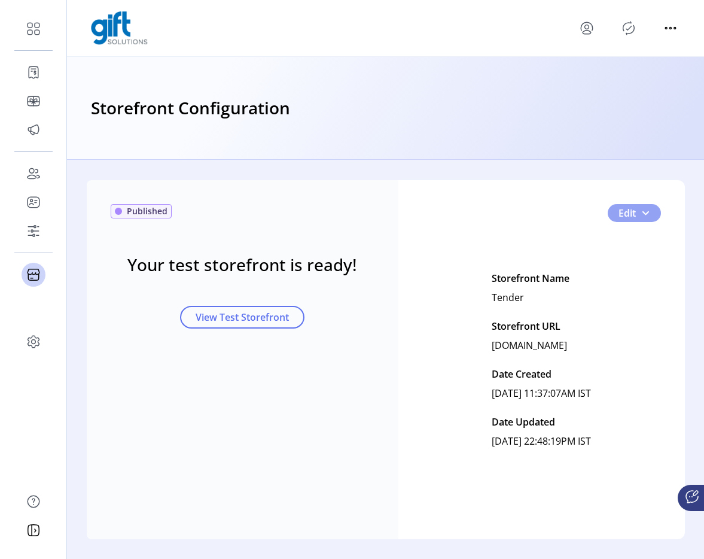
click at [643, 214] on span "button" at bounding box center [646, 213] width 10 height 10
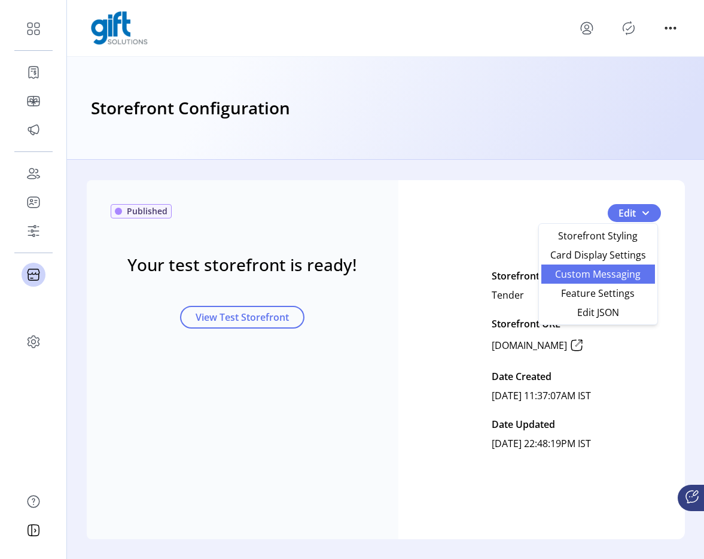
click at [611, 275] on span "Custom Messaging" at bounding box center [598, 274] width 99 height 10
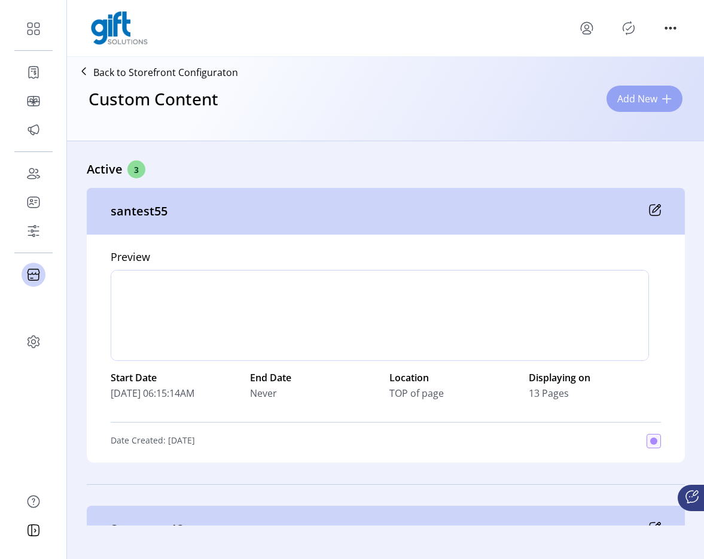
click at [621, 105] on span "Add New" at bounding box center [638, 99] width 40 height 14
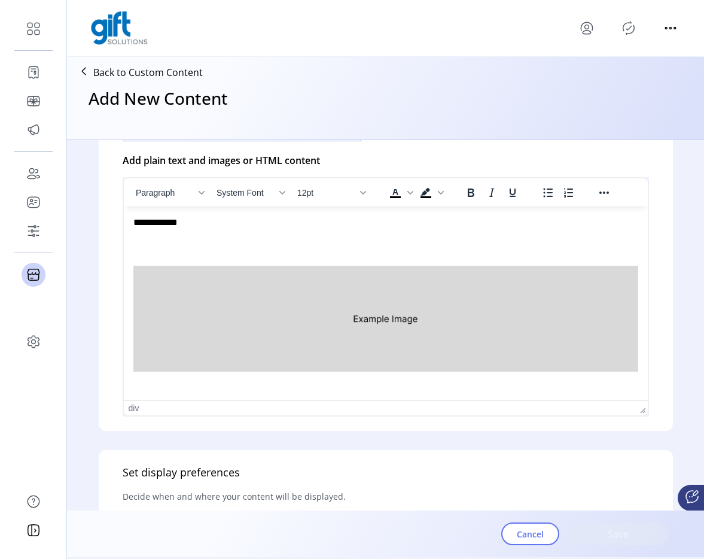
scroll to position [280, 0]
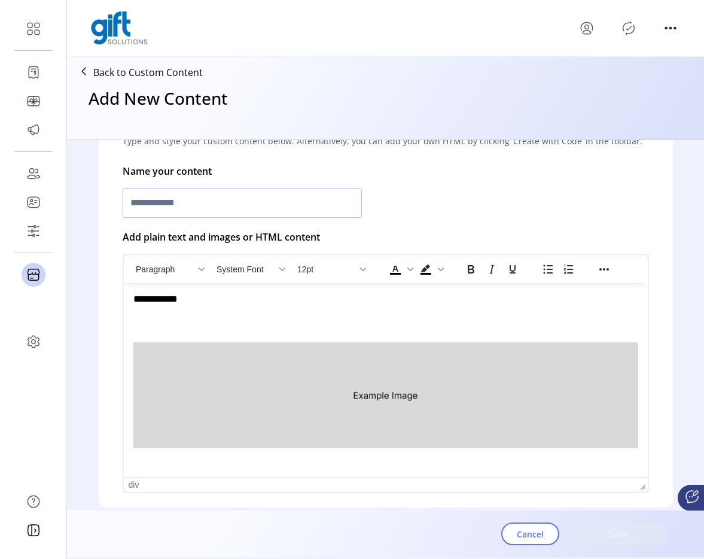
click at [372, 430] on img "Rich Text Area. Press ALT-0 for help." at bounding box center [385, 395] width 505 height 106
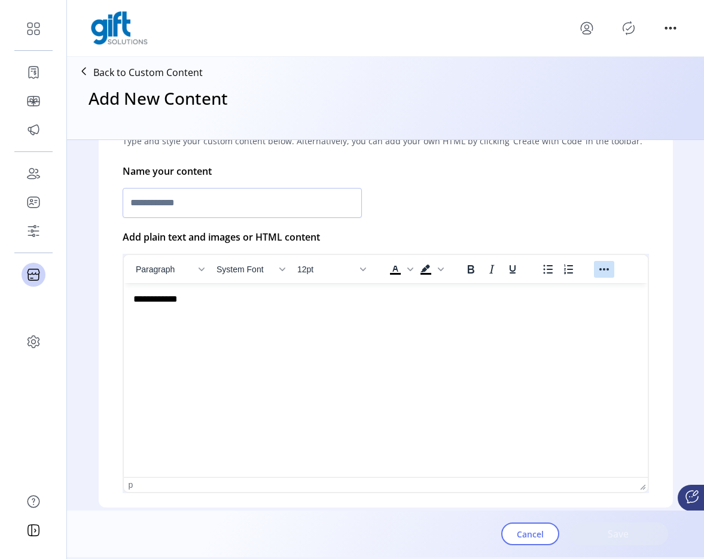
click at [605, 263] on icon "Reveal or hide additional toolbar items" at bounding box center [604, 269] width 14 height 14
click at [503, 287] on icon "Insert/edit image" at bounding box center [505, 292] width 11 height 11
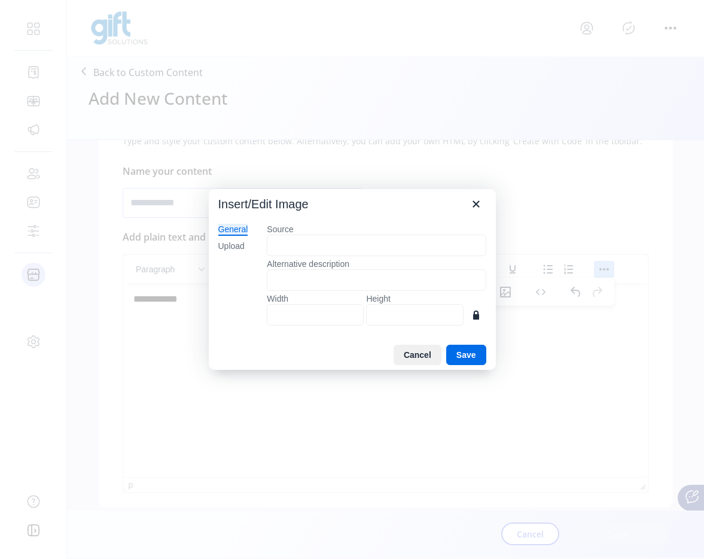
click at [239, 236] on div "General Upload" at bounding box center [233, 277] width 49 height 126
click at [239, 239] on div "General Upload" at bounding box center [233, 277] width 49 height 126
click at [239, 245] on div "Upload" at bounding box center [231, 247] width 26 height 12
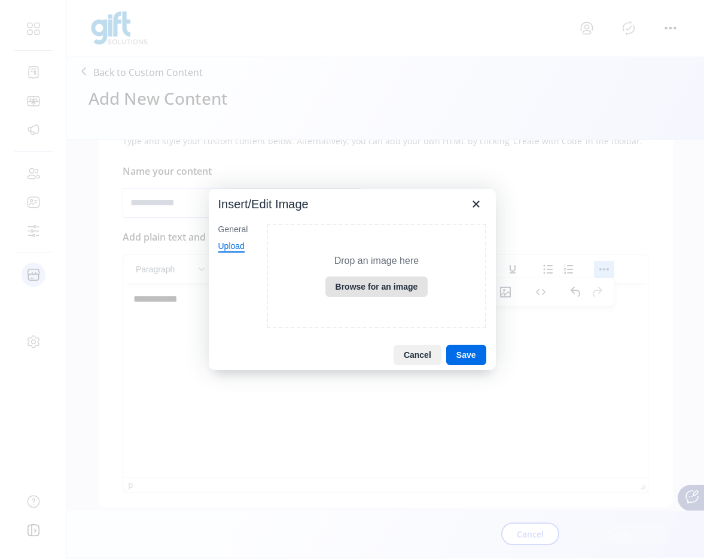
click at [358, 285] on button "Browse for an image" at bounding box center [377, 287] width 103 height 20
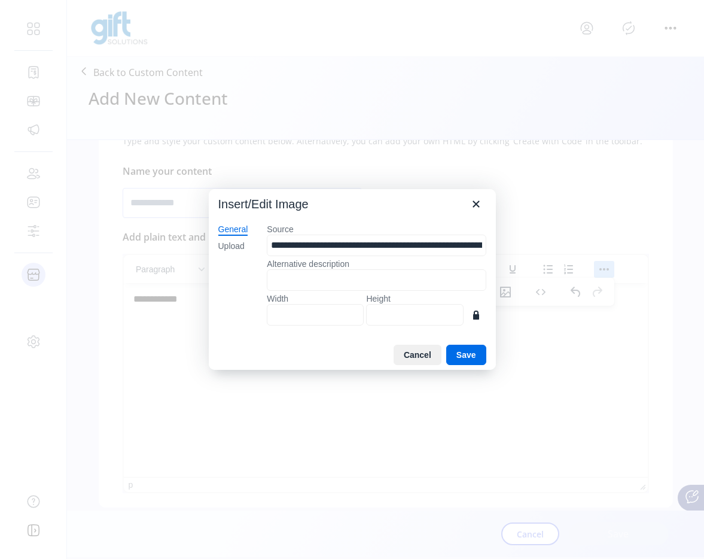
type input "****"
type input "***"
click at [474, 206] on icon "Close" at bounding box center [476, 204] width 7 height 7
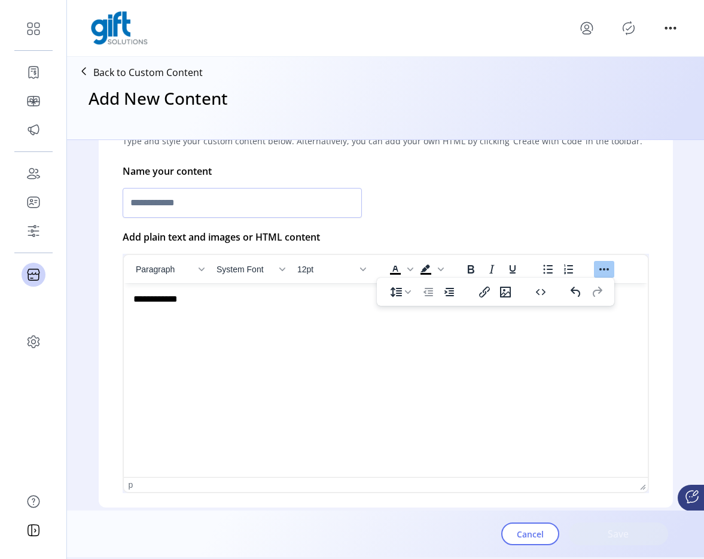
click at [129, 68] on p "Back to Custom Content" at bounding box center [148, 72] width 110 height 14
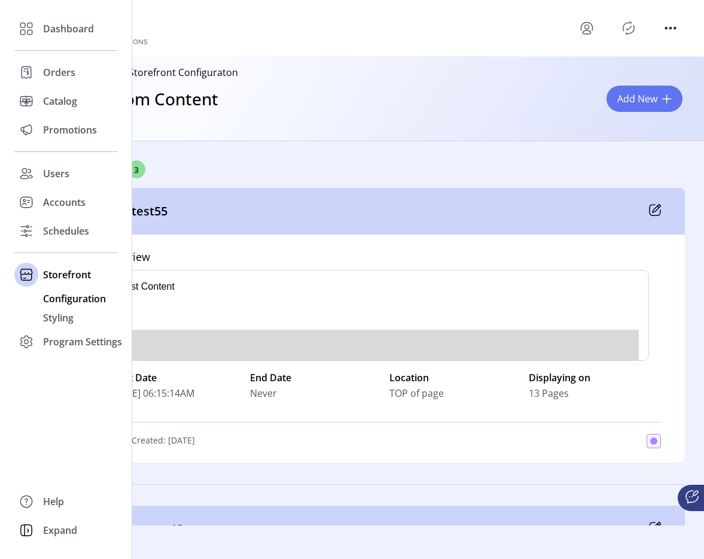
click at [60, 300] on span "Configuration" at bounding box center [74, 298] width 63 height 14
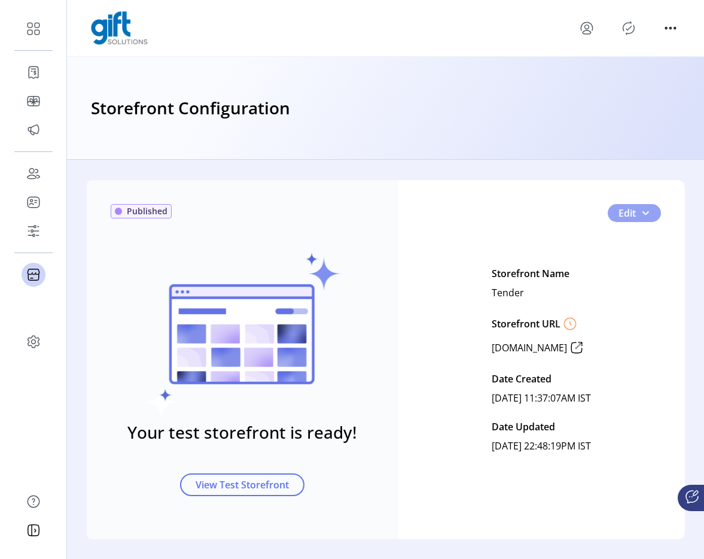
click at [652, 212] on button "Edit" at bounding box center [634, 213] width 53 height 18
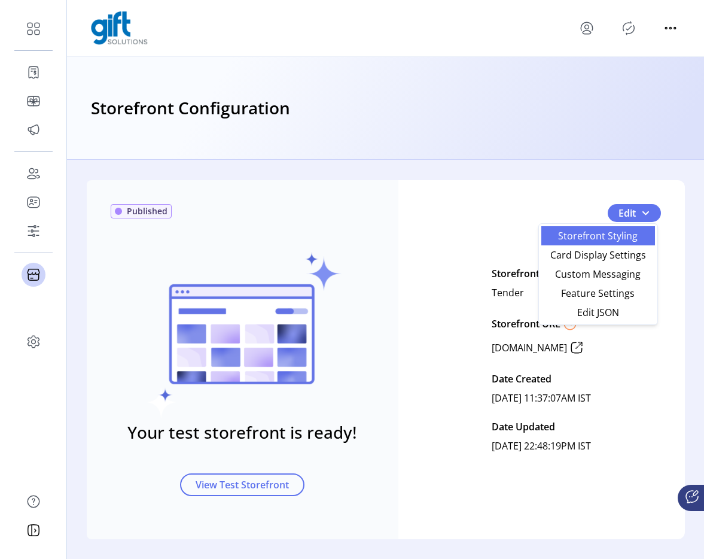
click at [612, 239] on span "Storefront Styling" at bounding box center [598, 236] width 99 height 10
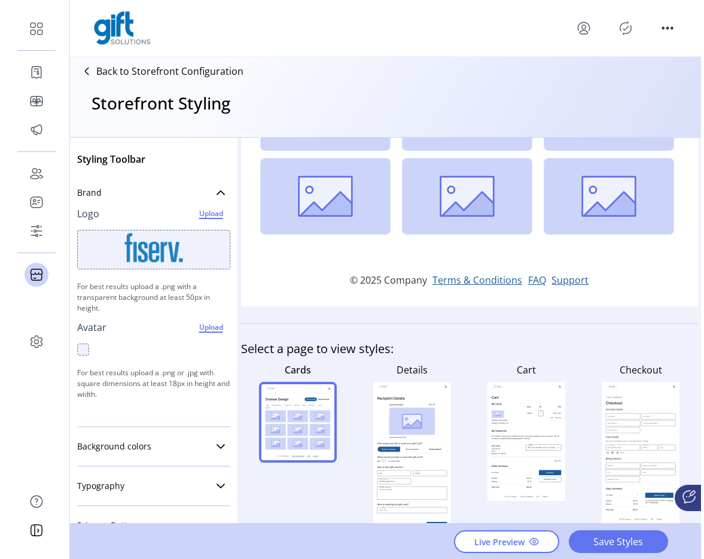
scroll to position [323, 0]
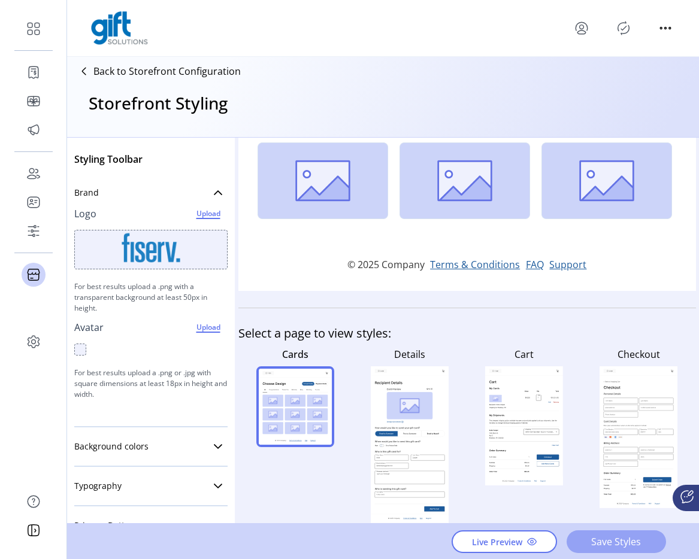
click at [593, 539] on span "Save Styles" at bounding box center [616, 541] width 68 height 14
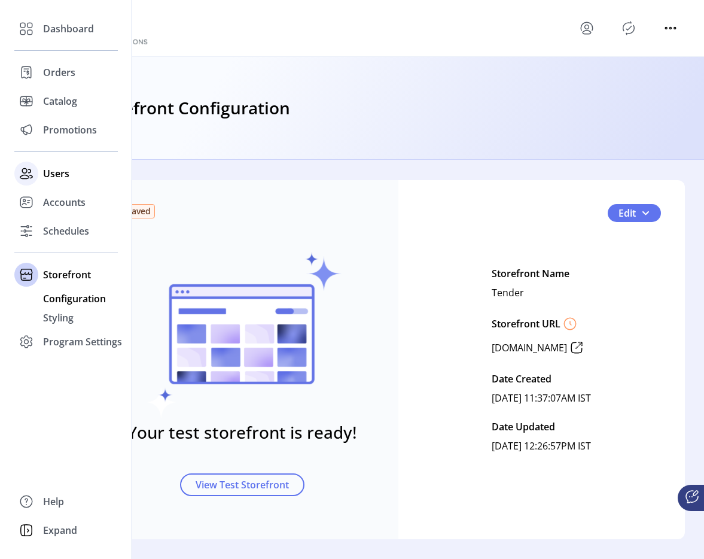
click at [42, 172] on div "Users" at bounding box center [66, 173] width 104 height 29
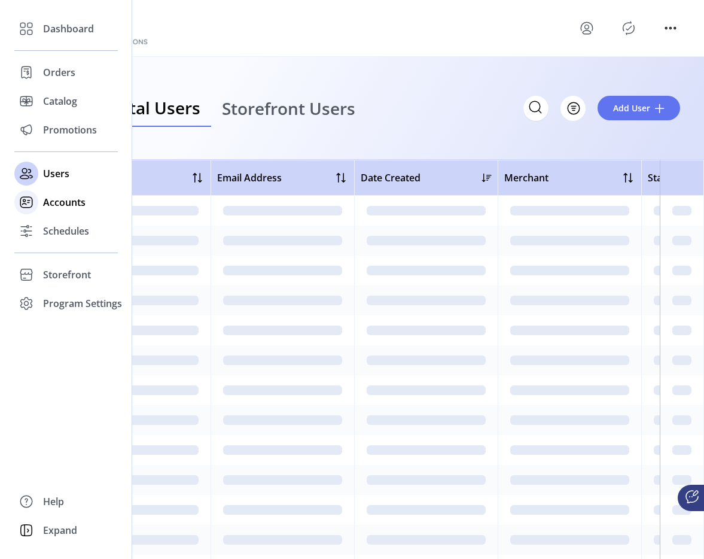
click at [72, 206] on span "Accounts" at bounding box center [64, 202] width 42 height 14
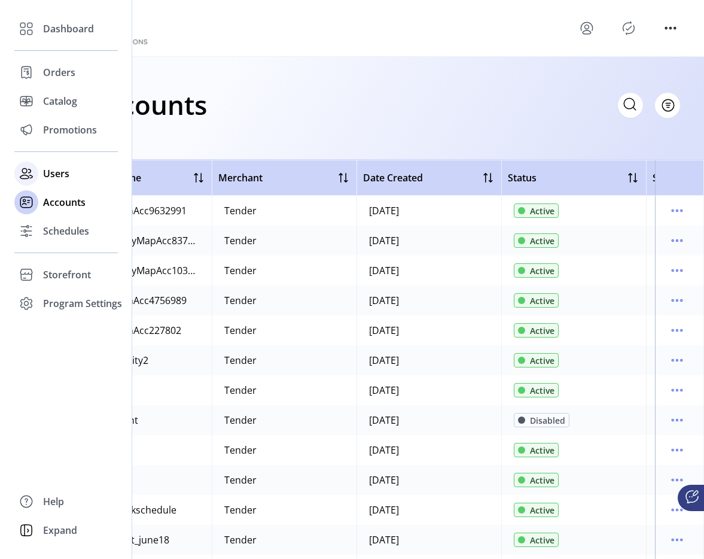
click at [33, 180] on icon at bounding box center [26, 173] width 19 height 19
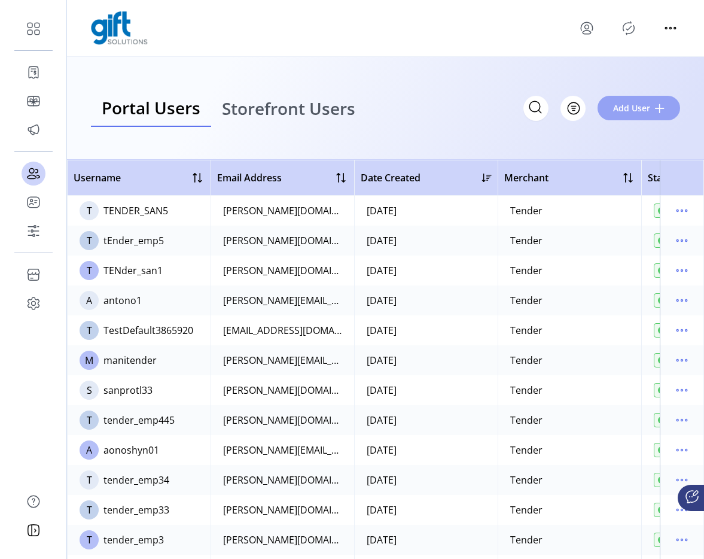
click at [631, 115] on button "Add User" at bounding box center [639, 108] width 83 height 25
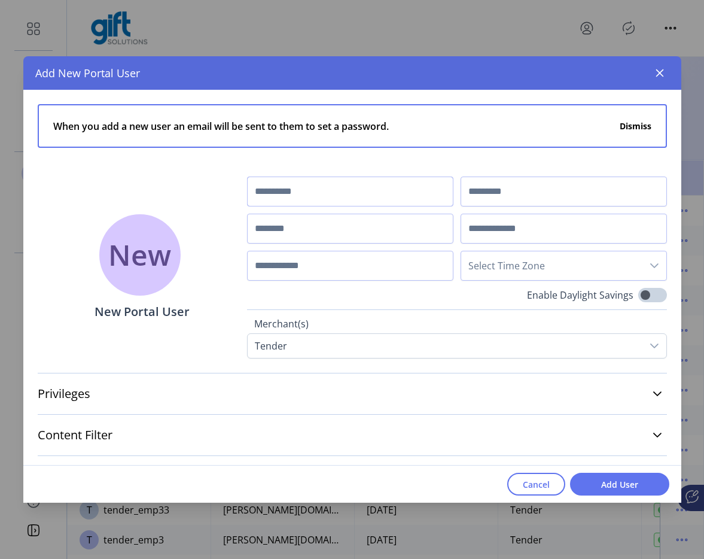
click at [323, 202] on input "text" at bounding box center [350, 192] width 206 height 30
click at [323, 201] on input "text" at bounding box center [350, 192] width 206 height 30
click at [666, 68] on button "button" at bounding box center [660, 72] width 19 height 19
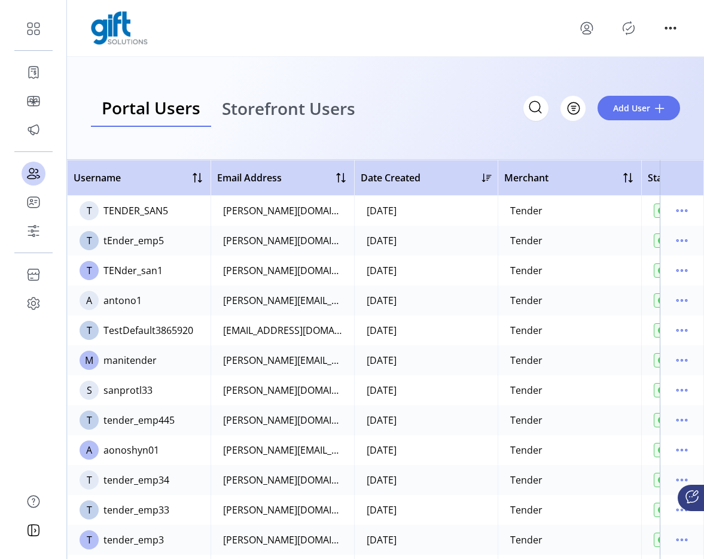
click at [357, 116] on link "Storefront Users" at bounding box center [288, 109] width 155 height 38
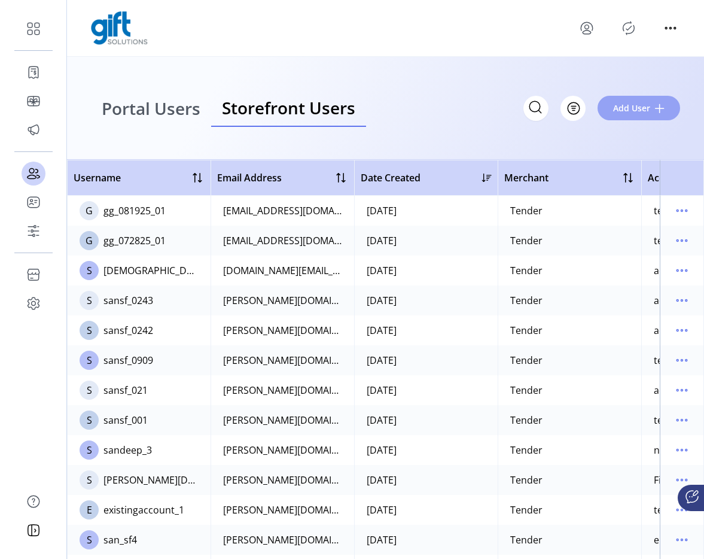
click at [644, 102] on span "Add User" at bounding box center [632, 108] width 37 height 13
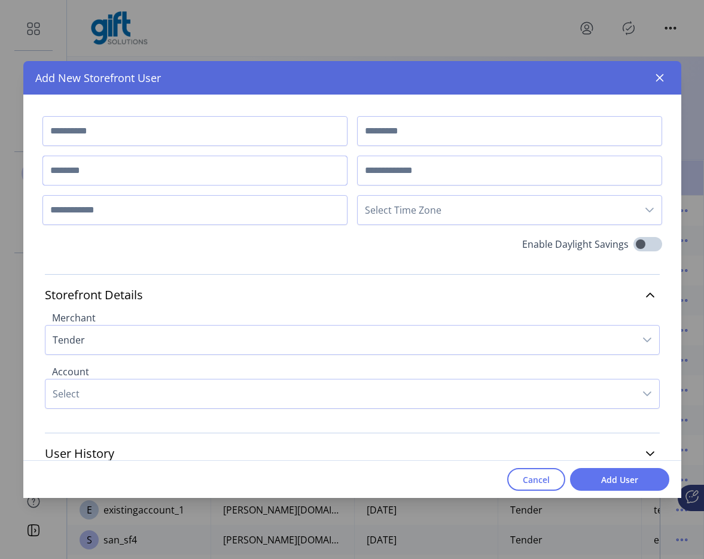
click at [228, 182] on input "text" at bounding box center [194, 171] width 305 height 30
click at [233, 137] on input "text" at bounding box center [194, 131] width 305 height 30
type input "*******"
type input "****"
type input "**********"
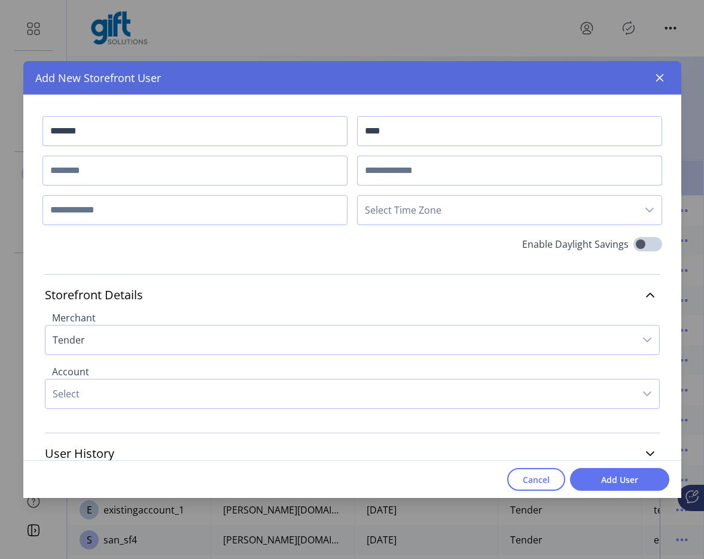
type input "**********"
click at [120, 167] on input "text" at bounding box center [194, 171] width 305 height 30
type input "**********"
click at [377, 212] on span "Select Time Zone" at bounding box center [498, 210] width 280 height 29
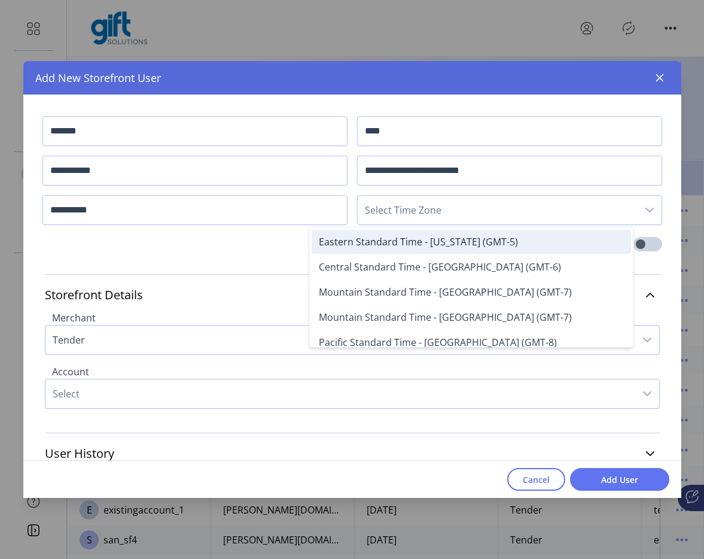
click at [372, 241] on span "Eastern Standard Time - New York (GMT-5)" at bounding box center [418, 241] width 199 height 13
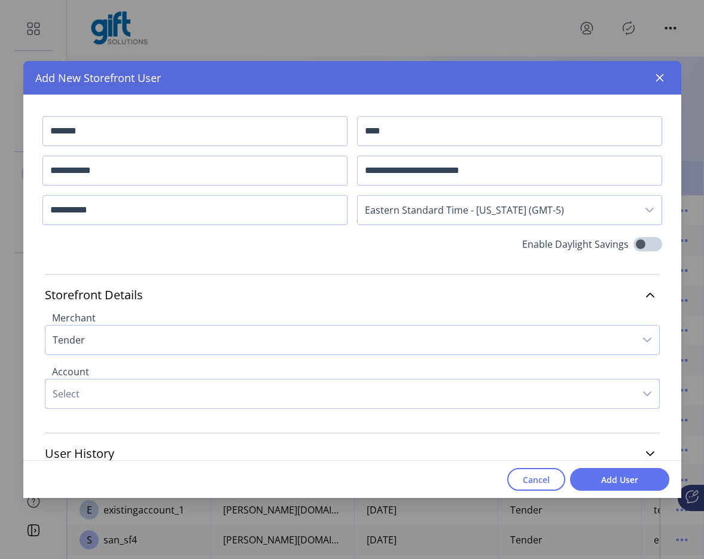
click at [216, 388] on span "Select" at bounding box center [340, 393] width 590 height 29
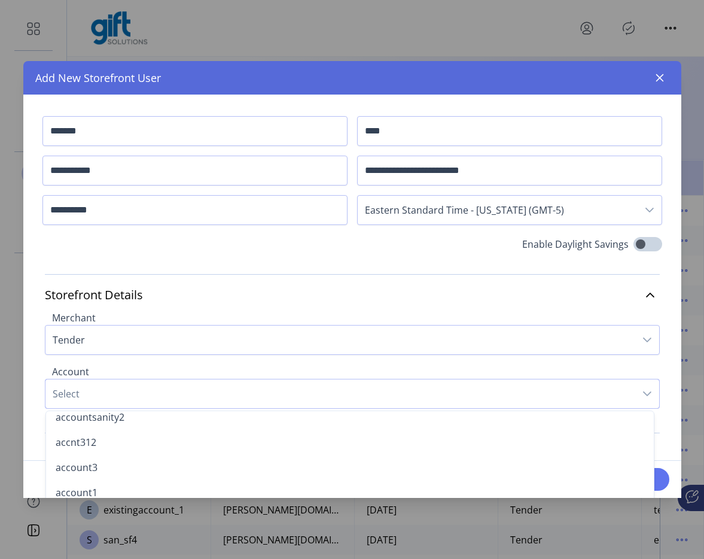
scroll to position [133, 0]
click at [183, 427] on li "accountsanity2" at bounding box center [349, 418] width 603 height 24
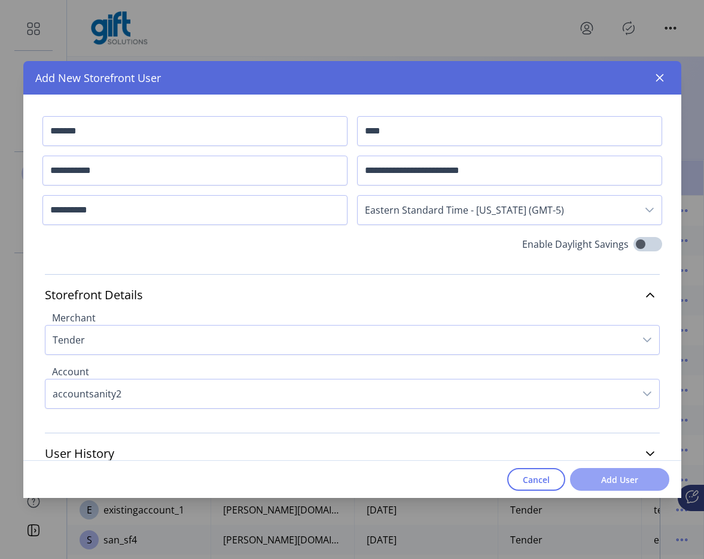
click at [609, 481] on span "Add User" at bounding box center [620, 479] width 68 height 13
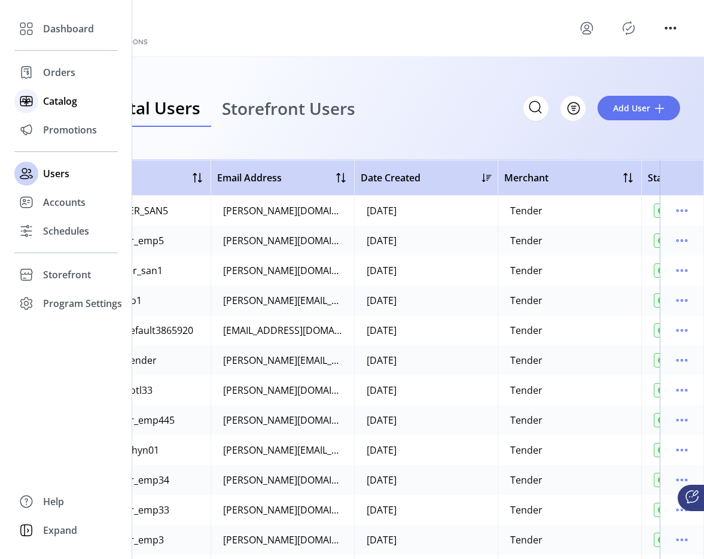
click at [40, 107] on div "Catalog" at bounding box center [66, 101] width 104 height 29
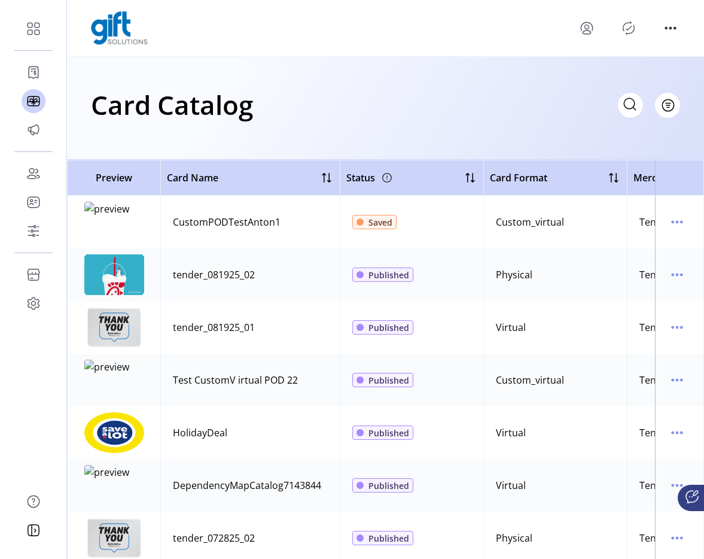
click at [590, 32] on icon "menu" at bounding box center [587, 28] width 19 height 19
click at [614, 76] on span "Sign Out" at bounding box center [630, 76] width 90 height 10
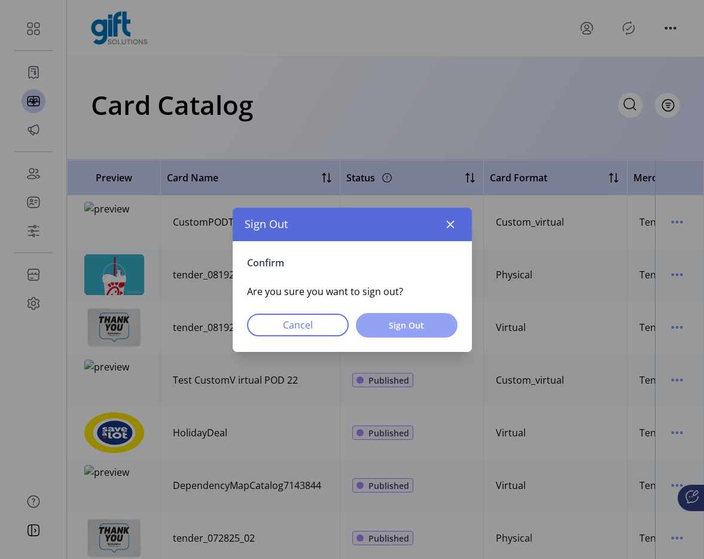
click at [370, 330] on button "Sign Out" at bounding box center [407, 325] width 102 height 25
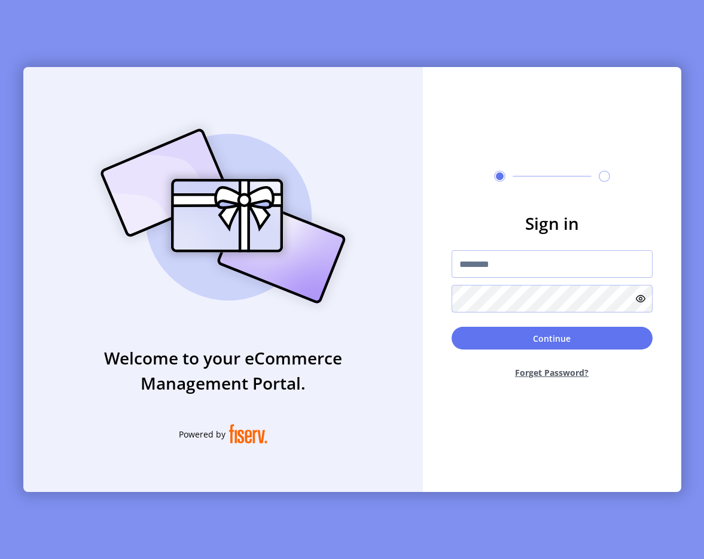
click at [551, 124] on div "Sign in Continue Forget Password?" at bounding box center [552, 279] width 259 height 425
click at [505, 258] on input "text" at bounding box center [552, 264] width 201 height 28
type input "**********"
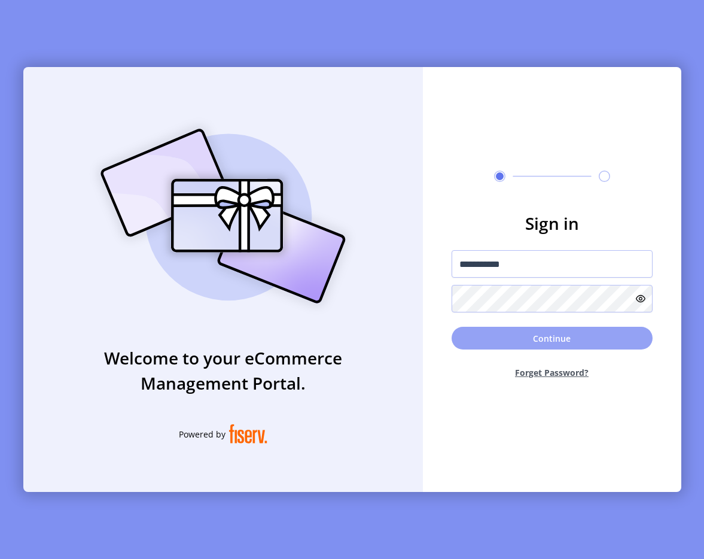
click at [491, 337] on button "Continue" at bounding box center [552, 338] width 201 height 23
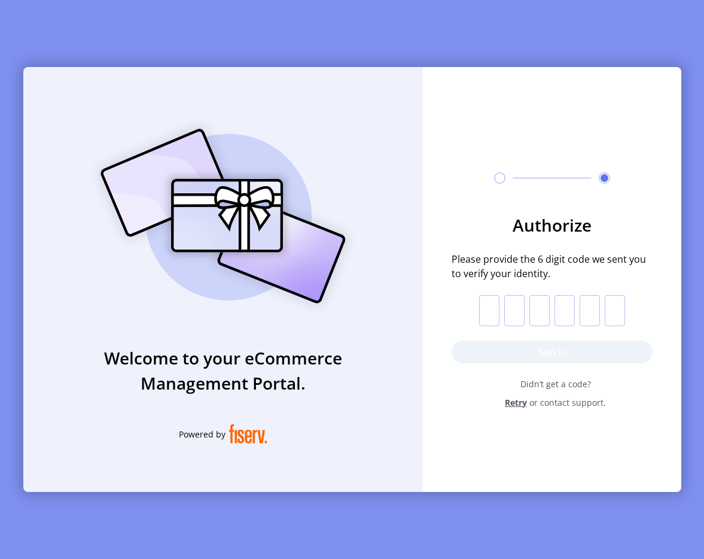
click at [484, 310] on input "text" at bounding box center [489, 310] width 20 height 31
paste input "*"
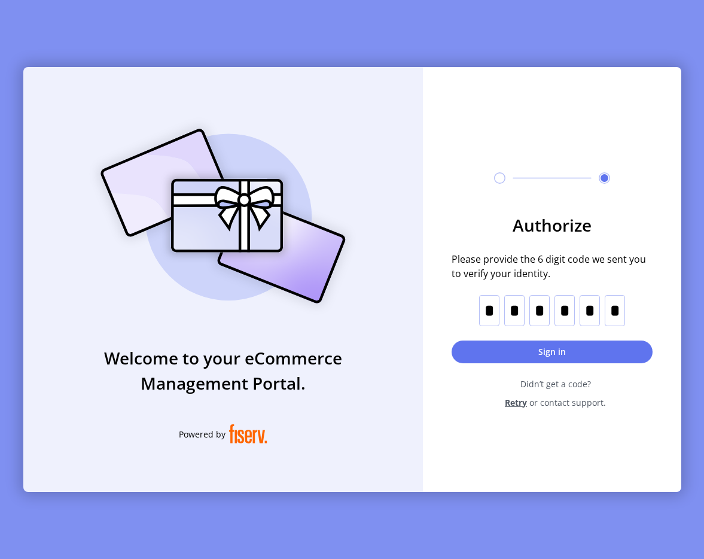
type input "*"
click at [501, 350] on button "Sign in" at bounding box center [552, 352] width 201 height 23
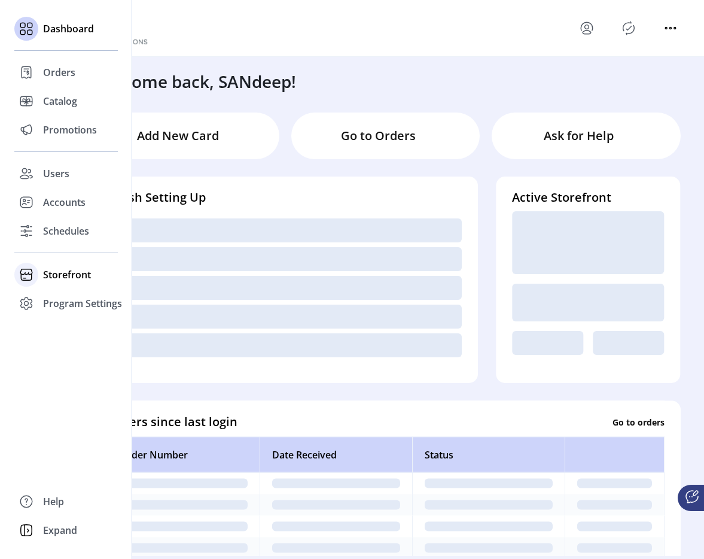
click at [69, 281] on span "Storefront" at bounding box center [67, 275] width 48 height 14
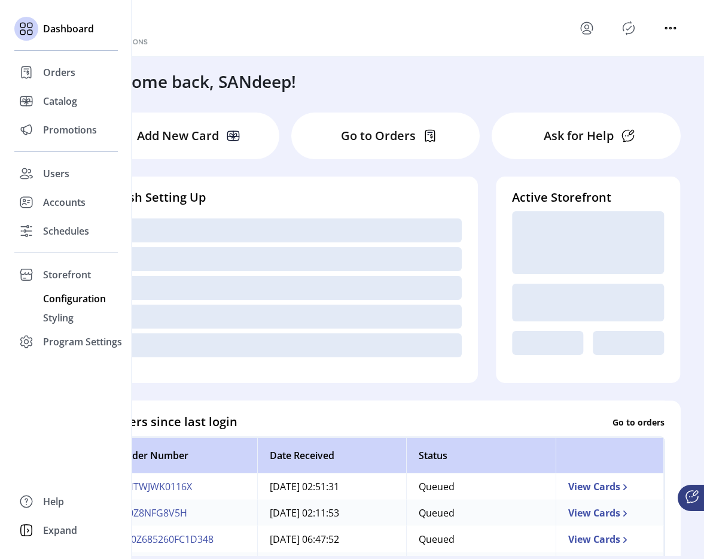
click at [72, 306] on div "Configuration" at bounding box center [66, 298] width 104 height 19
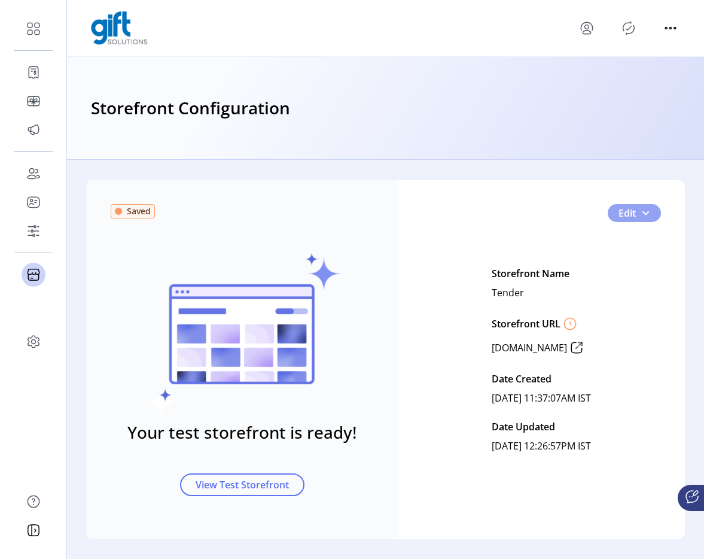
click at [648, 218] on button "Edit" at bounding box center [634, 213] width 53 height 18
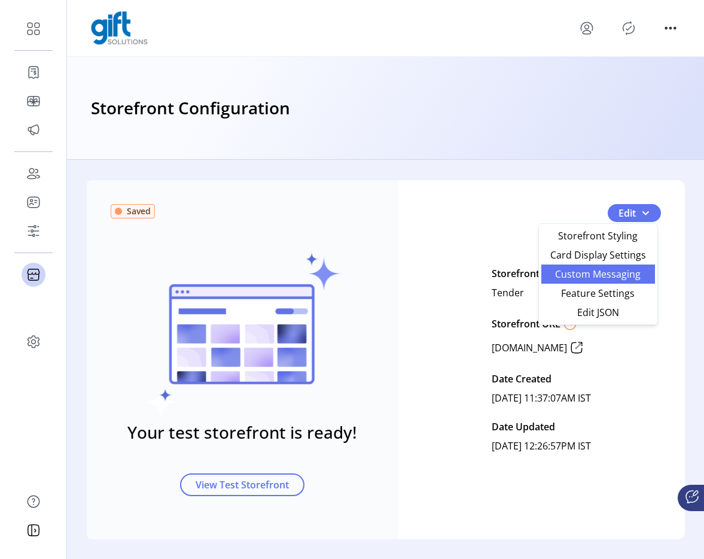
click at [596, 281] on link "Custom Messaging" at bounding box center [599, 274] width 114 height 19
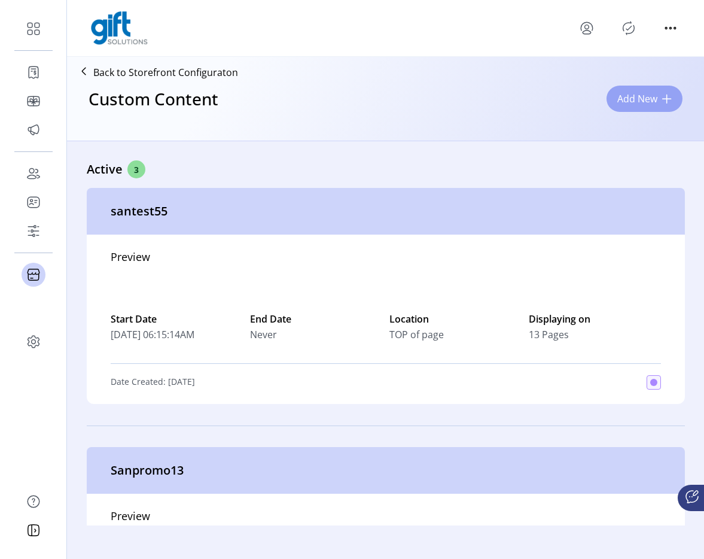
click at [623, 104] on span "Add New" at bounding box center [638, 99] width 40 height 14
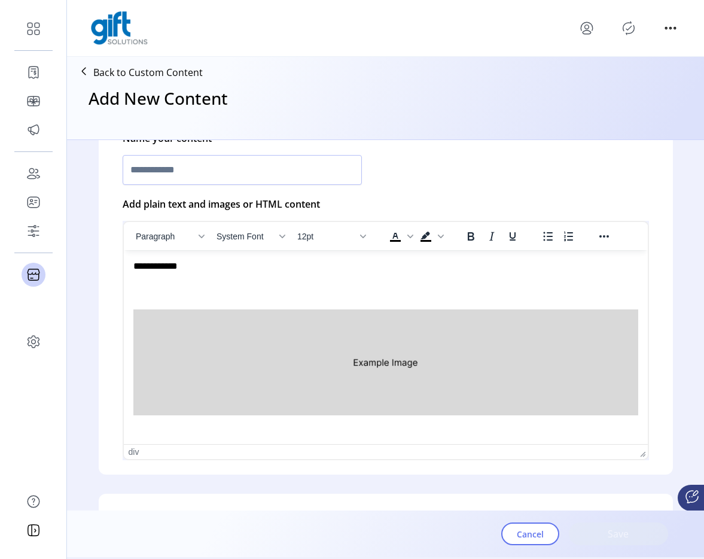
scroll to position [215, 0]
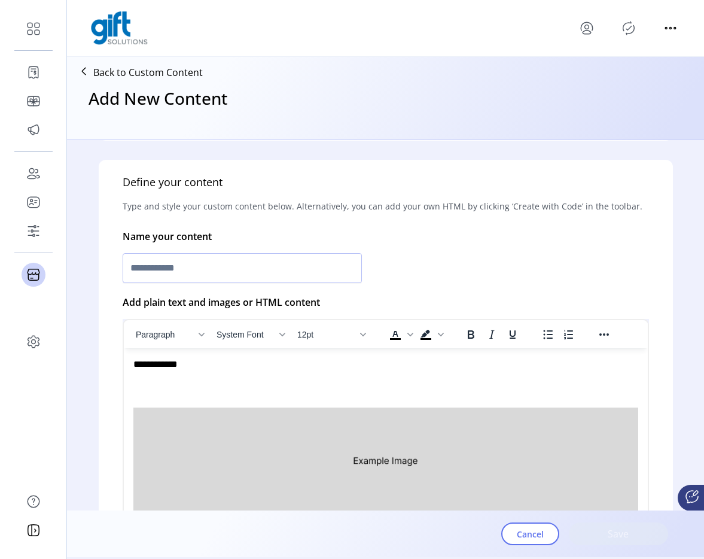
click at [397, 450] on img "Rich Text Area. Press ALT-0 for help." at bounding box center [385, 461] width 505 height 106
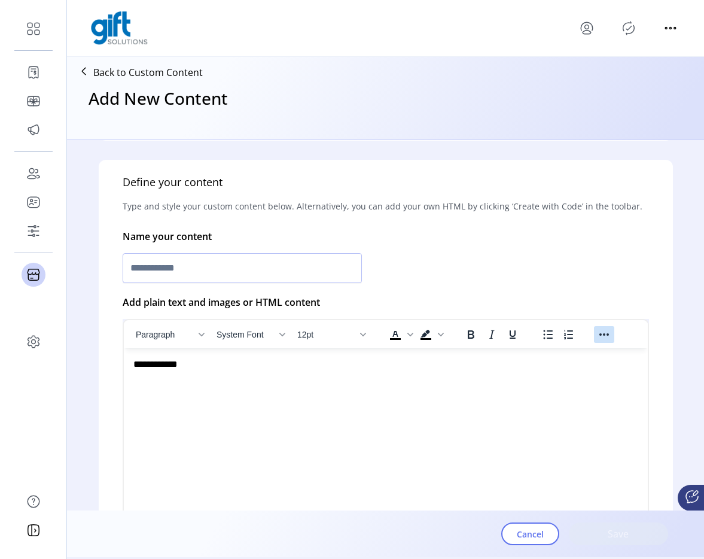
click at [605, 338] on icon "Reveal or hide additional toolbar items" at bounding box center [604, 334] width 14 height 14
click at [504, 359] on icon "Insert/edit image" at bounding box center [506, 357] width 14 height 14
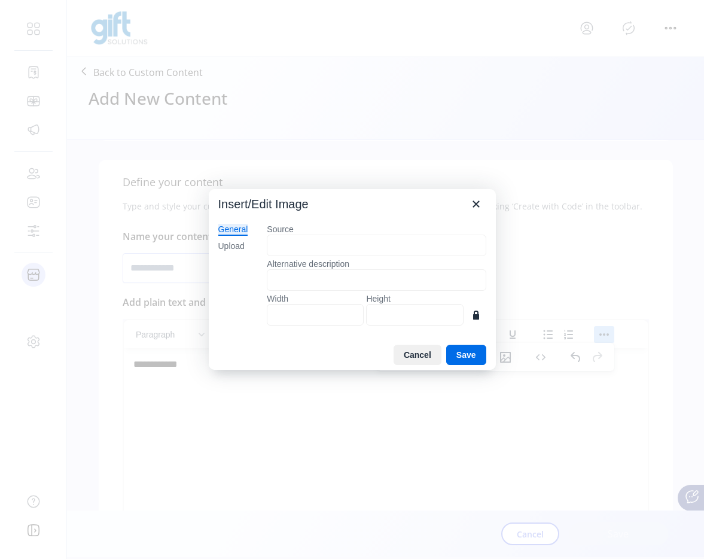
click at [232, 255] on div "General Upload" at bounding box center [233, 277] width 49 height 126
click at [233, 250] on div "Upload" at bounding box center [231, 247] width 26 height 12
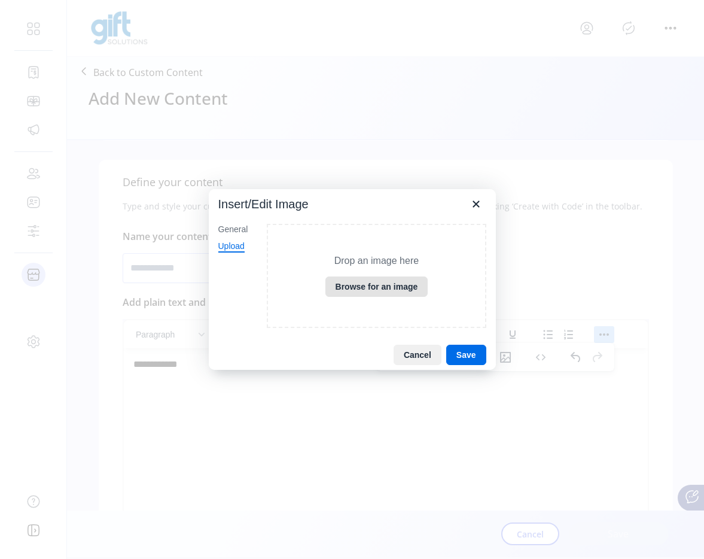
click at [354, 295] on button "Browse for an image" at bounding box center [377, 287] width 103 height 20
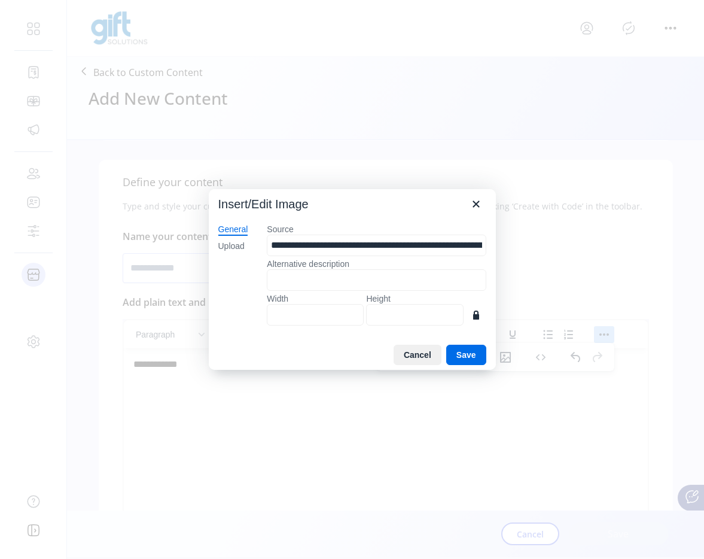
type input "****"
type input "***"
click at [473, 351] on button "Save" at bounding box center [467, 355] width 40 height 20
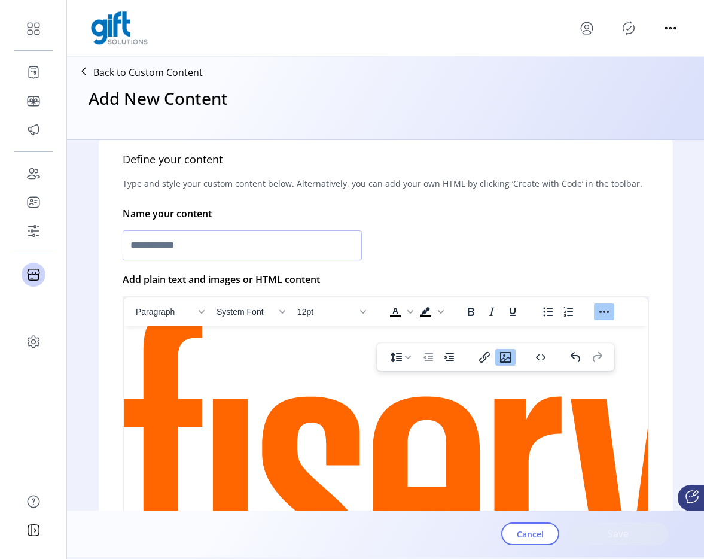
scroll to position [74, 10]
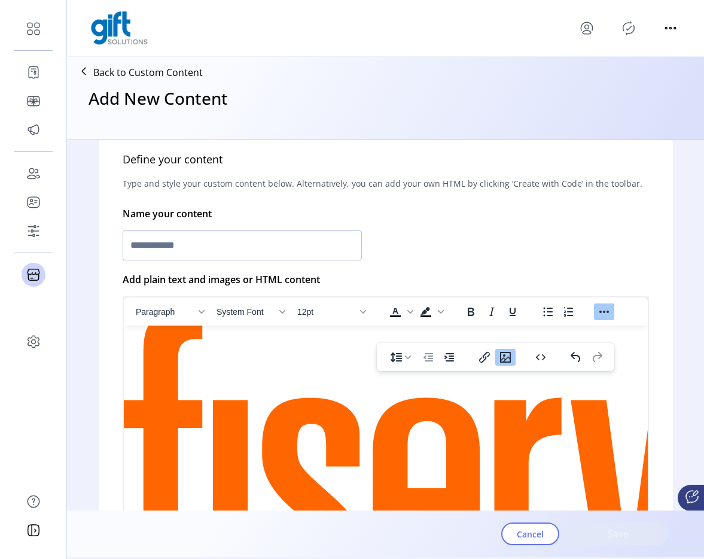
click at [170, 75] on p "Back to Custom Content" at bounding box center [148, 72] width 110 height 14
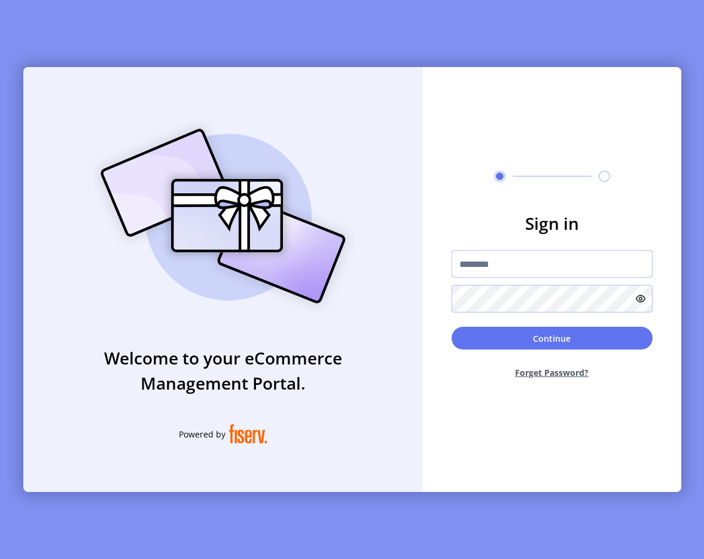
click at [460, 262] on input "text" at bounding box center [552, 264] width 201 height 28
type input "**********"
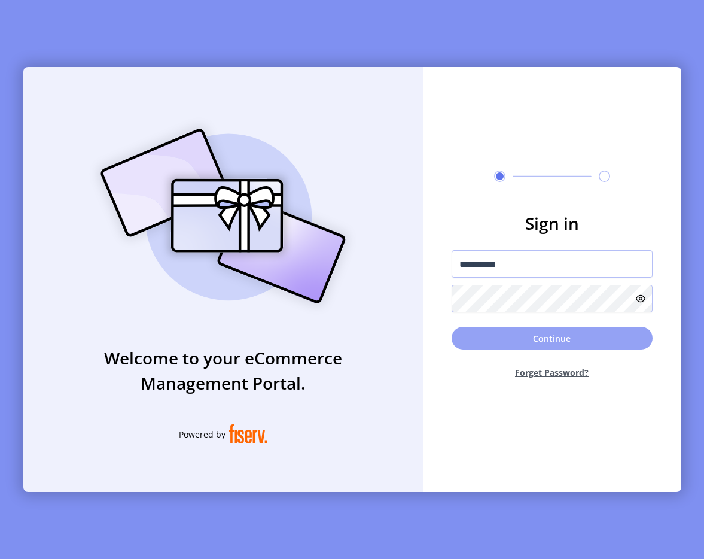
click at [538, 338] on button "Continue" at bounding box center [552, 338] width 201 height 23
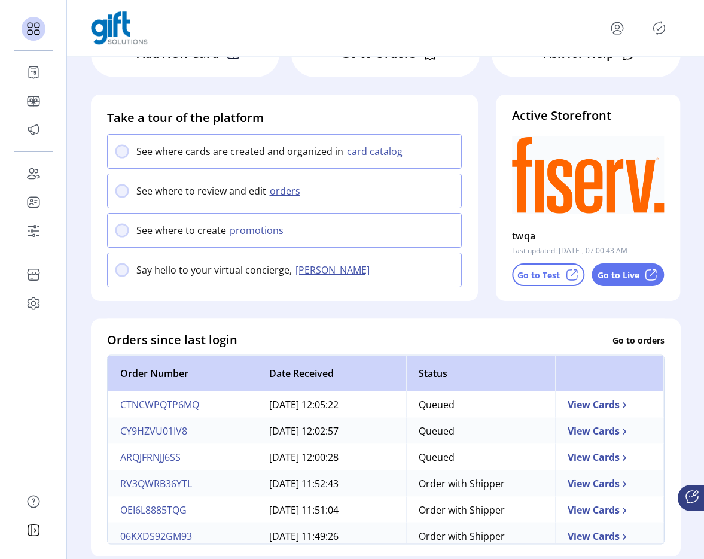
scroll to position [98, 0]
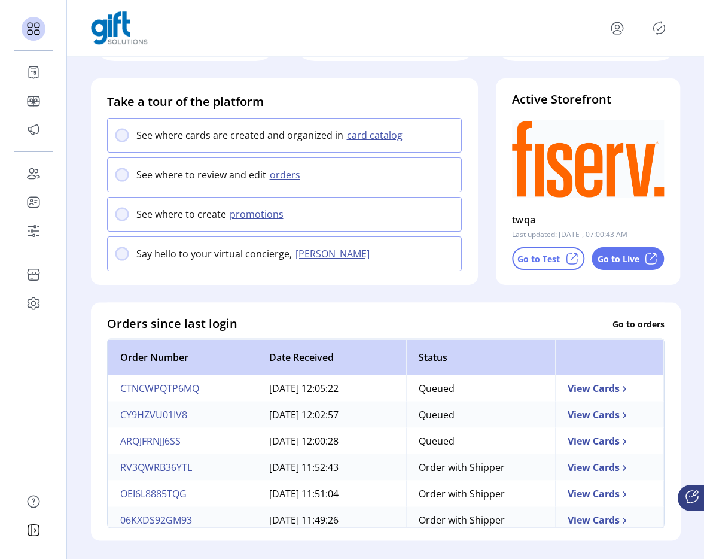
click at [618, 265] on p "Go to Live" at bounding box center [619, 259] width 42 height 13
click at [543, 254] on p "Go to Test" at bounding box center [539, 259] width 42 height 13
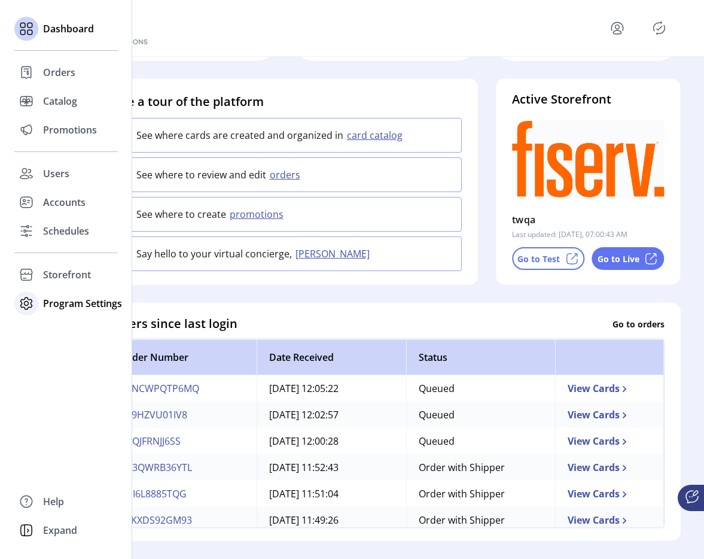
click at [48, 297] on span "Program Settings" at bounding box center [82, 303] width 79 height 14
click at [55, 282] on div "Storefront" at bounding box center [66, 274] width 104 height 29
click at [75, 300] on span "Configuration" at bounding box center [74, 298] width 63 height 14
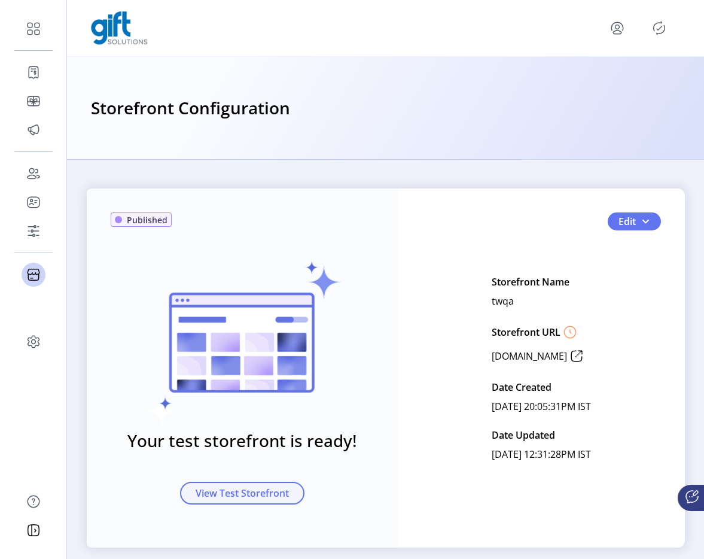
click at [247, 490] on span "View Test Storefront" at bounding box center [242, 493] width 93 height 14
click at [255, 490] on span "View Test Storefront" at bounding box center [242, 493] width 93 height 14
click at [574, 354] on icon at bounding box center [576, 356] width 19 height 19
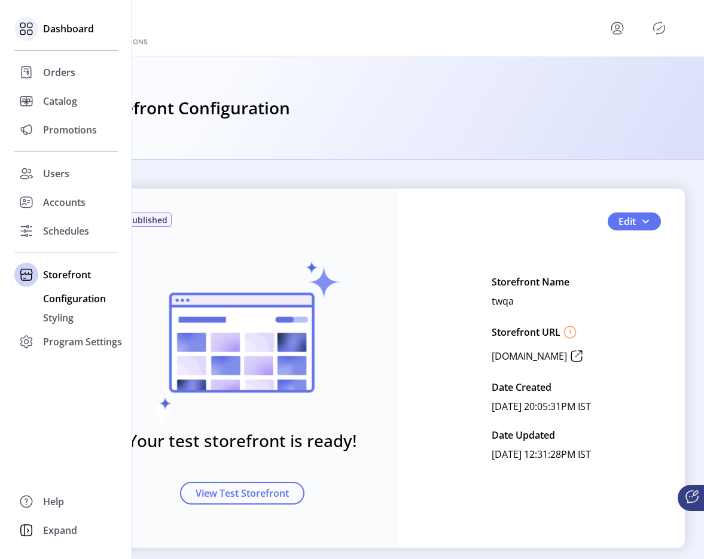
click at [78, 38] on div "Dashboard" at bounding box center [66, 28] width 104 height 29
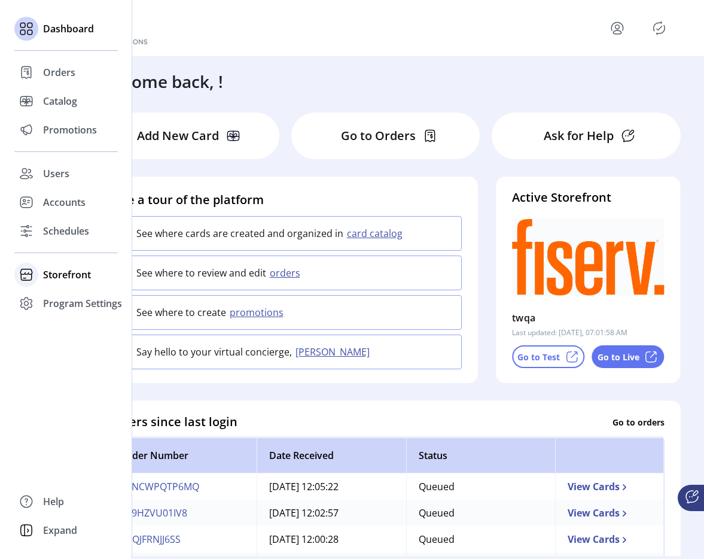
click at [68, 266] on div "Storefront" at bounding box center [66, 274] width 104 height 29
click at [63, 302] on span "Configuration" at bounding box center [74, 298] width 63 height 14
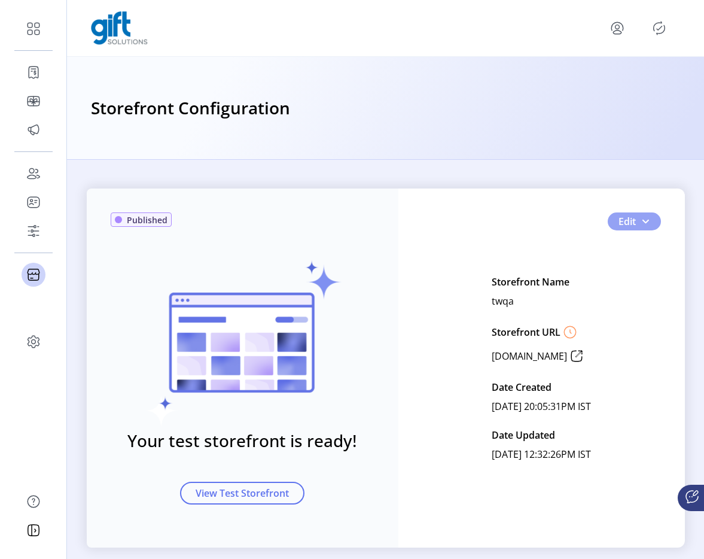
click at [647, 229] on button "Edit" at bounding box center [634, 221] width 53 height 18
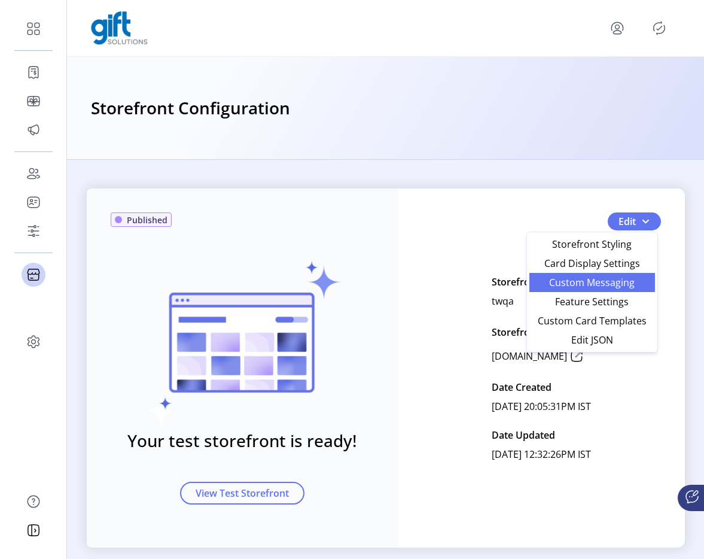
click at [596, 284] on span "Custom Messaging" at bounding box center [592, 283] width 111 height 10
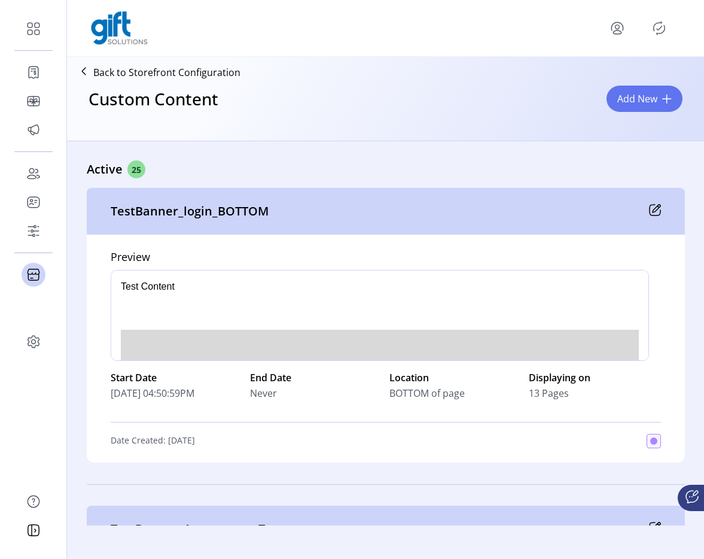
click at [651, 209] on icon at bounding box center [655, 210] width 12 height 12
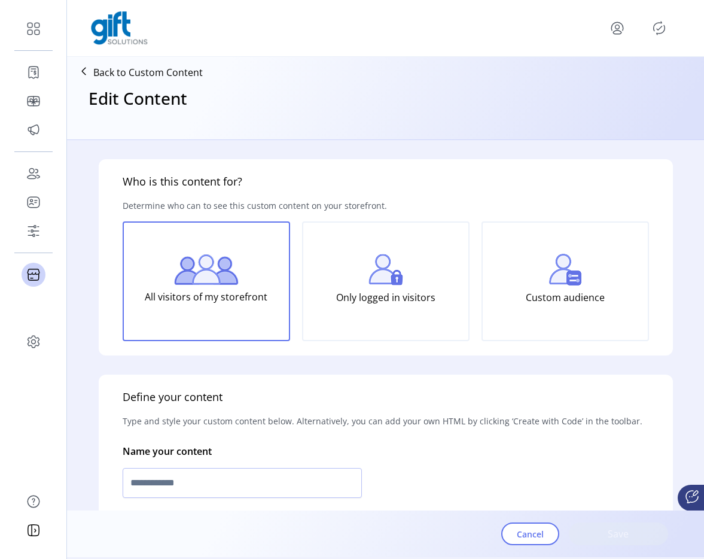
type input "**********"
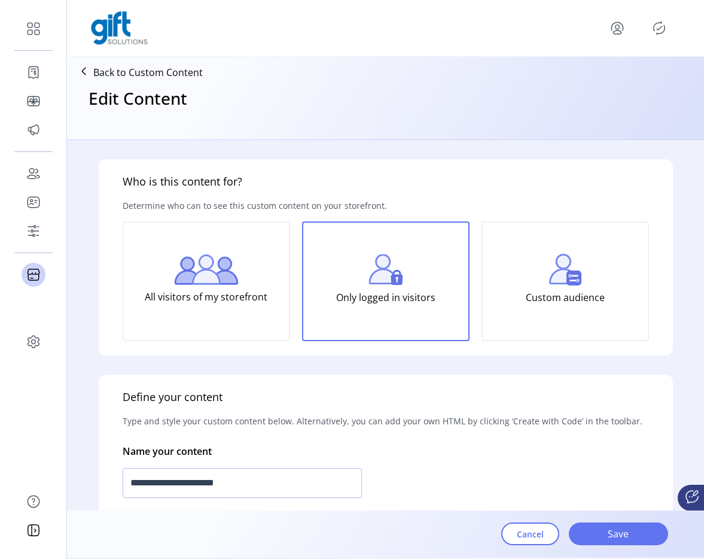
click at [618, 35] on icon "menu" at bounding box center [617, 28] width 19 height 19
click at [611, 72] on span "Sign Out" at bounding box center [575, 76] width 90 height 10
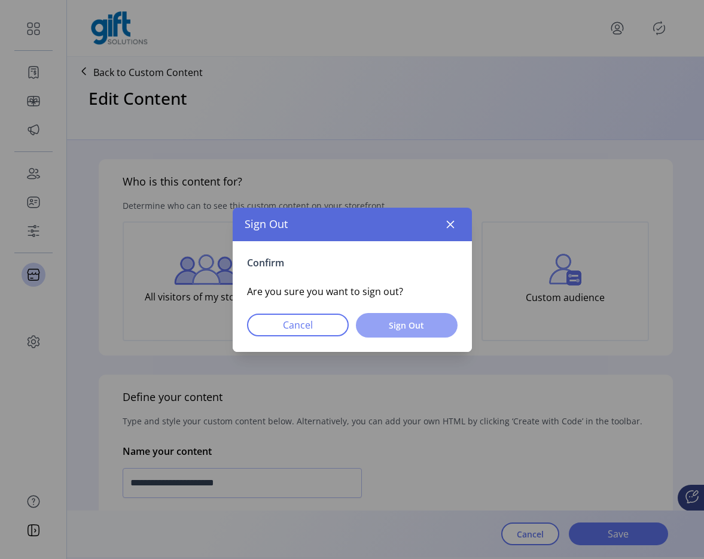
click at [388, 326] on span "Sign Out" at bounding box center [407, 325] width 71 height 13
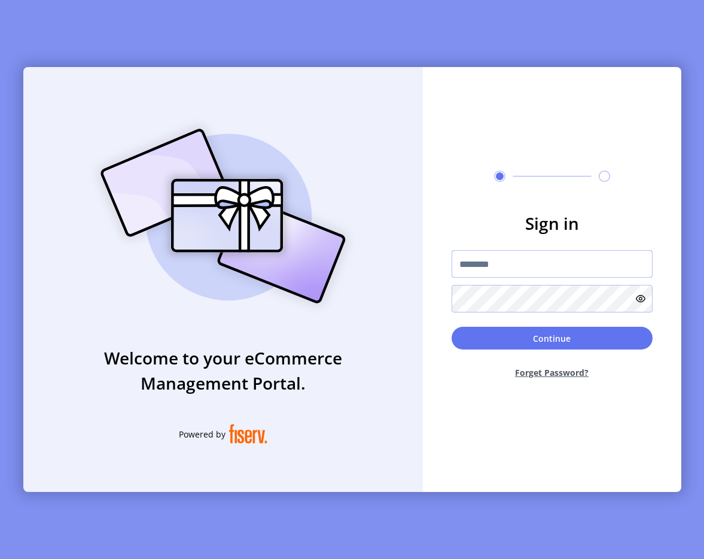
click at [495, 266] on input "text" at bounding box center [552, 264] width 201 height 28
click at [157, 32] on div "Welcome to your eCommerce Management Portal. Powered by Sign in Continue Forget…" at bounding box center [352, 279] width 704 height 559
click at [458, 262] on input "text" at bounding box center [552, 264] width 201 height 28
click at [498, 135] on div "Sign in Continue Forget Password?" at bounding box center [552, 279] width 259 height 425
click at [473, 278] on div at bounding box center [552, 281] width 201 height 62
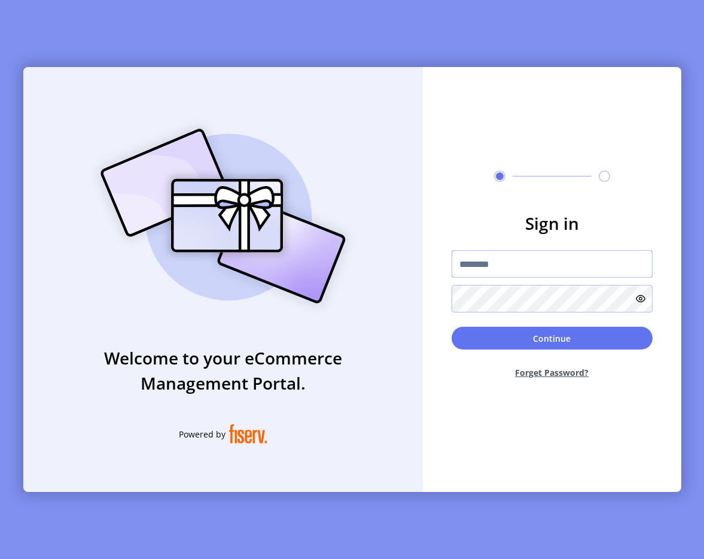
click at [473, 271] on input "text" at bounding box center [552, 264] width 201 height 28
type input "**********"
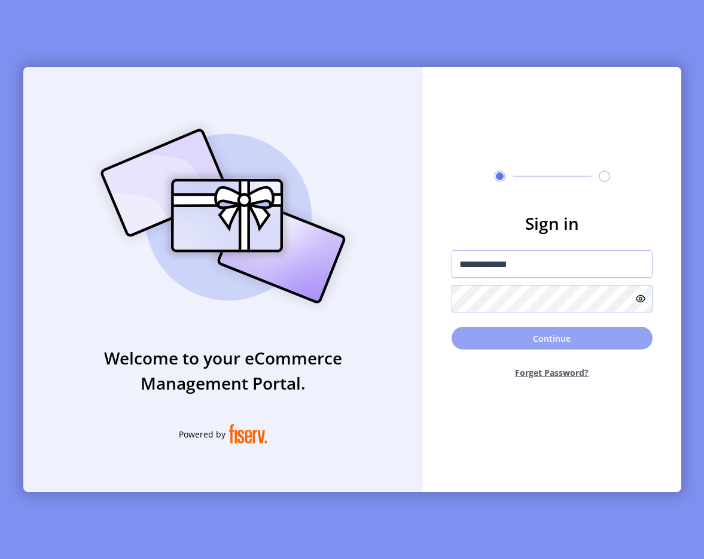
click at [548, 333] on button "Continue" at bounding box center [552, 338] width 201 height 23
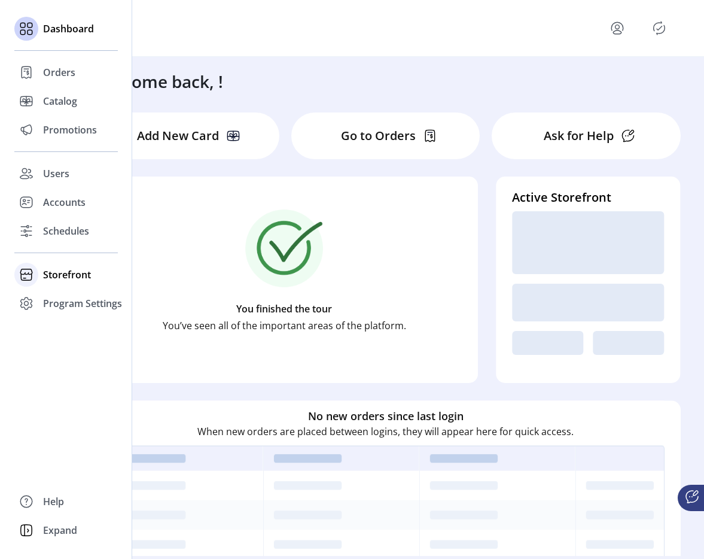
click at [56, 279] on span "Storefront" at bounding box center [67, 275] width 48 height 14
click at [73, 304] on span "Configuration" at bounding box center [74, 298] width 63 height 14
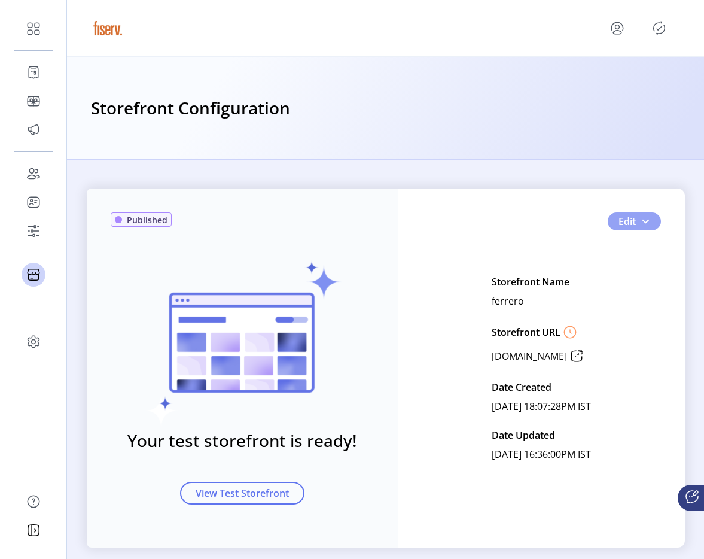
click at [646, 222] on span "button" at bounding box center [646, 222] width 10 height 10
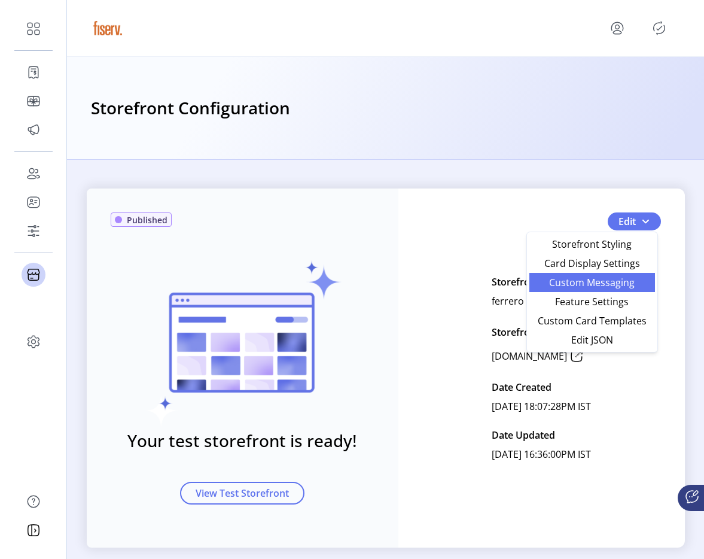
click at [628, 283] on span "Custom Messaging" at bounding box center [592, 283] width 111 height 10
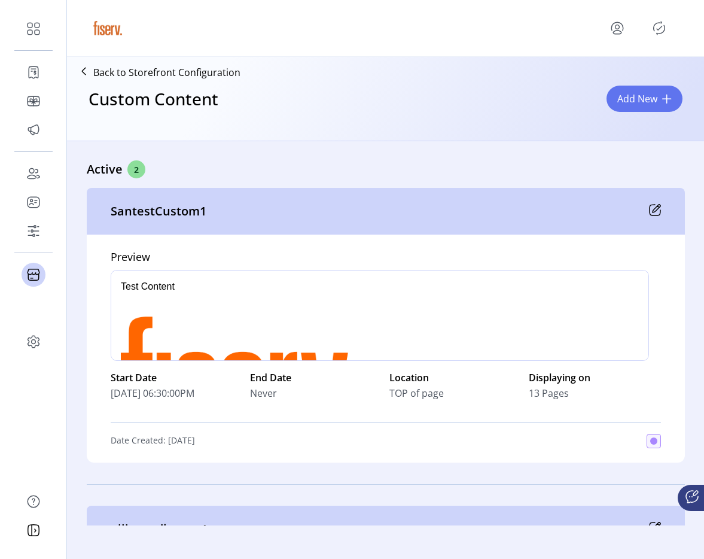
click at [653, 209] on icon at bounding box center [657, 209] width 8 height 8
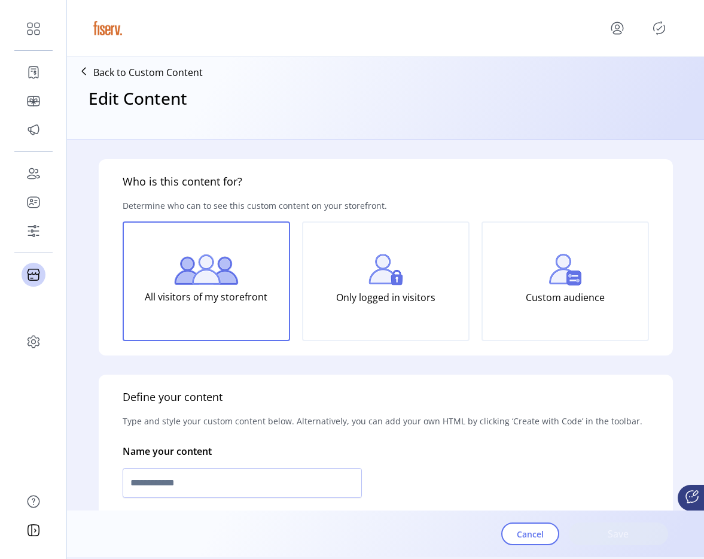
type input "**********"
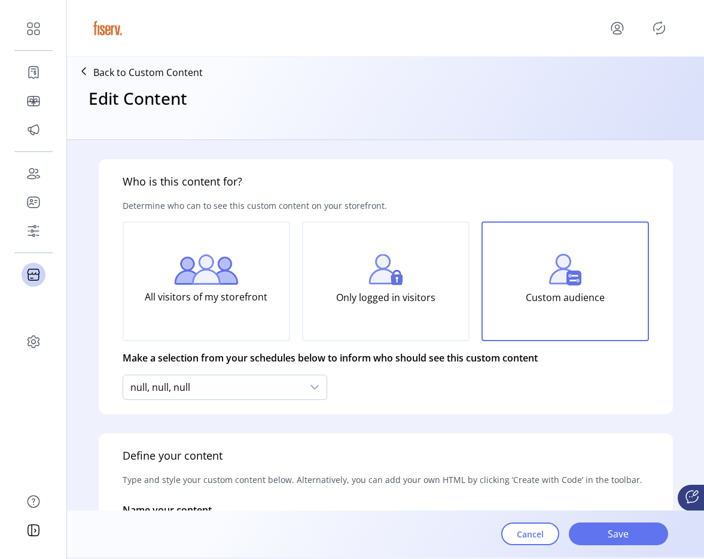
click at [161, 78] on p "Back to Custom Content" at bounding box center [148, 72] width 110 height 14
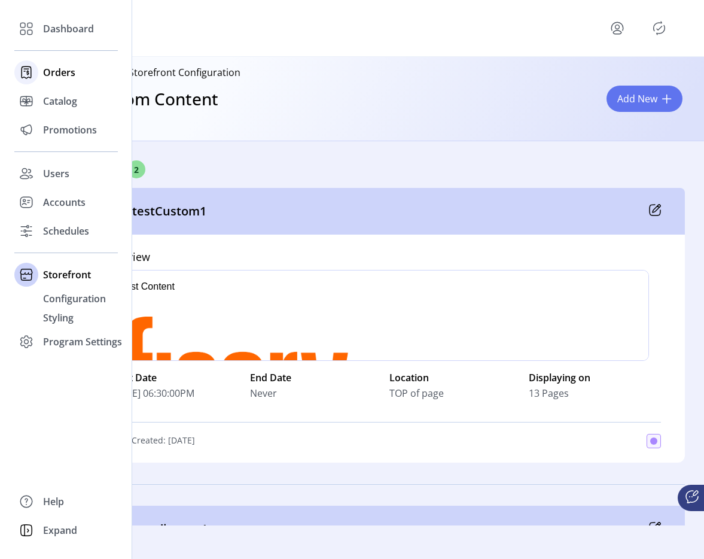
click at [55, 74] on span "Orders" at bounding box center [59, 72] width 32 height 14
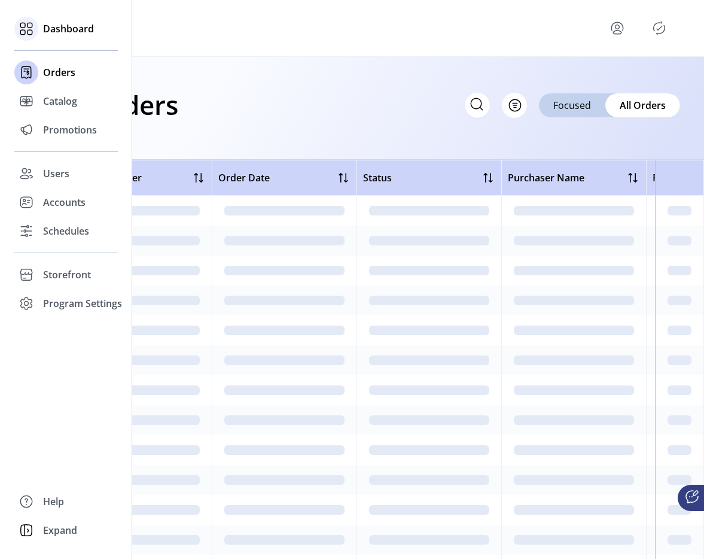
click at [68, 22] on span "Dashboard" at bounding box center [68, 29] width 51 height 14
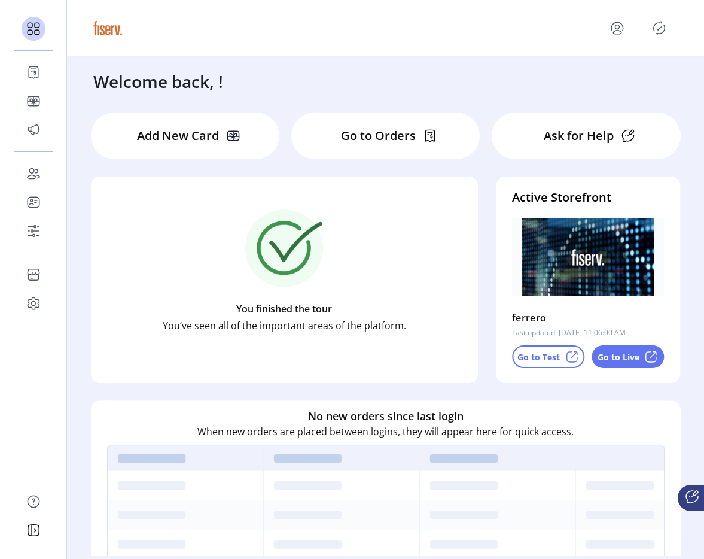
click at [539, 353] on p "Go to Test" at bounding box center [539, 357] width 42 height 13
click at [612, 351] on p "Go to Live" at bounding box center [619, 357] width 42 height 13
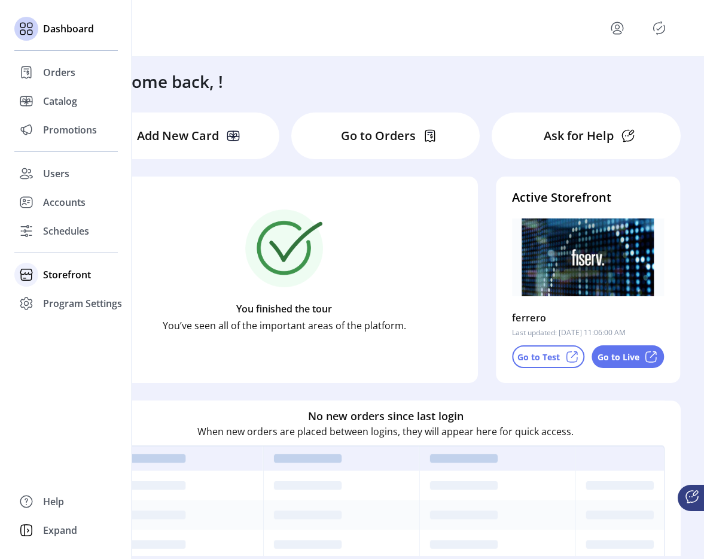
click at [37, 274] on div at bounding box center [26, 275] width 24 height 24
click at [84, 303] on span "Configuration" at bounding box center [74, 298] width 63 height 14
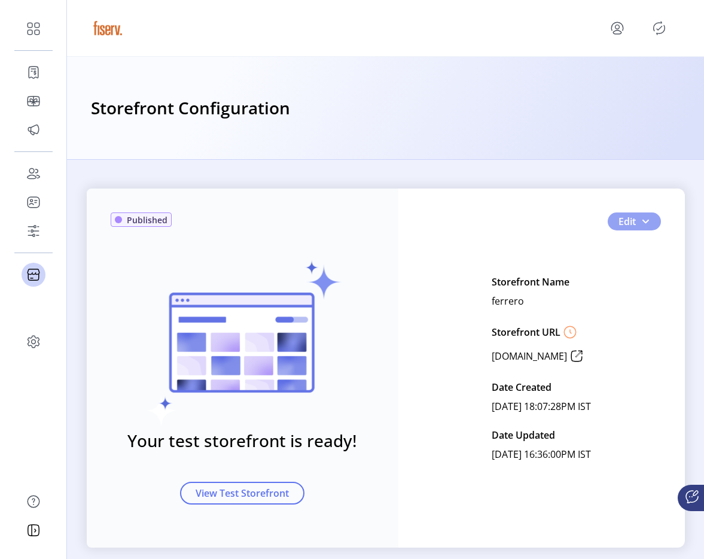
click at [650, 229] on button "Edit" at bounding box center [634, 221] width 53 height 18
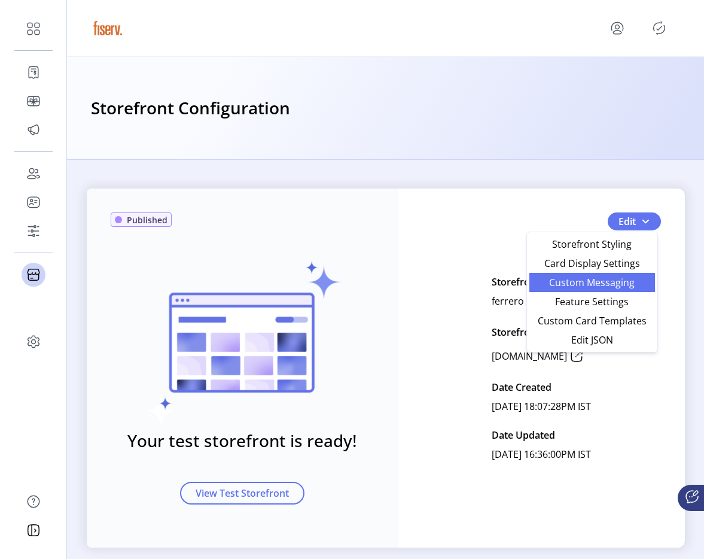
click at [615, 284] on span "Custom Messaging" at bounding box center [592, 283] width 111 height 10
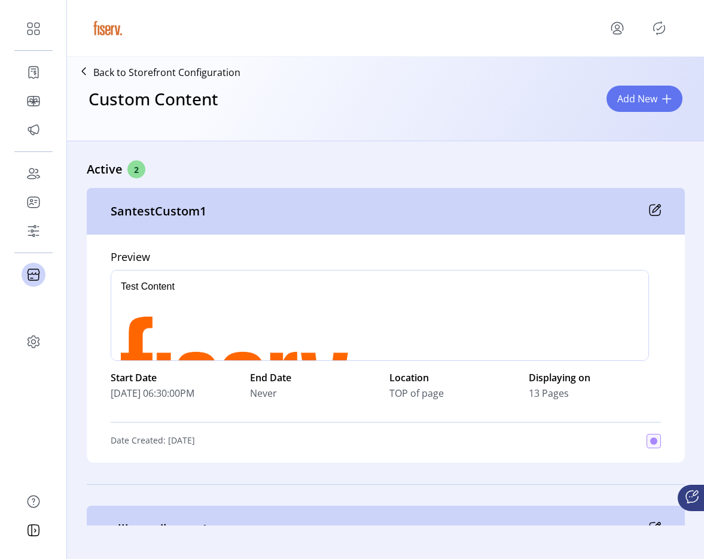
click at [657, 200] on div "SantestCustom1" at bounding box center [386, 211] width 599 height 47
click at [655, 203] on div "SantestCustom1" at bounding box center [386, 211] width 599 height 47
click at [658, 211] on div "SantestCustom1" at bounding box center [386, 211] width 599 height 47
click at [653, 211] on icon at bounding box center [657, 209] width 8 height 8
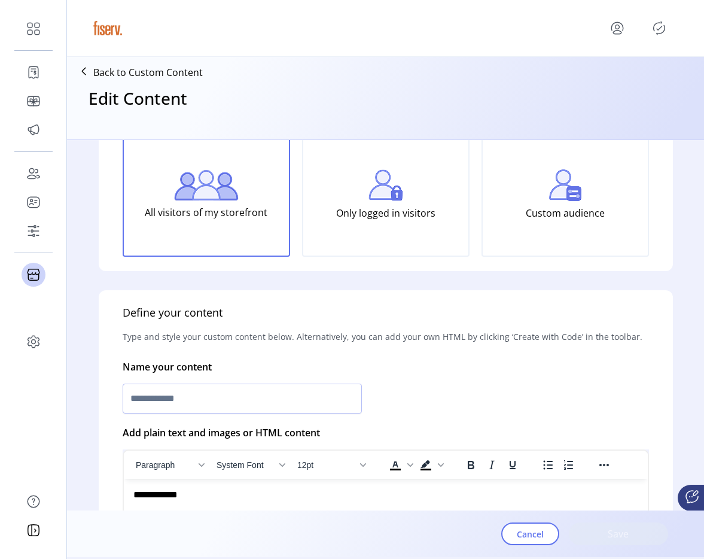
type input "**********"
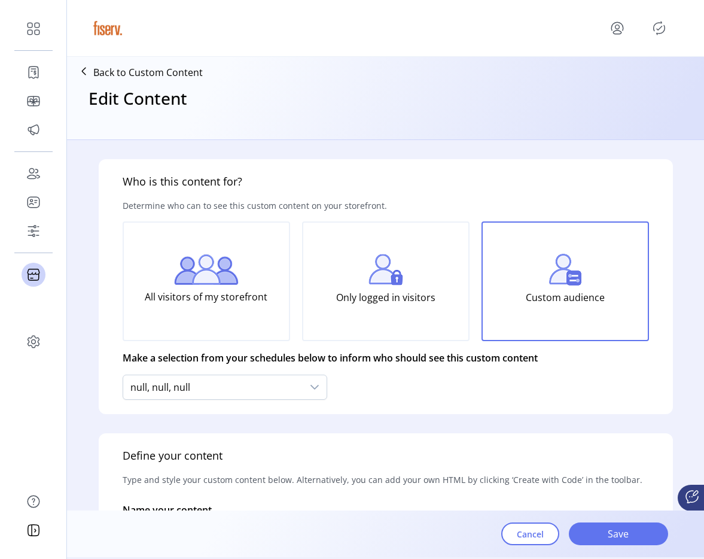
scroll to position [5, 0]
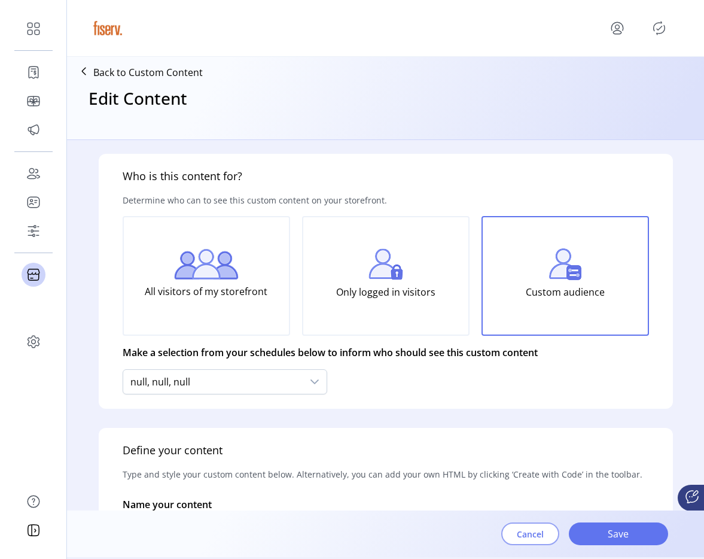
click at [522, 544] on button "Cancel" at bounding box center [531, 534] width 58 height 23
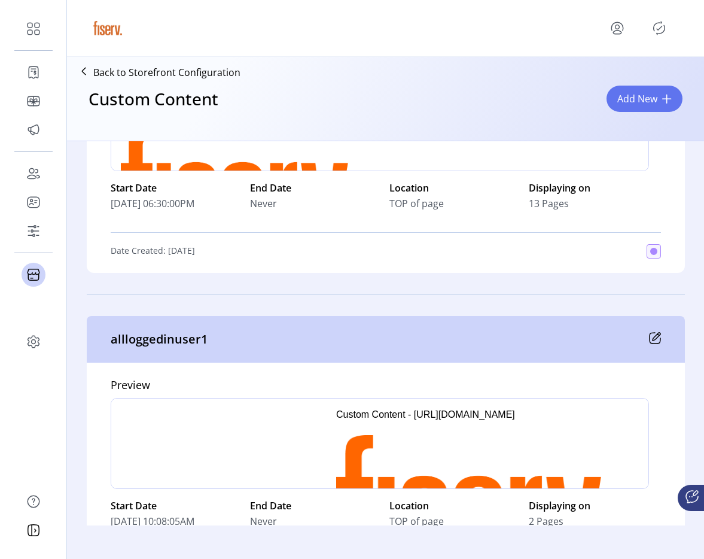
scroll to position [226, 0]
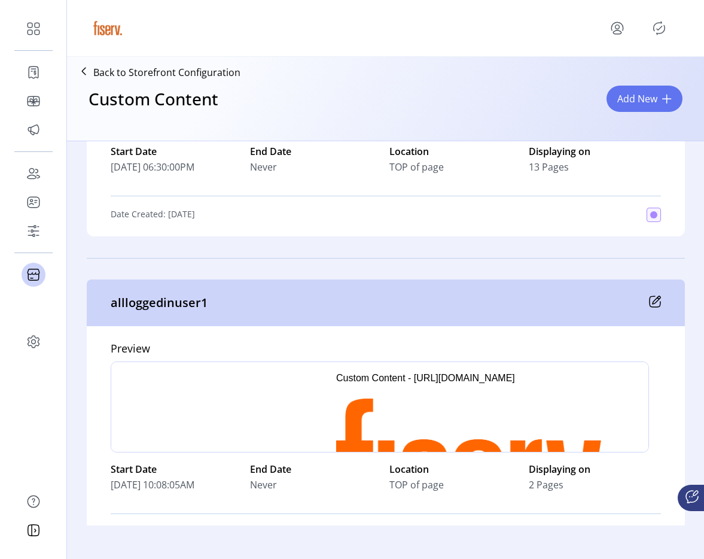
click at [657, 302] on icon at bounding box center [655, 302] width 12 height 12
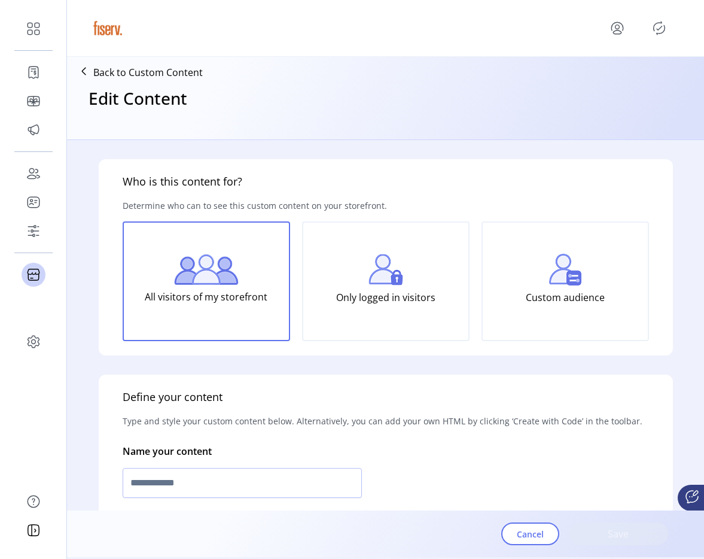
type input "**********"
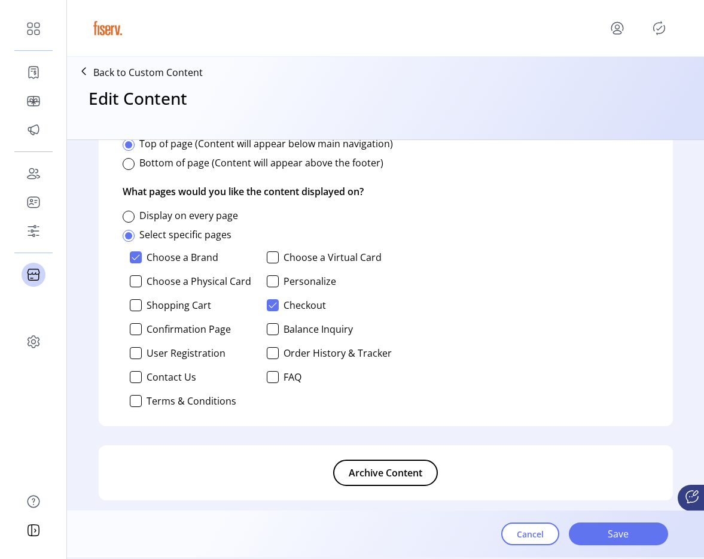
scroll to position [813, 0]
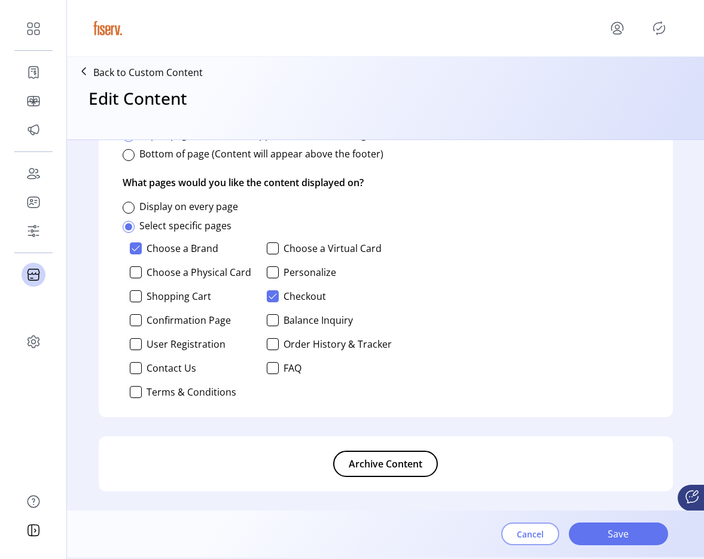
click at [526, 531] on span "Cancel" at bounding box center [530, 534] width 27 height 13
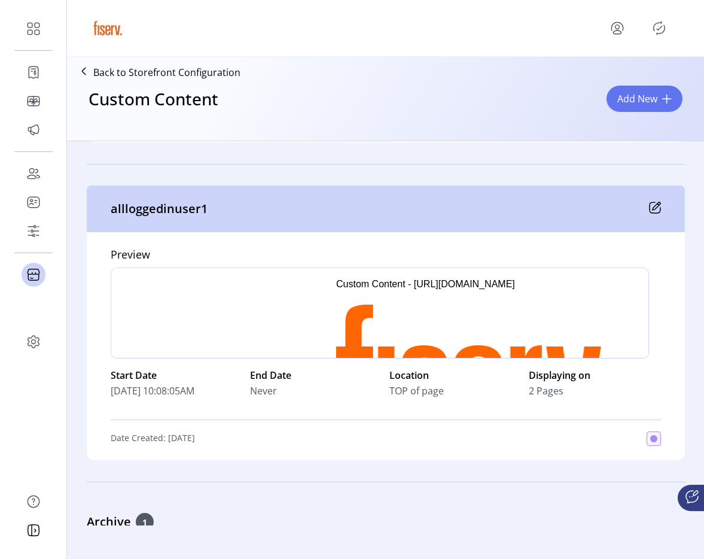
scroll to position [321, 0]
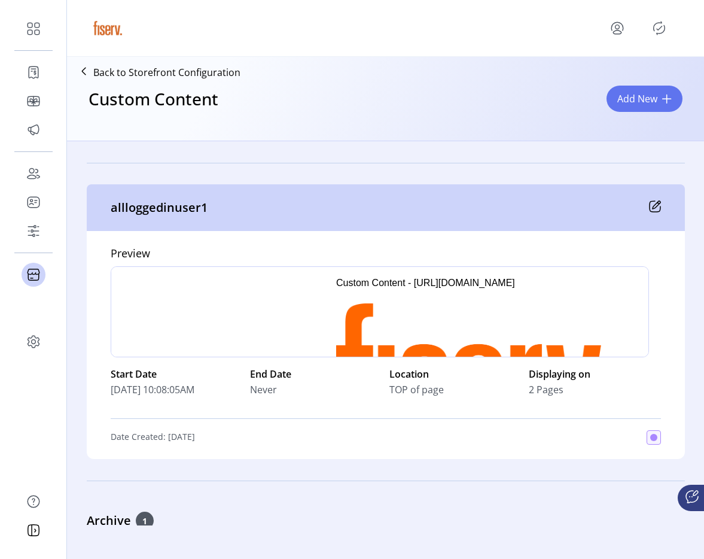
click at [655, 201] on icon at bounding box center [657, 205] width 8 height 8
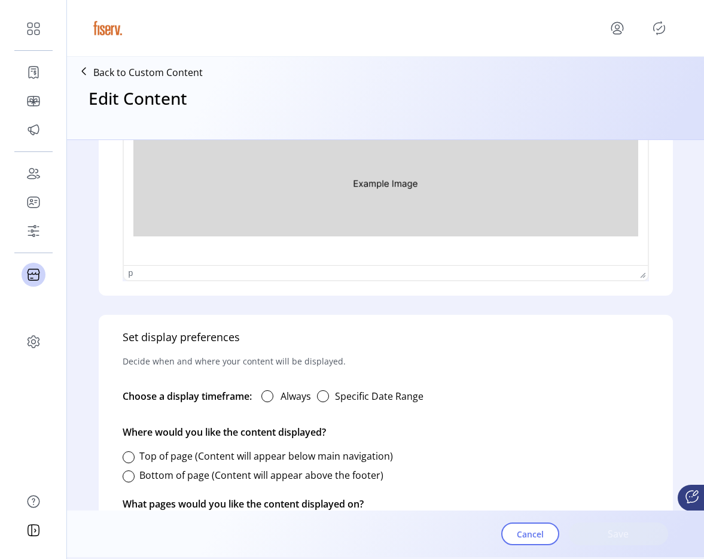
scroll to position [648, 0]
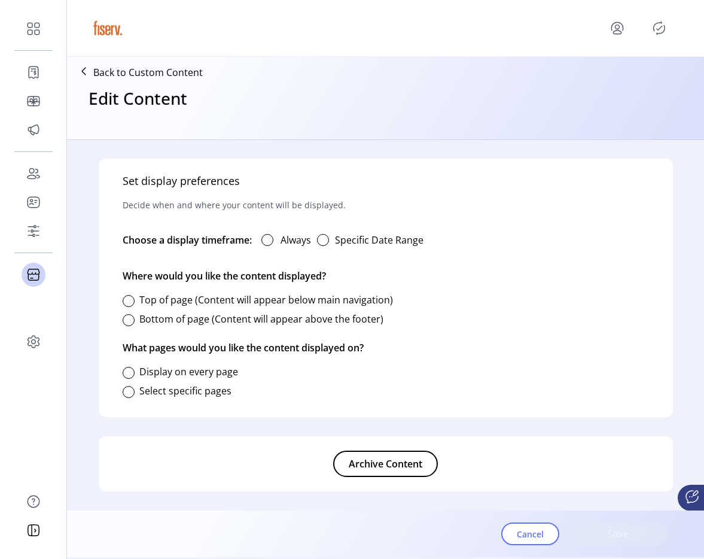
type input "**********"
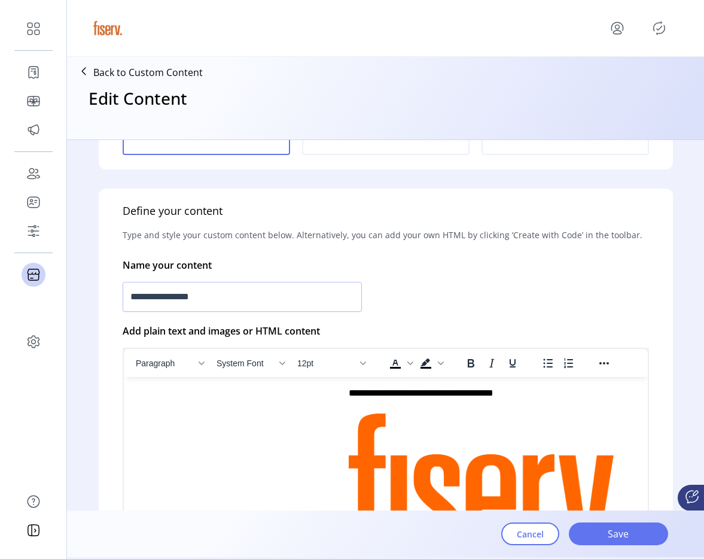
scroll to position [0, 0]
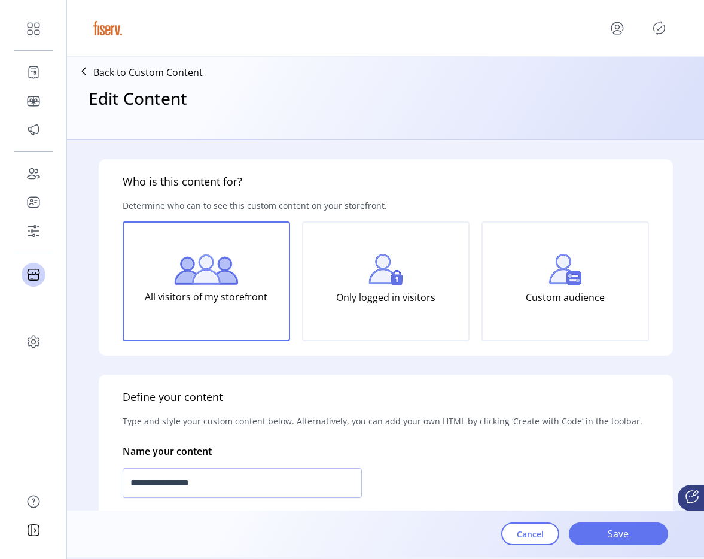
click at [183, 71] on p "Back to Custom Content" at bounding box center [148, 72] width 110 height 14
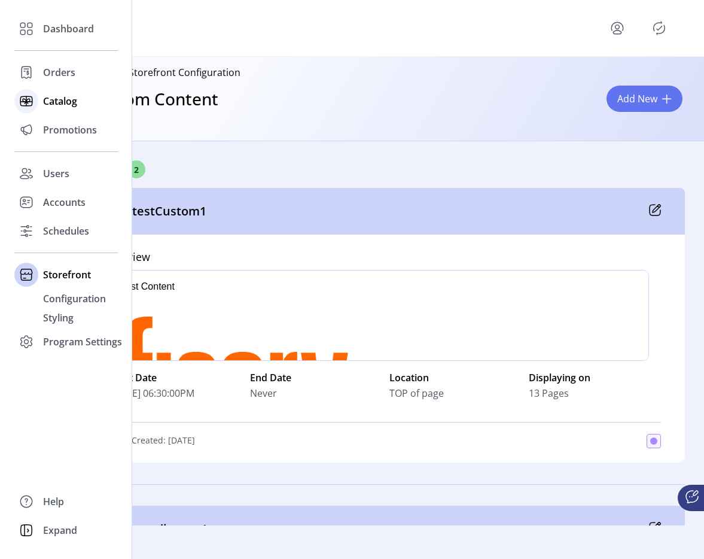
click at [71, 107] on span "Catalog" at bounding box center [60, 101] width 34 height 14
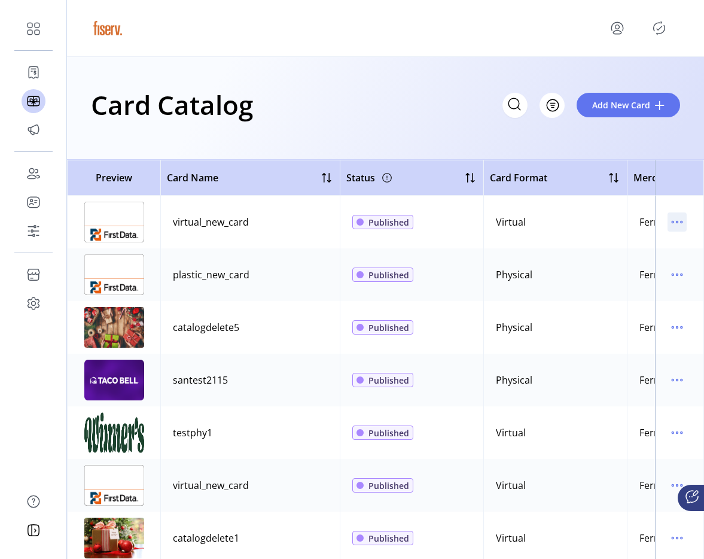
click at [673, 226] on icon "menu" at bounding box center [677, 221] width 19 height 19
click at [621, 250] on span "View Details" at bounding box center [621, 246] width 99 height 10
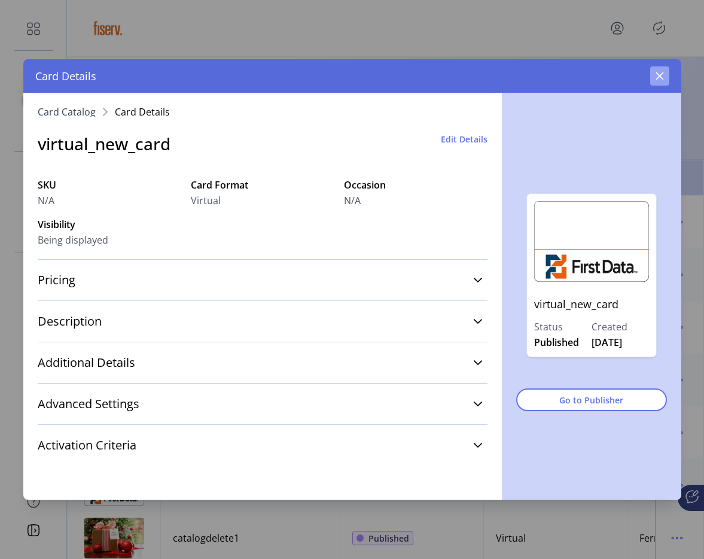
click at [663, 75] on icon "button" at bounding box center [660, 76] width 10 height 10
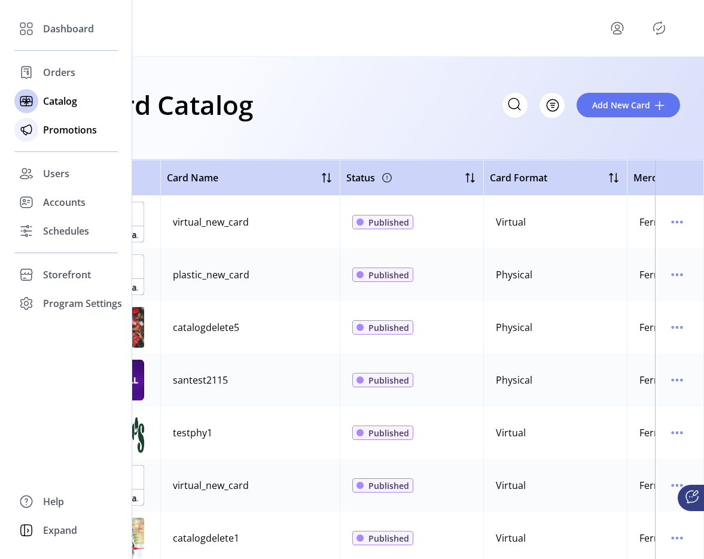
click at [35, 132] on icon at bounding box center [26, 129] width 19 height 19
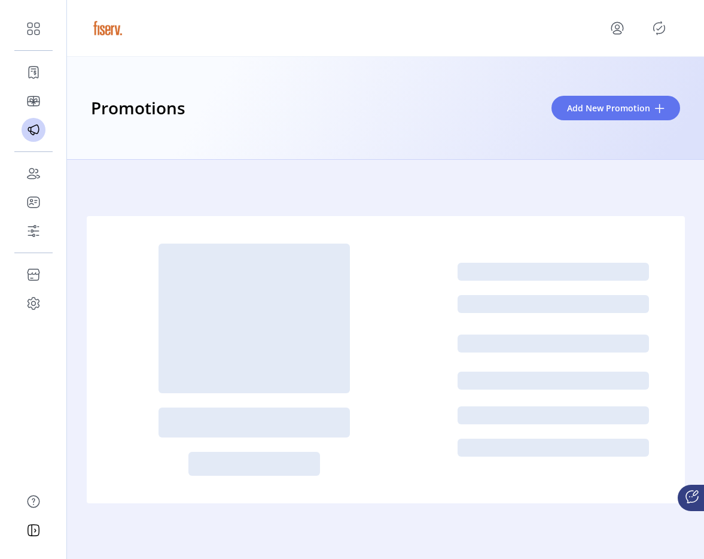
click at [616, 35] on icon "menu" at bounding box center [617, 28] width 19 height 19
click at [616, 33] on icon "menu" at bounding box center [617, 28] width 19 height 19
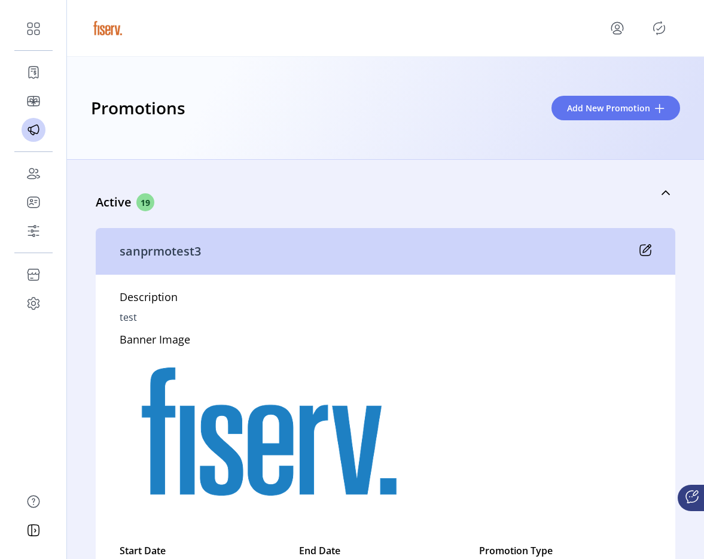
click at [616, 28] on icon "menu" at bounding box center [617, 28] width 19 height 19
click at [588, 78] on span "Sign Out" at bounding box center [575, 76] width 90 height 10
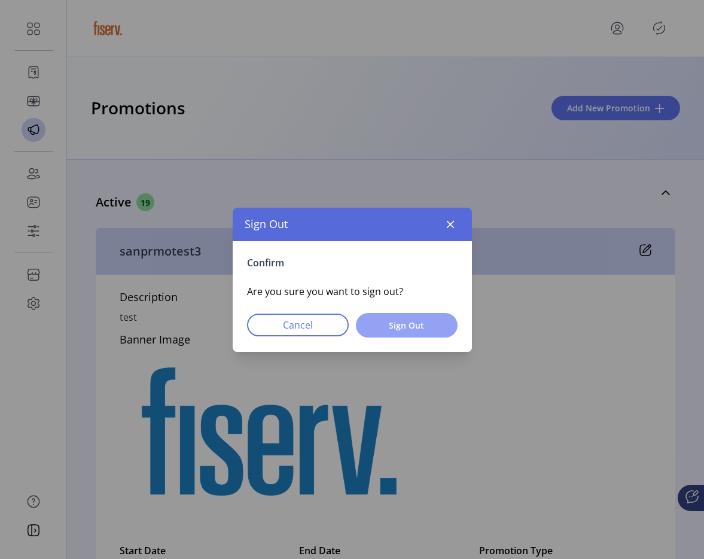
click at [421, 320] on span "Sign Out" at bounding box center [407, 325] width 71 height 13
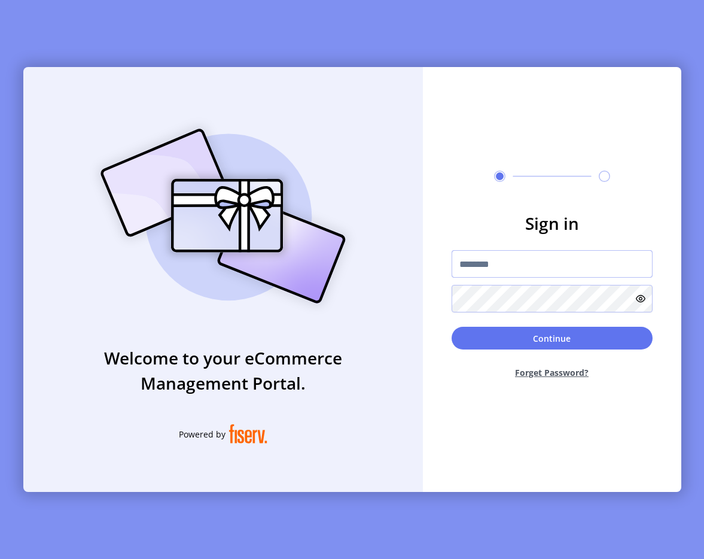
click at [490, 263] on input "text" at bounding box center [552, 264] width 201 height 28
click at [108, 6] on div "Welcome to your eCommerce Management Portal. Powered by Sign in Continue Forget…" at bounding box center [352, 279] width 704 height 559
click at [478, 258] on input "text" at bounding box center [552, 264] width 201 height 28
type input "**********"
click at [534, 318] on form "**********" at bounding box center [552, 300] width 259 height 178
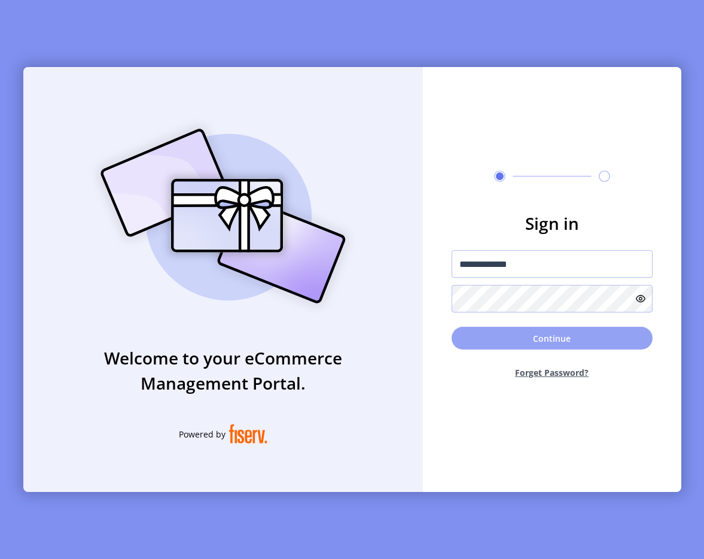
click at [516, 332] on button "Continue" at bounding box center [552, 338] width 201 height 23
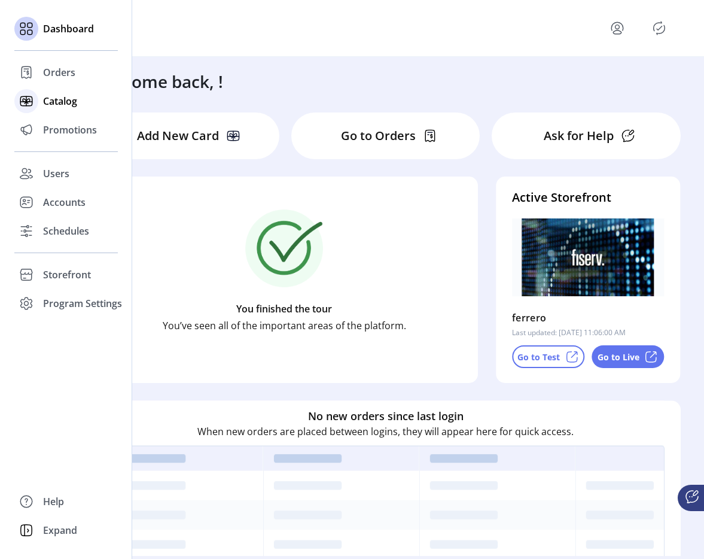
click at [38, 110] on div at bounding box center [26, 101] width 24 height 29
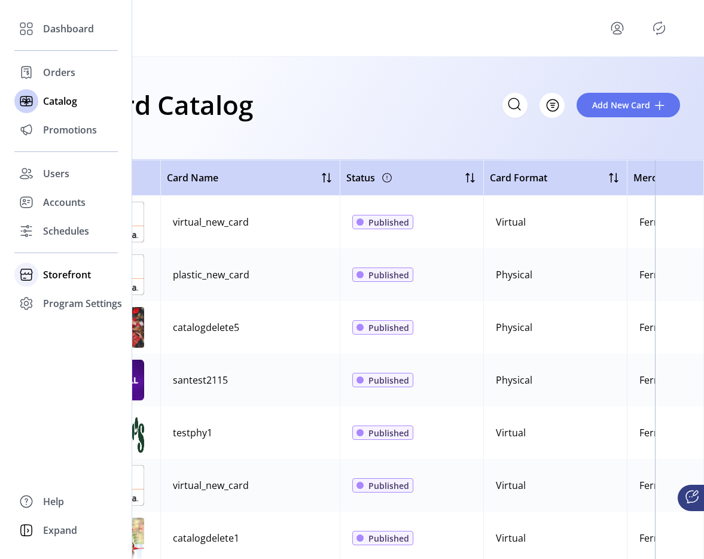
click at [68, 266] on div "Storefront" at bounding box center [66, 274] width 104 height 29
click at [68, 301] on span "Configuration" at bounding box center [74, 298] width 63 height 14
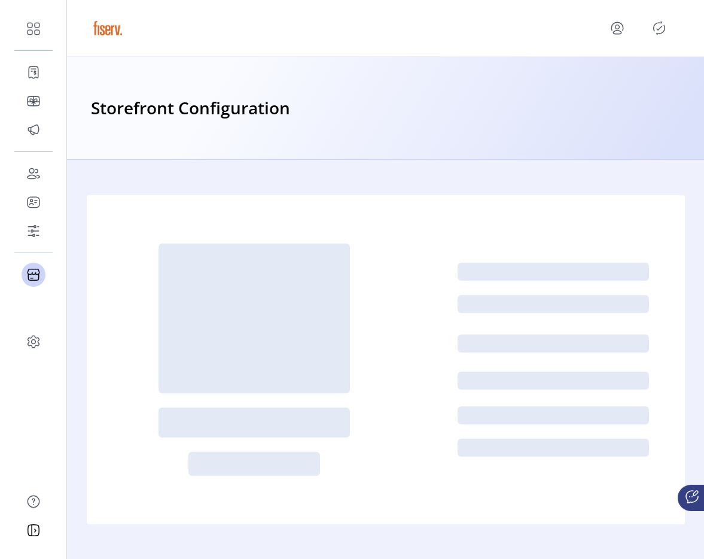
click at [660, 31] on icon "Publisher Panel" at bounding box center [659, 28] width 19 height 19
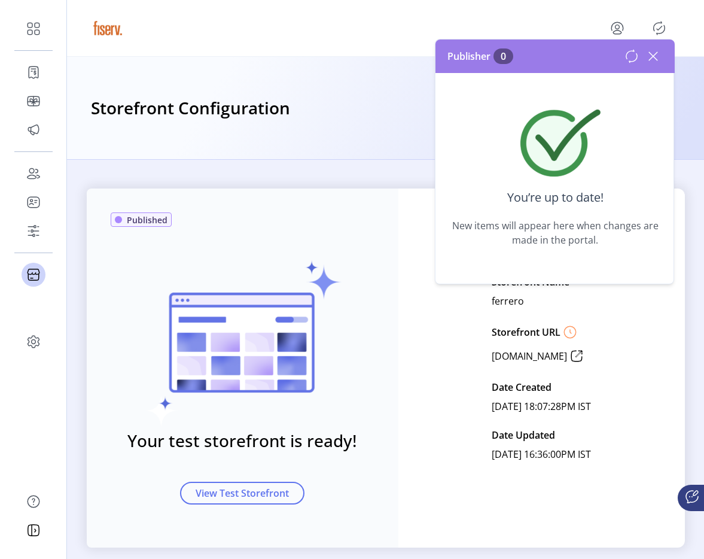
click at [648, 57] on icon at bounding box center [653, 56] width 19 height 19
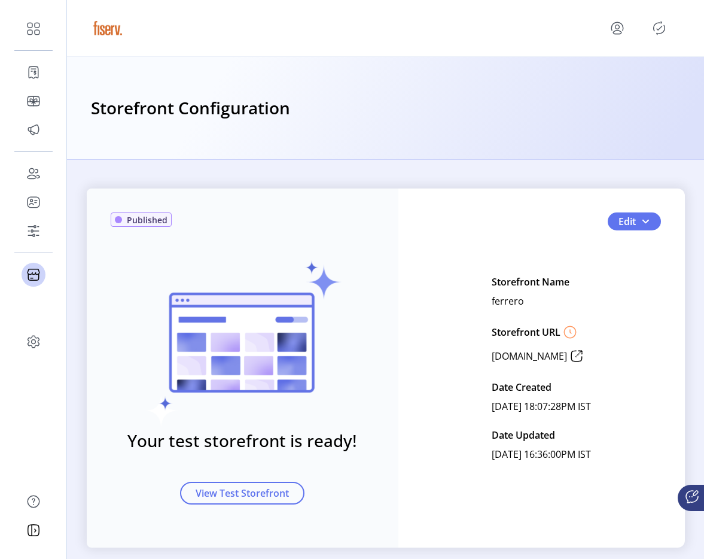
click at [638, 235] on div "Published Your test storefront is ready! View Test Storefront Edit Storefront N…" at bounding box center [386, 368] width 599 height 359
click at [641, 224] on span "button" at bounding box center [646, 222] width 10 height 10
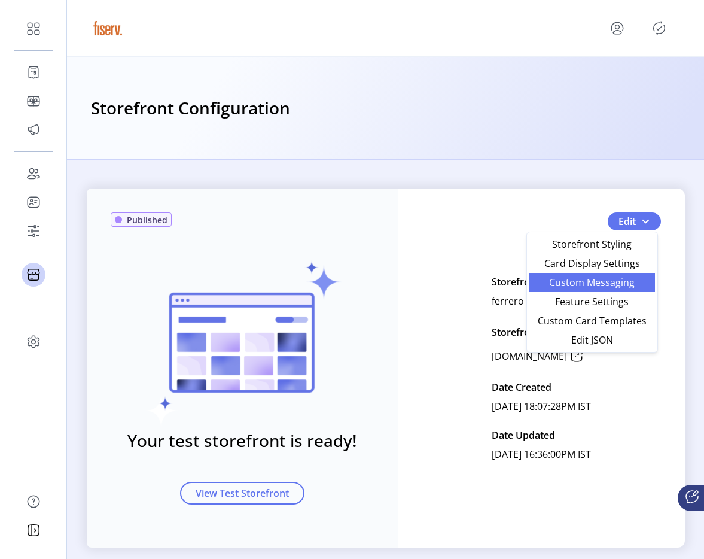
click at [590, 282] on span "Custom Messaging" at bounding box center [592, 283] width 111 height 10
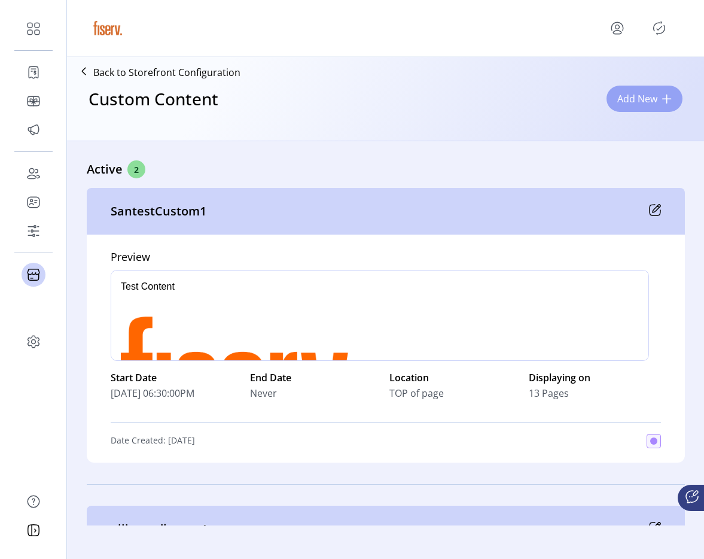
click at [643, 100] on span "Add New" at bounding box center [638, 99] width 40 height 14
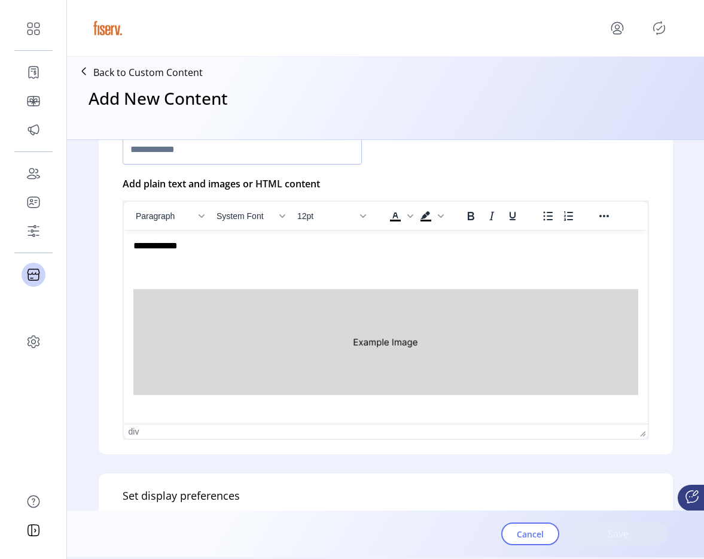
scroll to position [248, 0]
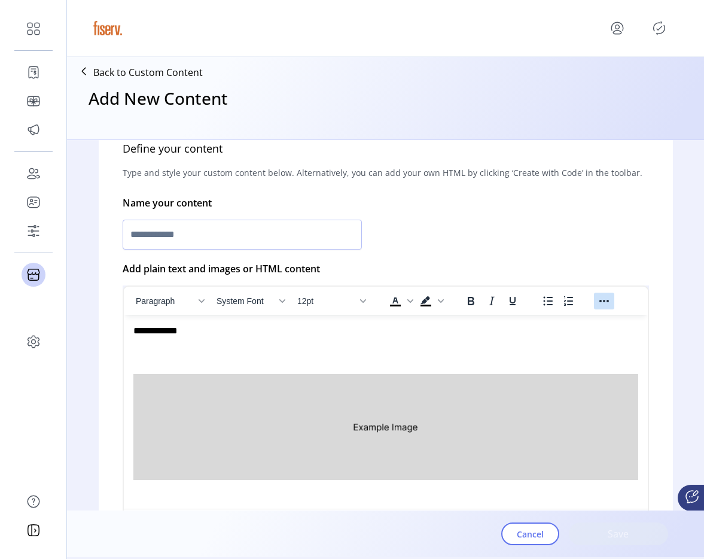
click at [594, 306] on button "Reveal or hide additional toolbar items" at bounding box center [604, 301] width 20 height 17
click at [501, 327] on icon "Insert/edit image" at bounding box center [505, 323] width 11 height 11
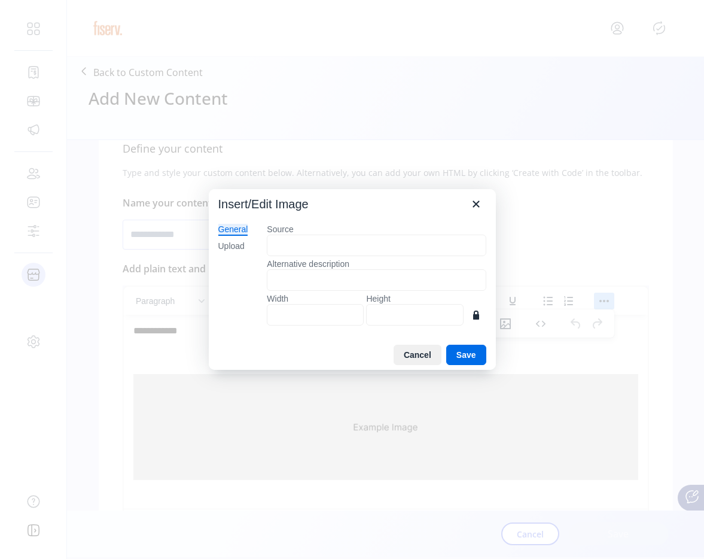
click at [247, 247] on div "General Upload" at bounding box center [233, 277] width 49 height 126
click at [242, 247] on div "Upload" at bounding box center [231, 247] width 26 height 12
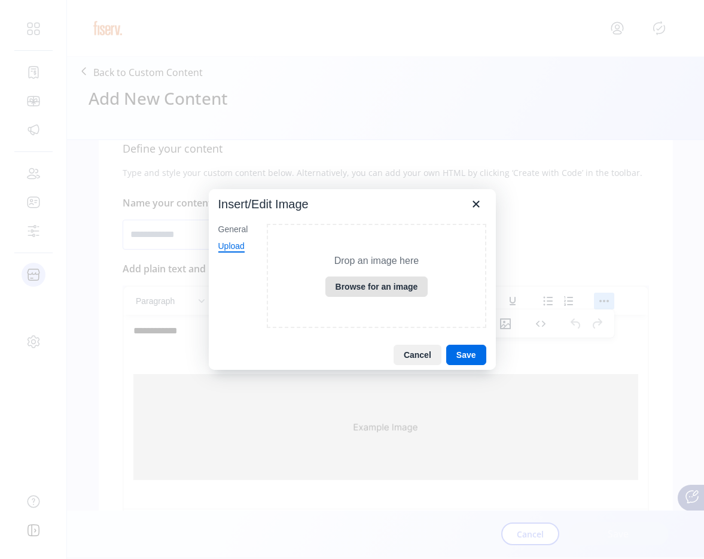
click at [375, 289] on button "Browse for an image" at bounding box center [377, 287] width 103 height 20
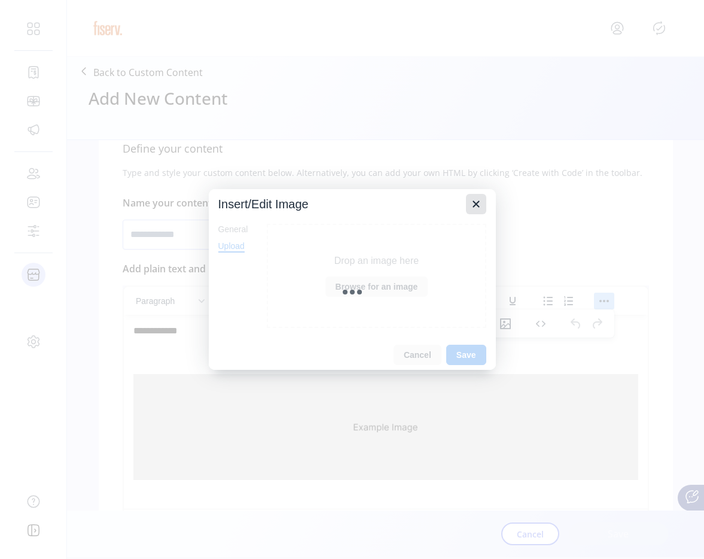
click at [478, 207] on icon "Close" at bounding box center [476, 204] width 14 height 14
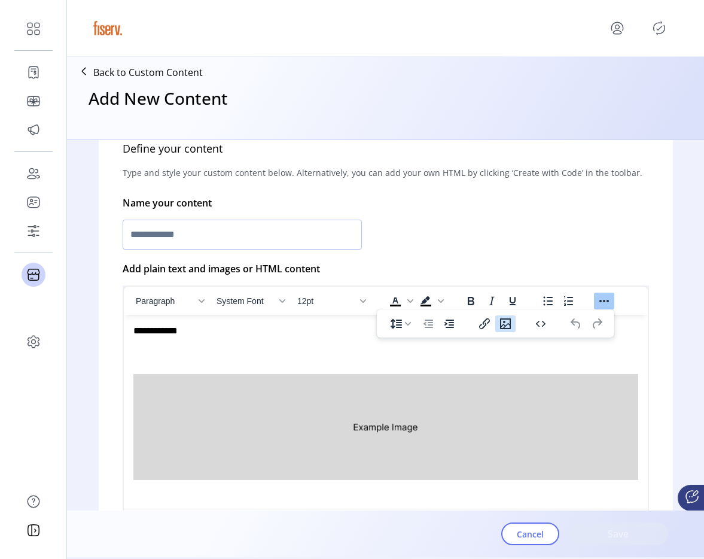
click at [506, 327] on icon "Insert/edit image" at bounding box center [506, 324] width 14 height 14
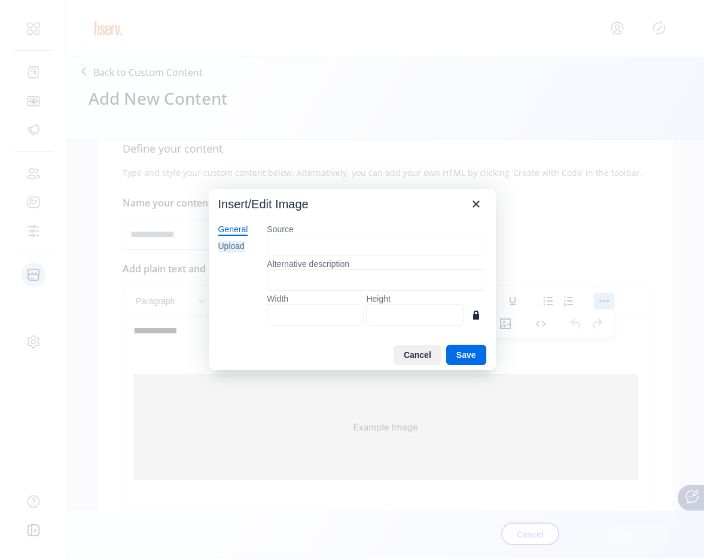
click at [221, 250] on div "Upload" at bounding box center [231, 247] width 26 height 12
click at [369, 298] on div "Drop an image here Browse for an image" at bounding box center [376, 276] width 219 height 105
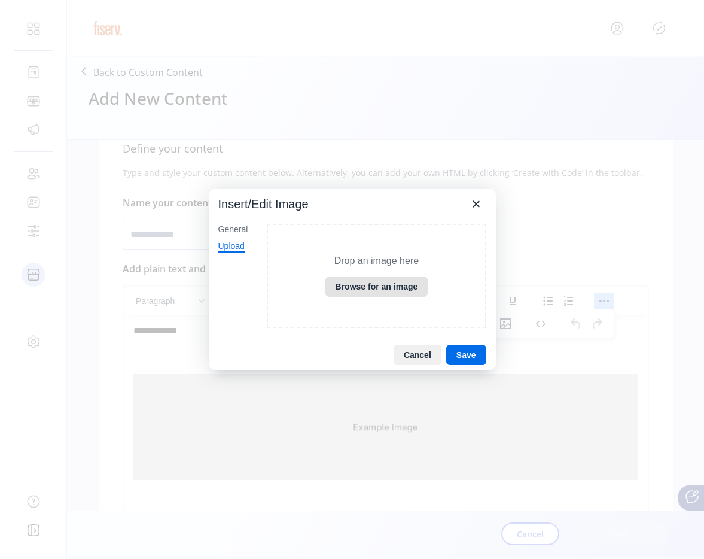
click at [369, 292] on button "Browse for an image" at bounding box center [377, 287] width 103 height 20
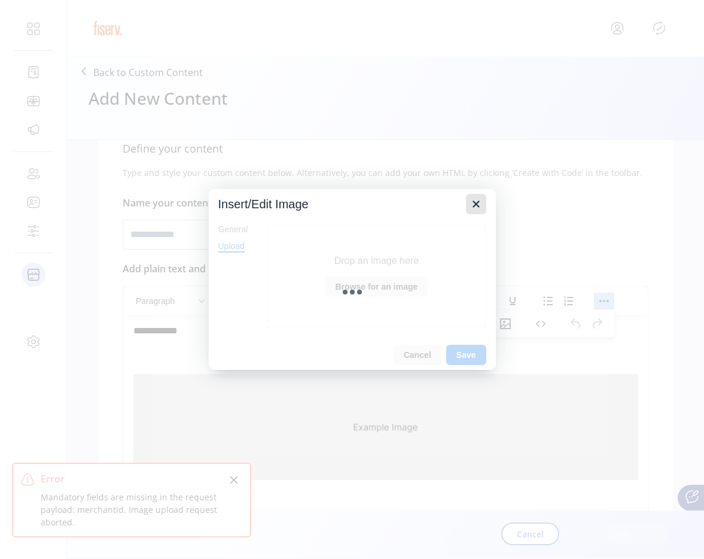
click at [478, 208] on icon "Close" at bounding box center [476, 204] width 14 height 14
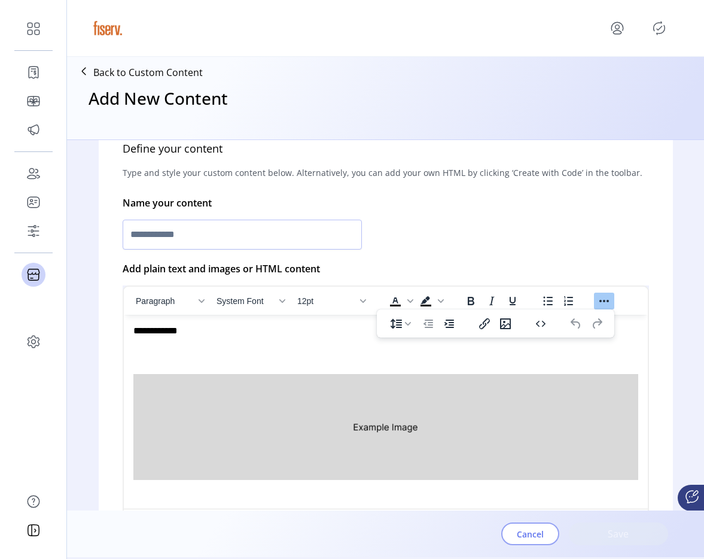
click at [530, 531] on span "Cancel" at bounding box center [530, 534] width 27 height 13
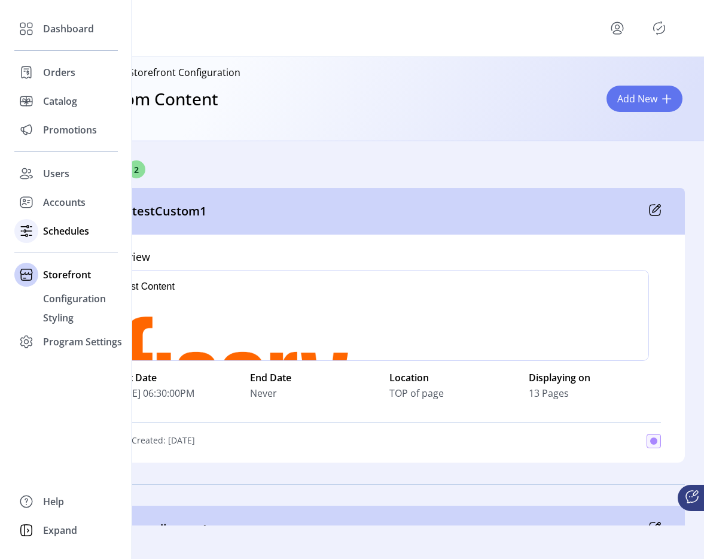
click at [38, 234] on div at bounding box center [26, 231] width 24 height 29
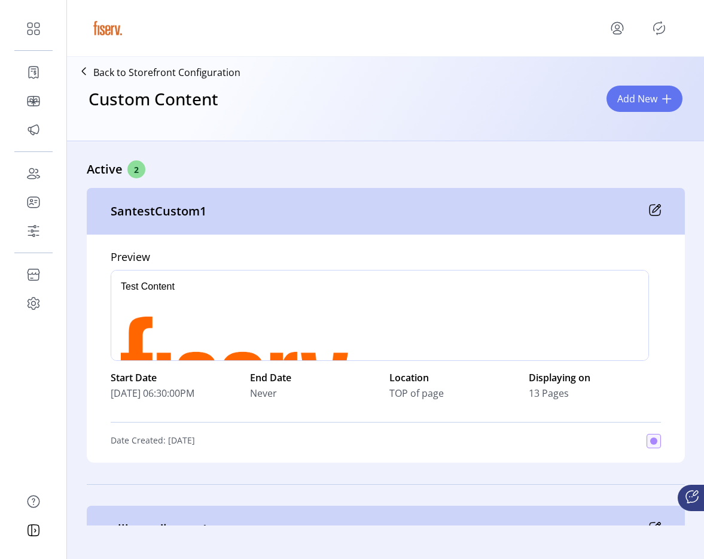
click at [609, 31] on icon "menu" at bounding box center [617, 28] width 19 height 19
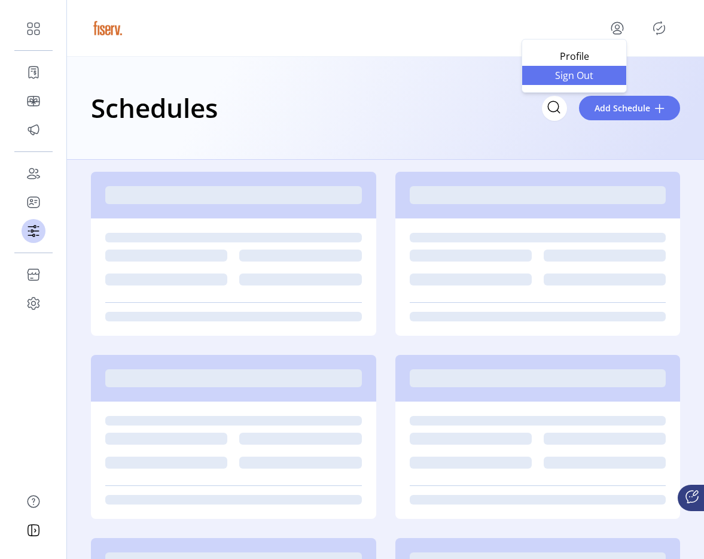
click at [597, 79] on span "Sign Out" at bounding box center [575, 76] width 90 height 10
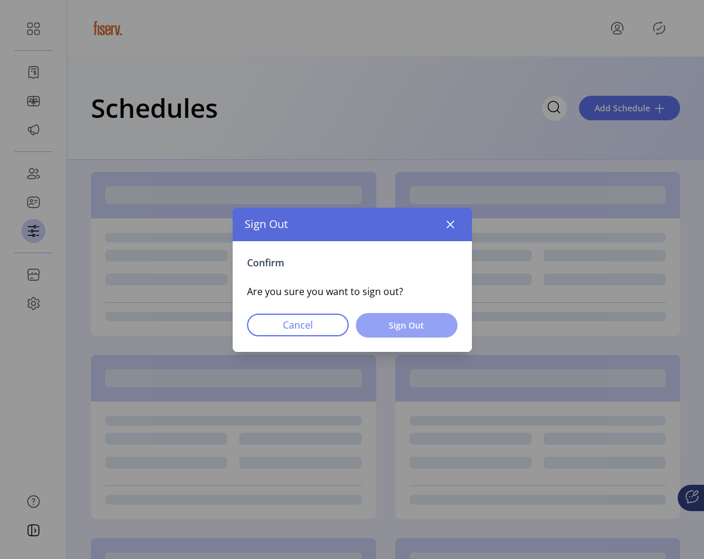
click at [389, 326] on span "Sign Out" at bounding box center [407, 325] width 71 height 13
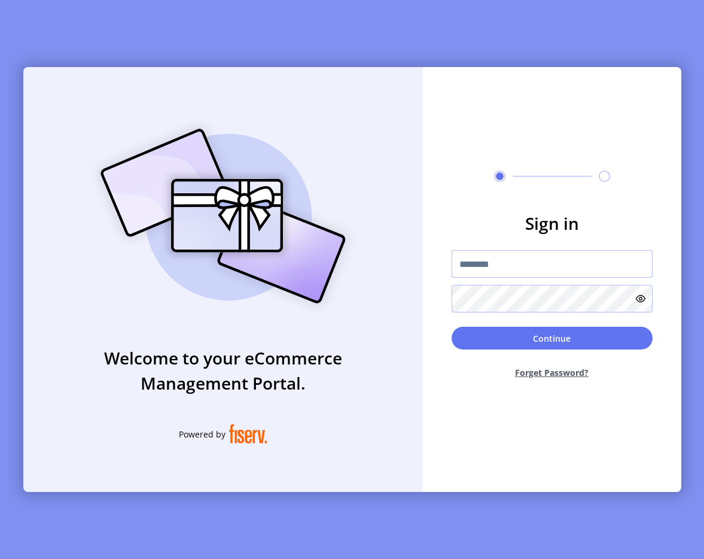
click at [523, 260] on input "text" at bounding box center [552, 264] width 201 height 28
type input "**********"
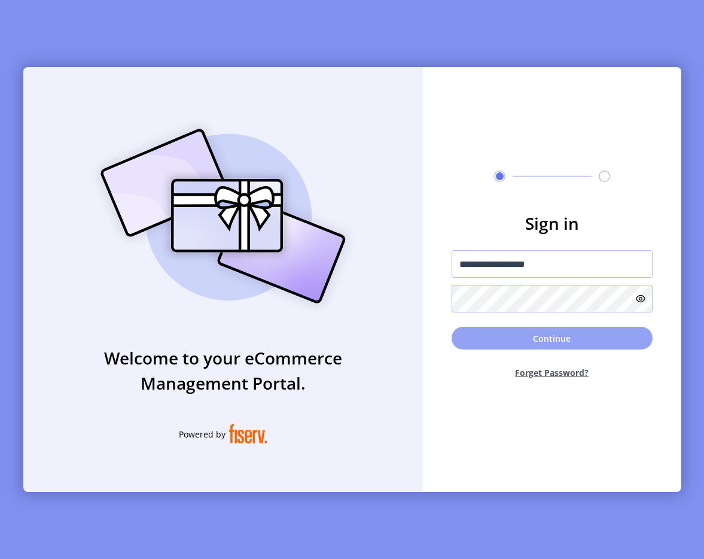
click at [462, 338] on button "Continue" at bounding box center [552, 338] width 201 height 23
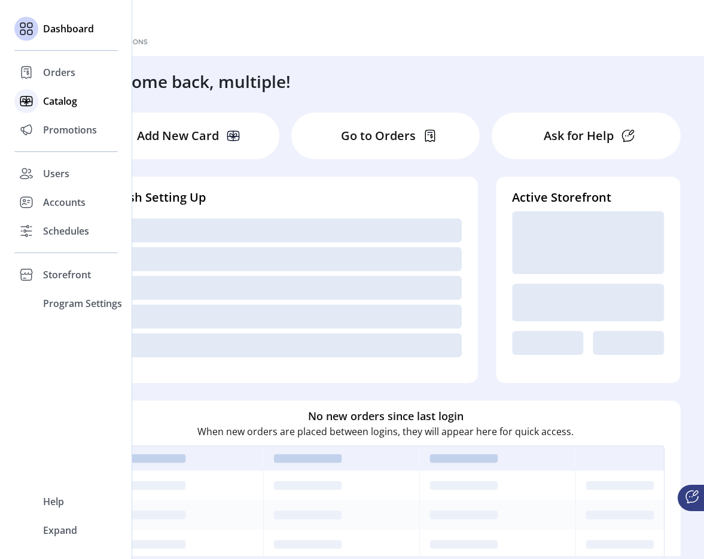
click at [45, 104] on span "Catalog" at bounding box center [60, 101] width 34 height 14
click at [30, 104] on icon at bounding box center [26, 101] width 19 height 19
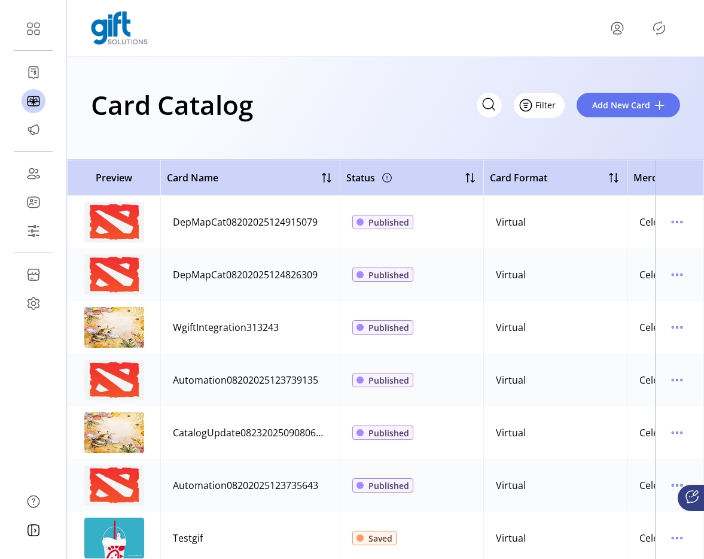
click at [541, 107] on span "Filter" at bounding box center [546, 105] width 20 height 13
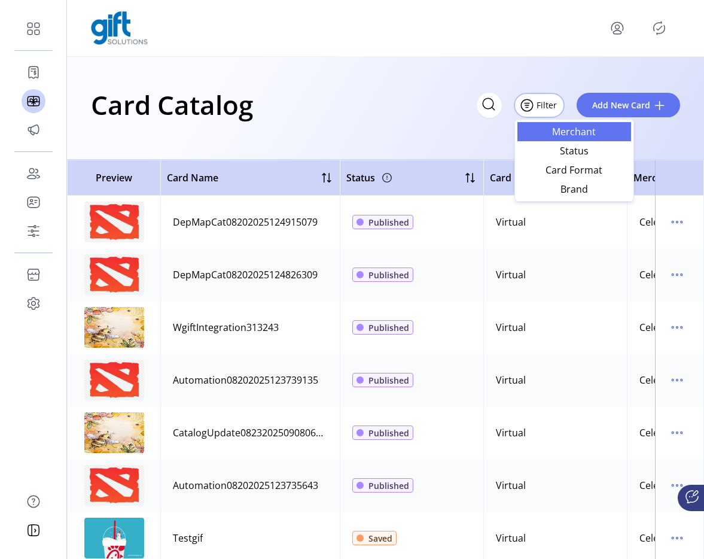
click at [566, 134] on span "Merchant" at bounding box center [574, 132] width 99 height 10
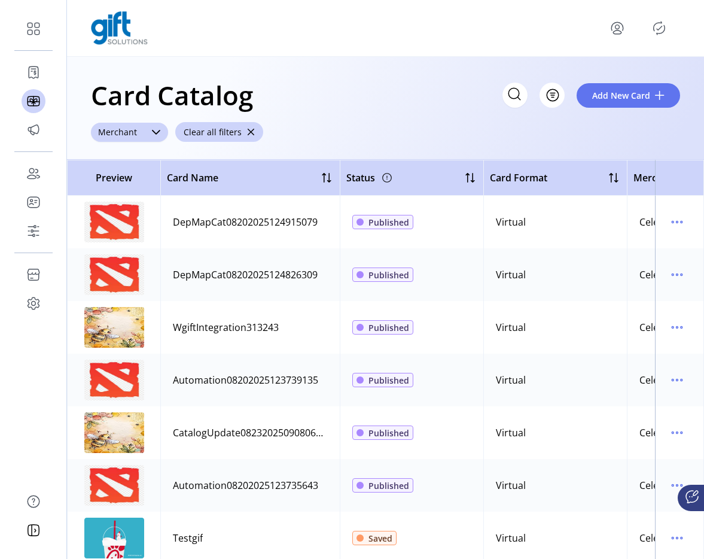
click at [132, 135] on div "Merchant" at bounding box center [117, 132] width 53 height 19
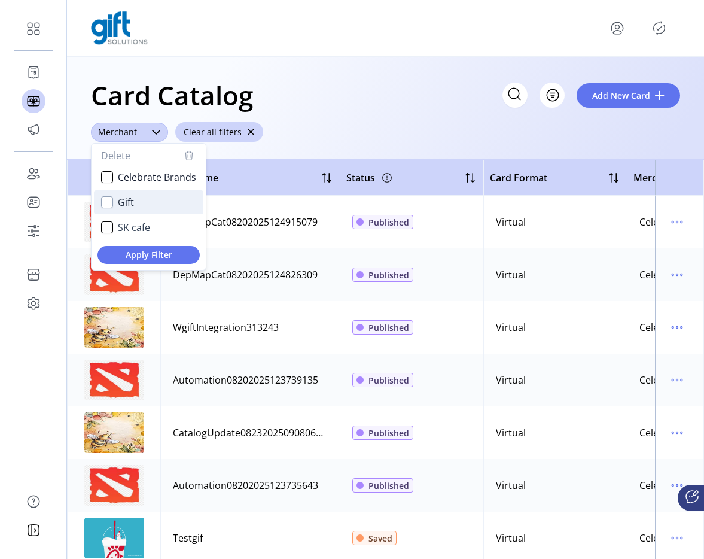
click at [108, 202] on div "Gift" at bounding box center [107, 202] width 12 height 12
click at [123, 262] on button "Apply Filter" at bounding box center [149, 255] width 102 height 18
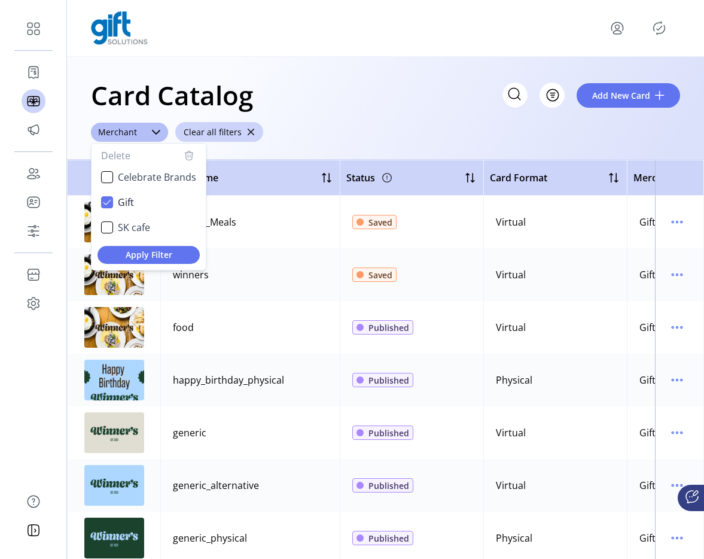
click at [351, 119] on div "Card Catalog Filter Add New Card ******** Merchant Delete Celebrate Brands Gift…" at bounding box center [385, 108] width 637 height 103
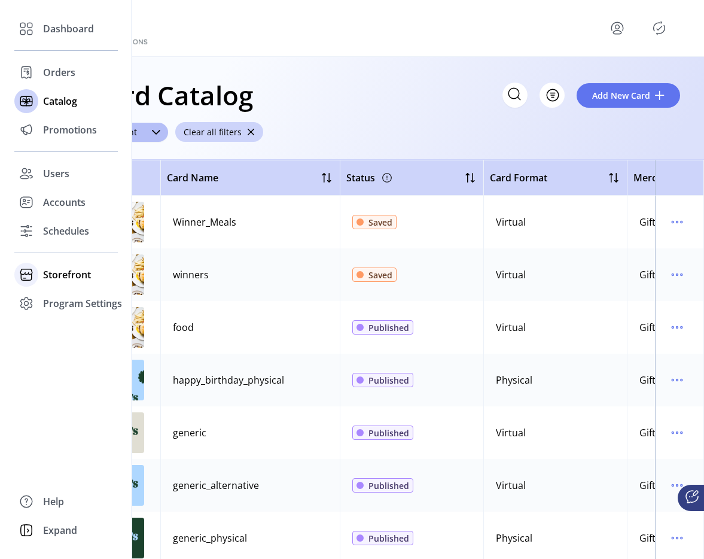
click at [58, 266] on div "Storefront" at bounding box center [66, 274] width 104 height 29
click at [70, 314] on span "Styling" at bounding box center [58, 318] width 31 height 14
click at [72, 306] on div "Configuration" at bounding box center [66, 298] width 104 height 19
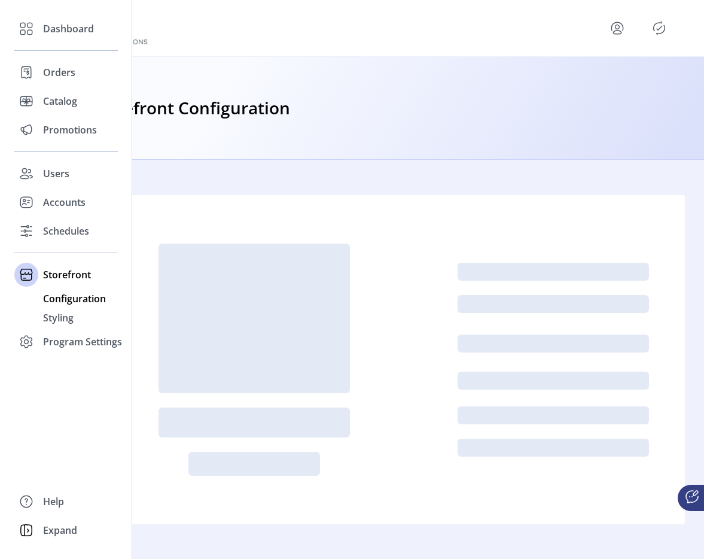
click at [88, 294] on span "Configuration" at bounding box center [74, 298] width 63 height 14
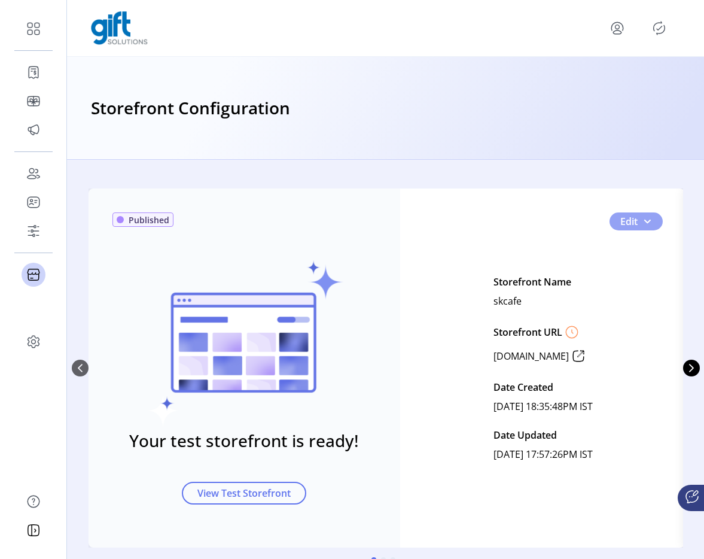
click at [645, 221] on span "0" at bounding box center [648, 222] width 10 height 10
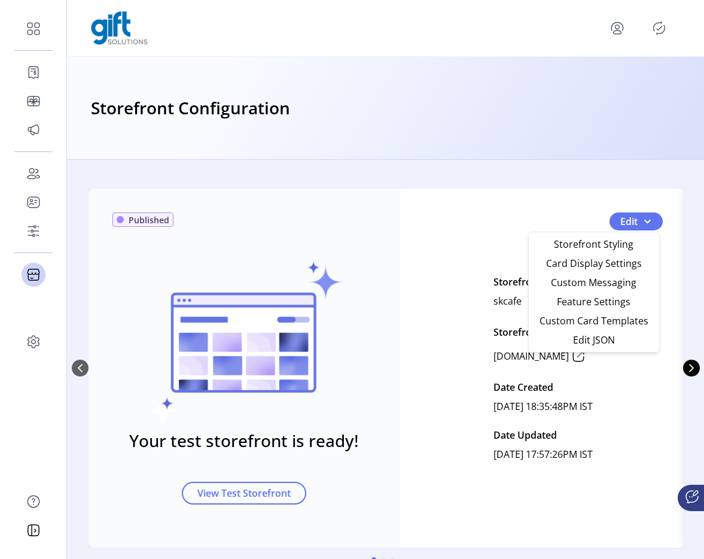
click at [615, 181] on div "Published Your test storefront is ready! View Test Storefront Edit Storefront N…" at bounding box center [385, 359] width 637 height 399
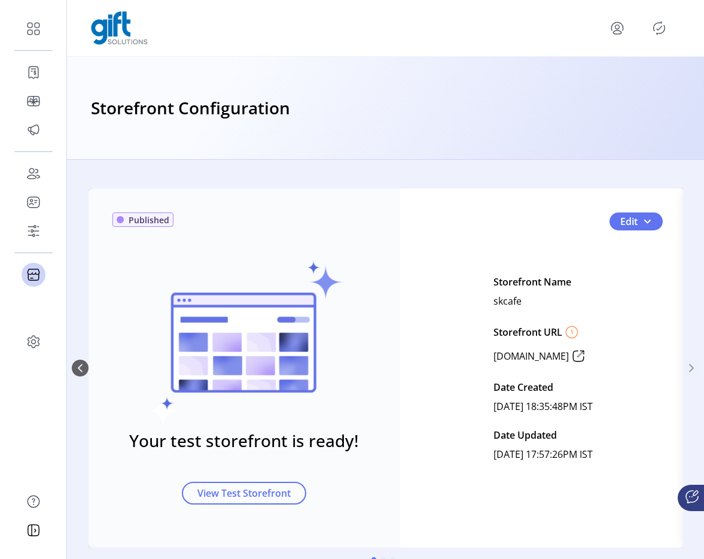
click at [688, 368] on icon "Next Page" at bounding box center [692, 368] width 10 height 10
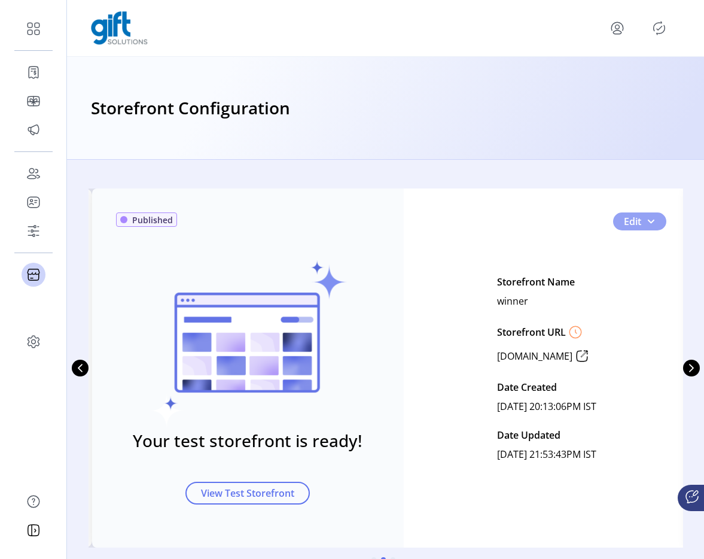
click at [656, 223] on button "Edit" at bounding box center [640, 221] width 53 height 18
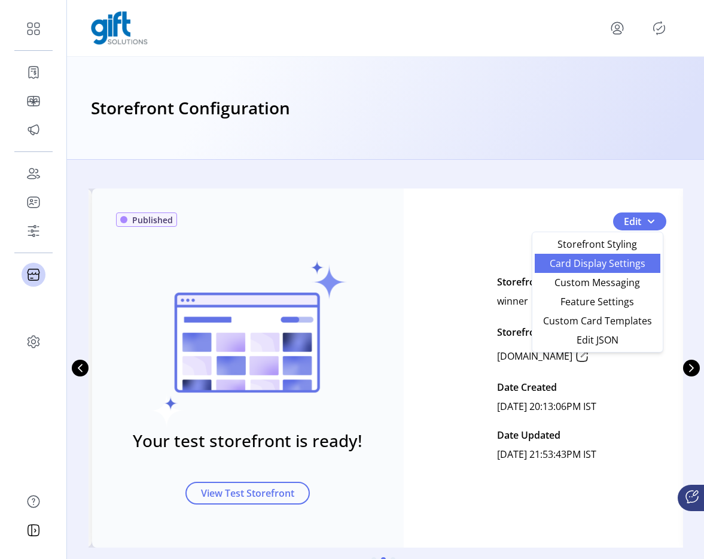
click at [622, 265] on span "Card Display Settings" at bounding box center [597, 264] width 111 height 10
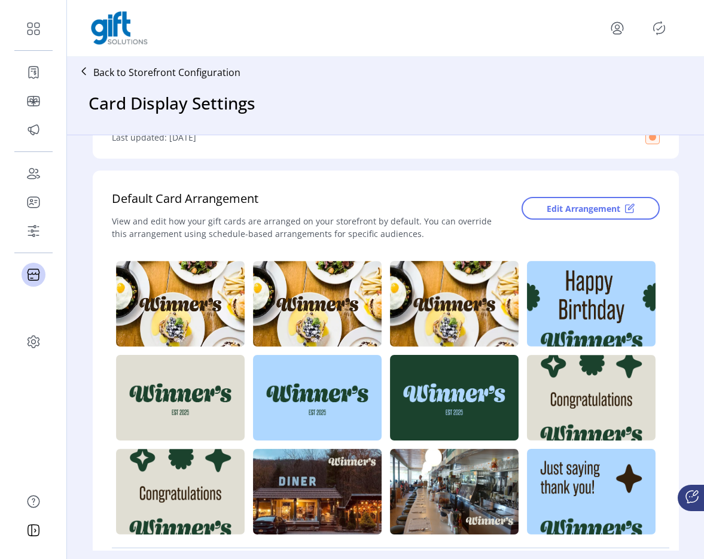
scroll to position [259, 0]
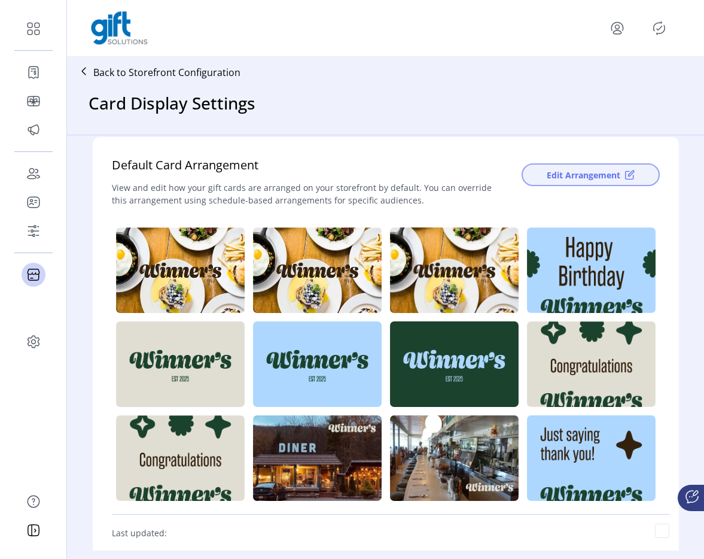
click at [558, 168] on button "Edit Arrangement" at bounding box center [591, 174] width 138 height 23
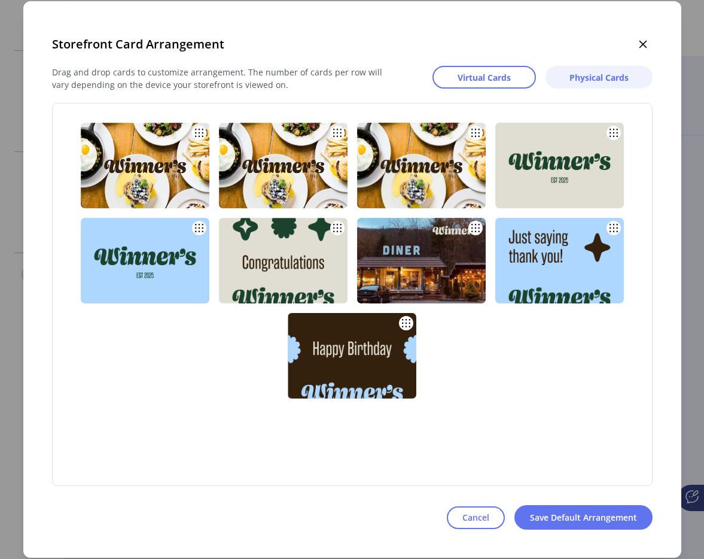
click at [590, 70] on button "Physical Cards" at bounding box center [599, 77] width 107 height 23
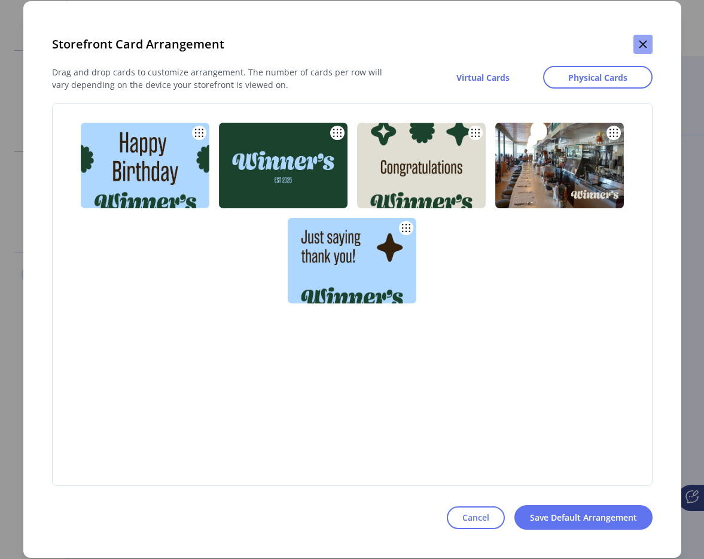
click at [645, 45] on icon "button" at bounding box center [644, 45] width 10 height 10
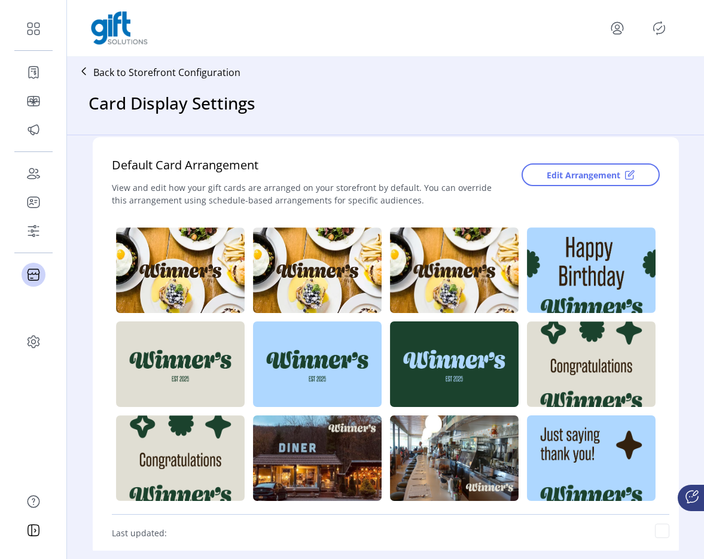
click at [178, 69] on p "Back to Storefront Configuration" at bounding box center [166, 72] width 147 height 14
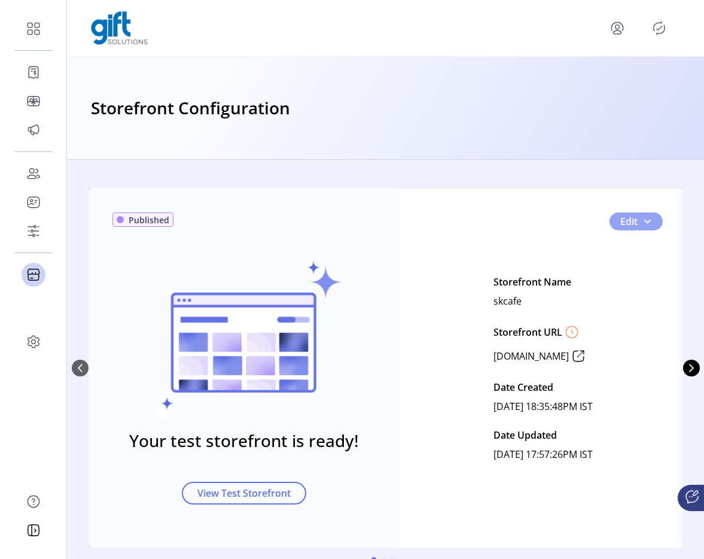
click at [649, 217] on span "0" at bounding box center [648, 222] width 10 height 10
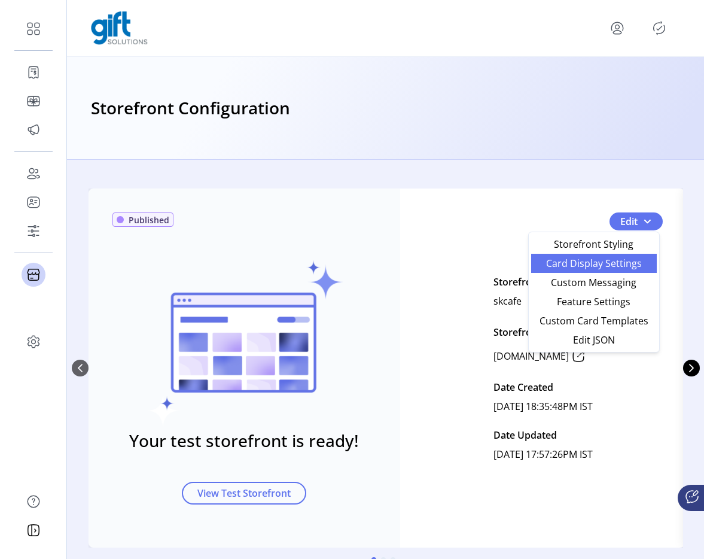
click at [583, 270] on link "Card Display Settings" at bounding box center [595, 263] width 126 height 19
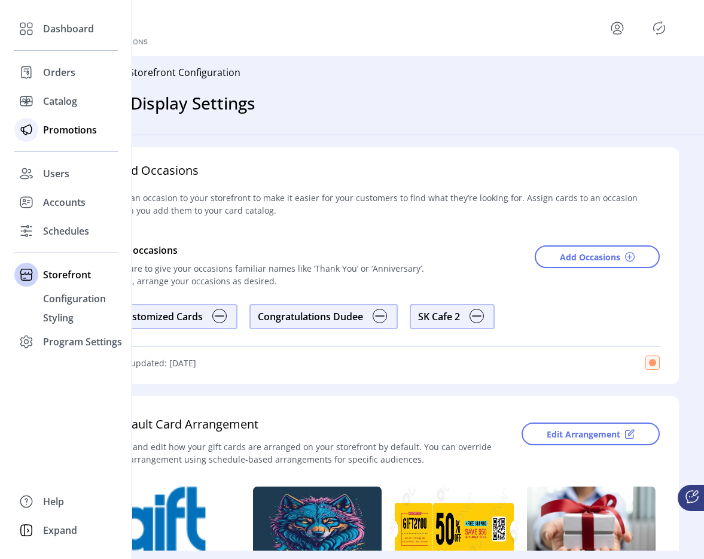
click at [48, 116] on div "Promotions" at bounding box center [66, 130] width 104 height 29
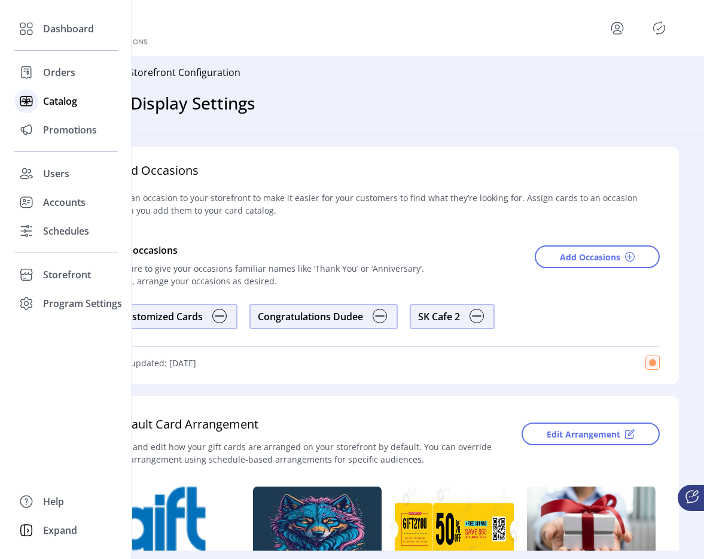
click at [57, 108] on span "Catalog" at bounding box center [60, 101] width 34 height 14
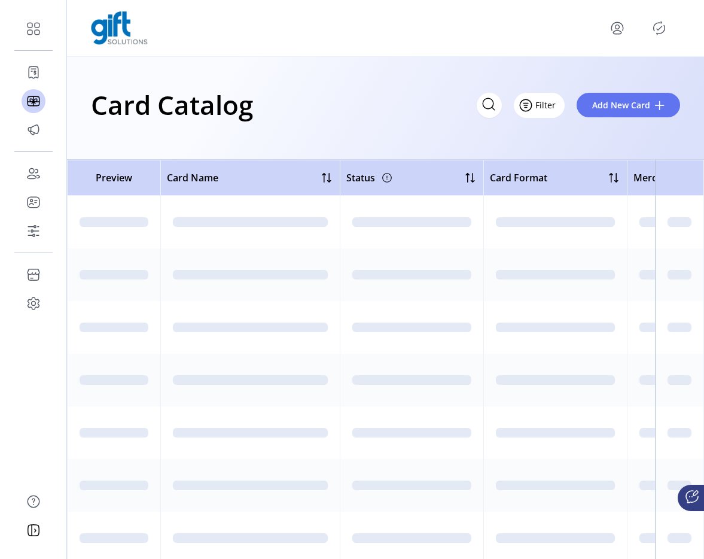
click at [537, 102] on span "Filter" at bounding box center [546, 105] width 20 height 13
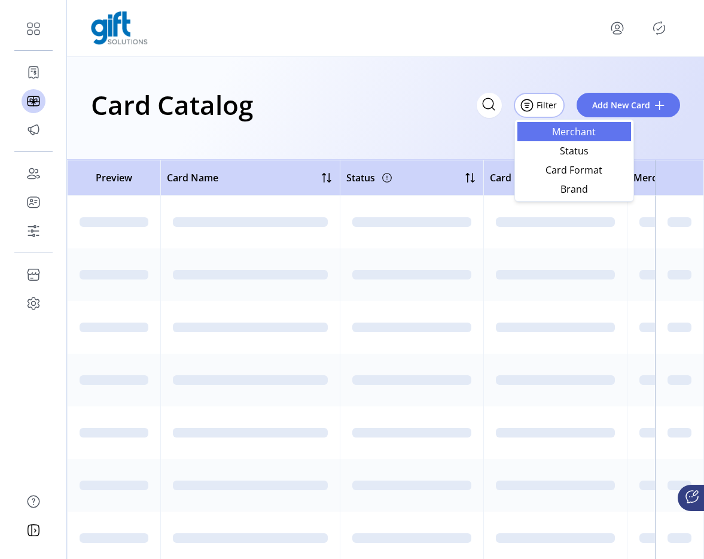
click at [540, 129] on span "Merchant" at bounding box center [574, 132] width 99 height 10
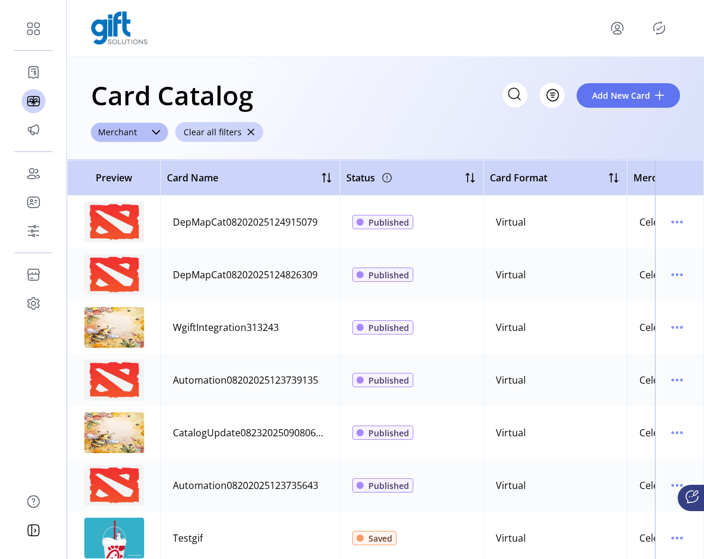
click at [147, 123] on app-multi-select-filter "******** Merchant" at bounding box center [129, 132] width 77 height 19
click at [146, 130] on div at bounding box center [156, 132] width 24 height 19
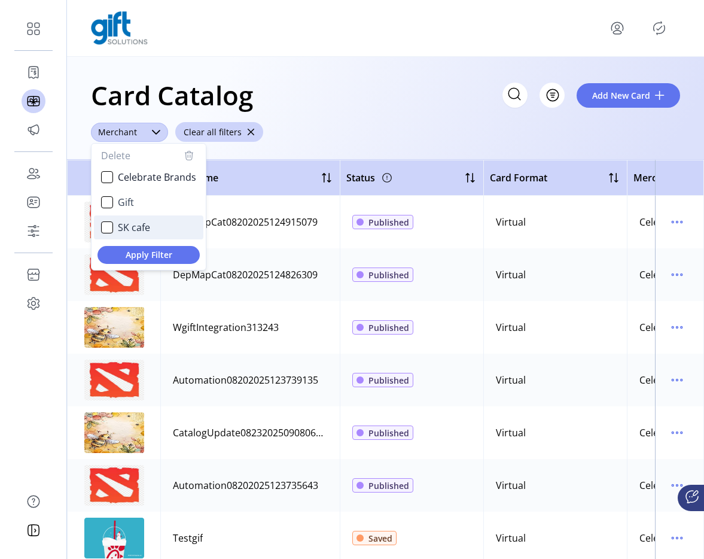
click at [118, 227] on span "SK cafe" at bounding box center [134, 227] width 32 height 14
click at [131, 259] on span "Apply Filter" at bounding box center [148, 254] width 83 height 13
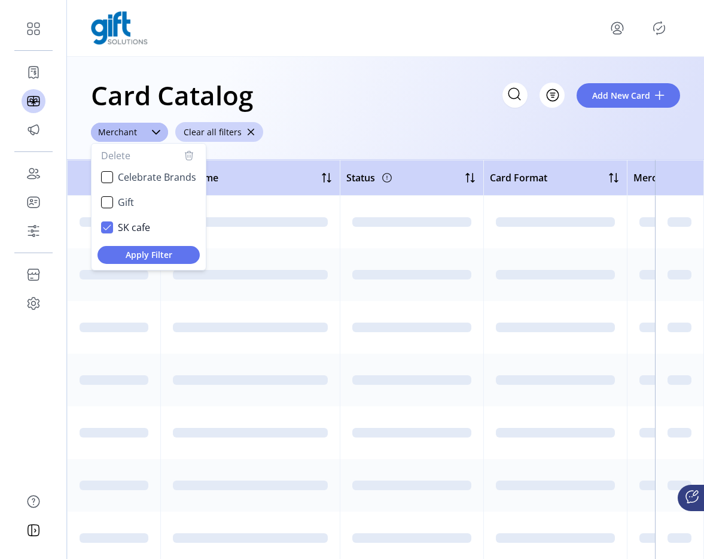
click at [376, 106] on div "Card Catalog Filter Add New Card" at bounding box center [386, 95] width 590 height 42
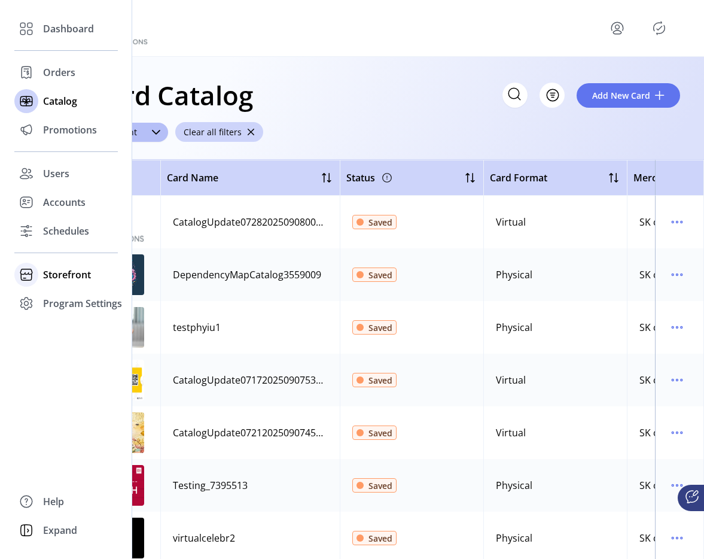
click at [55, 274] on span "Storefront" at bounding box center [67, 275] width 48 height 14
click at [32, 272] on icon at bounding box center [26, 274] width 19 height 19
click at [61, 280] on span "Storefront" at bounding box center [67, 275] width 48 height 14
click at [63, 300] on span "Configuration" at bounding box center [74, 298] width 63 height 14
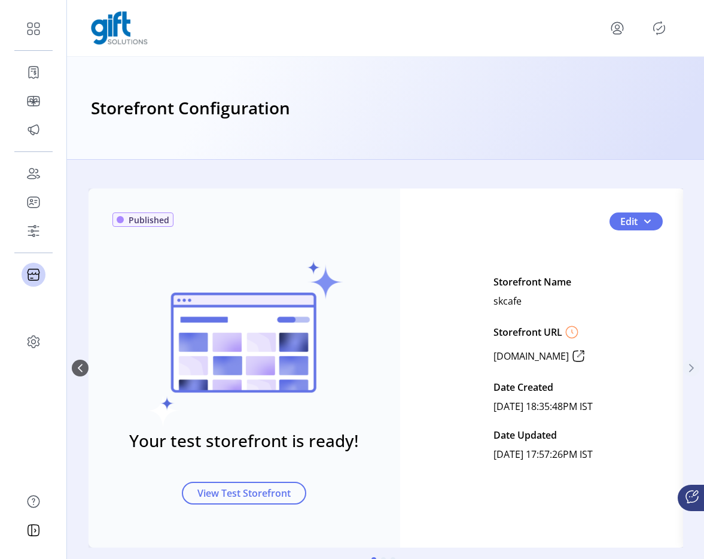
click at [691, 365] on icon "Next Page" at bounding box center [692, 368] width 10 height 10
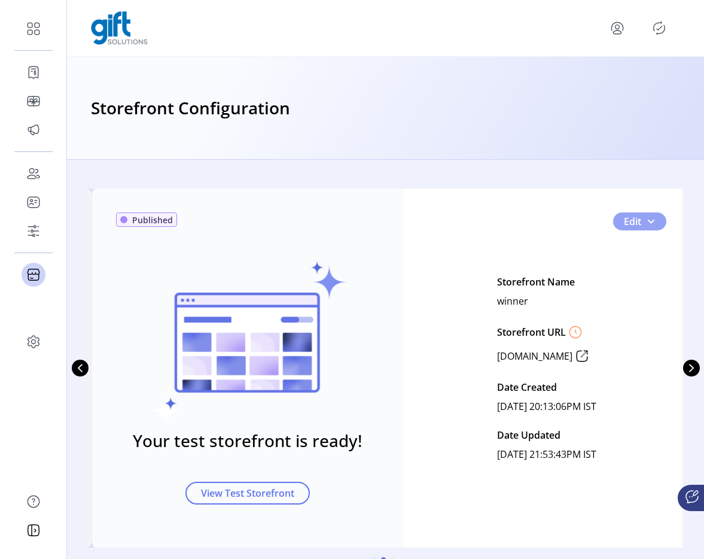
click at [654, 219] on button "Edit" at bounding box center [640, 221] width 53 height 18
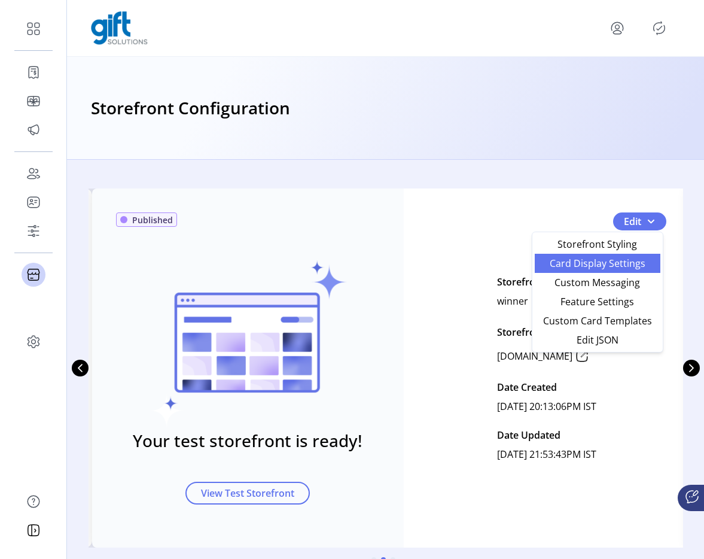
click at [596, 265] on span "Card Display Settings" at bounding box center [597, 264] width 111 height 10
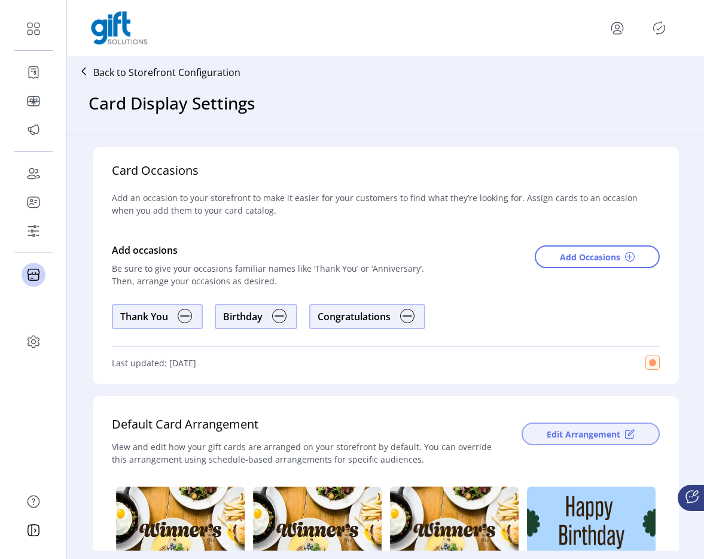
click at [585, 430] on span "Edit Arrangement" at bounding box center [584, 434] width 74 height 13
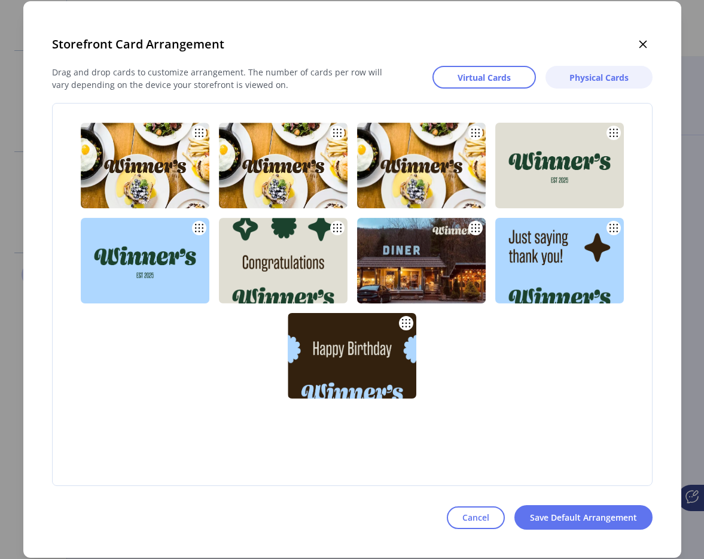
click at [592, 77] on span "Physical Cards" at bounding box center [599, 77] width 59 height 13
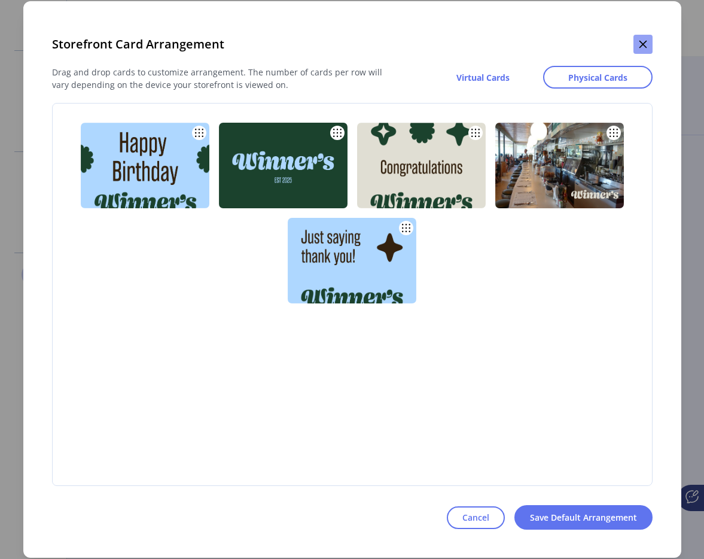
click at [641, 47] on icon "button" at bounding box center [644, 45] width 10 height 10
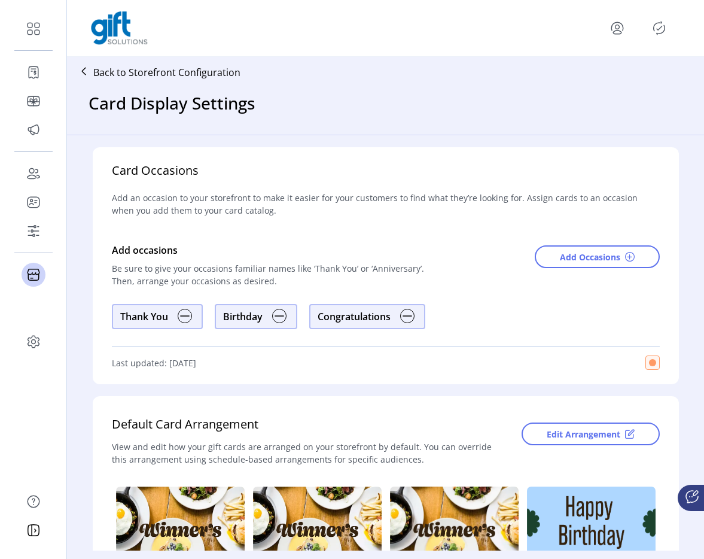
click at [176, 68] on p "Back to Storefront Configuration" at bounding box center [166, 72] width 147 height 14
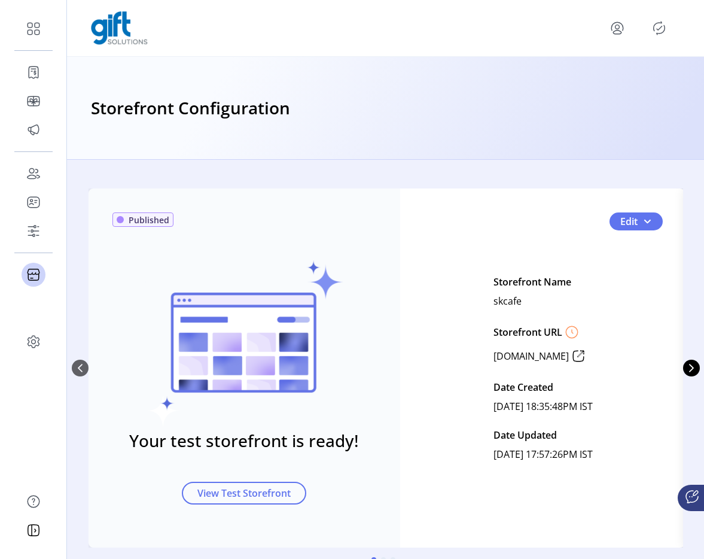
click at [494, 303] on p "skcafe" at bounding box center [508, 300] width 28 height 19
click at [651, 221] on button "Edit" at bounding box center [636, 221] width 53 height 18
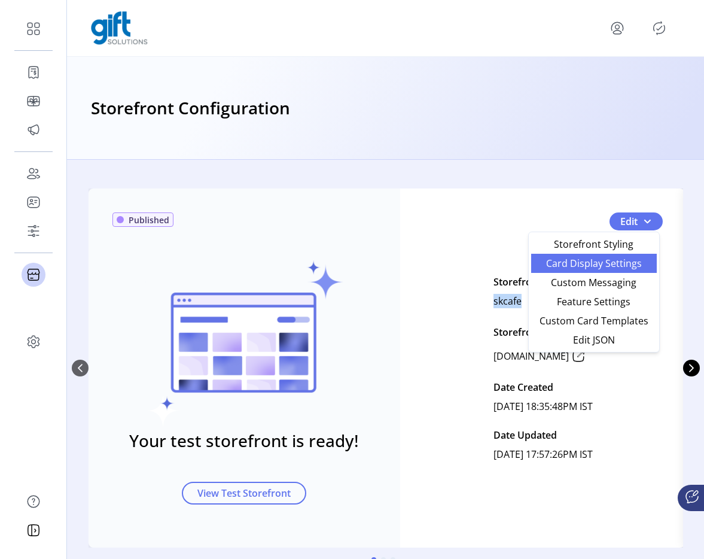
click at [600, 268] on span "Card Display Settings" at bounding box center [594, 264] width 111 height 10
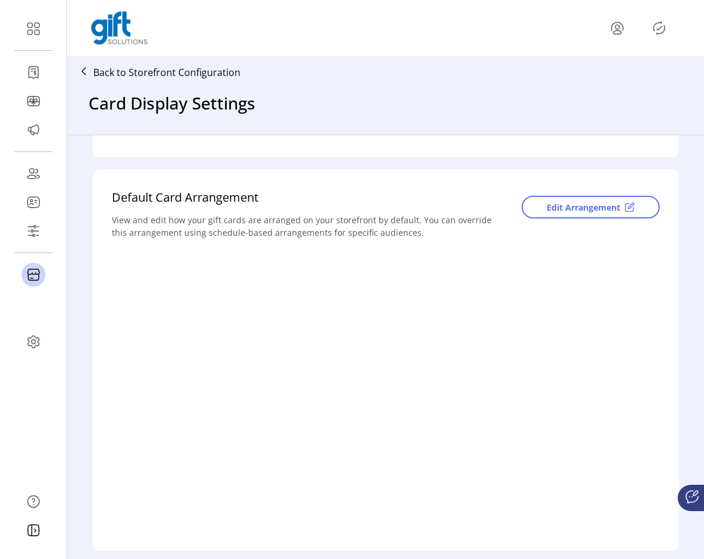
scroll to position [164, 0]
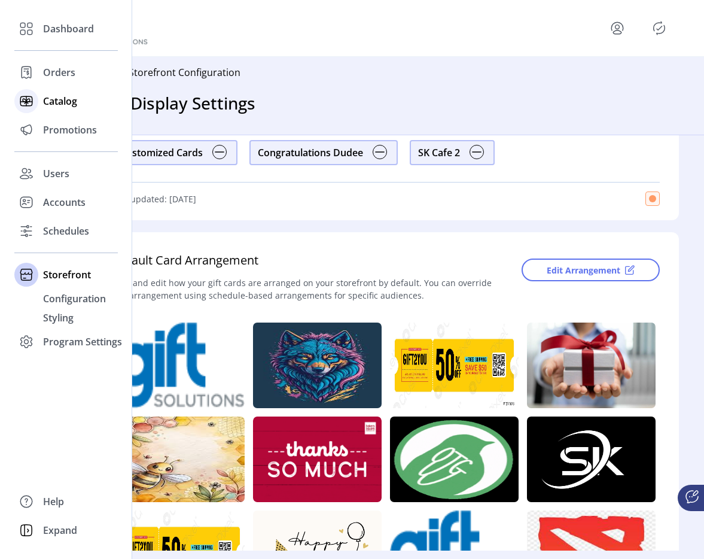
click at [39, 102] on div "Catalog" at bounding box center [66, 101] width 104 height 29
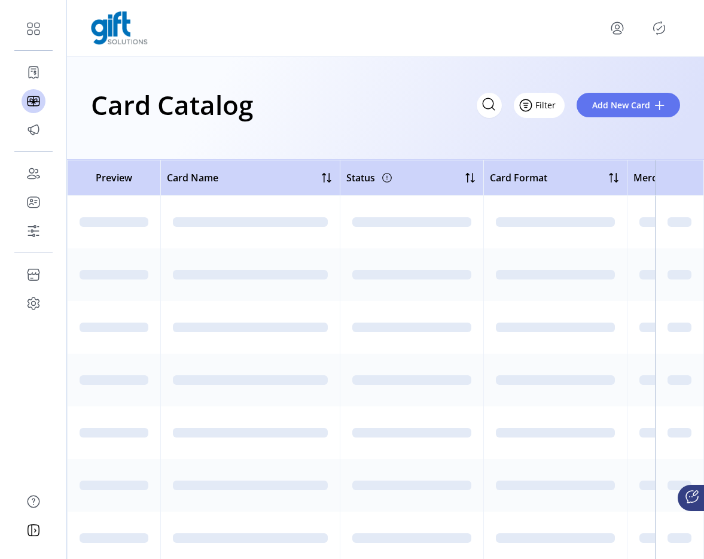
click at [543, 104] on span "Filter" at bounding box center [546, 105] width 20 height 13
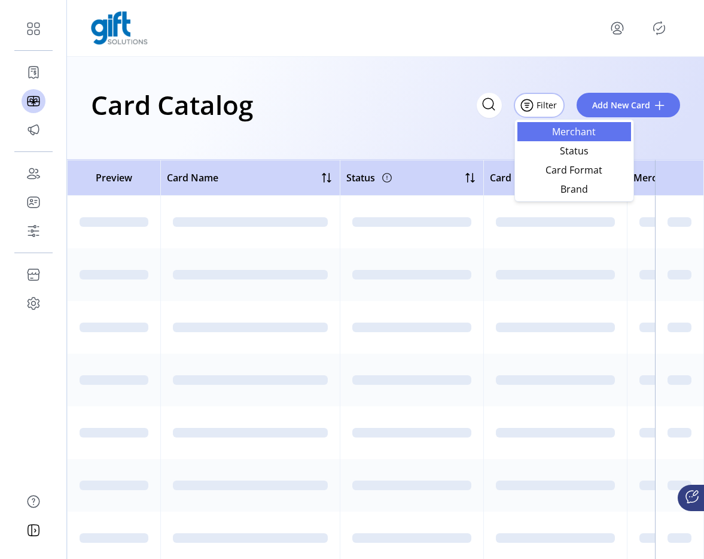
click at [542, 127] on span "Merchant" at bounding box center [574, 132] width 99 height 10
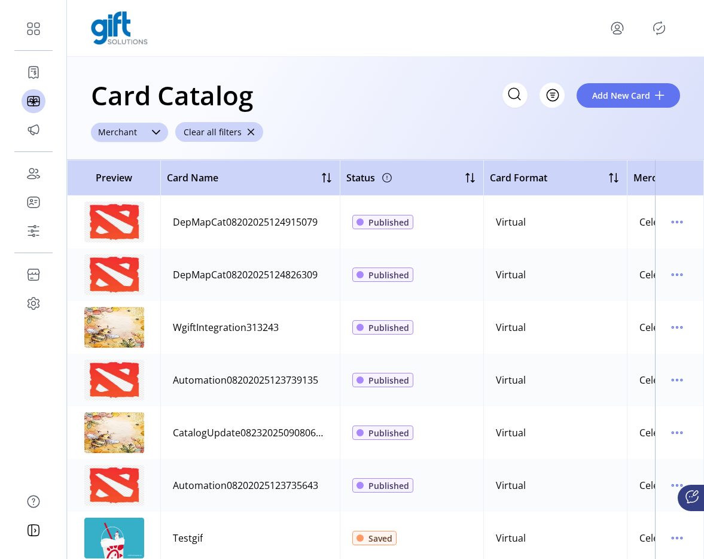
click at [151, 132] on icon at bounding box center [156, 132] width 10 height 10
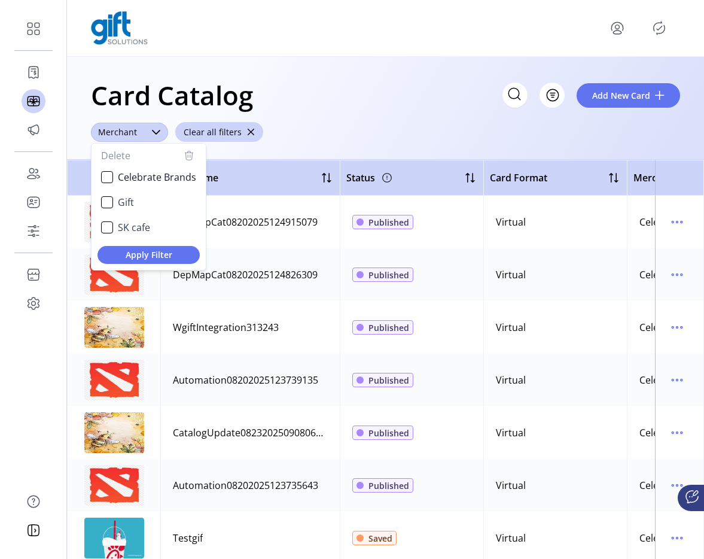
scroll to position [7, 47]
click at [120, 224] on span "SK cafe" at bounding box center [134, 227] width 32 height 14
click at [137, 256] on span "Apply Filter" at bounding box center [148, 254] width 83 height 13
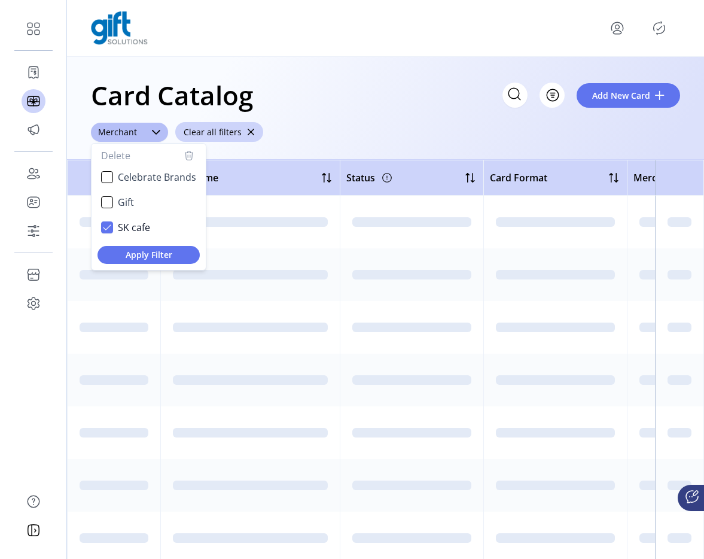
click at [413, 107] on div "Card Catalog Filter Add New Card" at bounding box center [386, 95] width 590 height 42
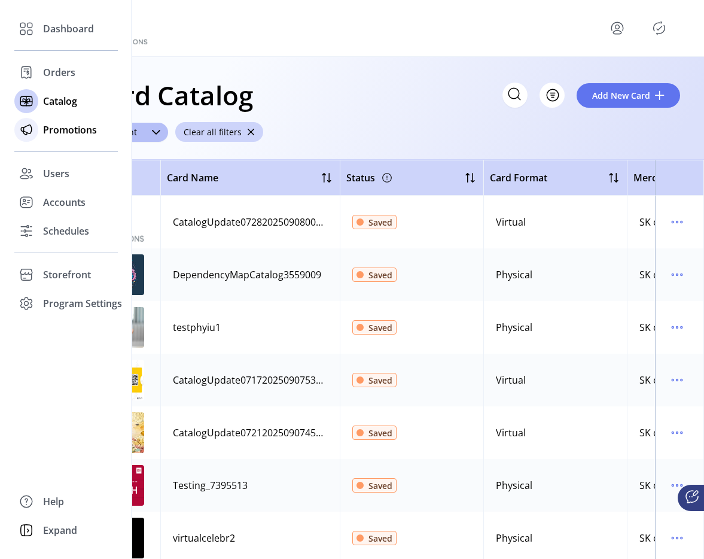
click at [44, 132] on span "Promotions" at bounding box center [70, 130] width 54 height 14
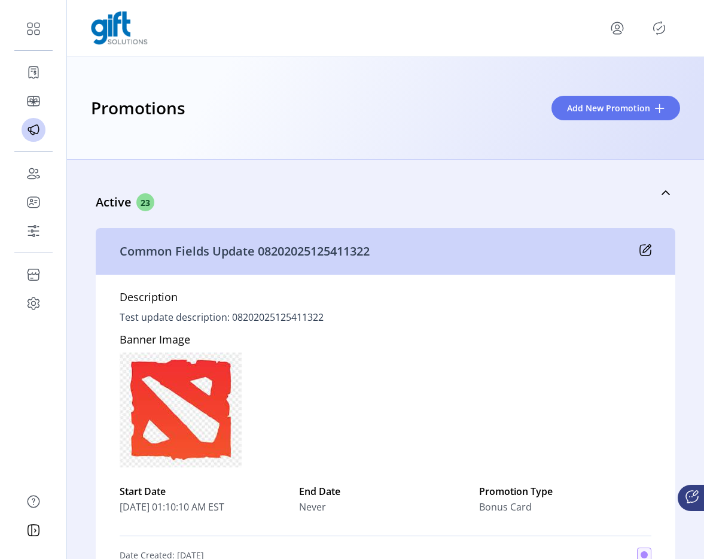
click at [619, 19] on icon "menu" at bounding box center [617, 28] width 19 height 19
click at [588, 73] on span "Sign Out" at bounding box center [575, 76] width 90 height 10
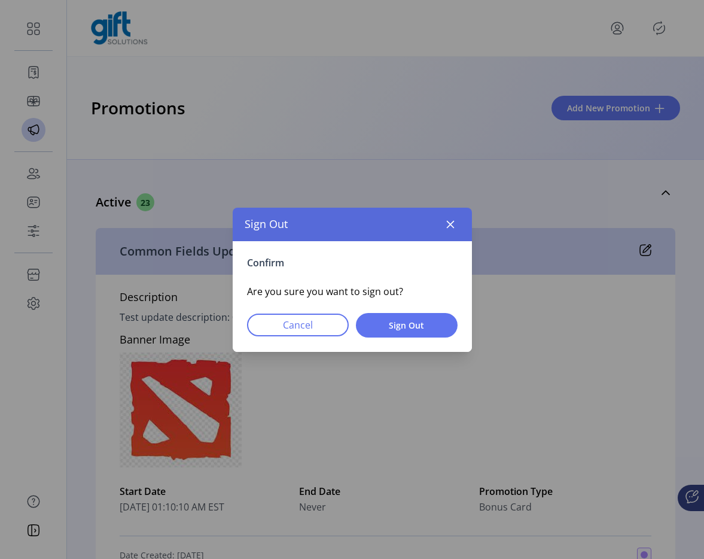
click at [446, 241] on div "Confirm Are you sure you want to sign out? Cancel Sign Out" at bounding box center [352, 296] width 239 height 111
click at [448, 220] on icon "button" at bounding box center [451, 225] width 10 height 10
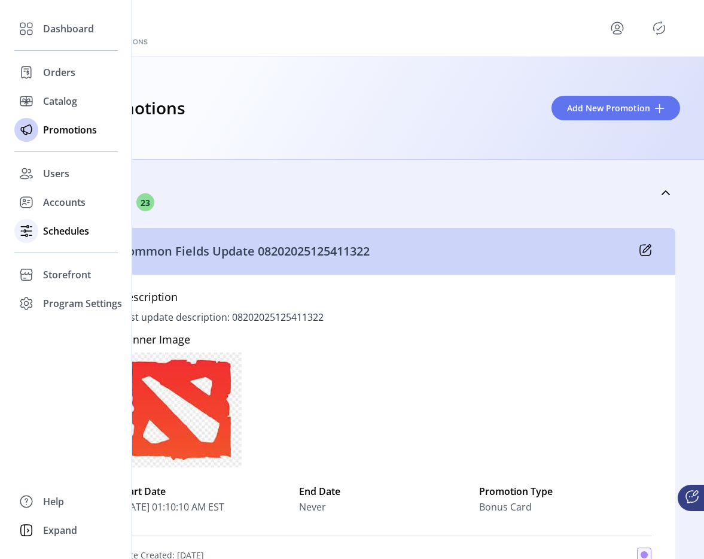
click at [78, 224] on span "Schedules" at bounding box center [66, 231] width 46 height 14
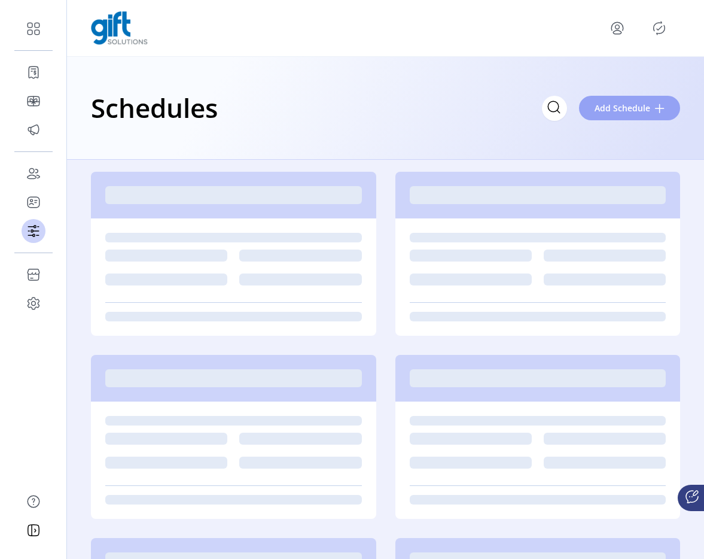
click at [626, 111] on span "Add Schedule" at bounding box center [623, 108] width 56 height 13
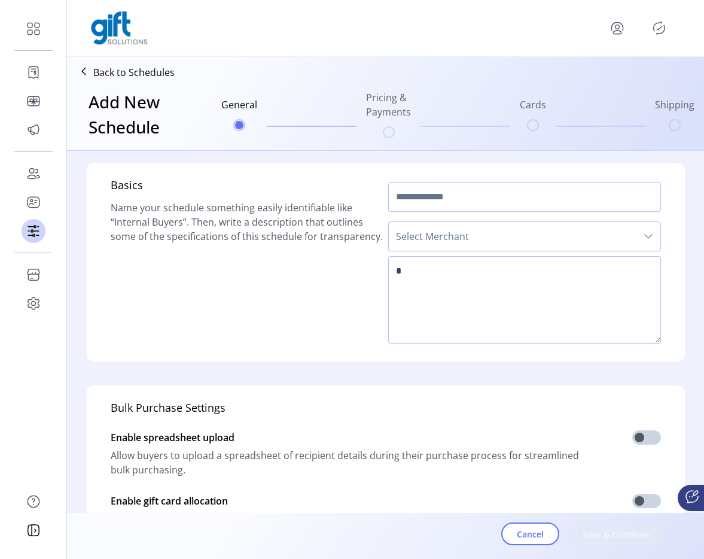
click at [478, 225] on span "Select Merchant" at bounding box center [513, 236] width 248 height 29
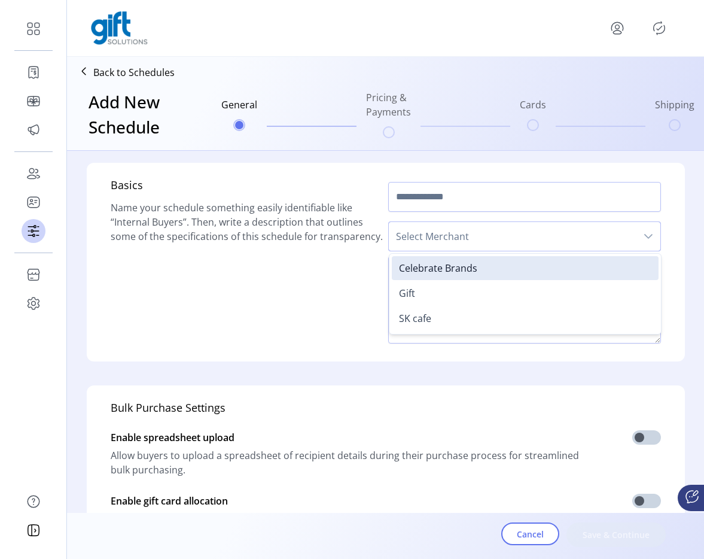
click at [616, 28] on icon "menu" at bounding box center [618, 27] width 4 height 4
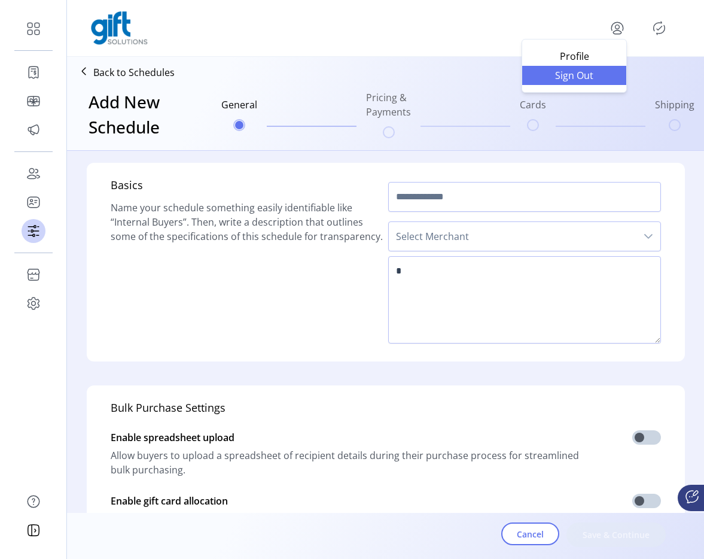
click at [600, 74] on span "Sign Out" at bounding box center [575, 76] width 90 height 10
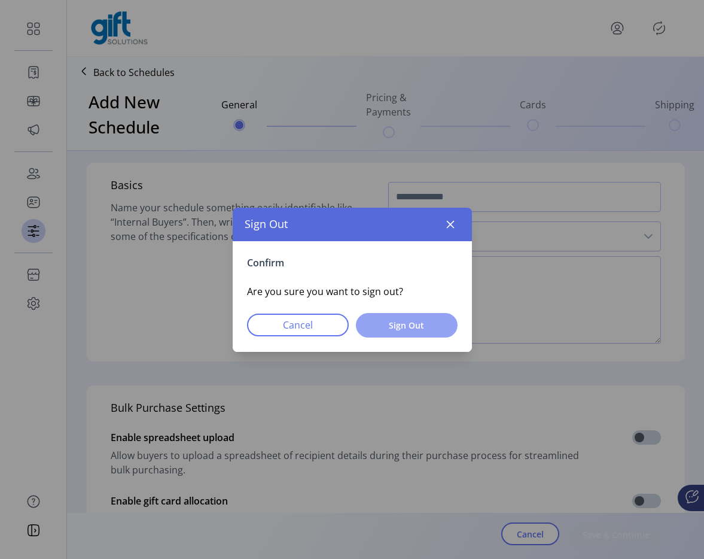
click at [409, 323] on span "Sign Out" at bounding box center [407, 325] width 71 height 13
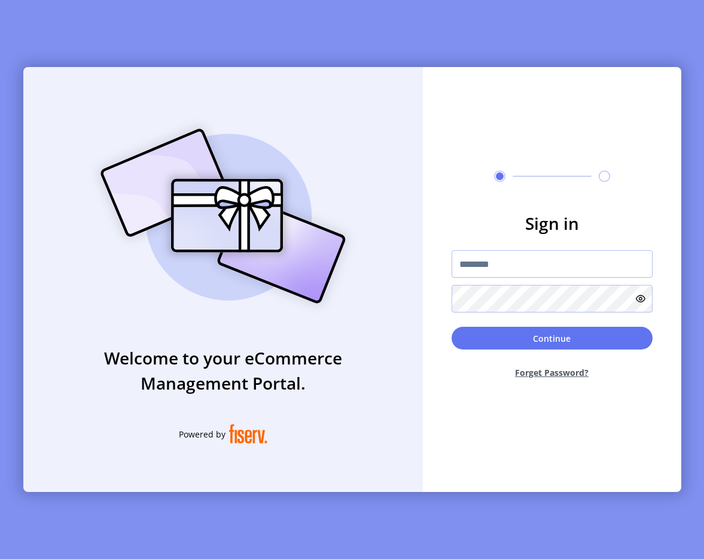
click at [481, 249] on form "Sign in Continue Forget Password?" at bounding box center [552, 300] width 259 height 178
click at [481, 254] on input "text" at bounding box center [552, 264] width 201 height 28
click at [481, 39] on div "Welcome to your eCommerce Management Portal. Powered by Sign in Continue Forget…" at bounding box center [352, 279] width 704 height 559
click at [484, 273] on input "text" at bounding box center [552, 264] width 201 height 28
click at [110, 58] on div "Welcome to your eCommerce Management Portal. Powered by Sign in Continue Forget…" at bounding box center [352, 279] width 704 height 559
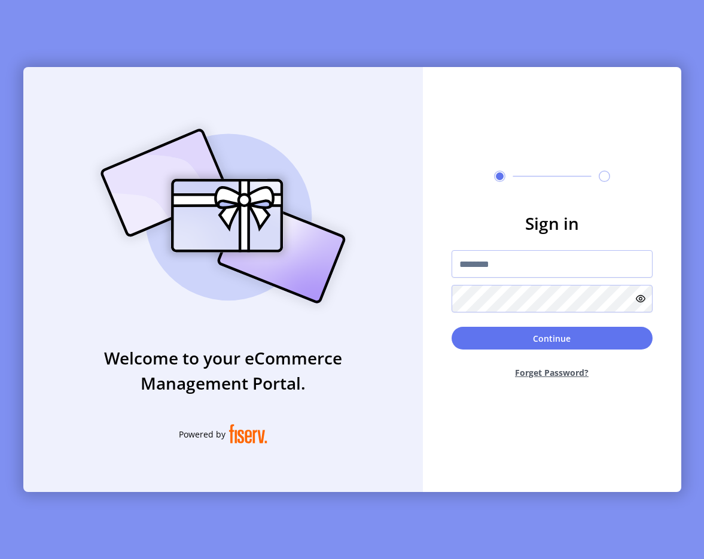
click at [388, 168] on div "Welcome to your eCommerce Management Portal. Powered by" at bounding box center [223, 279] width 400 height 425
click at [492, 251] on input "text" at bounding box center [552, 264] width 201 height 28
type input "**********"
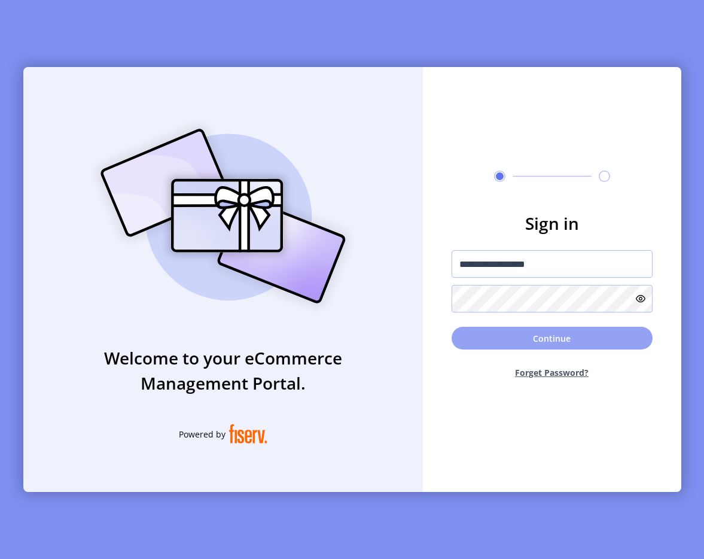
click at [563, 333] on button "Continue" at bounding box center [552, 338] width 201 height 23
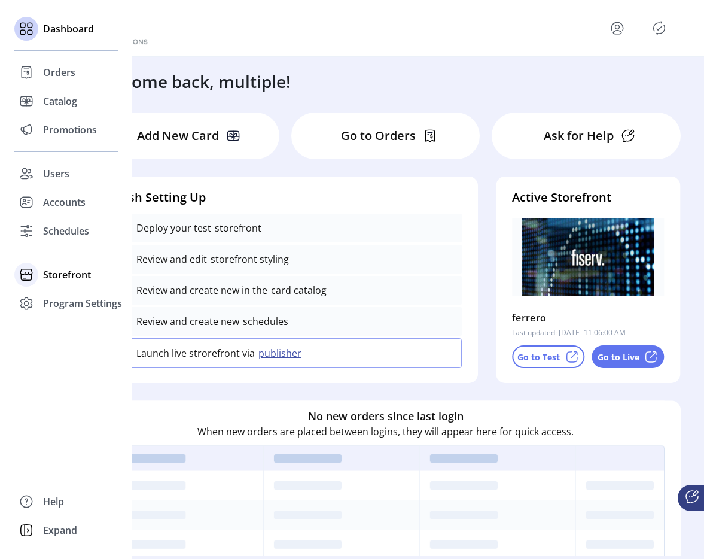
click at [66, 272] on span "Storefront" at bounding box center [67, 275] width 48 height 14
click at [76, 296] on span "Configuration" at bounding box center [74, 298] width 63 height 14
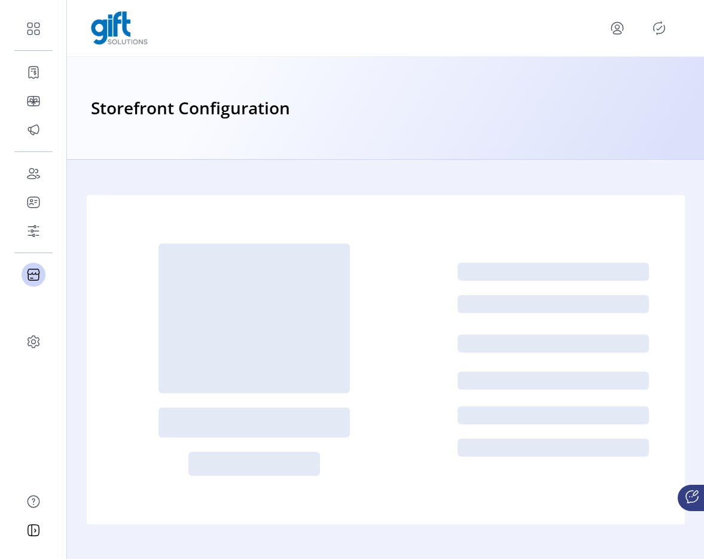
click at [666, 26] on icon "Publisher Panel" at bounding box center [659, 28] width 19 height 19
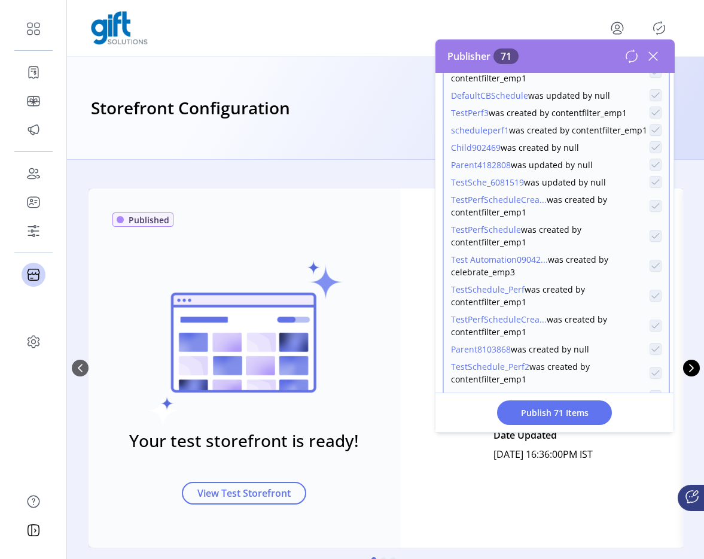
scroll to position [1028, 0]
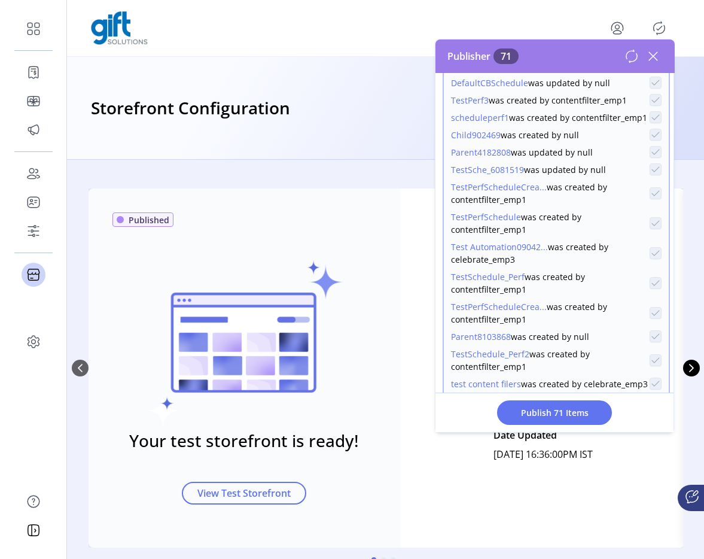
click at [656, 47] on icon at bounding box center [653, 56] width 19 height 19
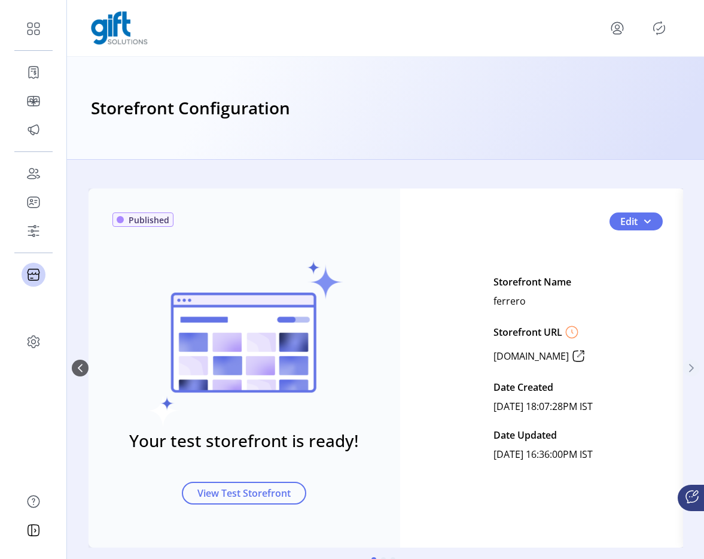
click at [691, 362] on button "Next Page" at bounding box center [692, 368] width 17 height 17
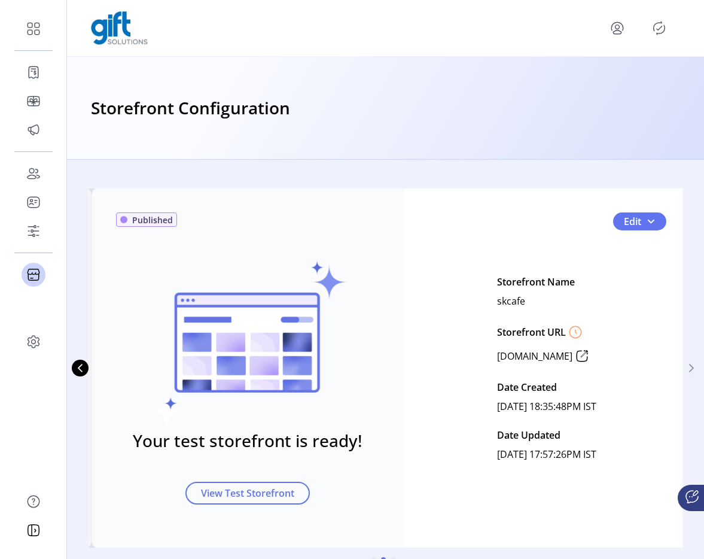
click at [691, 368] on icon "Next Page" at bounding box center [692, 368] width 10 height 10
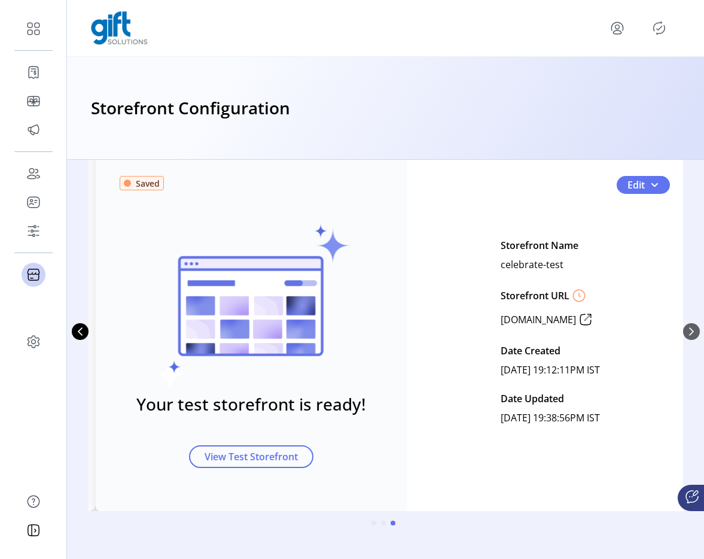
scroll to position [46, 0]
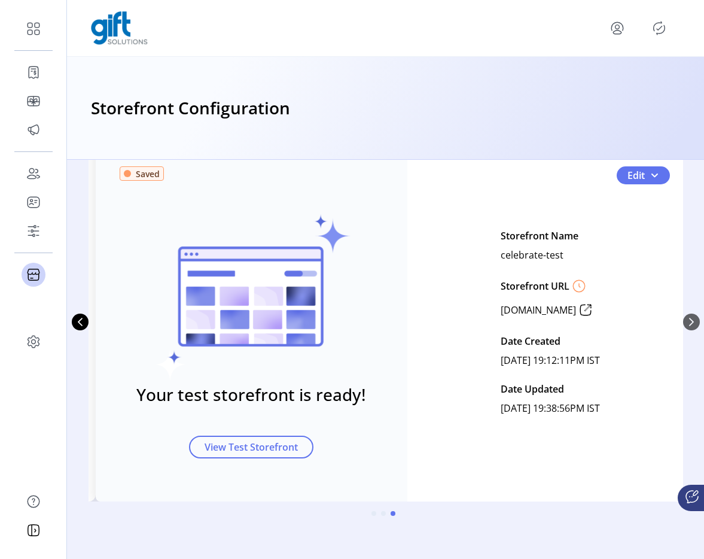
click at [686, 325] on div "Published Your test storefront is ready! View Test Storefront Edit Storefront N…" at bounding box center [386, 321] width 628 height 359
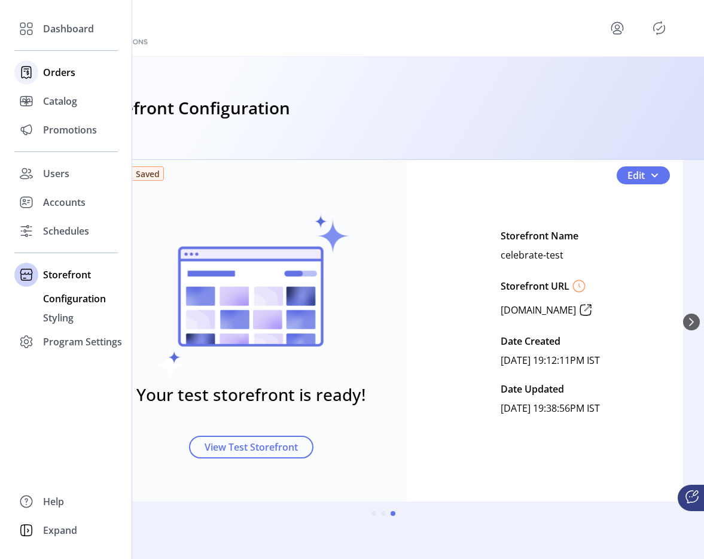
click at [28, 63] on icon at bounding box center [26, 72] width 19 height 19
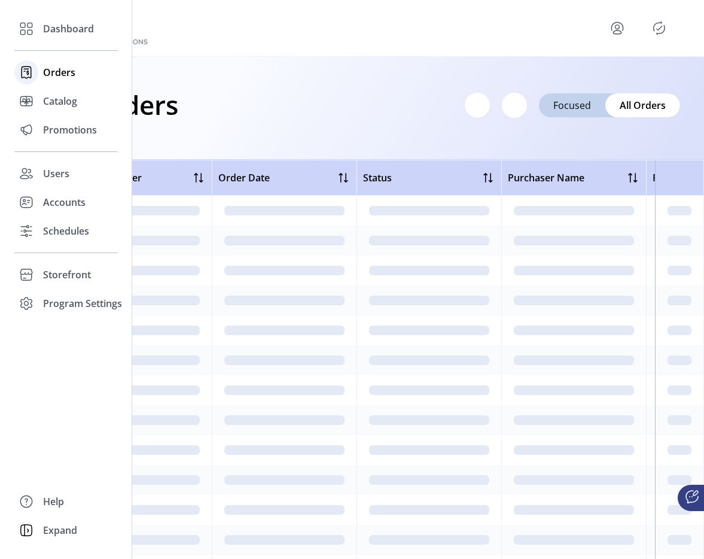
click at [66, 71] on span "Orders" at bounding box center [59, 72] width 32 height 14
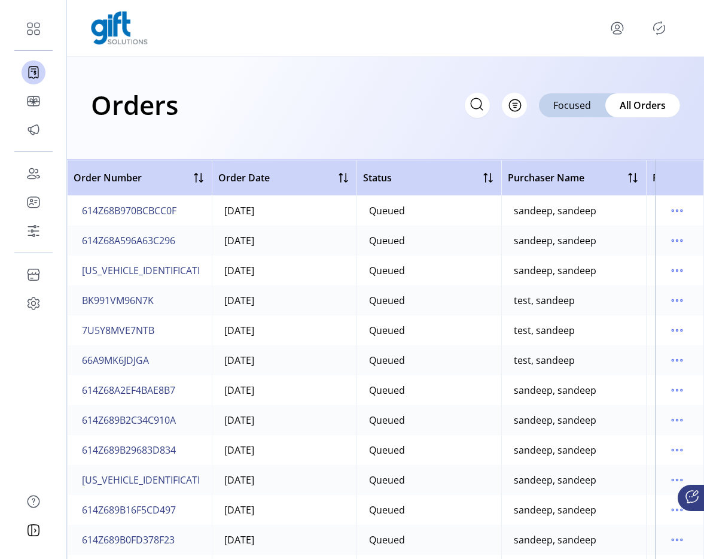
click at [417, 44] on div at bounding box center [386, 28] width 590 height 34
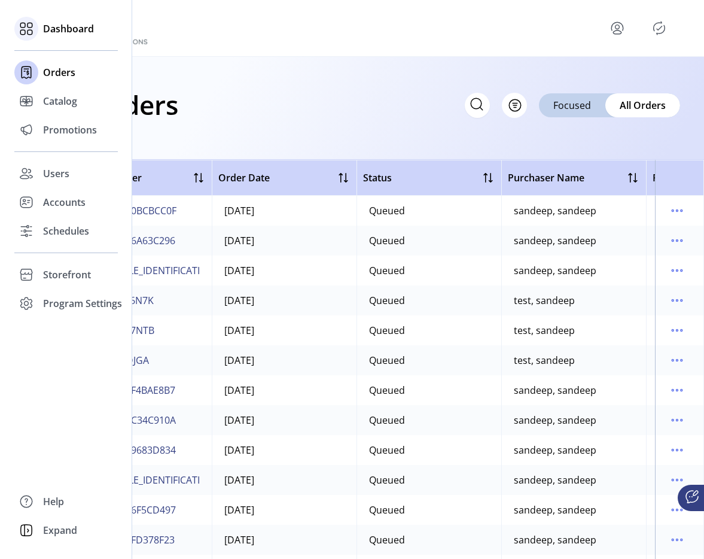
click at [19, 29] on icon at bounding box center [26, 28] width 19 height 19
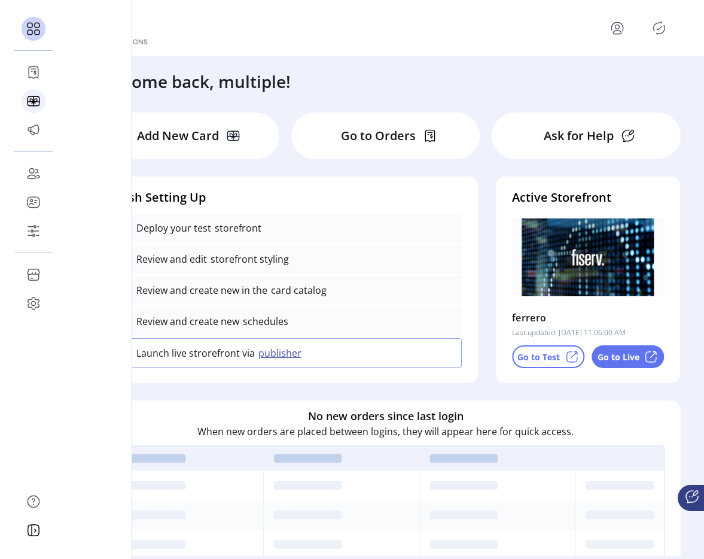
click at [29, 108] on icon at bounding box center [33, 101] width 19 height 19
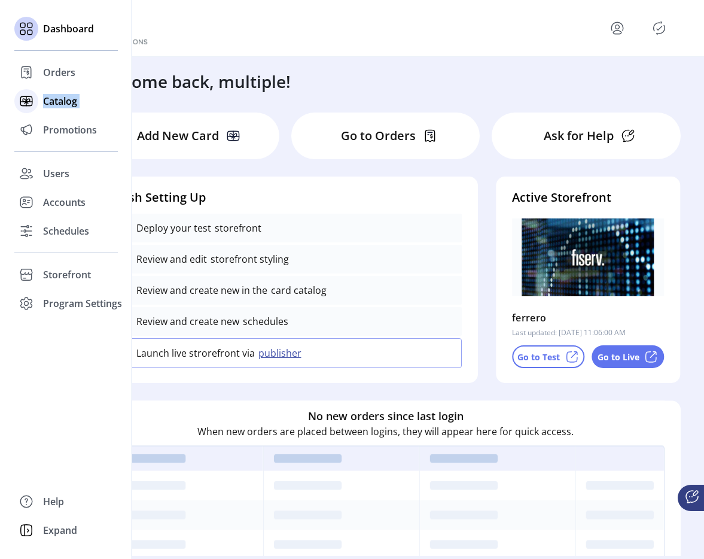
click at [29, 108] on icon at bounding box center [26, 101] width 19 height 19
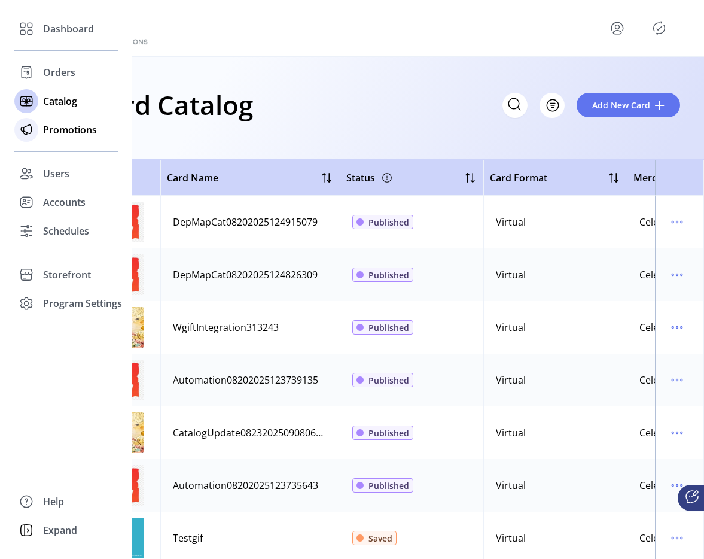
click at [31, 135] on icon at bounding box center [26, 129] width 19 height 19
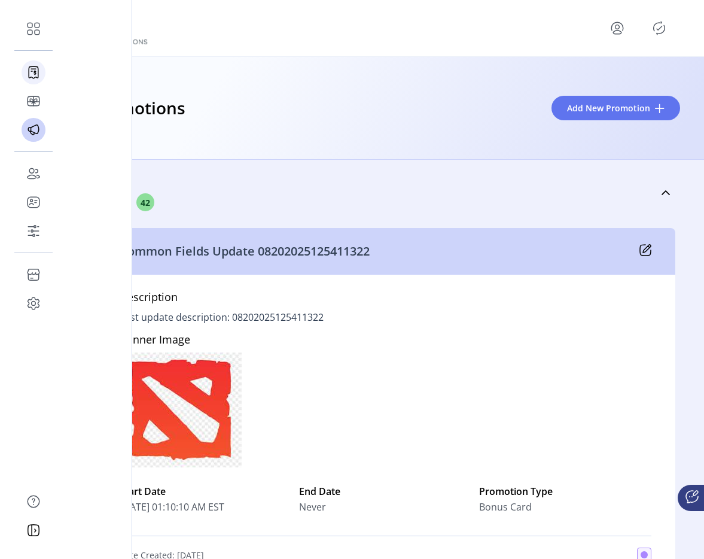
click at [29, 73] on icon at bounding box center [34, 71] width 10 height 11
click at [34, 73] on icon at bounding box center [35, 73] width 2 height 4
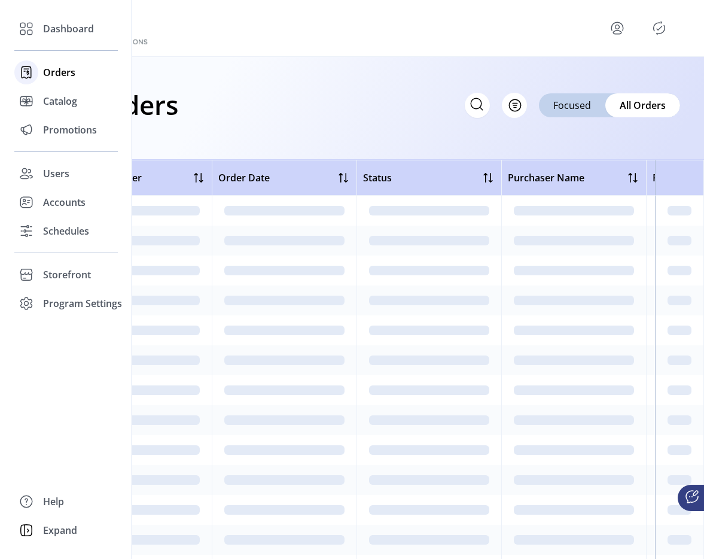
click at [41, 72] on div "Orders" at bounding box center [66, 72] width 104 height 29
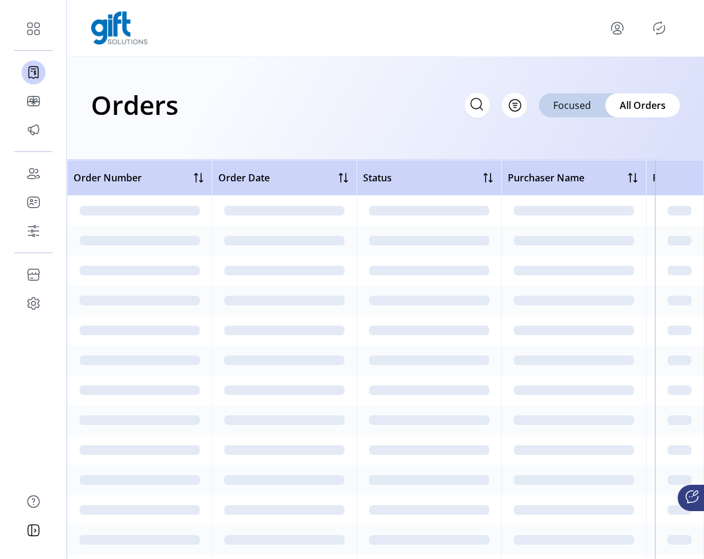
click at [256, 83] on div "Orders Filter Focused All Orders" at bounding box center [385, 108] width 637 height 103
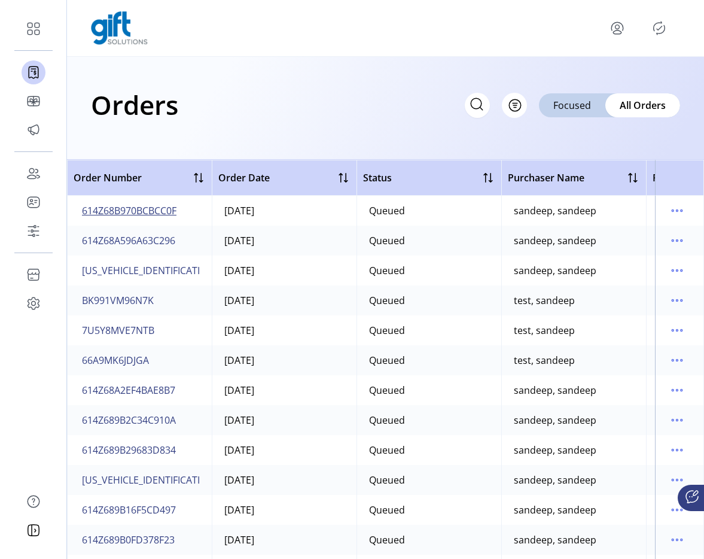
click at [142, 217] on span "614Z68B970BCBCC0F" at bounding box center [129, 211] width 95 height 14
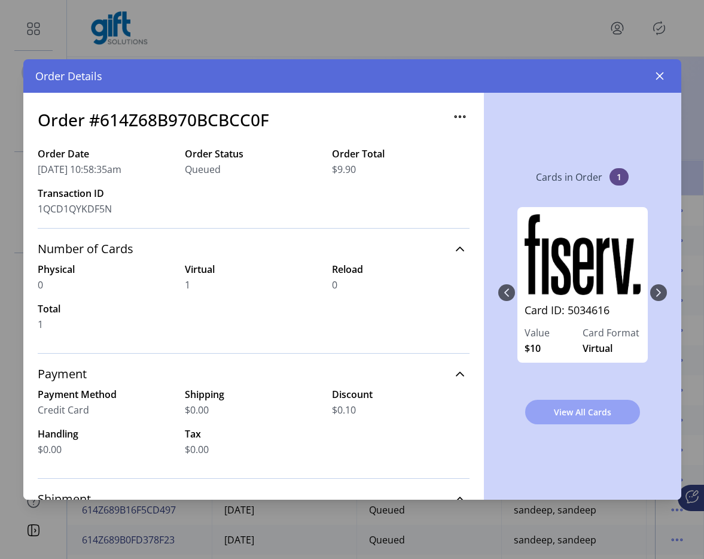
click at [575, 413] on span "View All Cards" at bounding box center [583, 412] width 84 height 13
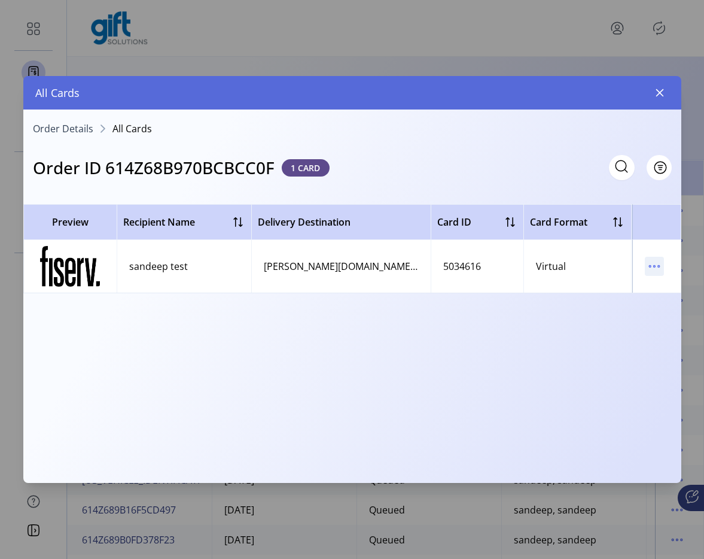
click at [655, 266] on icon "menu" at bounding box center [655, 267] width 2 height 2
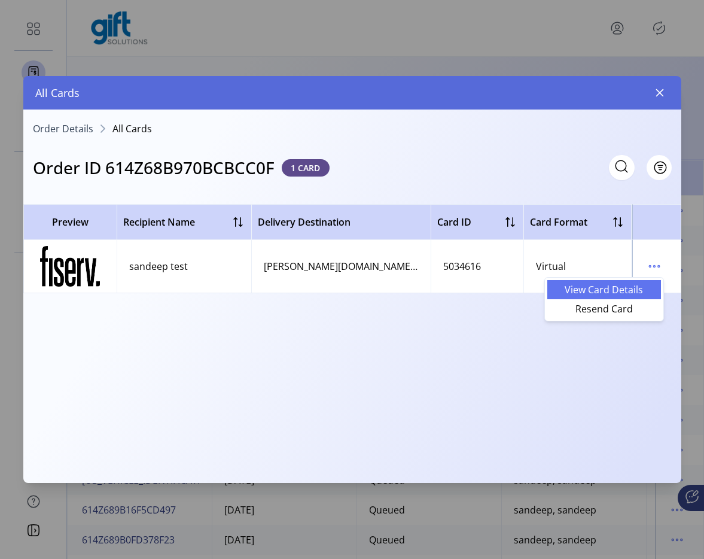
click at [608, 297] on link "View Card Details" at bounding box center [605, 289] width 114 height 19
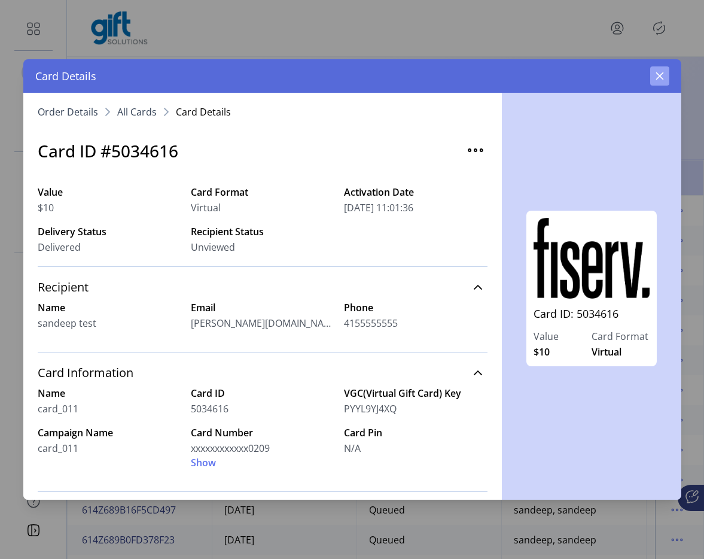
click at [655, 73] on icon "button" at bounding box center [660, 76] width 10 height 10
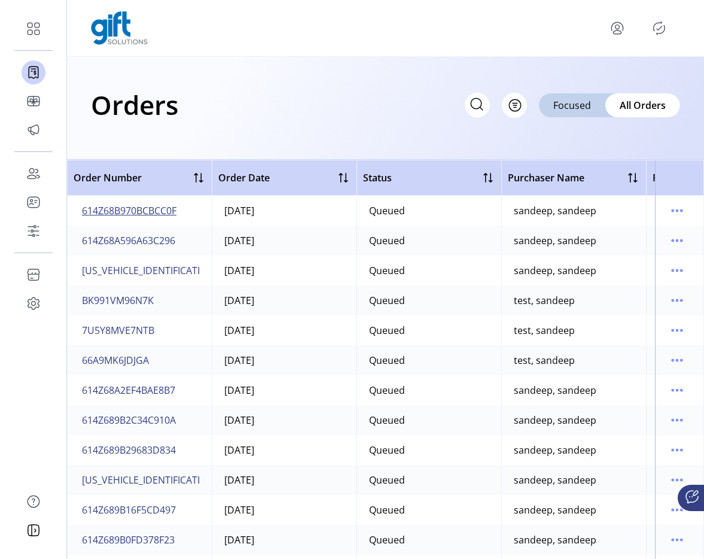
click at [154, 206] on span "614Z68B970BCBCC0F" at bounding box center [129, 211] width 95 height 14
